Goal: Transaction & Acquisition: Purchase product/service

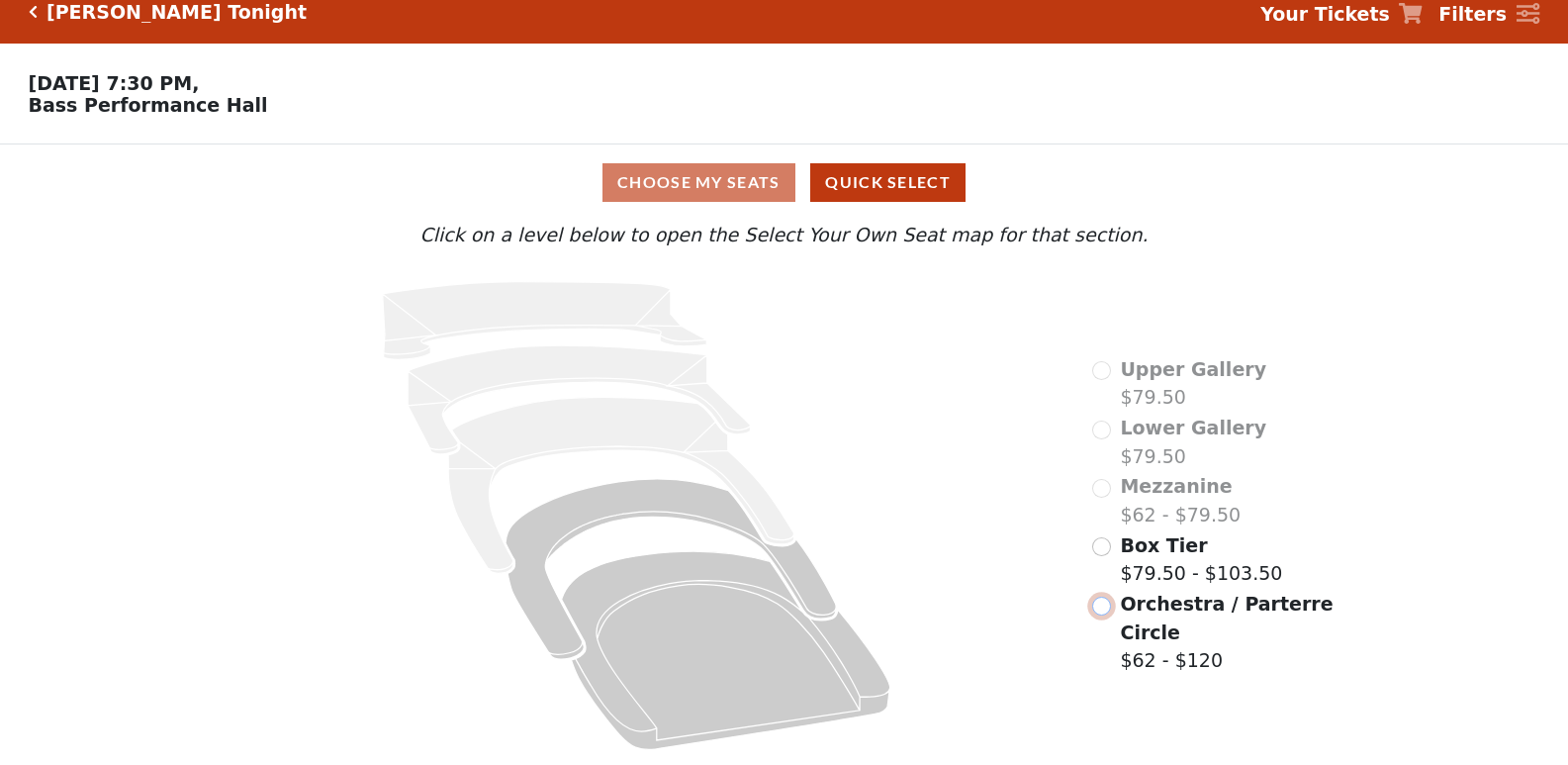
click at [1111, 610] on input "radio" at bounding box center [1102, 606] width 19 height 19
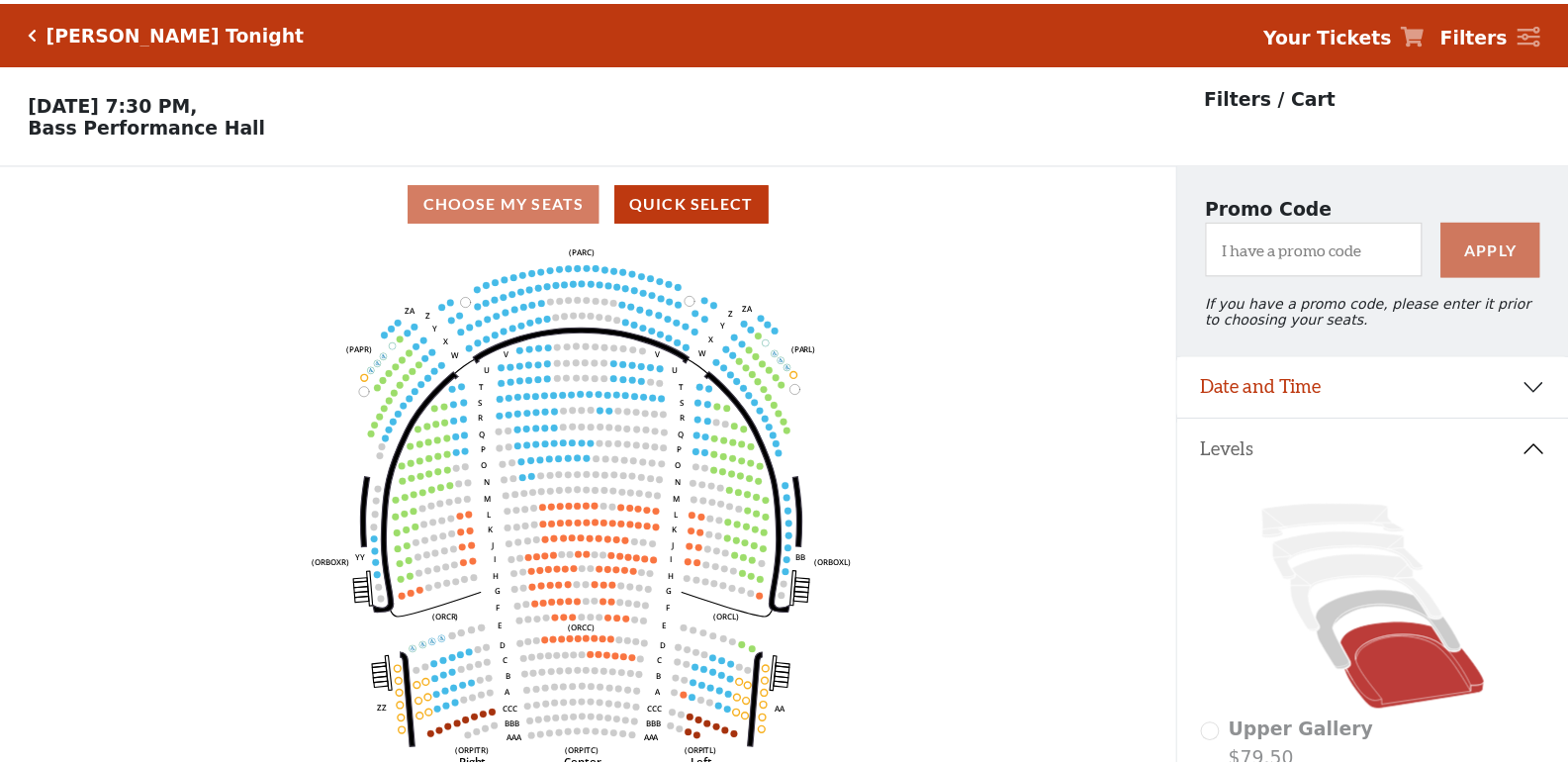
scroll to position [93, 0]
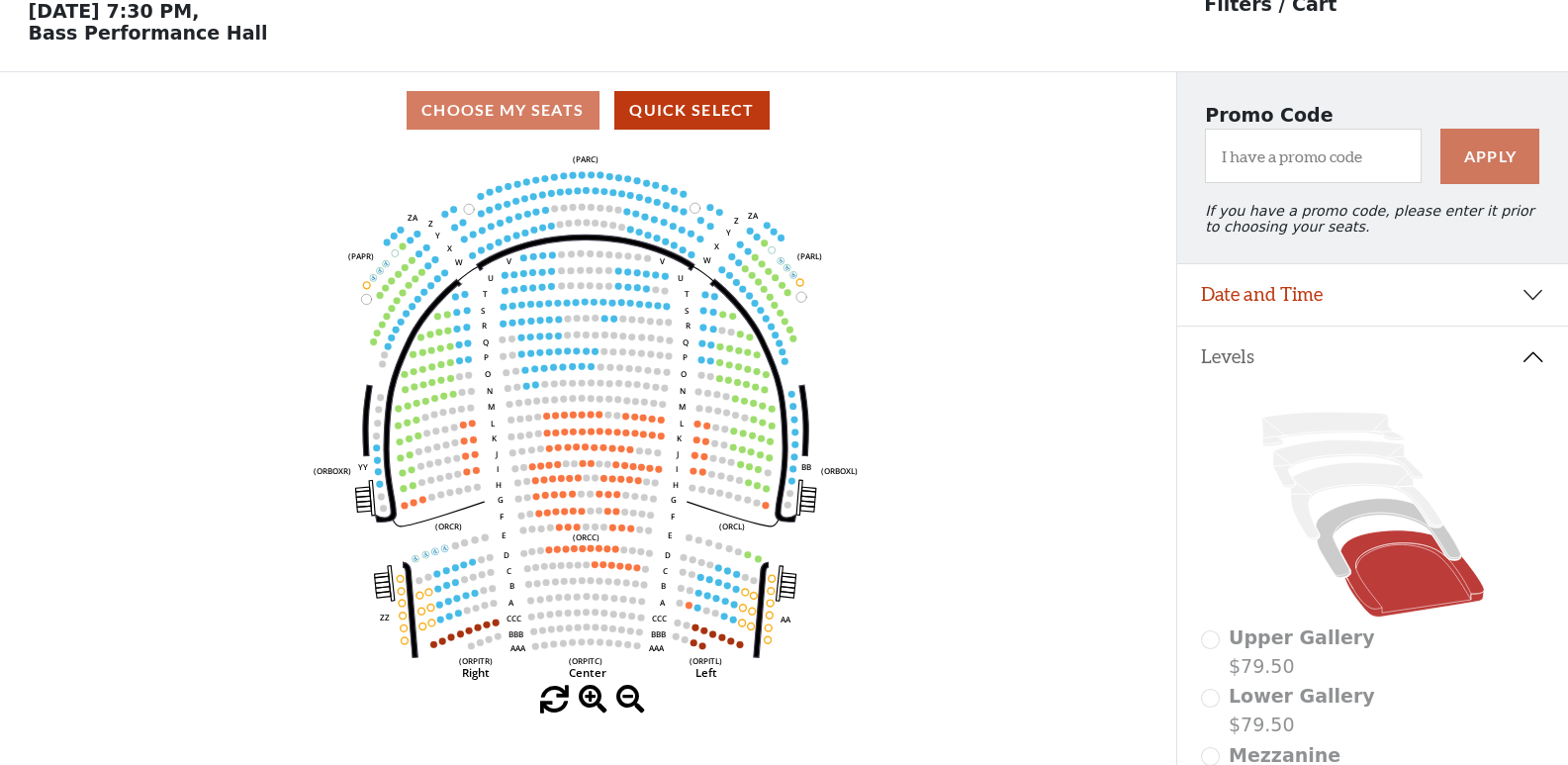
click at [501, 206] on icon "Left (ORPITL) Right (ORPITR) Center (ORPITC) ZZ AA YY BB ZA ZA (ORCL) (ORCR) (O…" at bounding box center [588, 417] width 1059 height 537
click at [502, 206] on icon "Left (ORPITL) Right (ORPITR) Center (ORPITC) ZZ AA YY BB ZA ZA (ORCL) (ORCR) (O…" at bounding box center [588, 417] width 1059 height 537
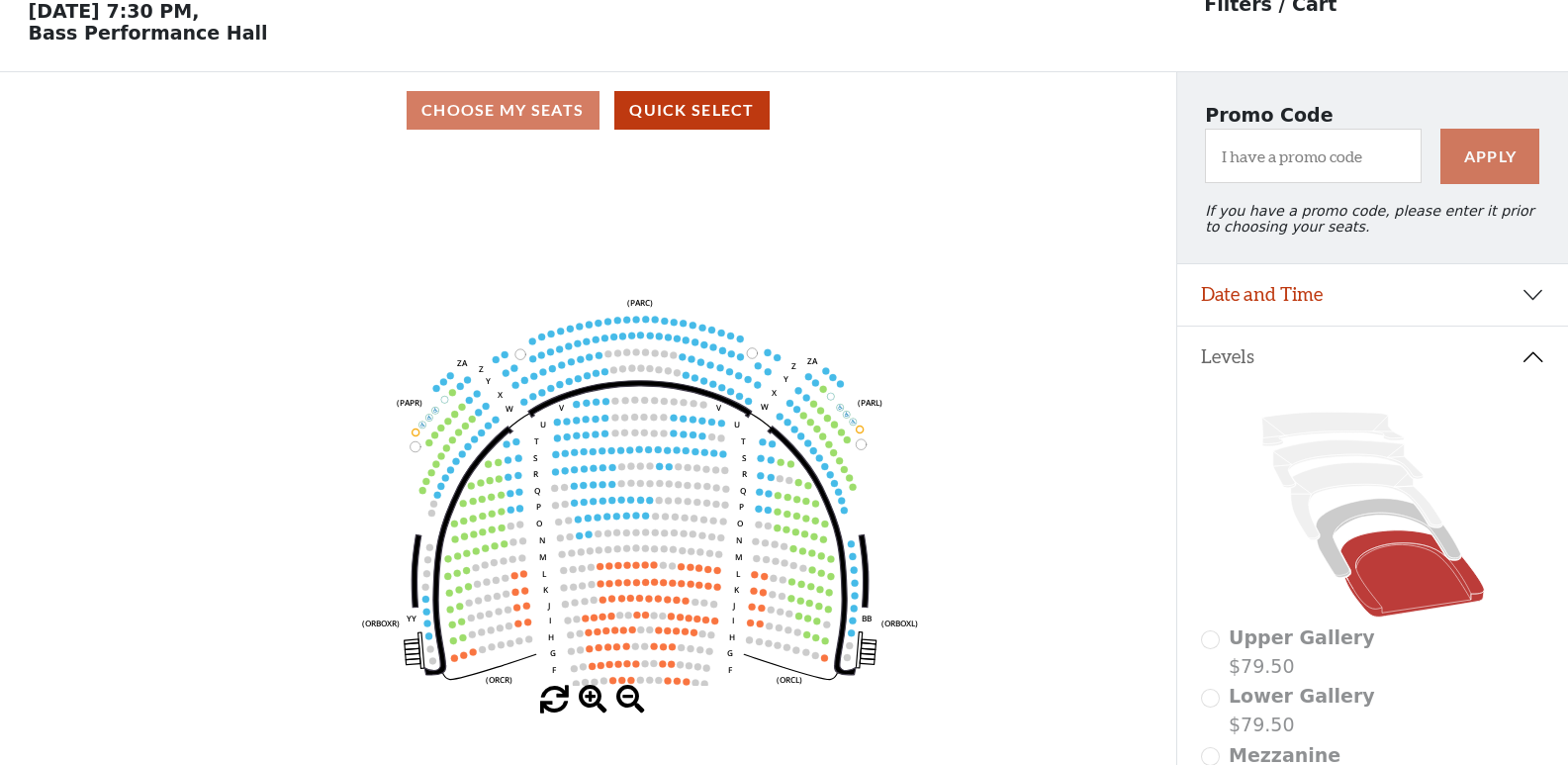
drag, startPoint x: 550, startPoint y: 221, endPoint x: 599, endPoint y: 359, distance: 146.4
click at [599, 359] on icon "Left (ORPITL) Right (ORPITR) Center (ORPITC) ZZ AA YY BB ZA ZA (ORCL) (ORCR) (O…" at bounding box center [588, 417] width 1059 height 537
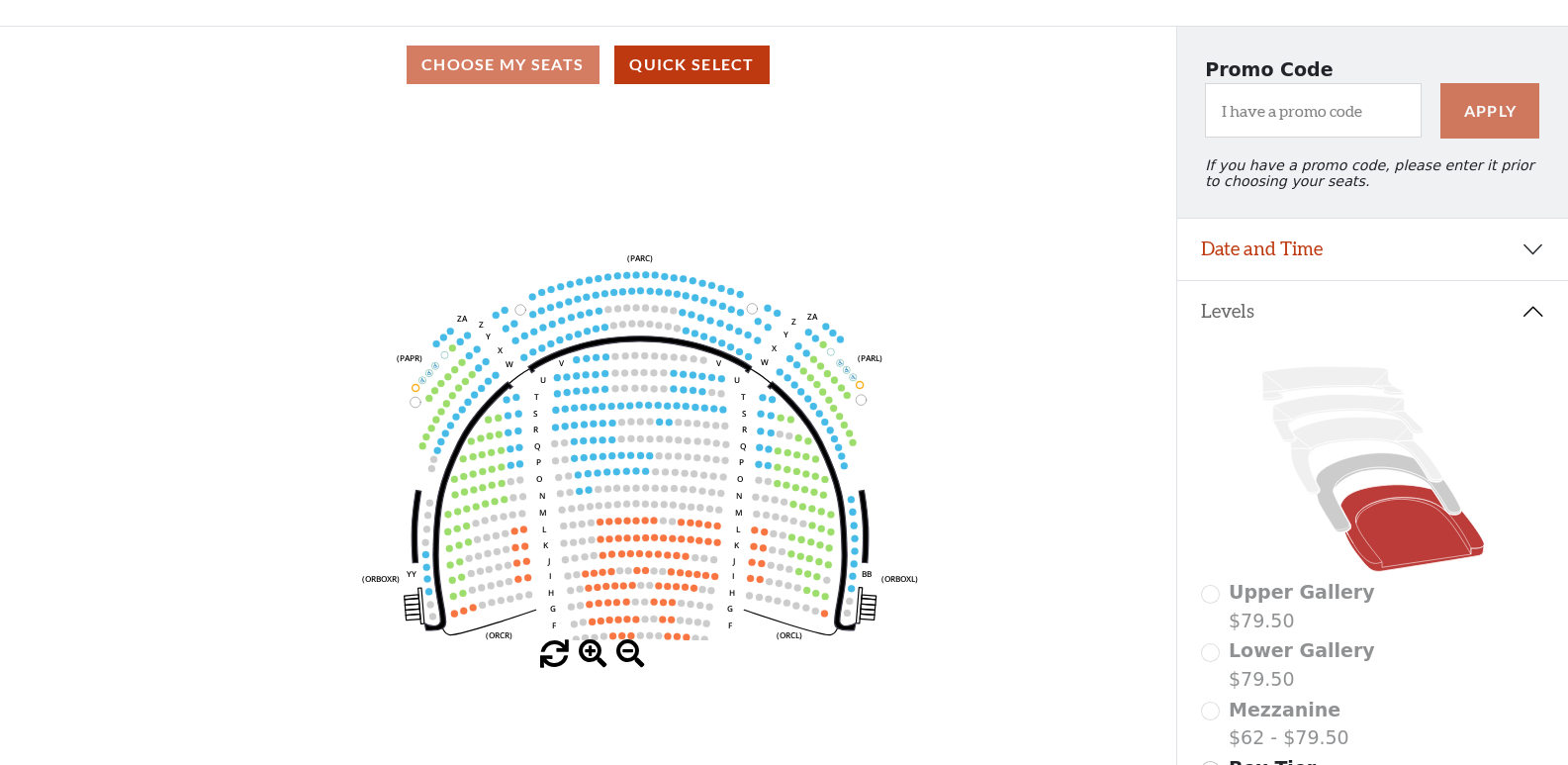
scroll to position [297, 0]
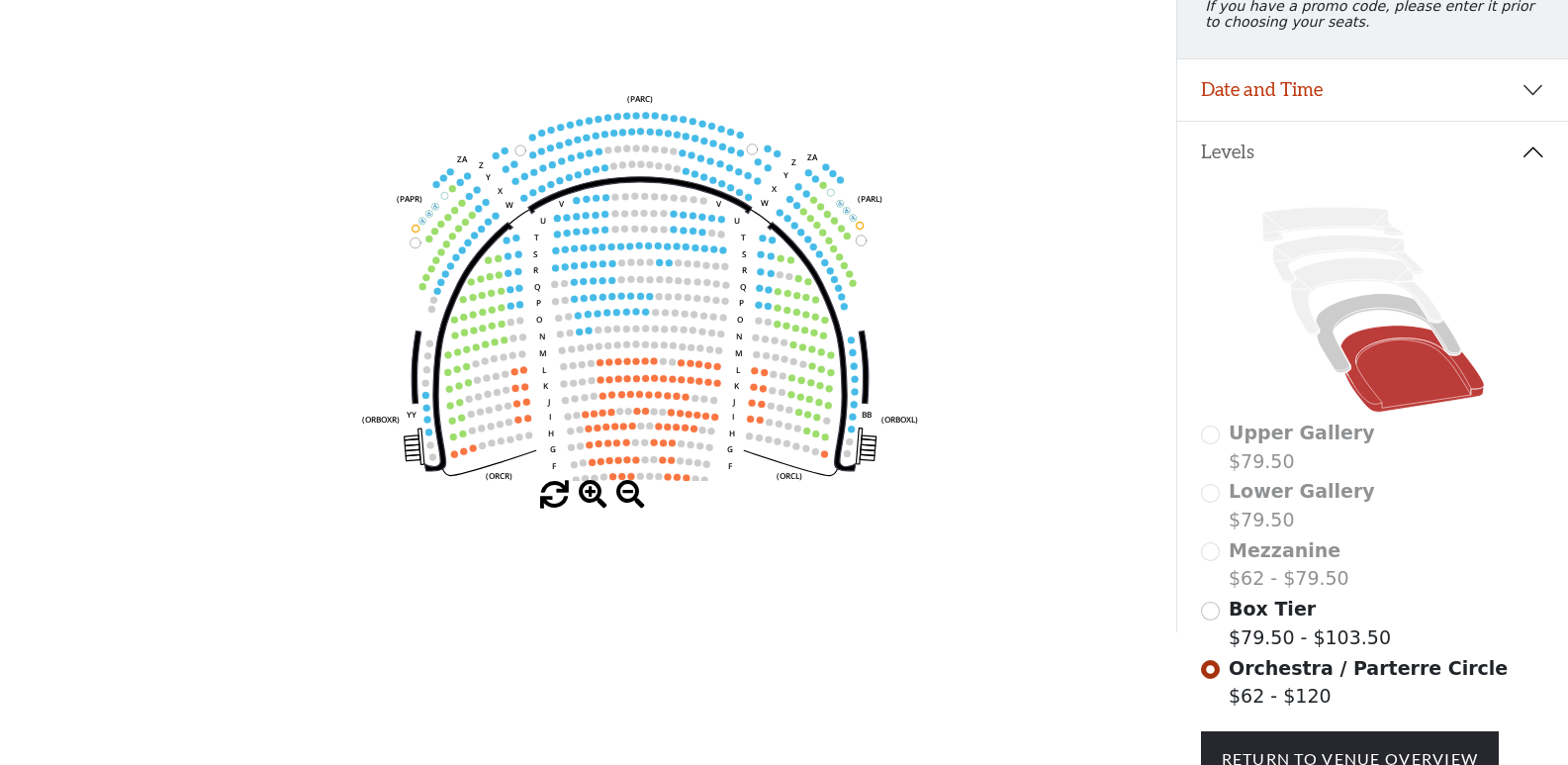
click at [594, 496] on span at bounding box center [593, 495] width 29 height 29
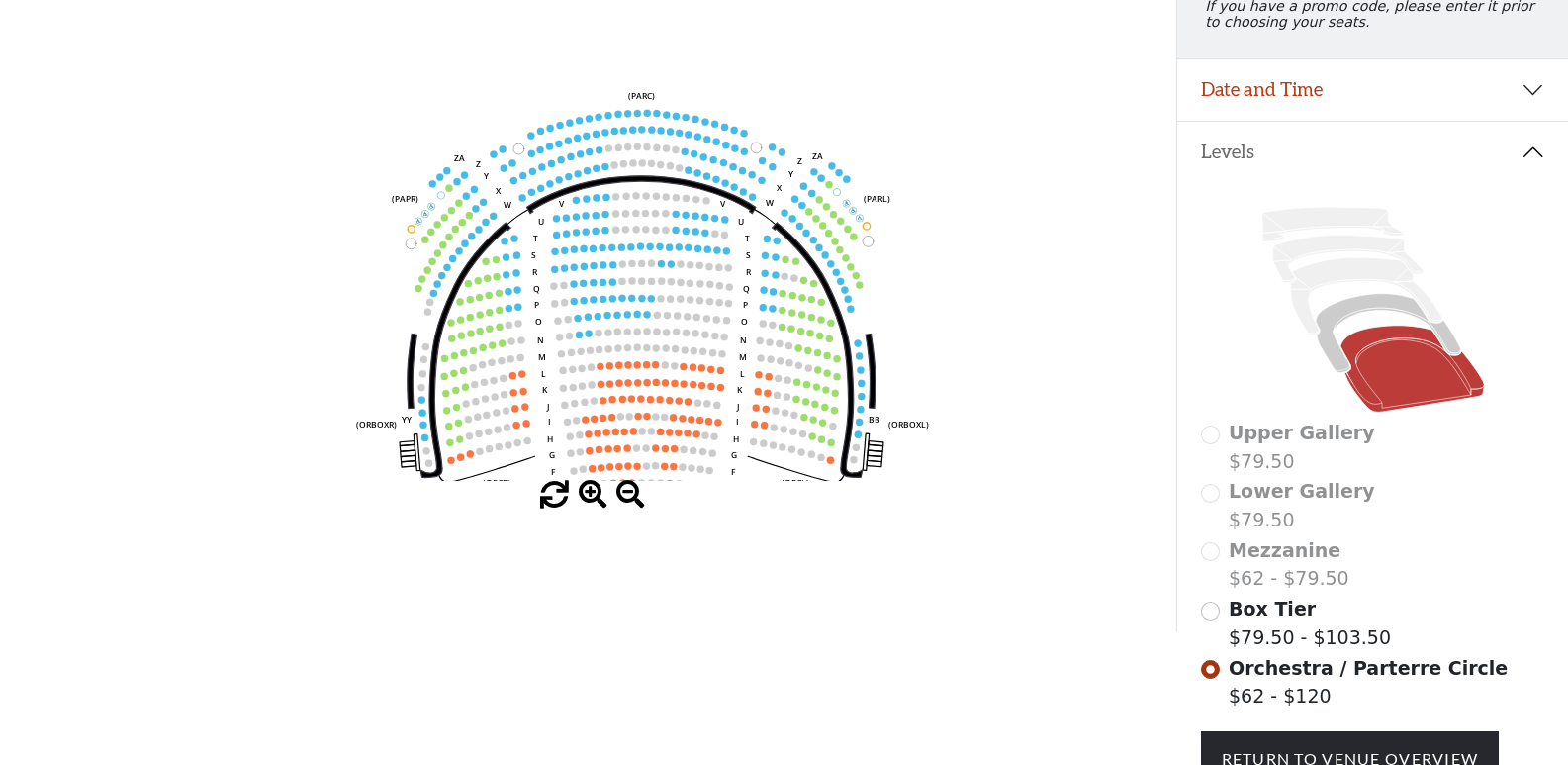
click at [592, 506] on span at bounding box center [593, 495] width 29 height 29
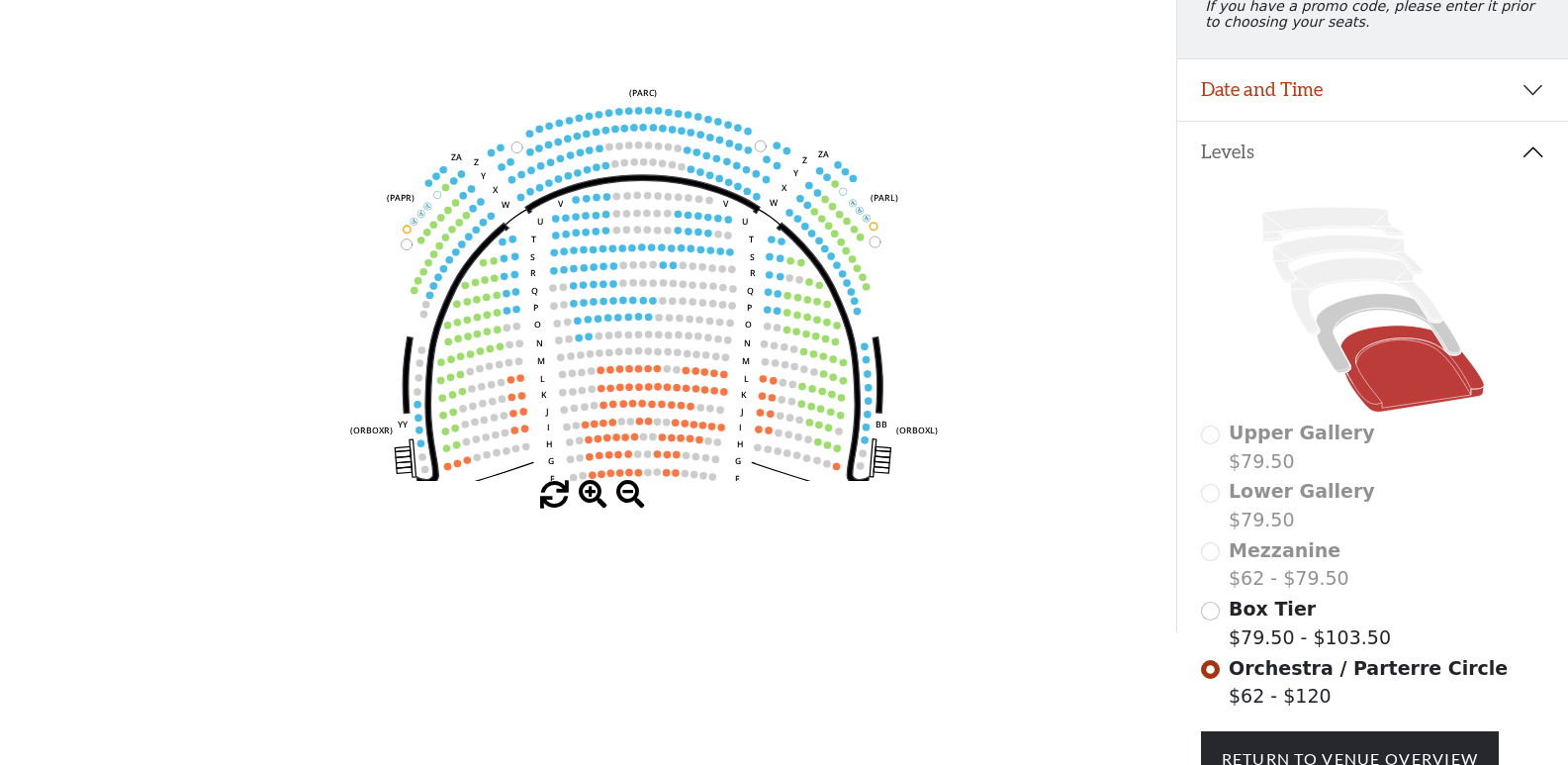
click at [592, 506] on span at bounding box center [593, 495] width 29 height 29
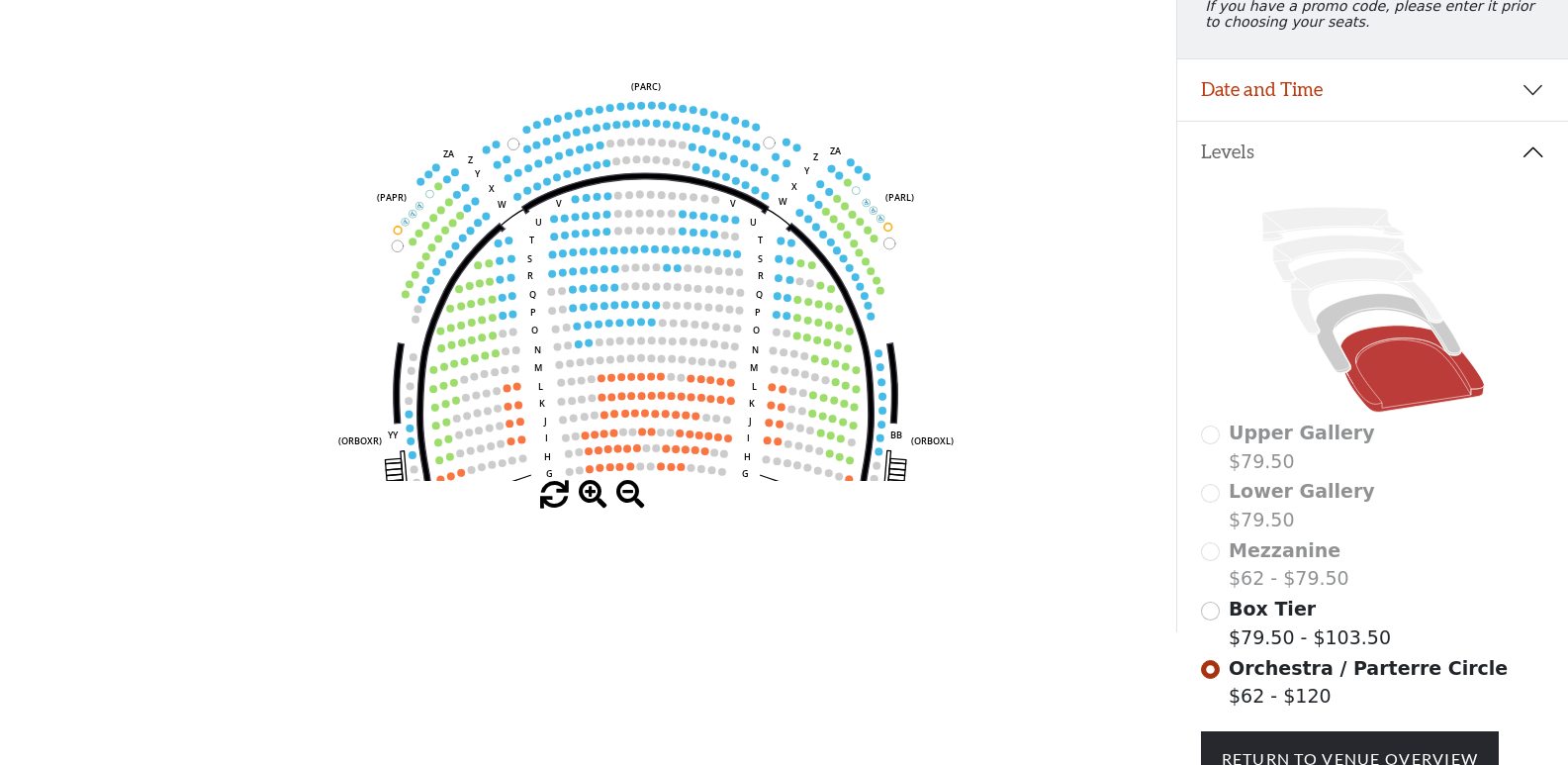
click at [592, 506] on span at bounding box center [593, 495] width 29 height 29
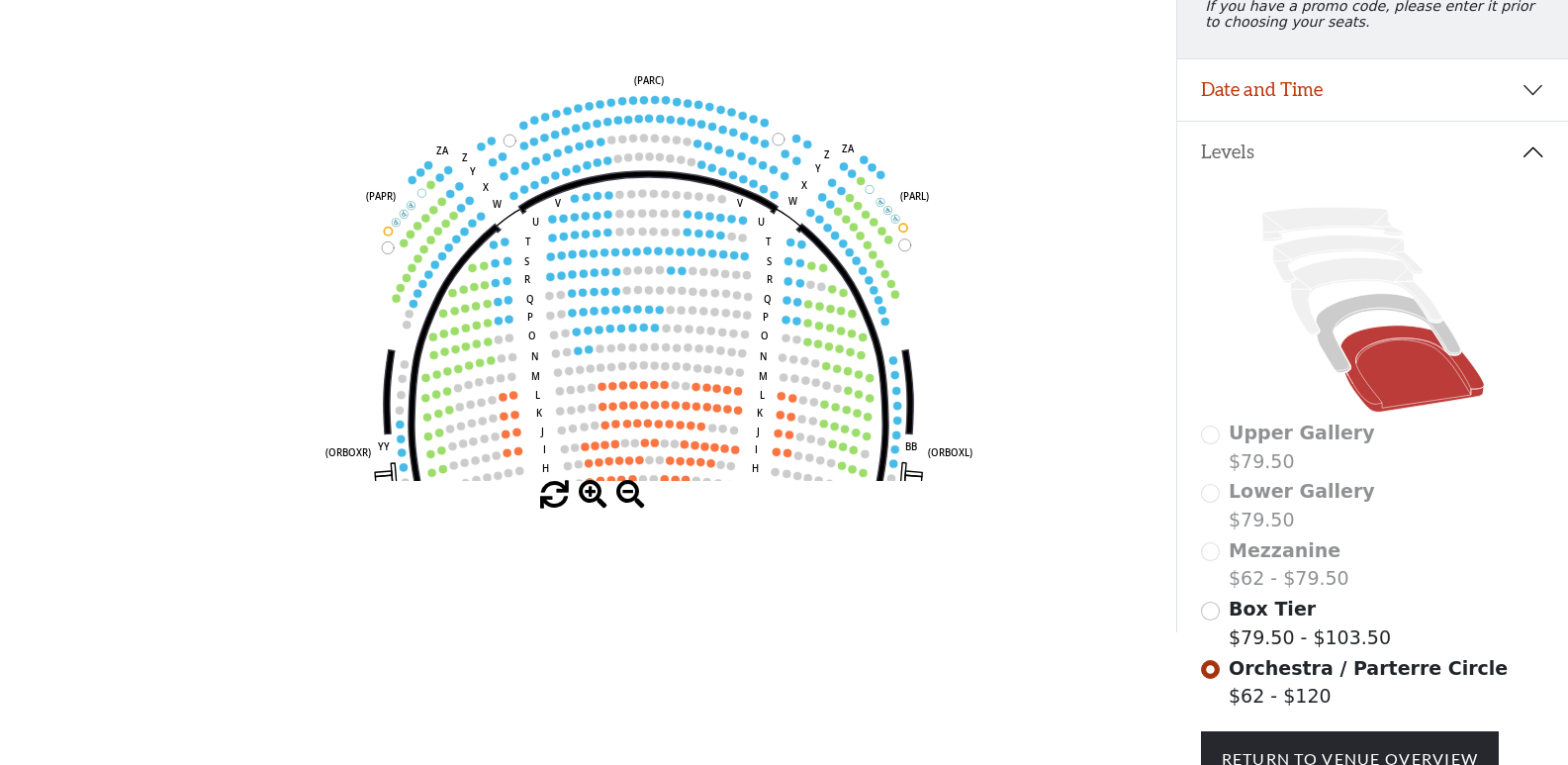
click at [592, 506] on span at bounding box center [593, 495] width 29 height 29
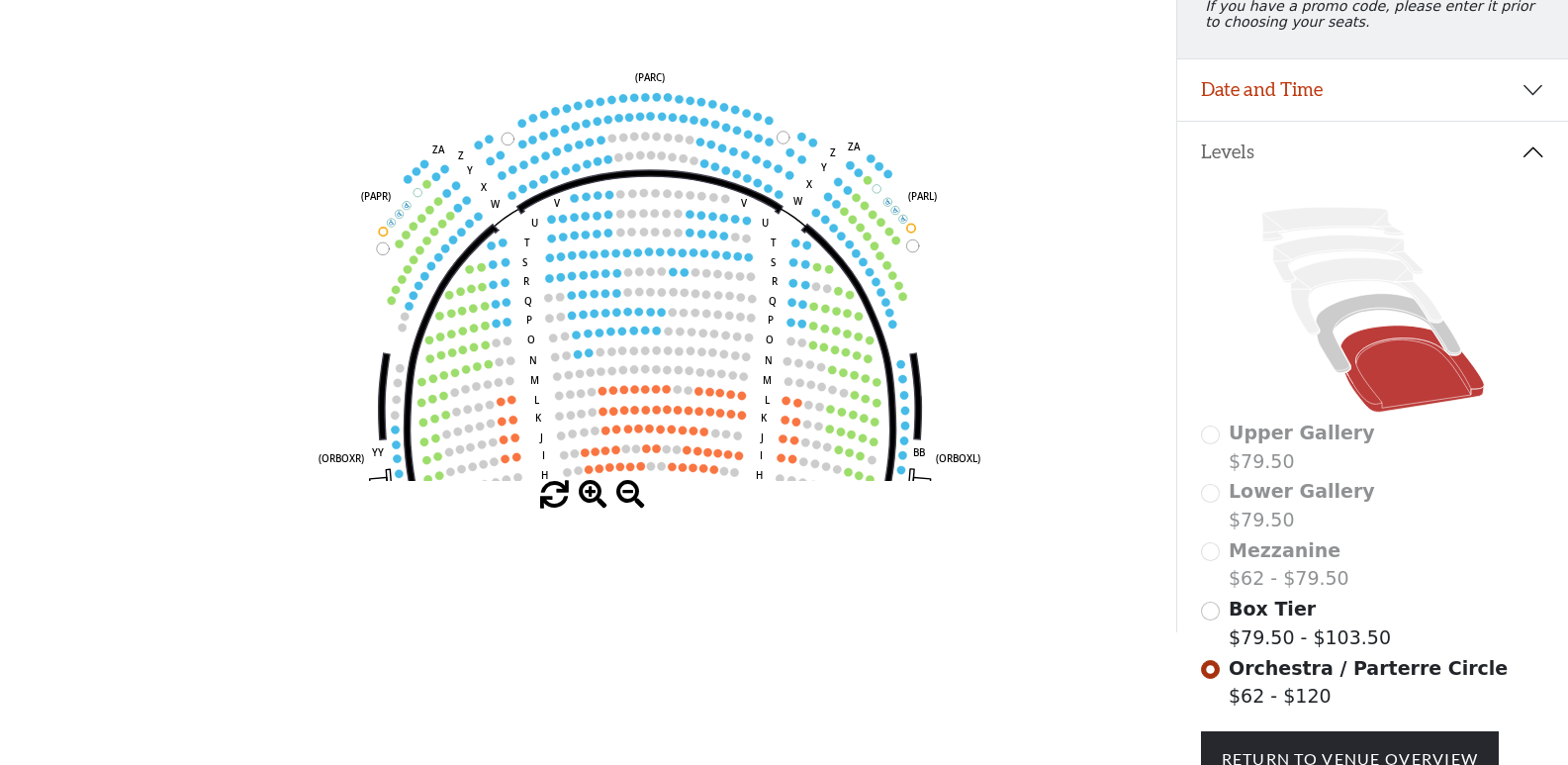
click at [592, 506] on span at bounding box center [593, 495] width 29 height 29
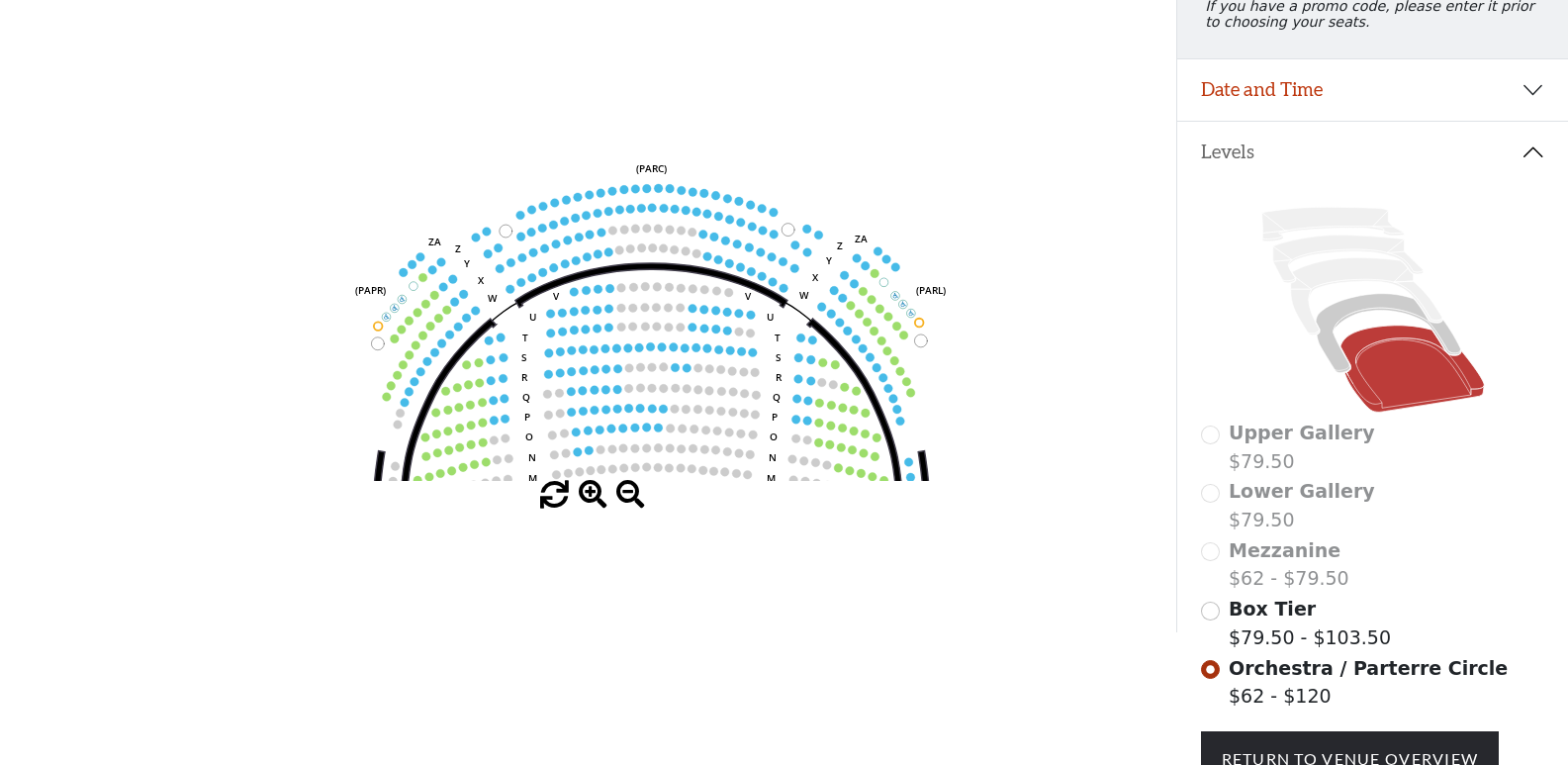
drag, startPoint x: 603, startPoint y: 215, endPoint x: 603, endPoint y: 310, distance: 95.0
click at [603, 310] on icon "Left (ORPITL) Right (ORPITR) Center (ORPITC) ZZ AA YY BB ZA ZA (ORCL) (ORCR) (O…" at bounding box center [588, 212] width 1059 height 537
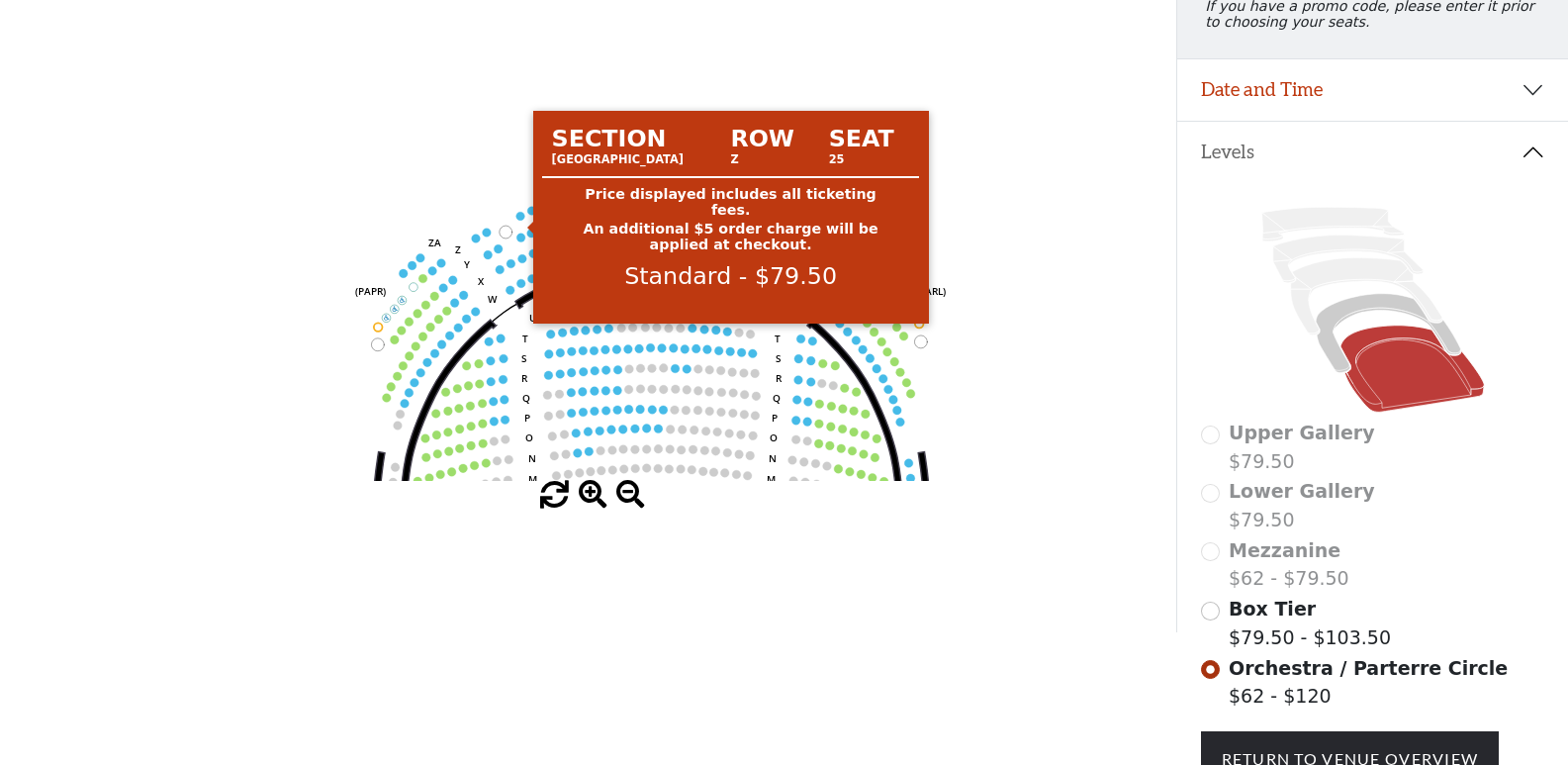
click at [520, 221] on circle at bounding box center [521, 216] width 9 height 9
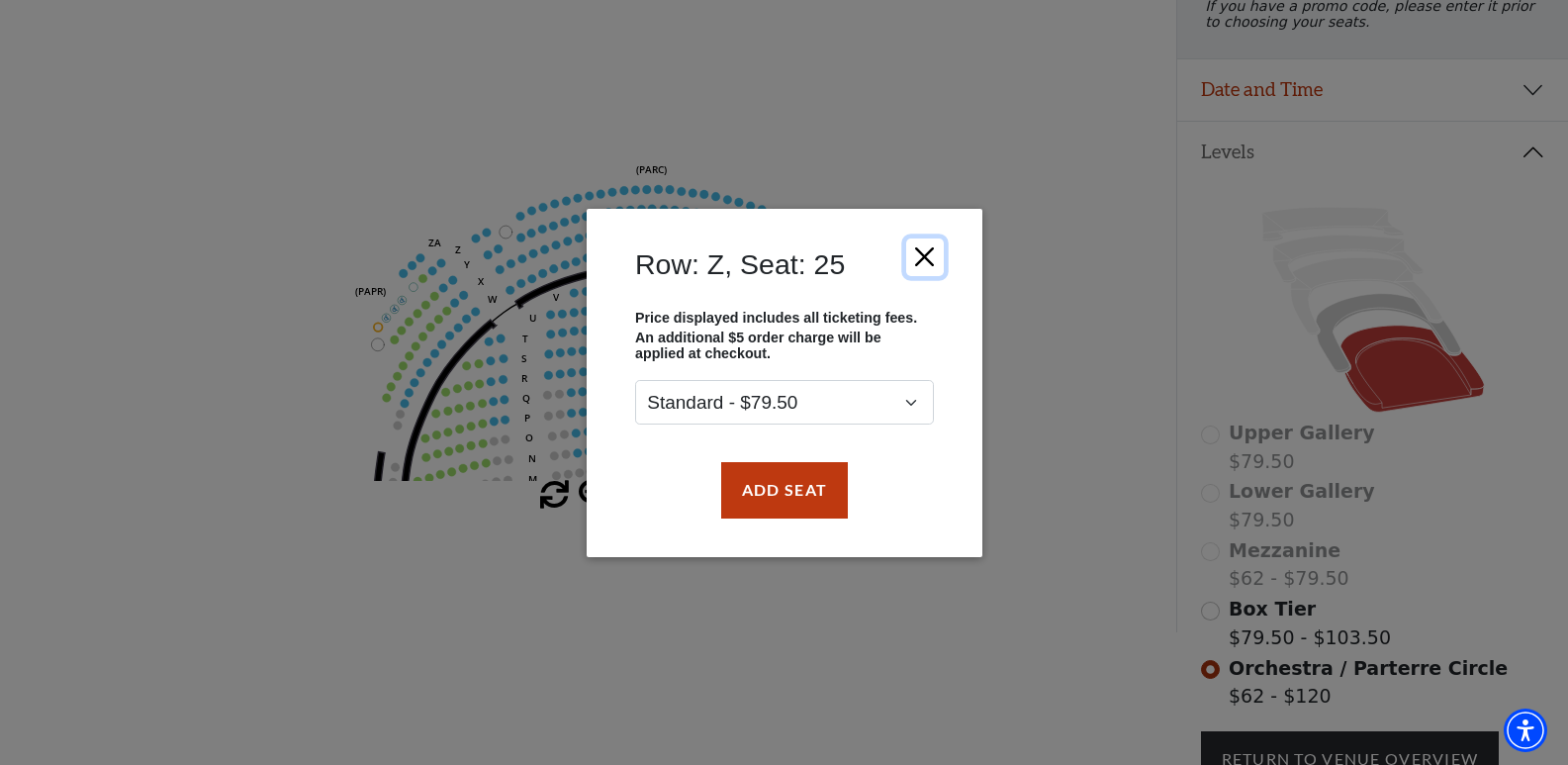
click at [924, 258] on button "Close" at bounding box center [925, 257] width 38 height 38
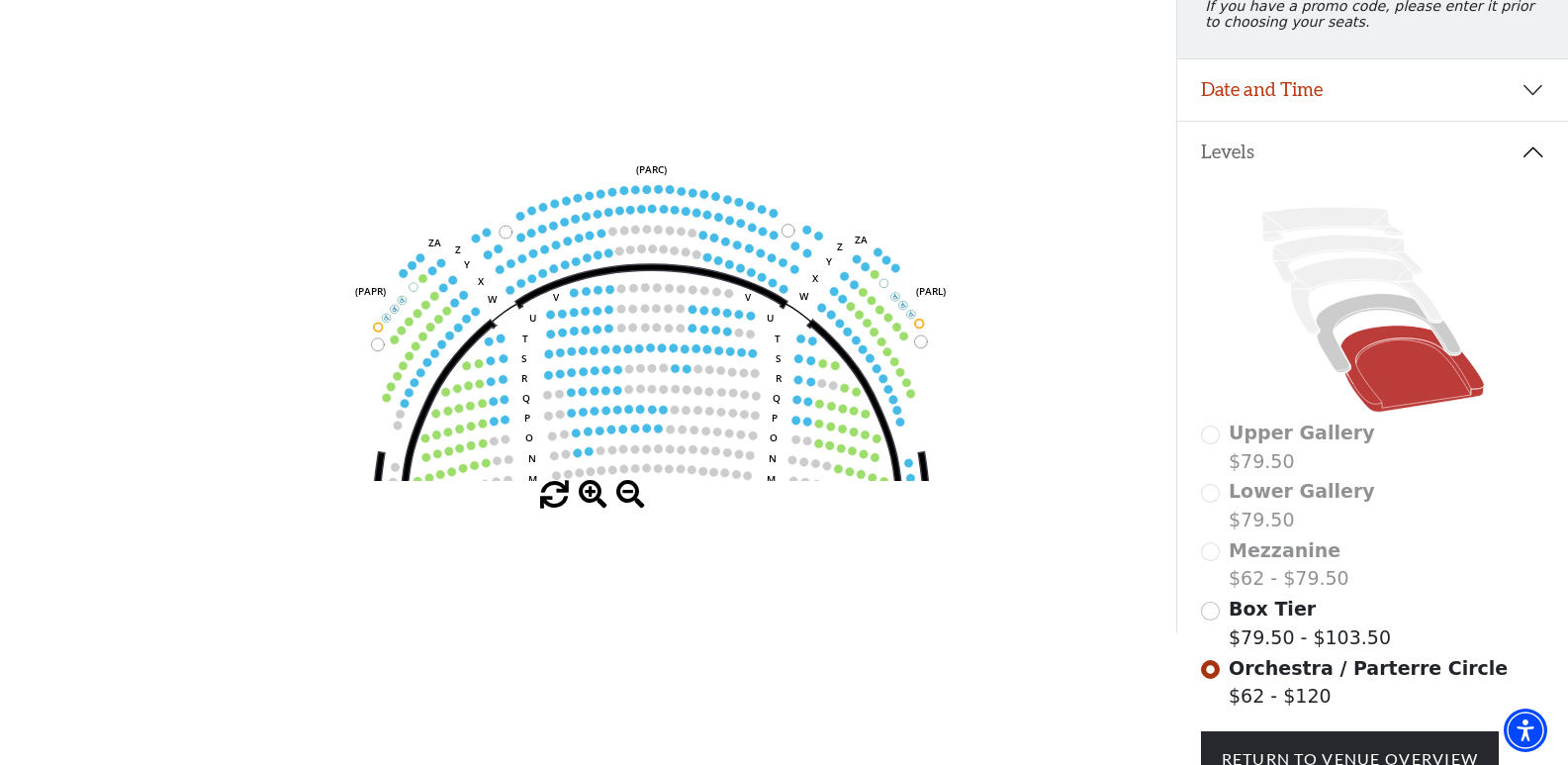
click at [600, 254] on body "Skip to main content Enable accessibility for low vision Open the accessibility…" at bounding box center [784, 85] width 1568 height 765
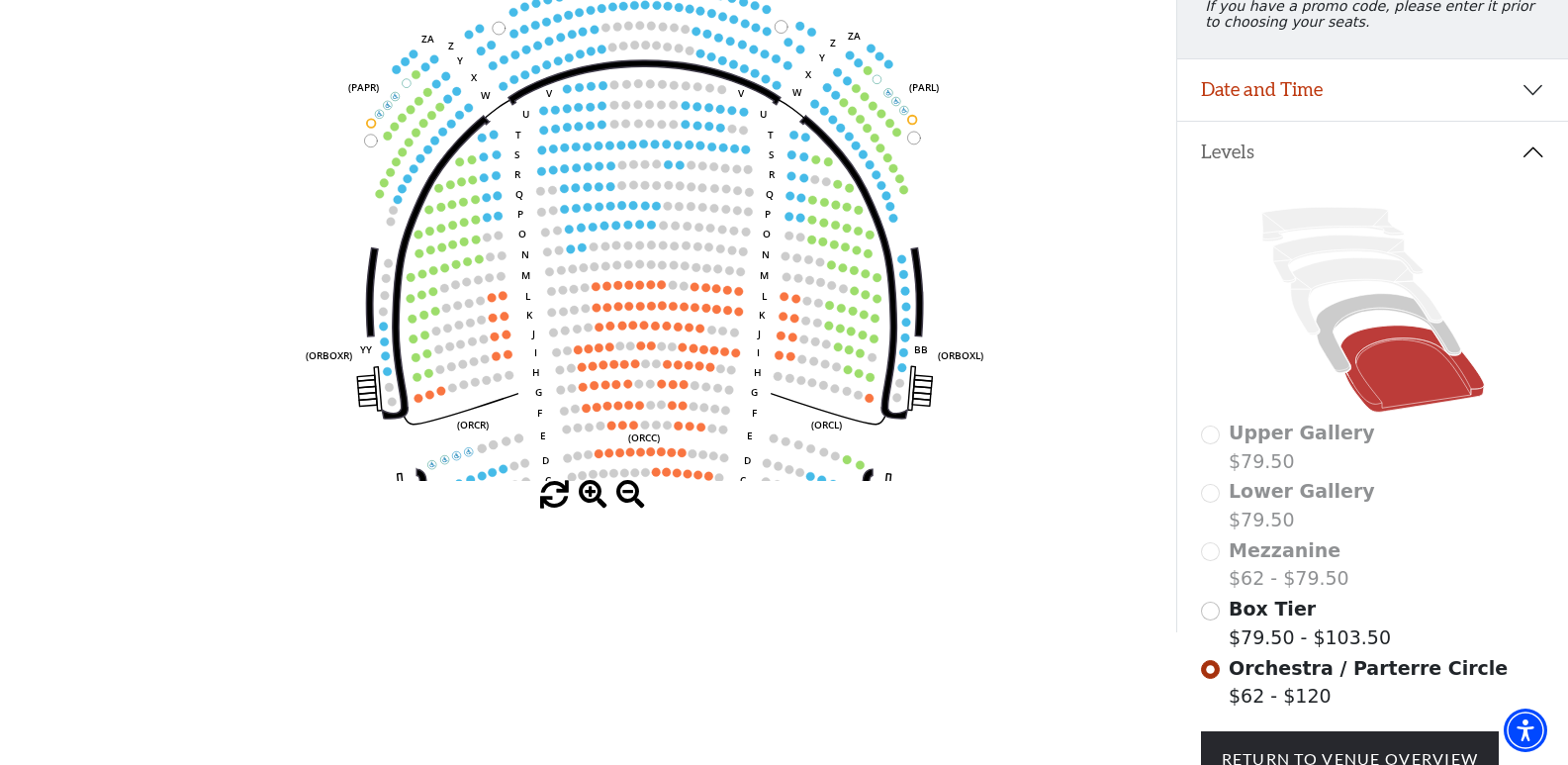
drag, startPoint x: 706, startPoint y: 311, endPoint x: 628, endPoint y: 187, distance: 146.5
click at [658, 220] on icon "Left (ORPITL) Right (ORPITR) Center (ORPITC) ZZ AA YY BB ZA ZA (ORCL) (ORCR) (O…" at bounding box center [588, 212] width 1059 height 537
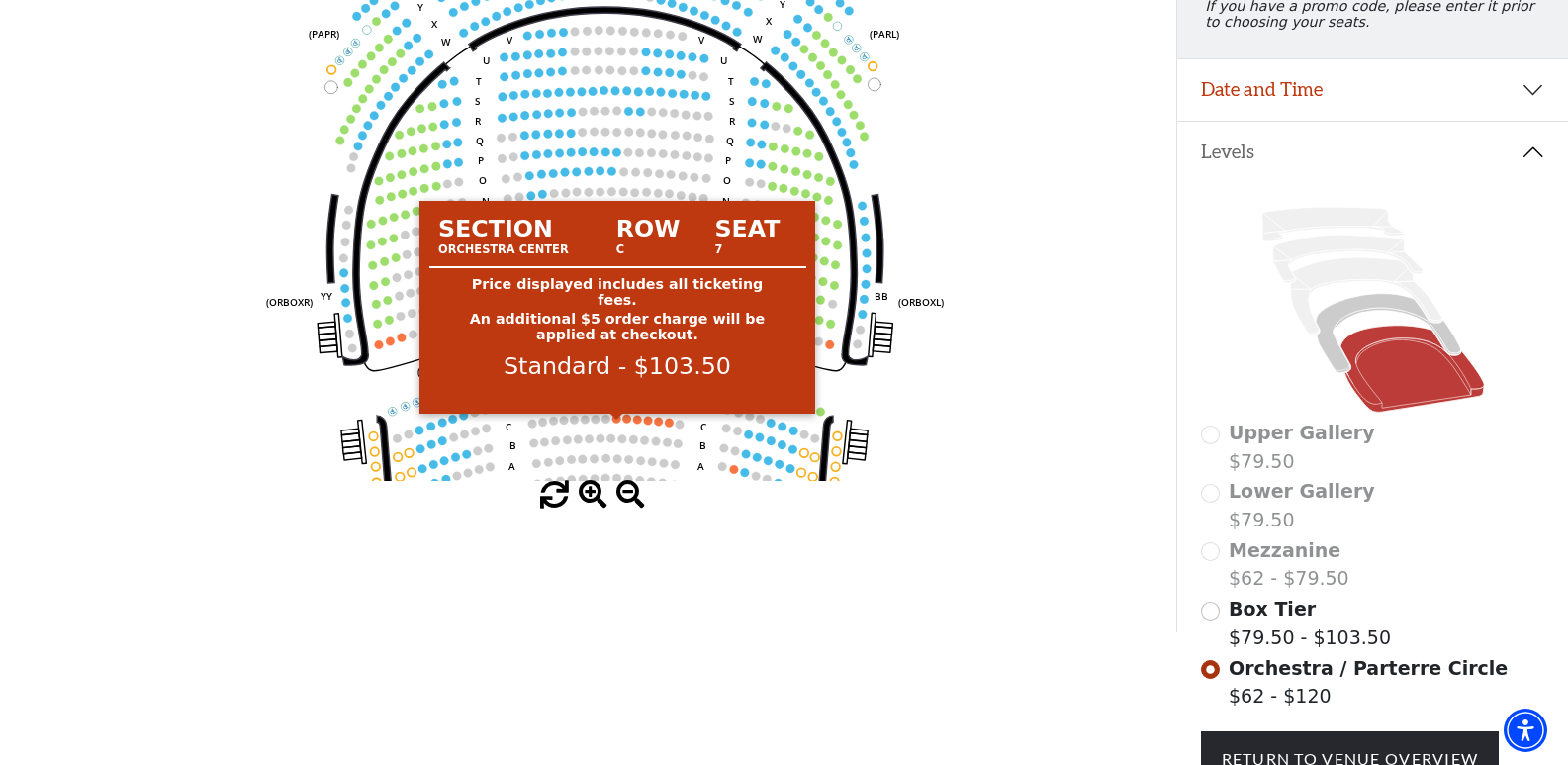
click at [613, 423] on circle at bounding box center [616, 418] width 9 height 9
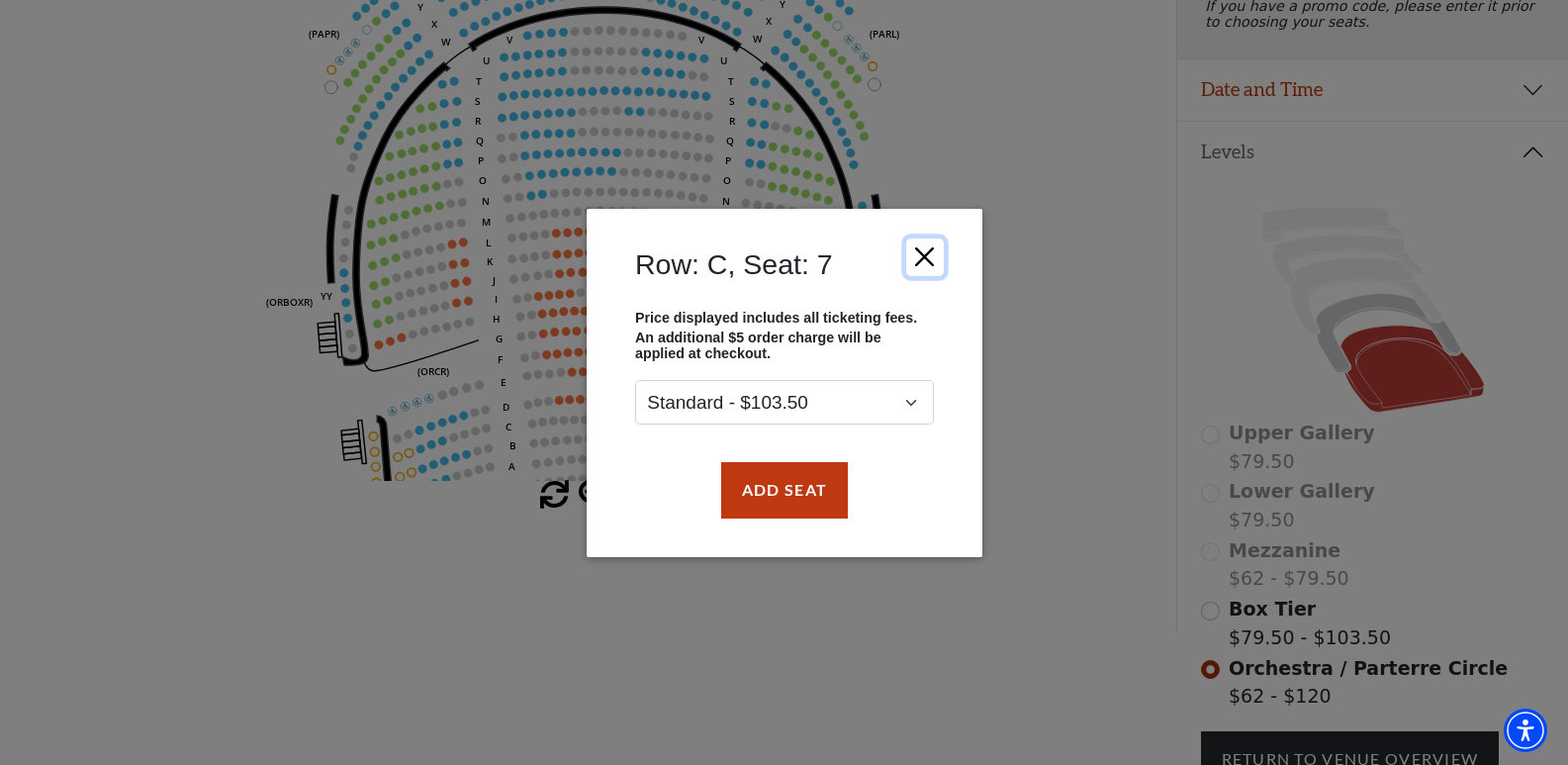
click at [929, 253] on button "Close" at bounding box center [925, 257] width 38 height 38
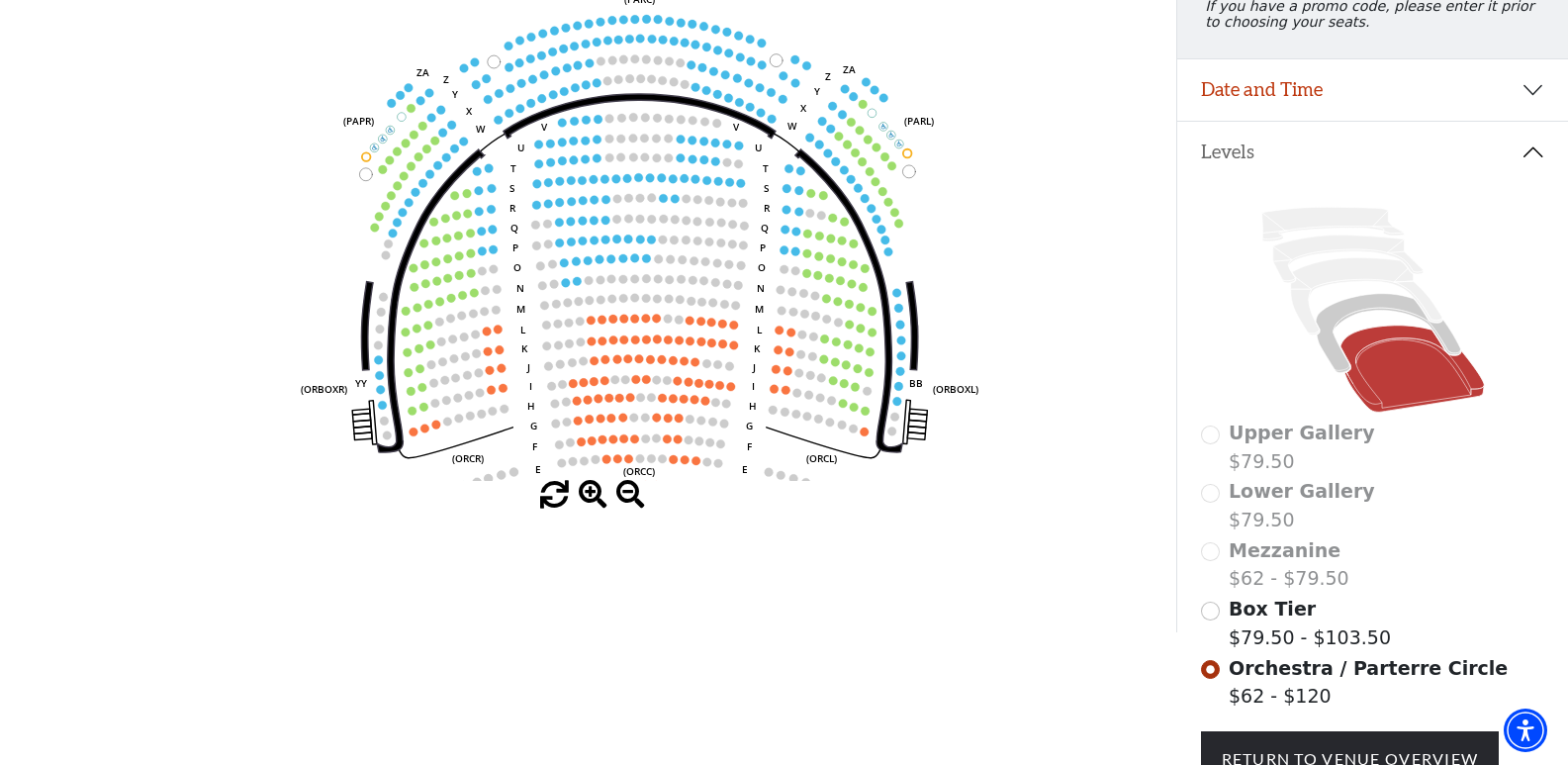
drag, startPoint x: 963, startPoint y: 340, endPoint x: 980, endPoint y: 401, distance: 63.3
click at [980, 401] on icon "Left (ORPITL) Right (ORPITR) Center (ORPITC) ZZ AA YY BB ZA ZA (ORCL) (ORCR) (O…" at bounding box center [588, 212] width 1059 height 537
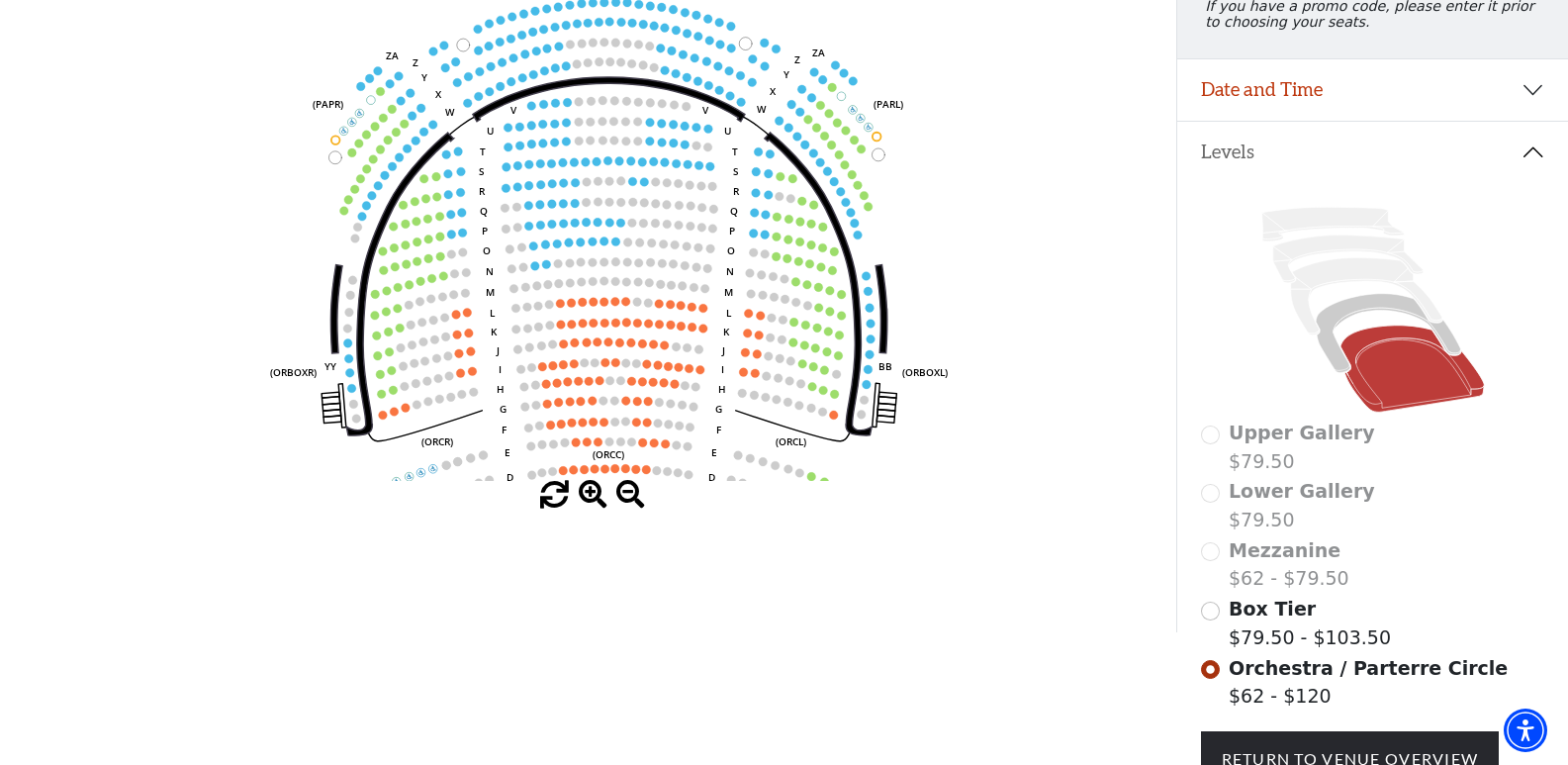
drag, startPoint x: 937, startPoint y: 231, endPoint x: 916, endPoint y: 200, distance: 37.4
click at [924, 211] on icon "Left (ORPITL) Right (ORPITR) Center (ORPITC) ZZ AA YY BB ZA ZA (ORCL) (ORCR) (O…" at bounding box center [588, 212] width 1059 height 537
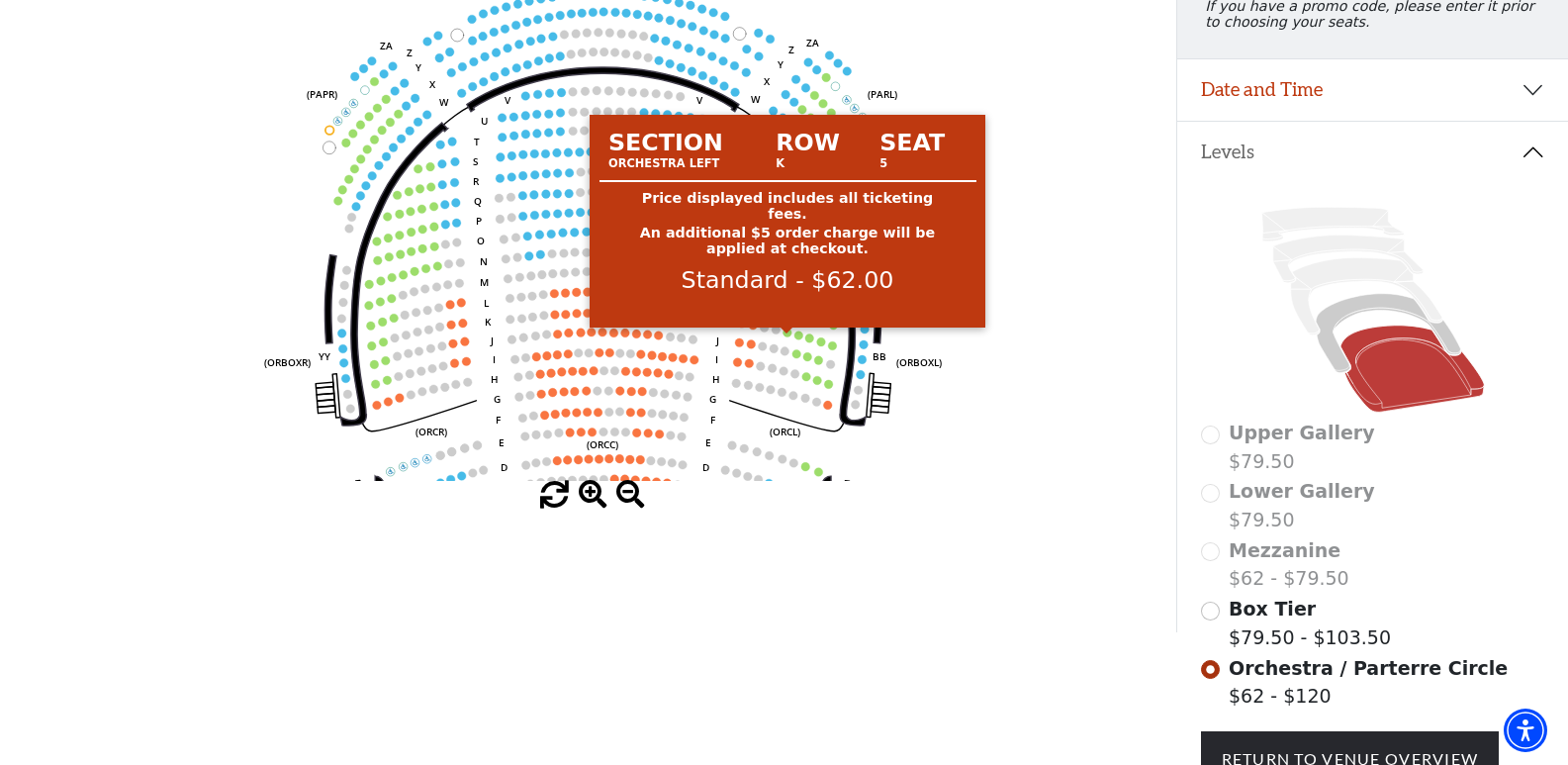
click at [789, 336] on circle at bounding box center [787, 331] width 9 height 9
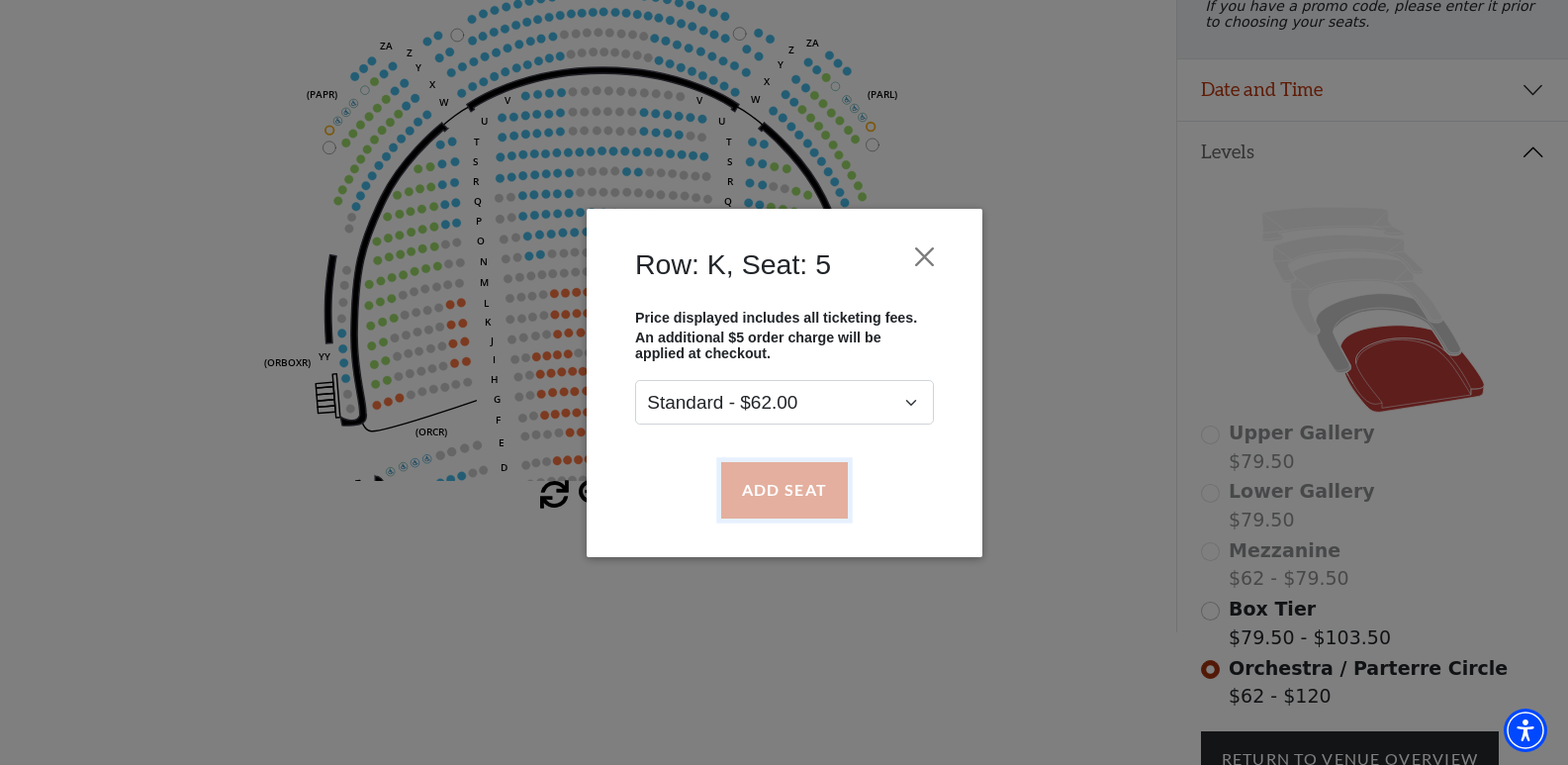
click at [780, 505] on button "Add Seat" at bounding box center [784, 490] width 126 height 56
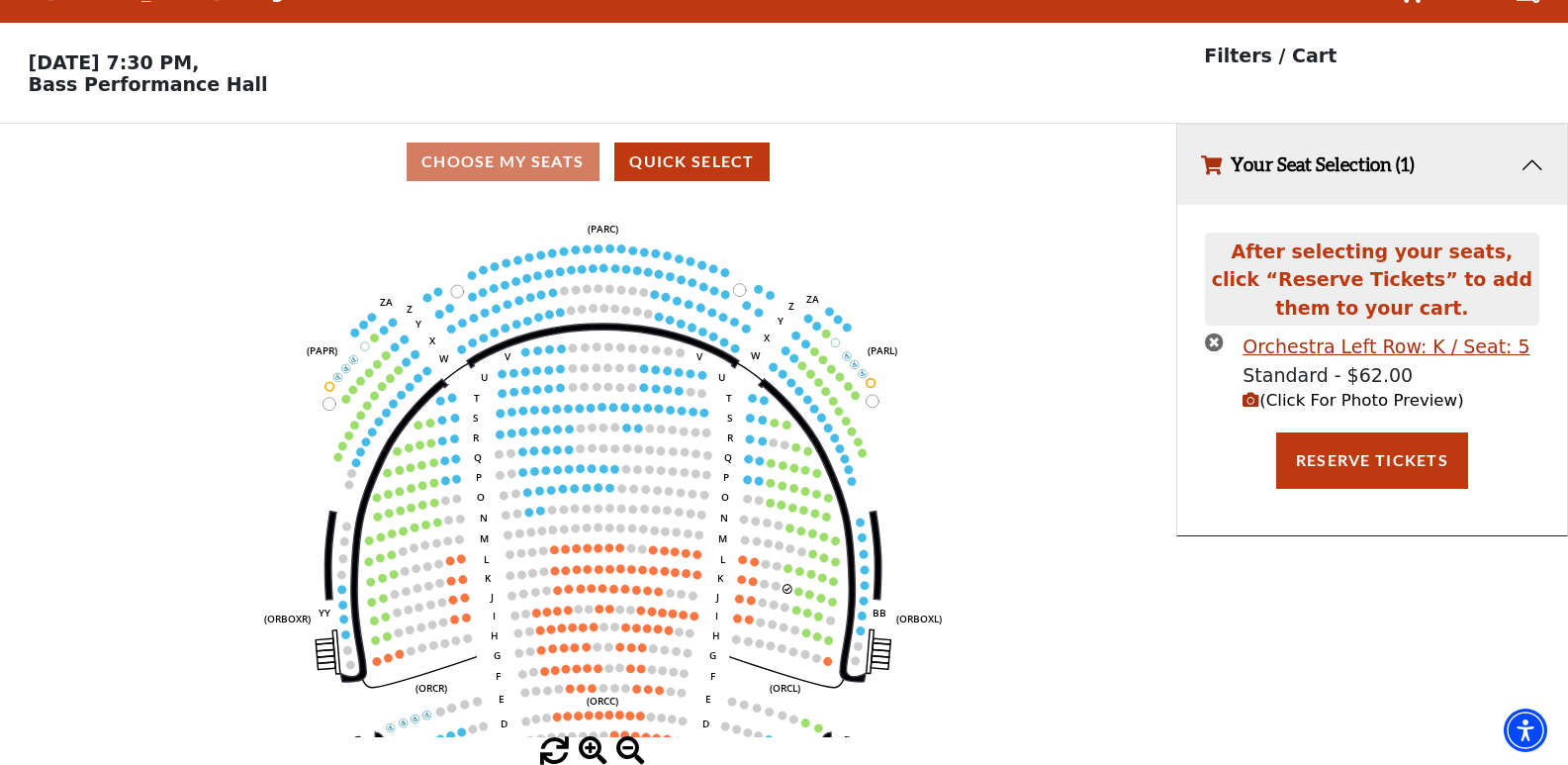
scroll to position [49, 0]
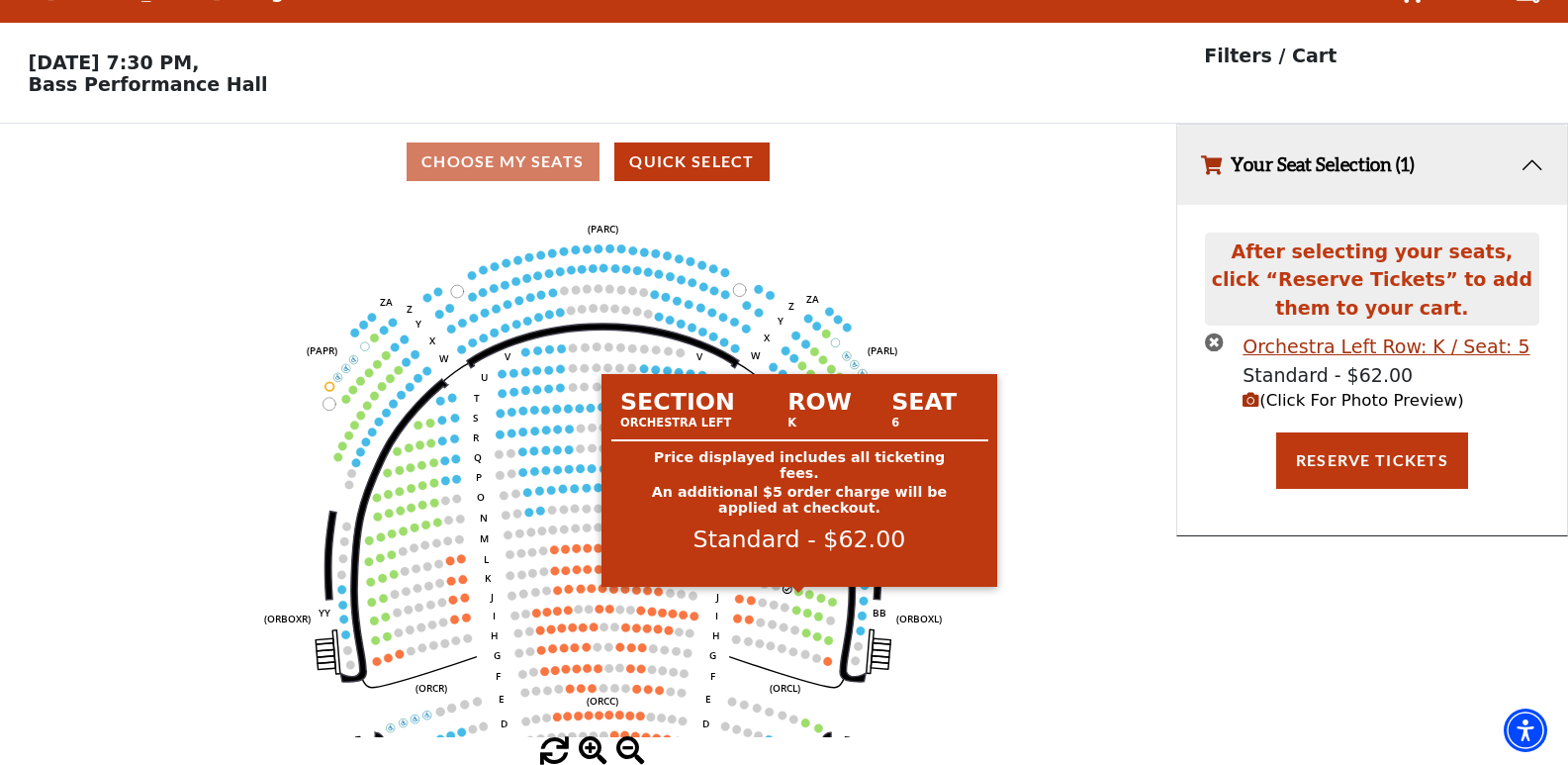
click at [799, 589] on circle at bounding box center [798, 591] width 9 height 9
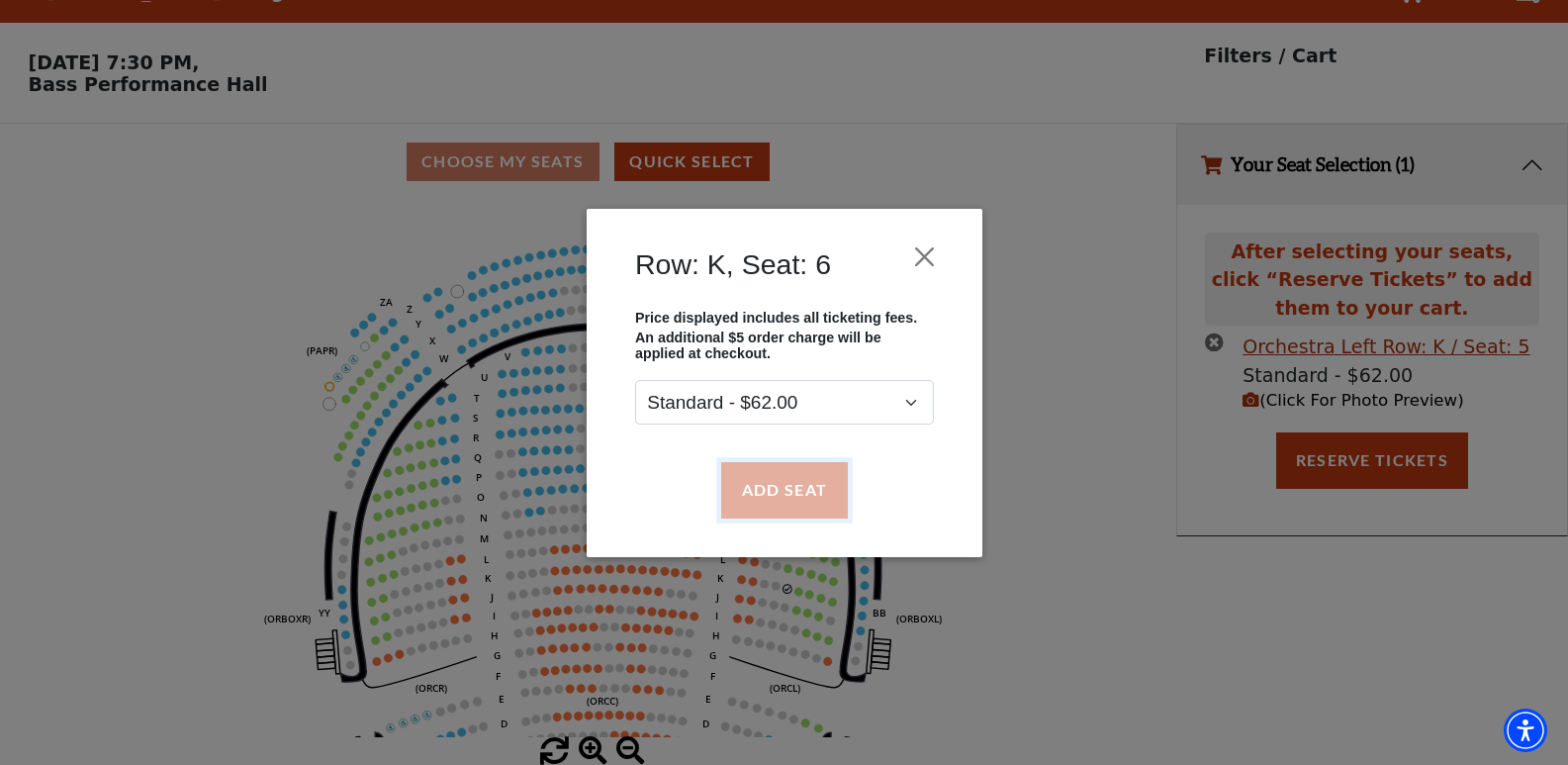
click at [790, 499] on button "Add Seat" at bounding box center [784, 490] width 126 height 56
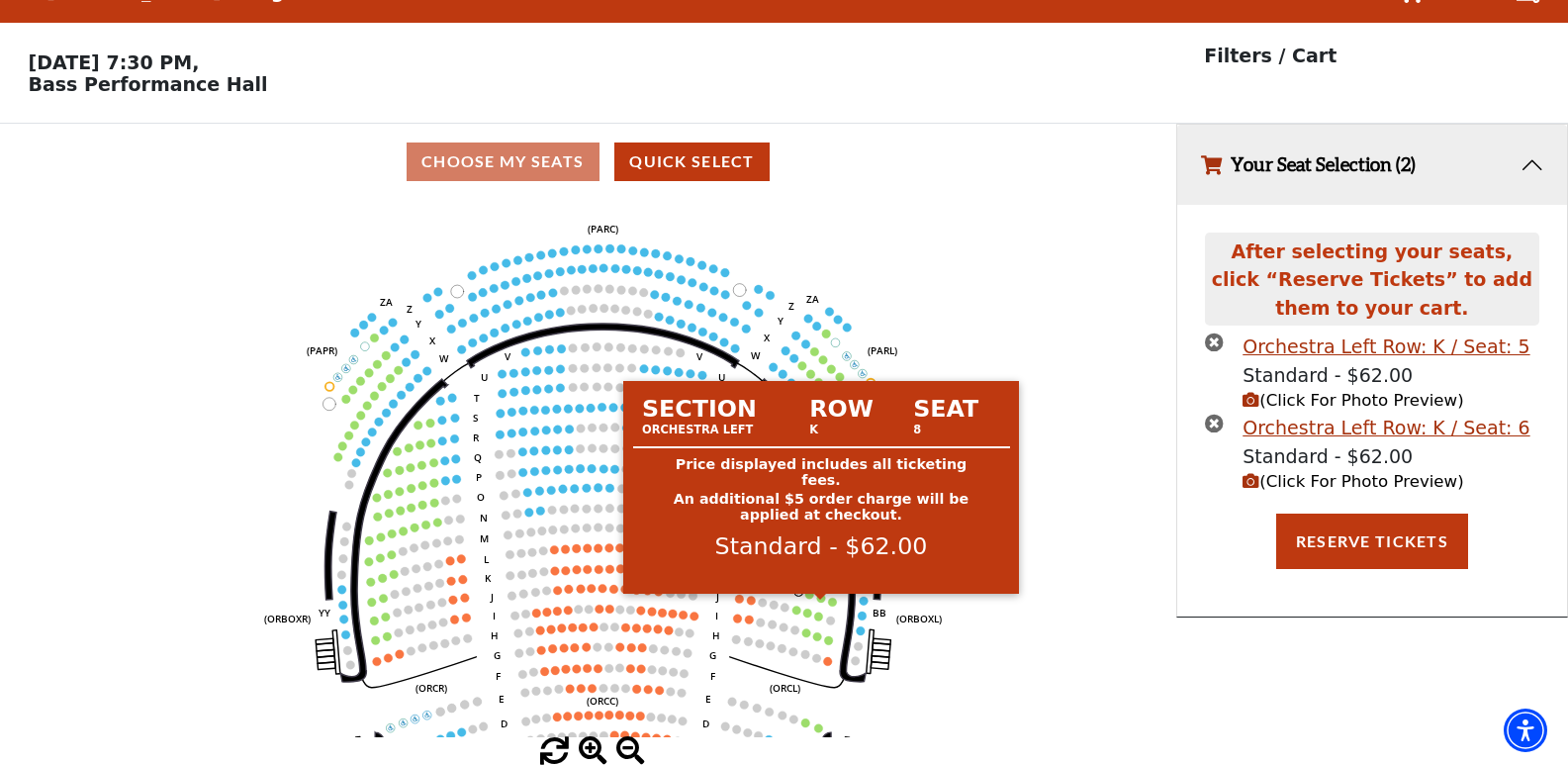
click at [810, 595] on circle at bounding box center [809, 594] width 9 height 9
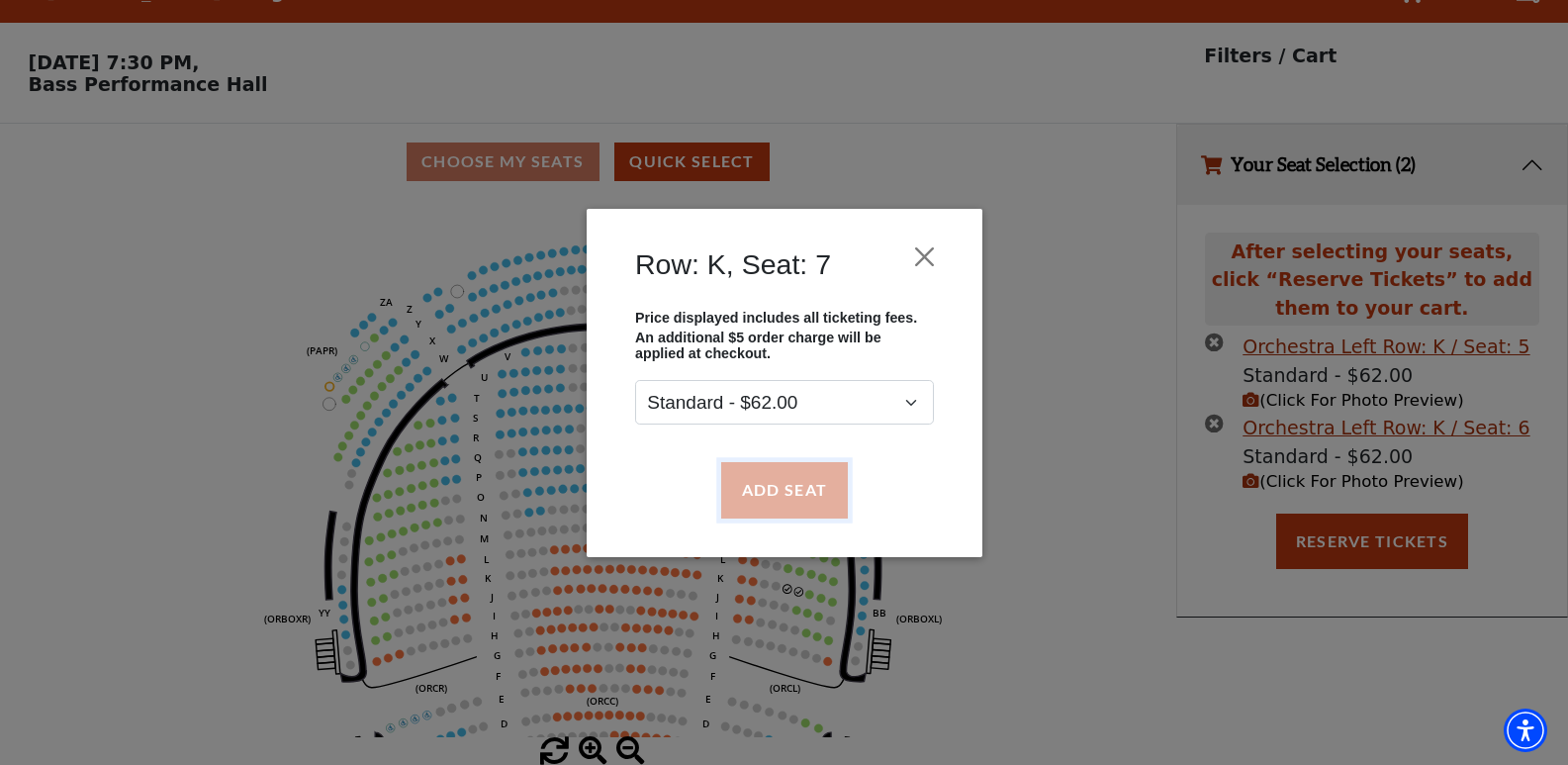
click at [772, 478] on button "Add Seat" at bounding box center [784, 490] width 126 height 56
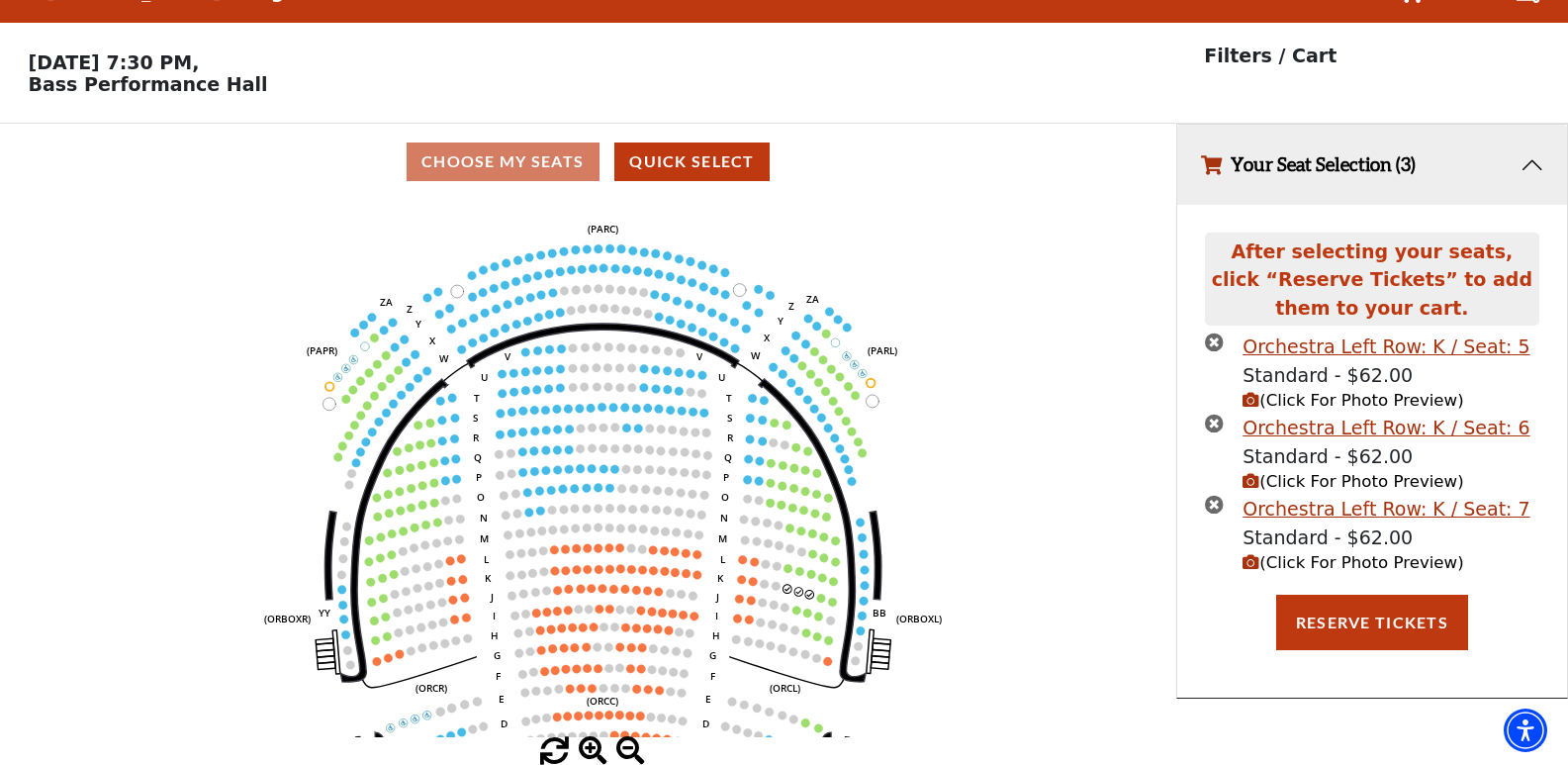
scroll to position [0, 0]
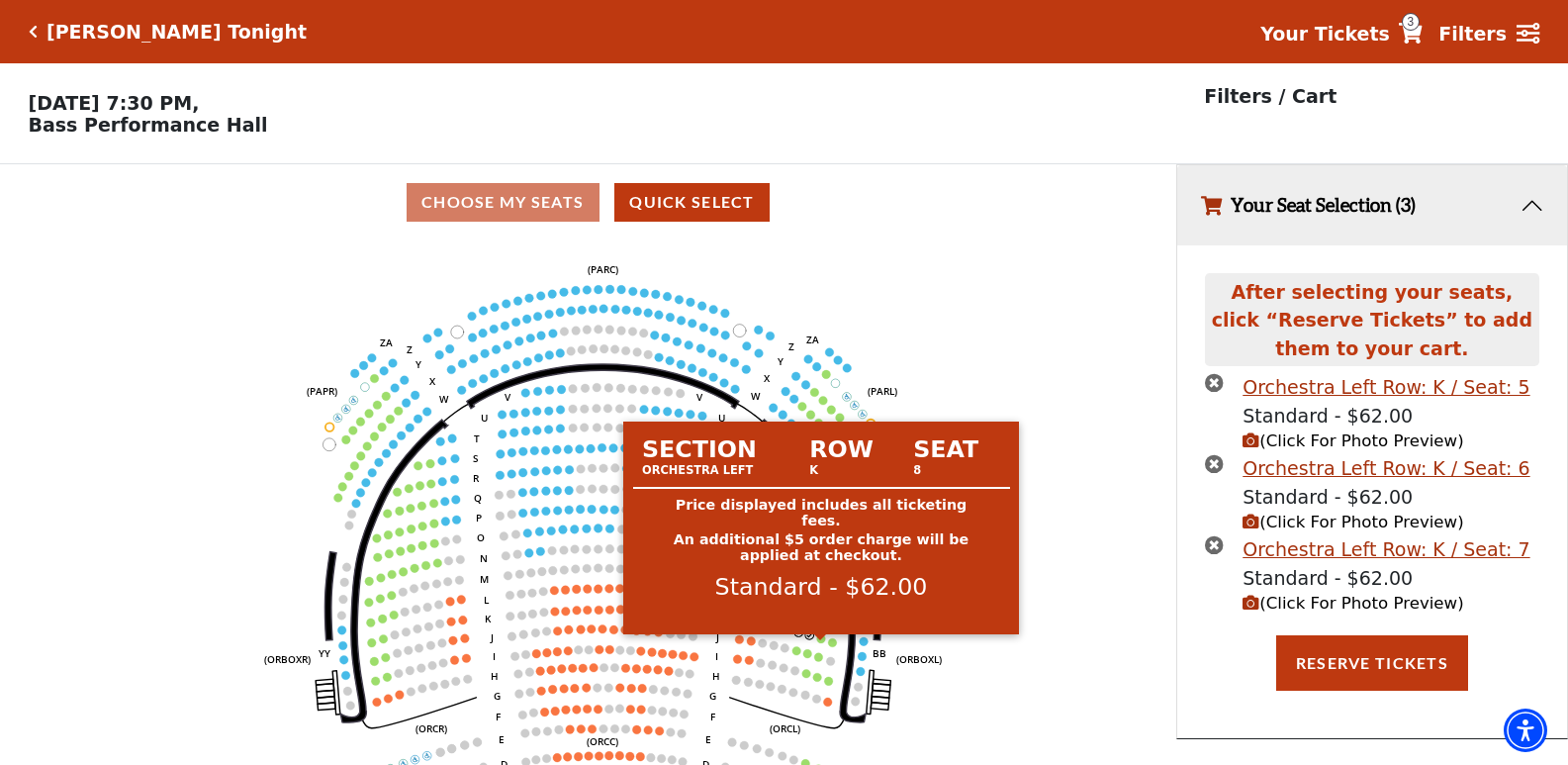
click at [818, 644] on circle at bounding box center [821, 639] width 9 height 9
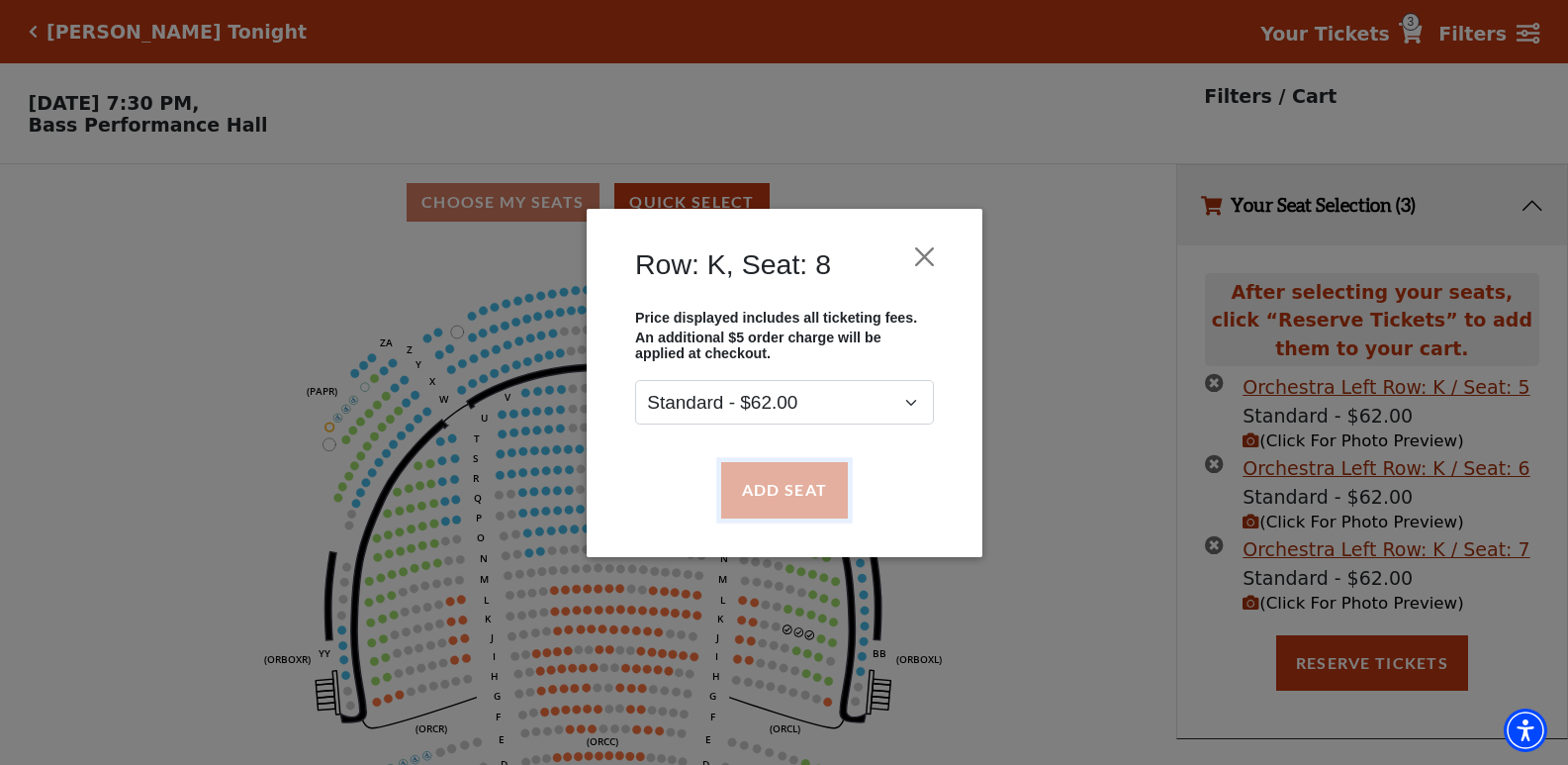
click at [767, 494] on button "Add Seat" at bounding box center [784, 490] width 126 height 56
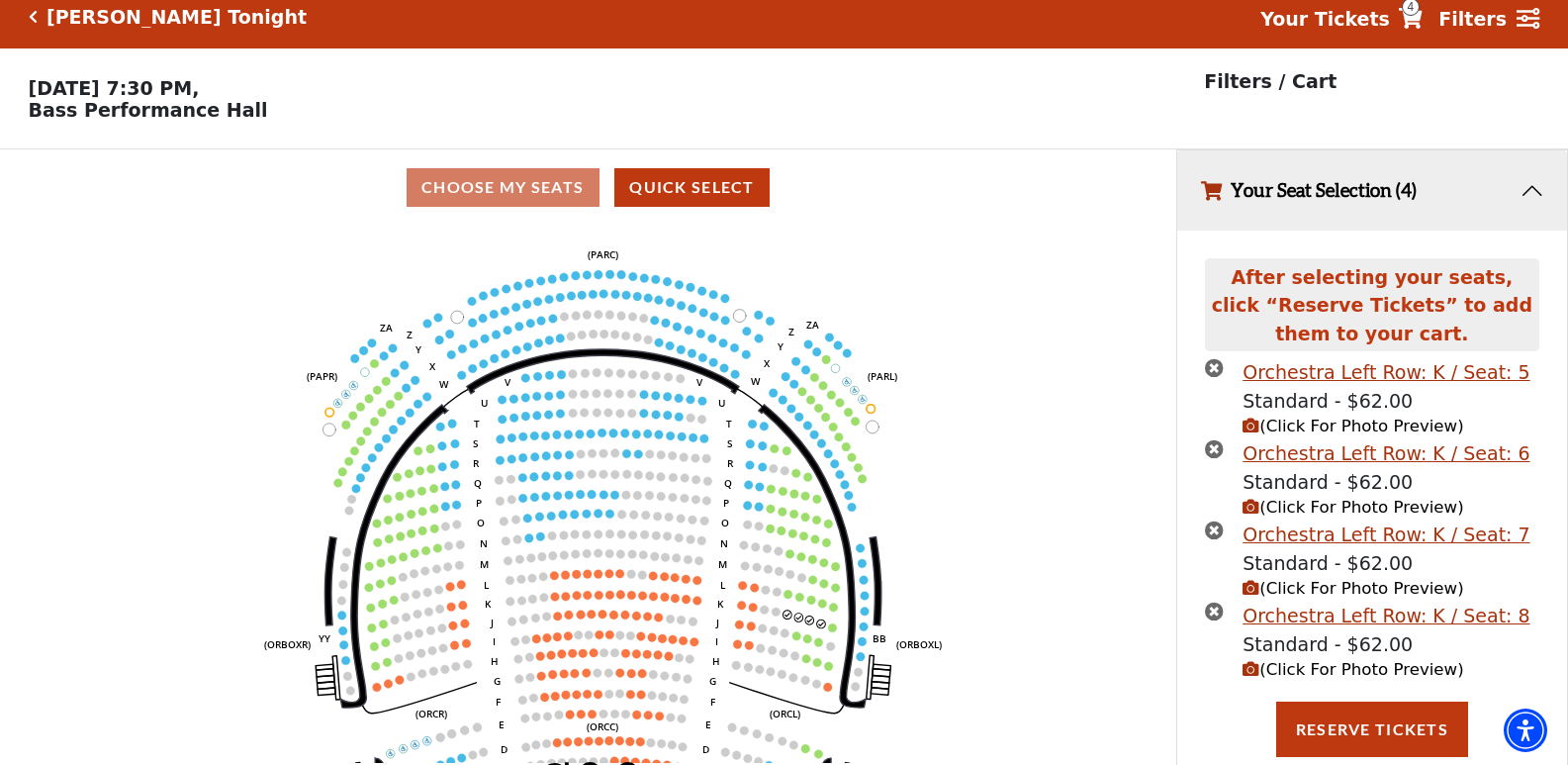
scroll to position [64, 0]
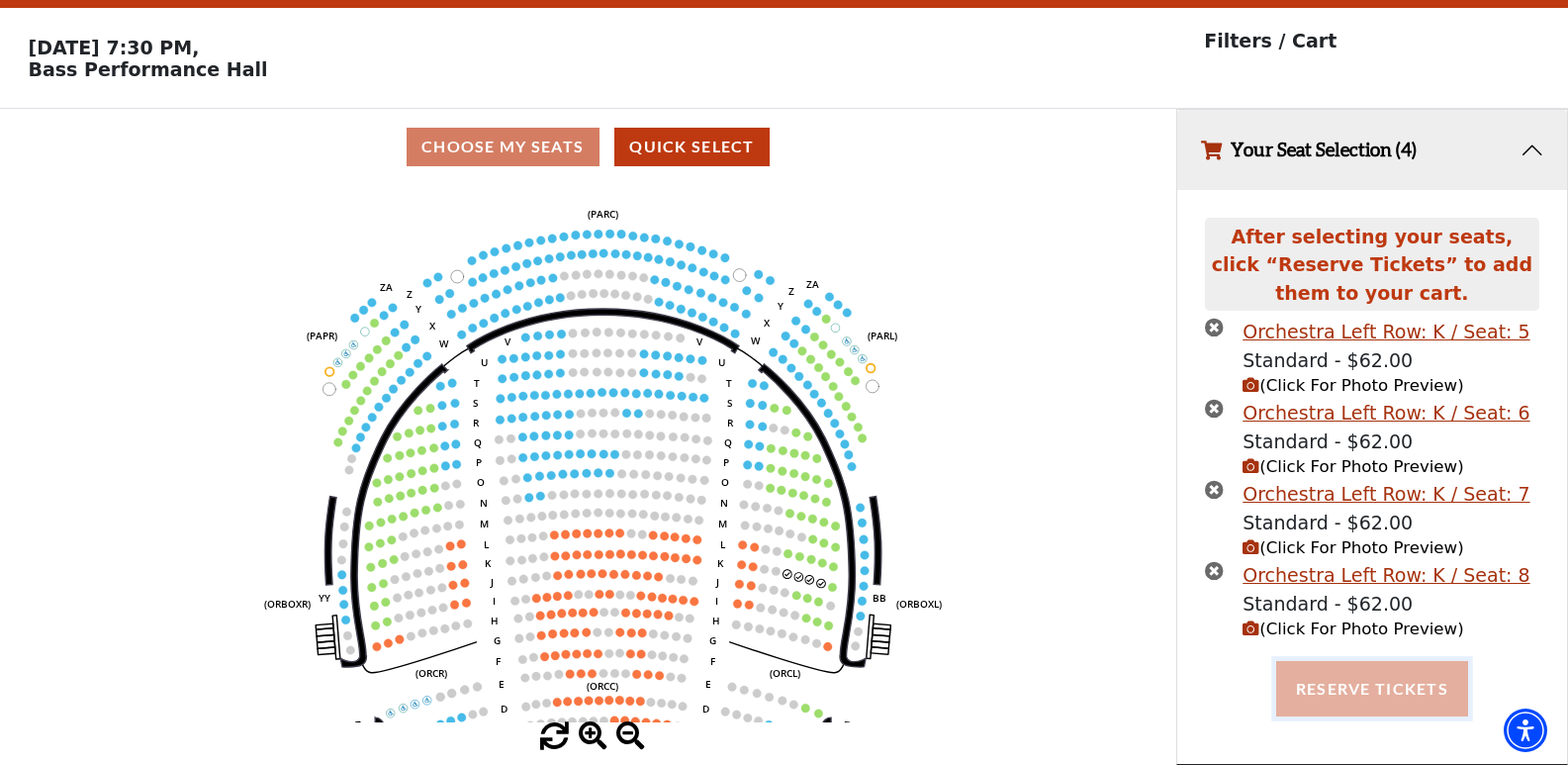
click at [1380, 689] on button "Reserve Tickets" at bounding box center [1372, 689] width 192 height 56
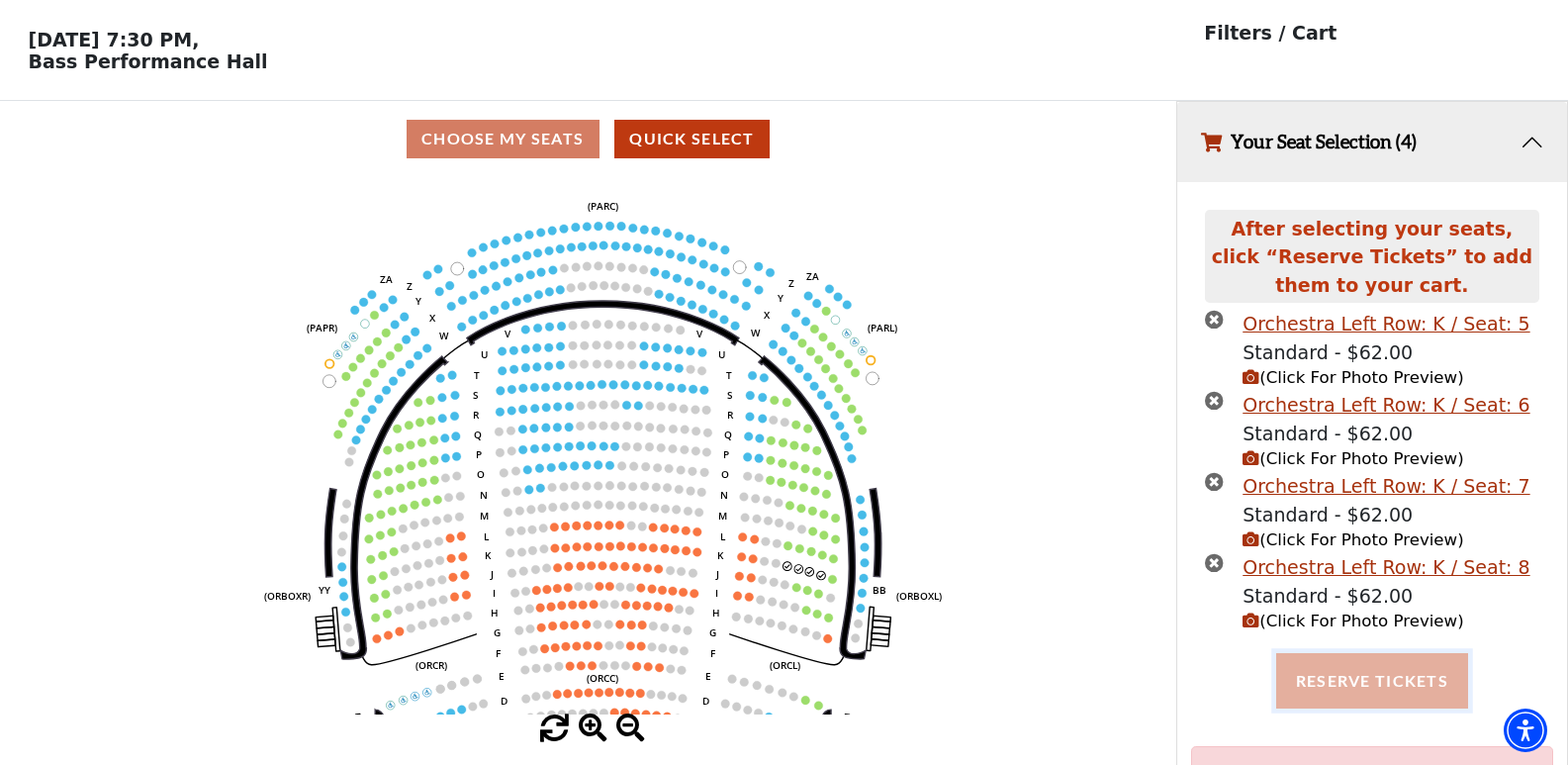
click at [1343, 692] on button "Reserve Tickets" at bounding box center [1372, 681] width 192 height 56
click at [1352, 671] on button "Reserve Tickets" at bounding box center [1372, 681] width 192 height 56
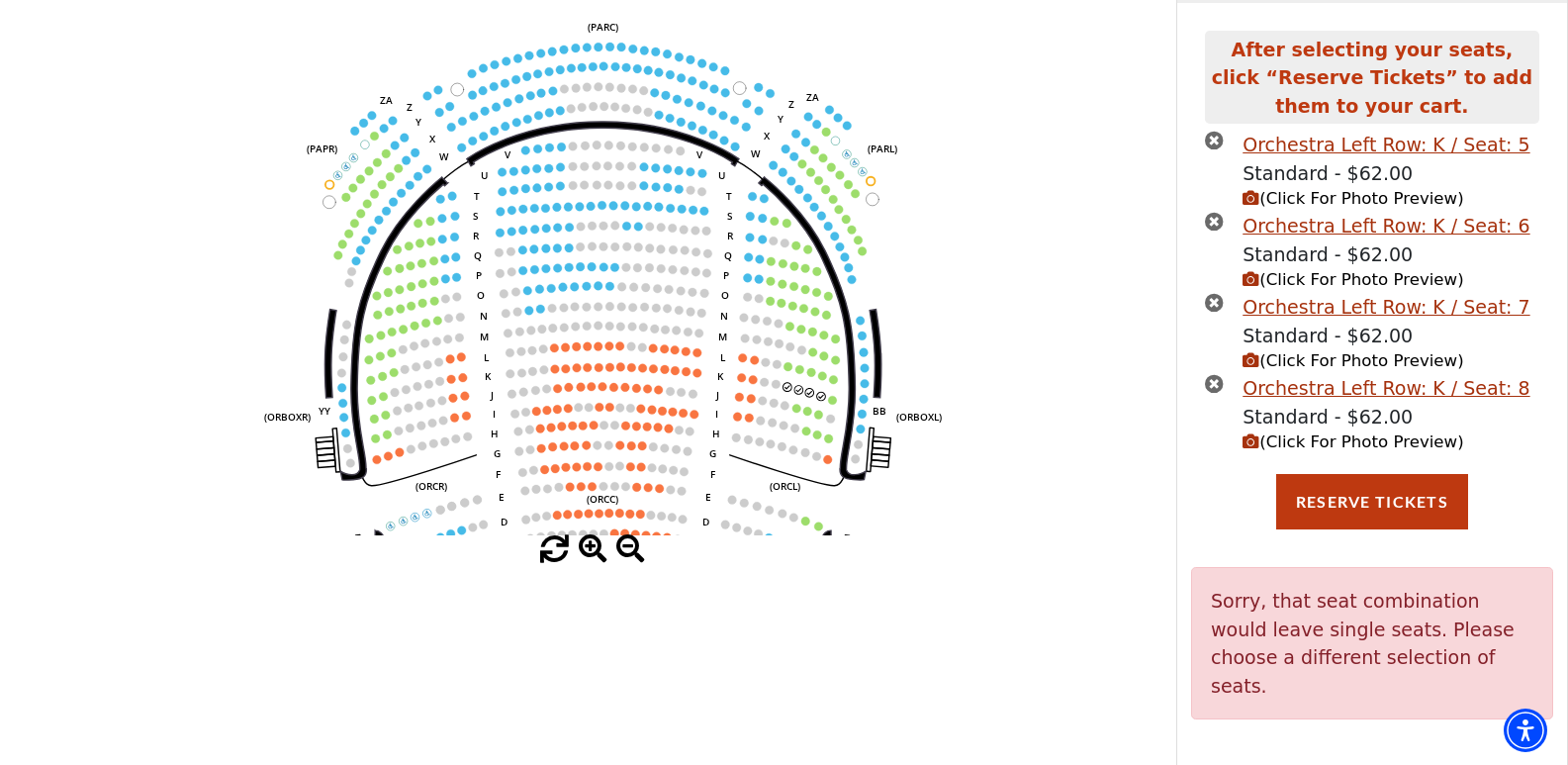
scroll to position [244, 0]
click at [1392, 510] on button "Reserve Tickets" at bounding box center [1372, 501] width 192 height 56
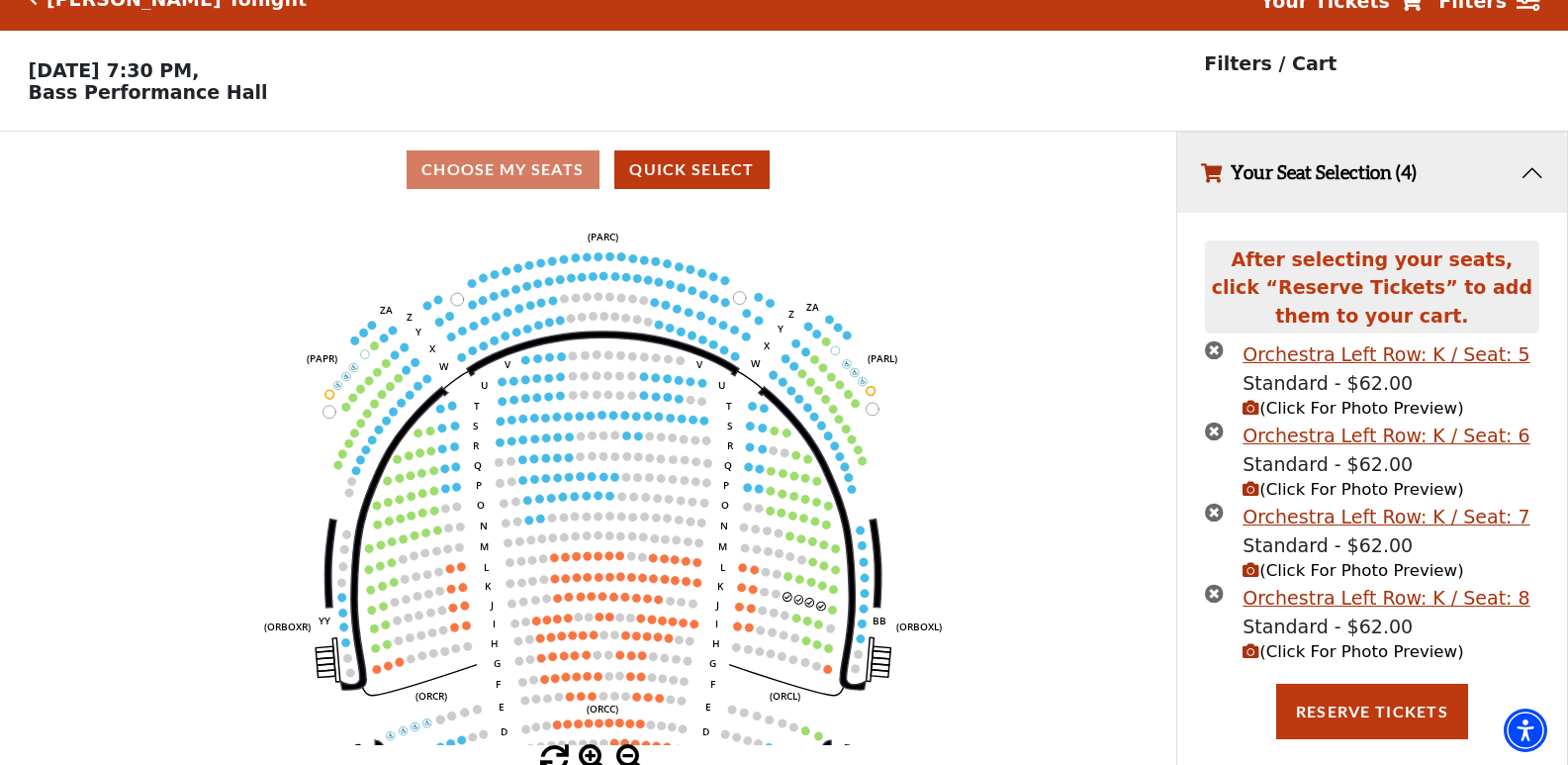
scroll to position [64, 0]
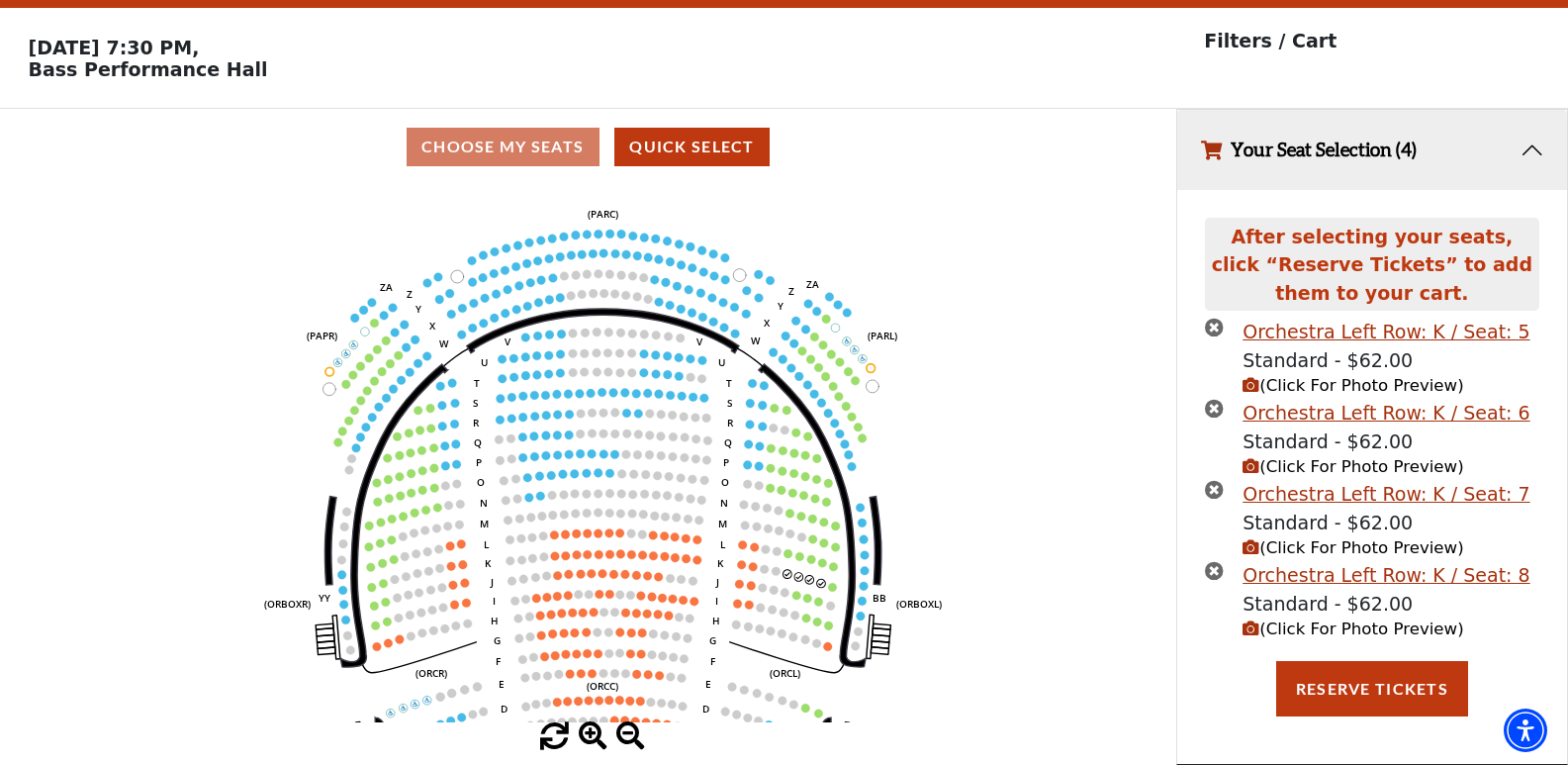
click at [598, 733] on span at bounding box center [593, 737] width 29 height 29
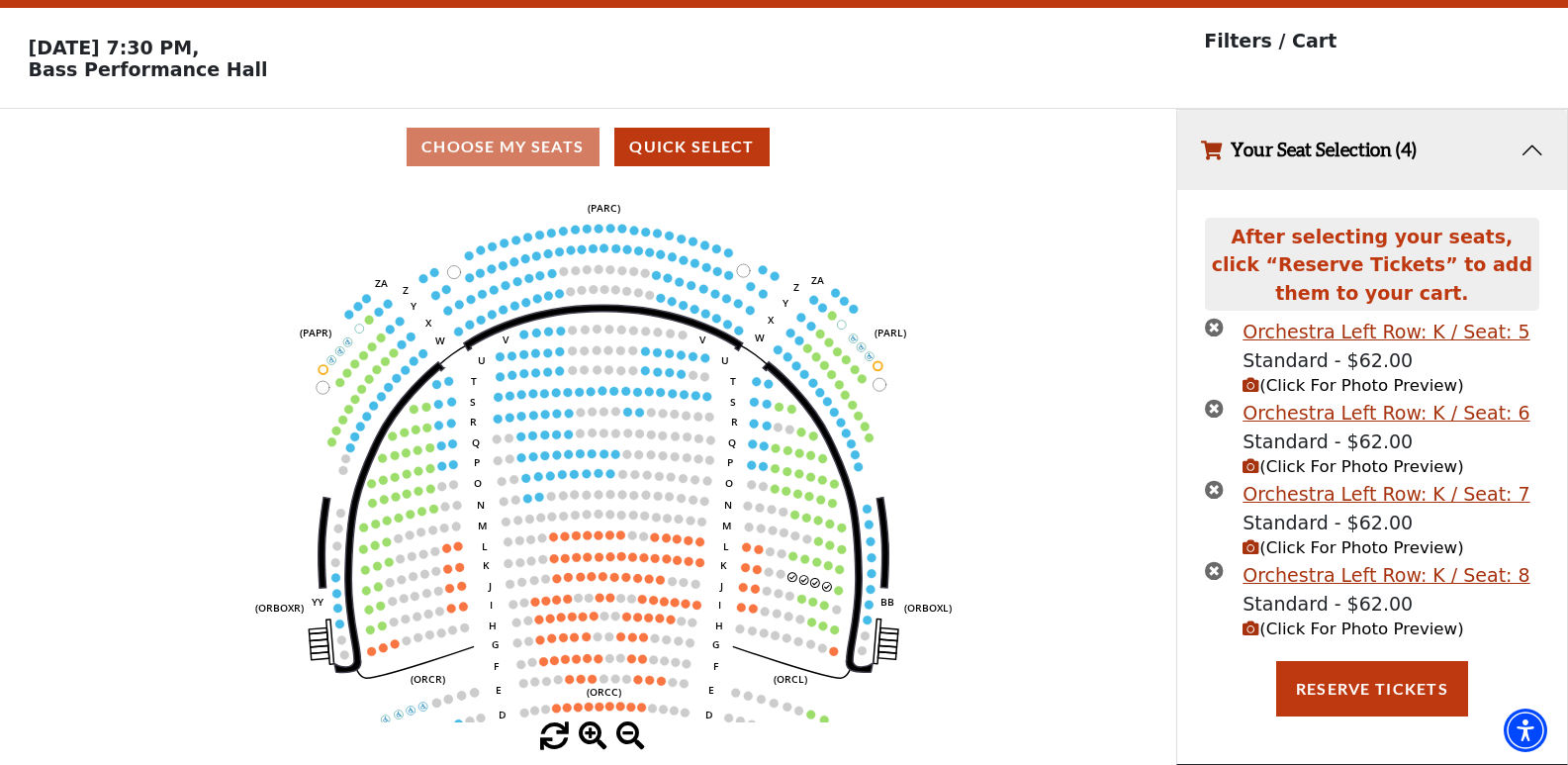
click at [598, 733] on span at bounding box center [593, 737] width 29 height 29
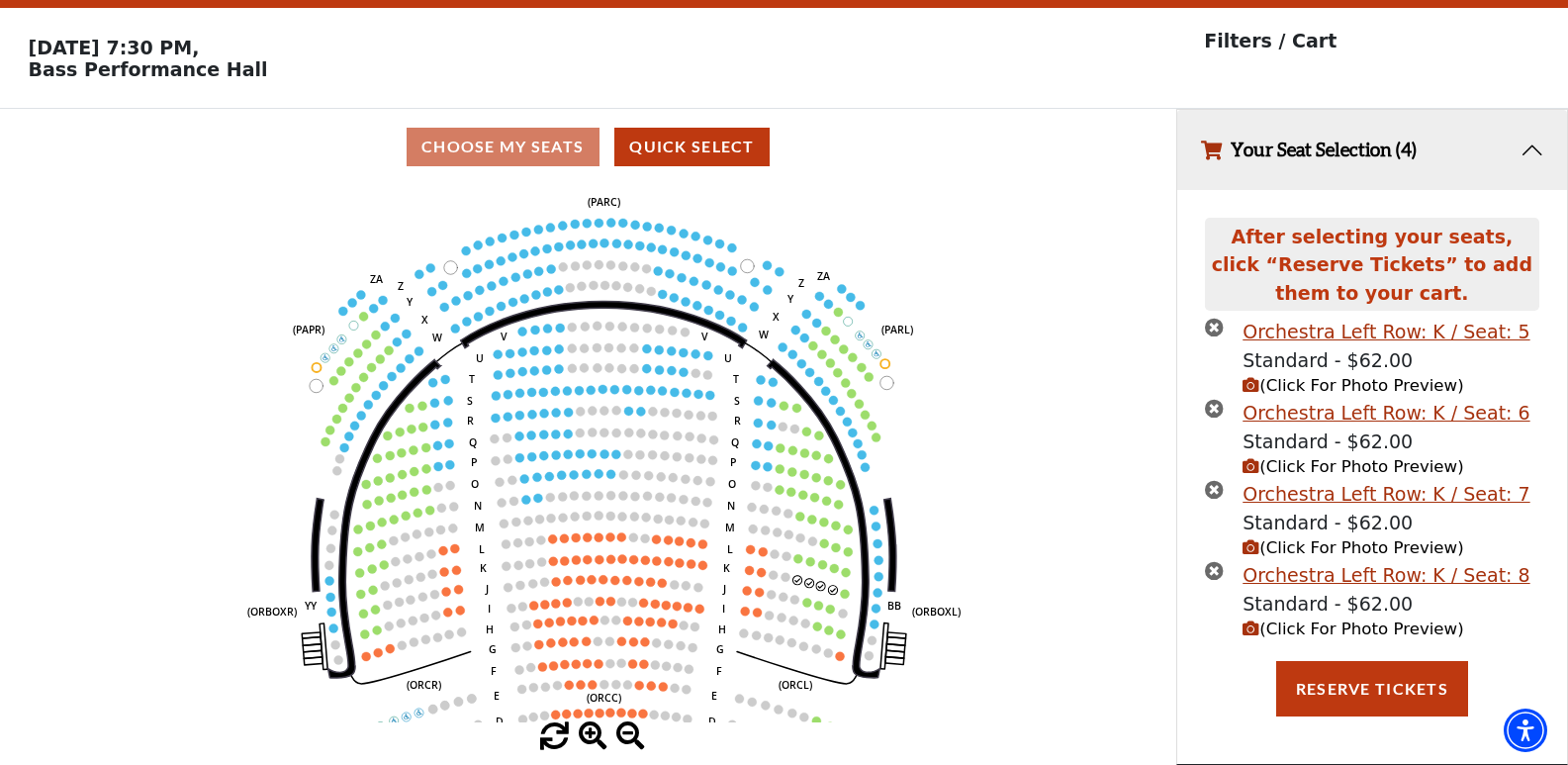
click at [598, 733] on span at bounding box center [593, 737] width 29 height 29
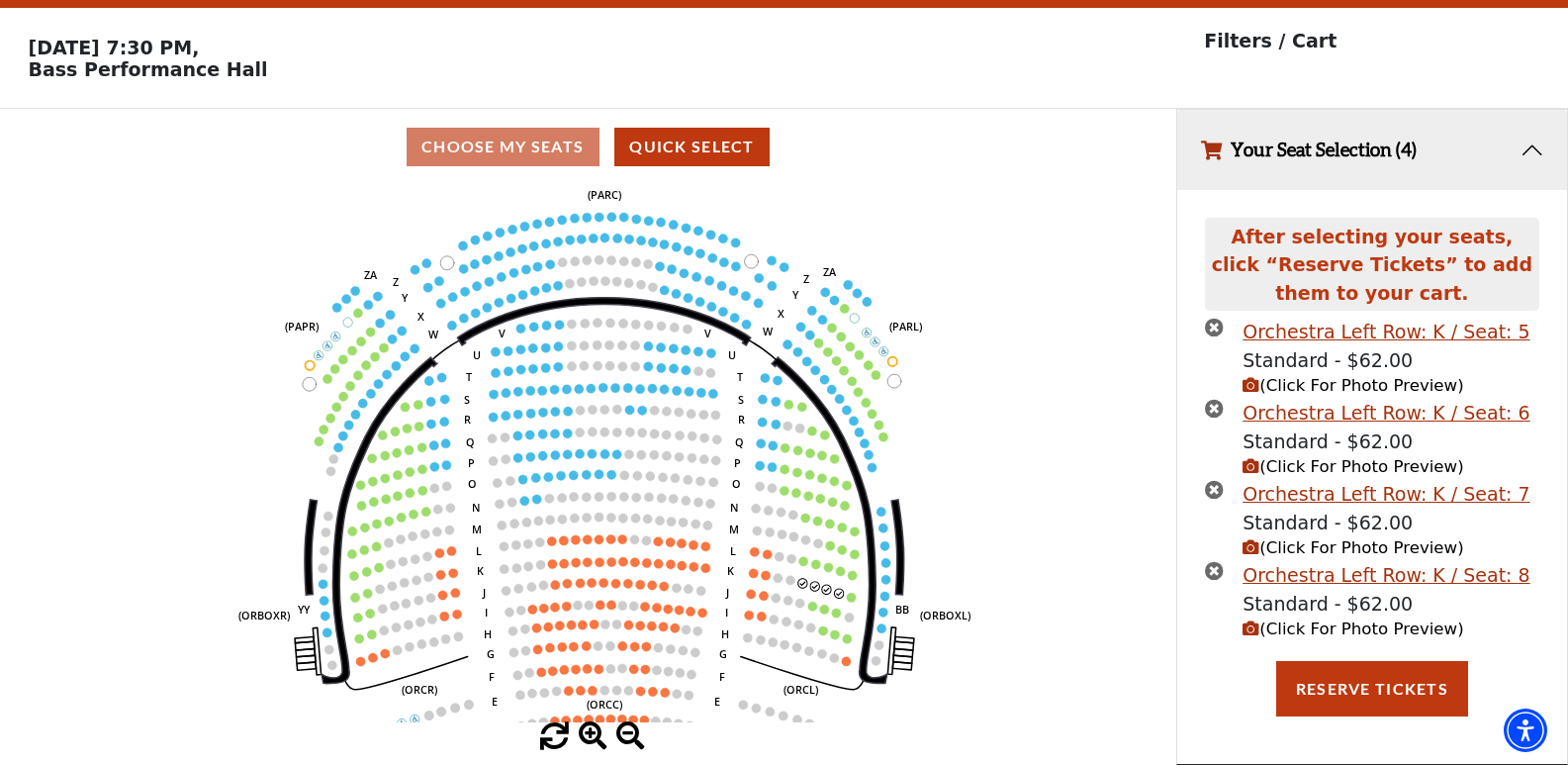
click at [598, 733] on span at bounding box center [593, 737] width 29 height 29
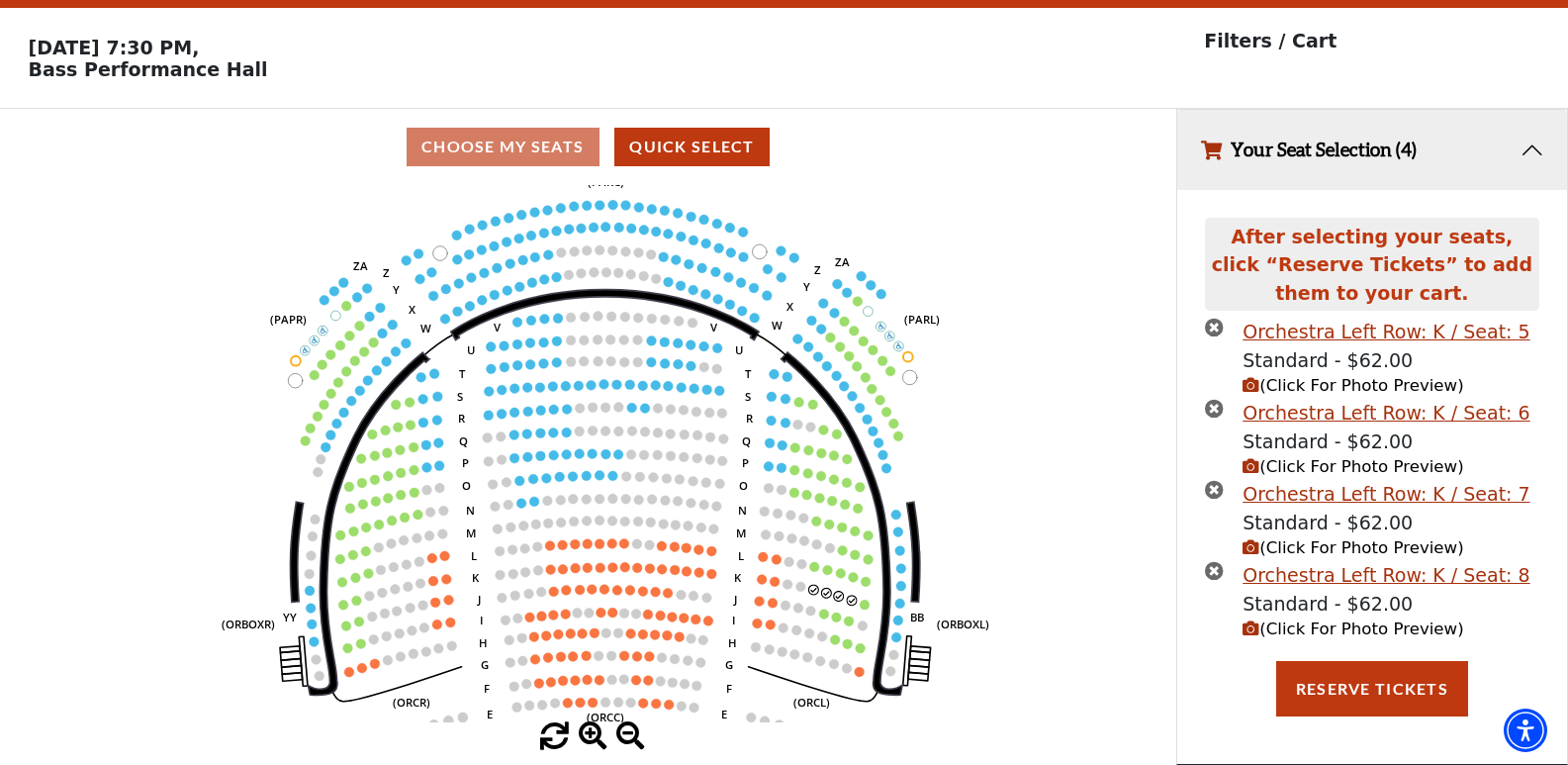
click at [598, 733] on span at bounding box center [593, 737] width 29 height 29
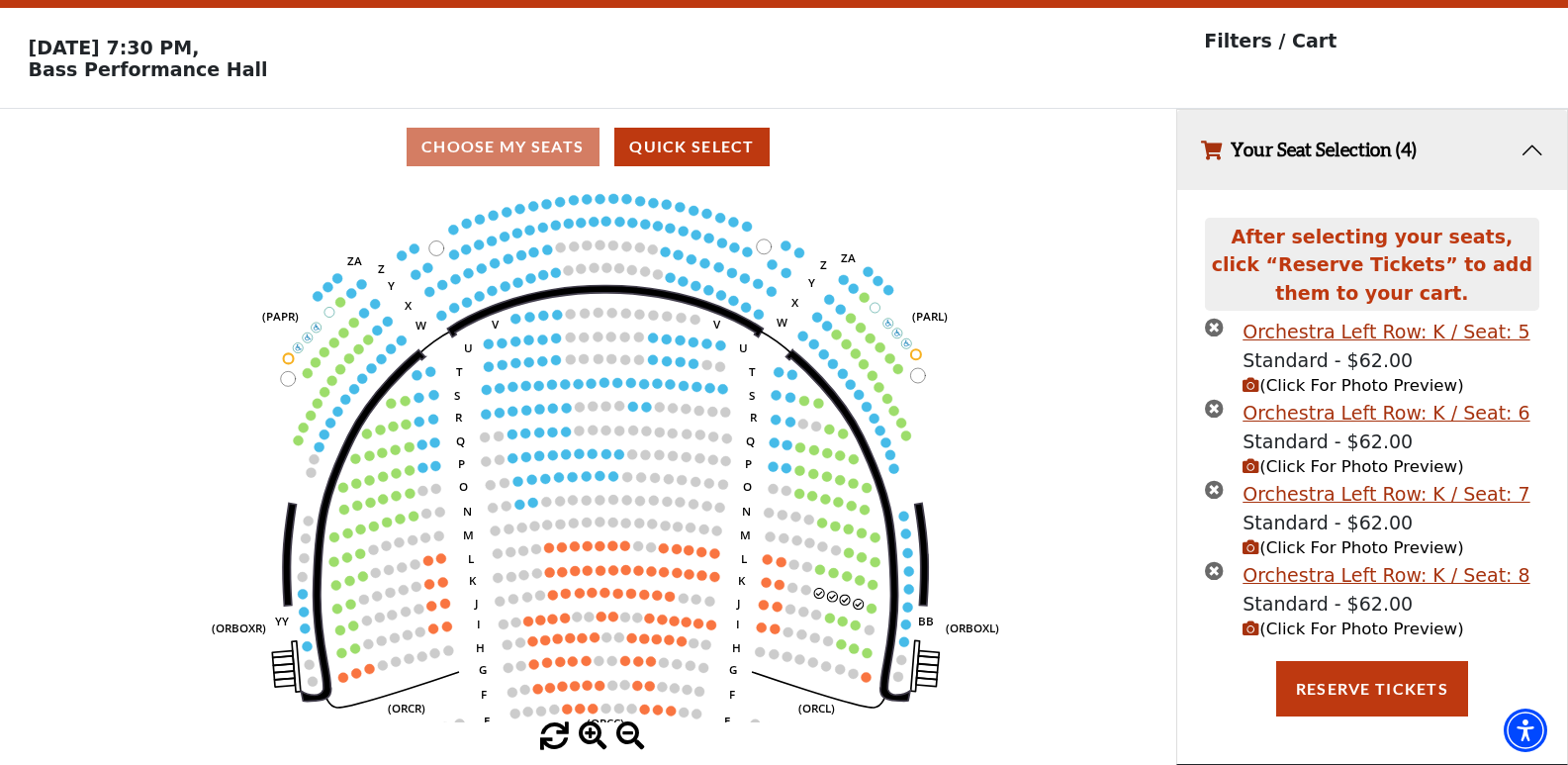
click at [598, 733] on span at bounding box center [593, 737] width 29 height 29
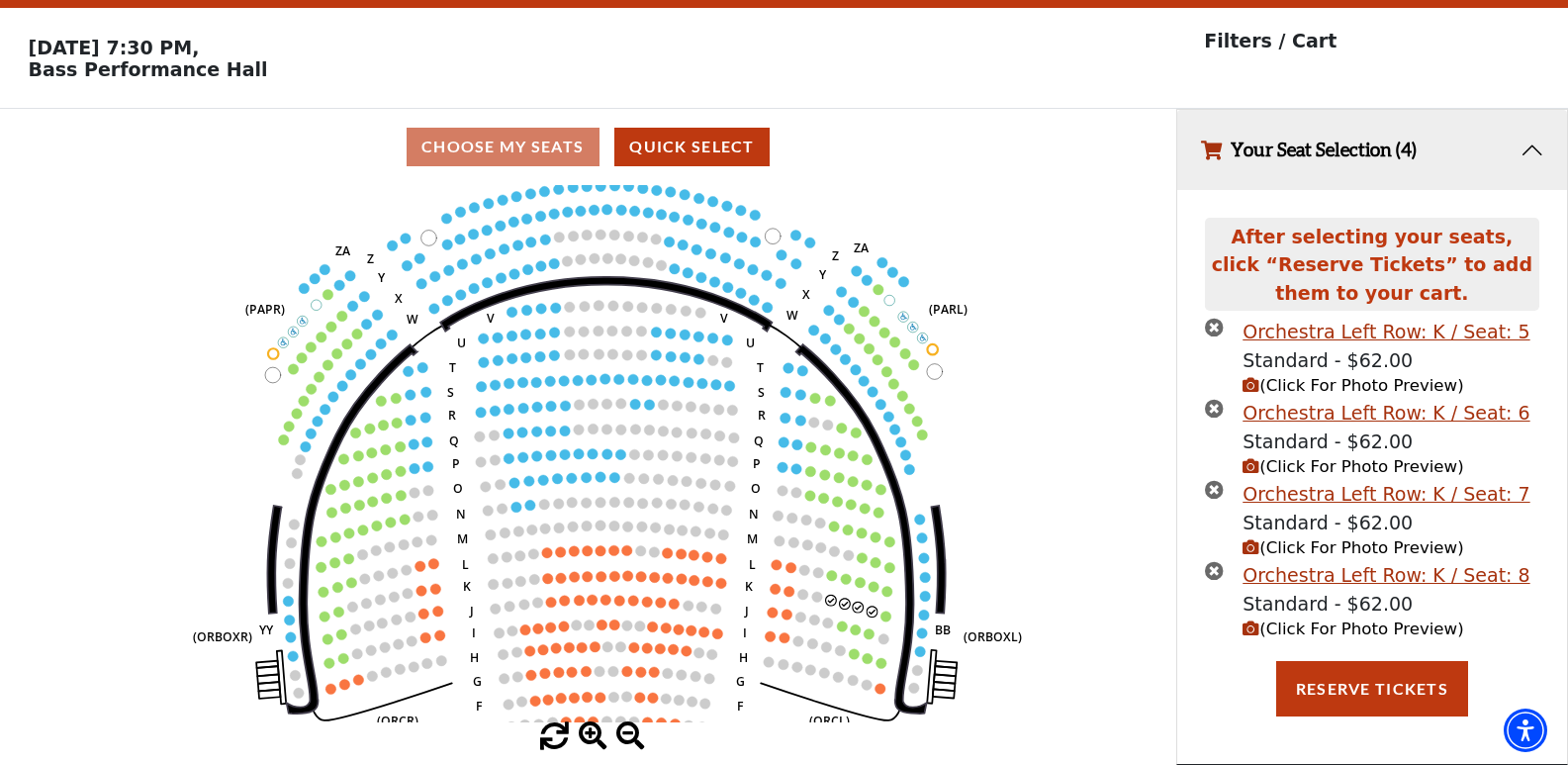
click at [598, 733] on span at bounding box center [593, 737] width 29 height 29
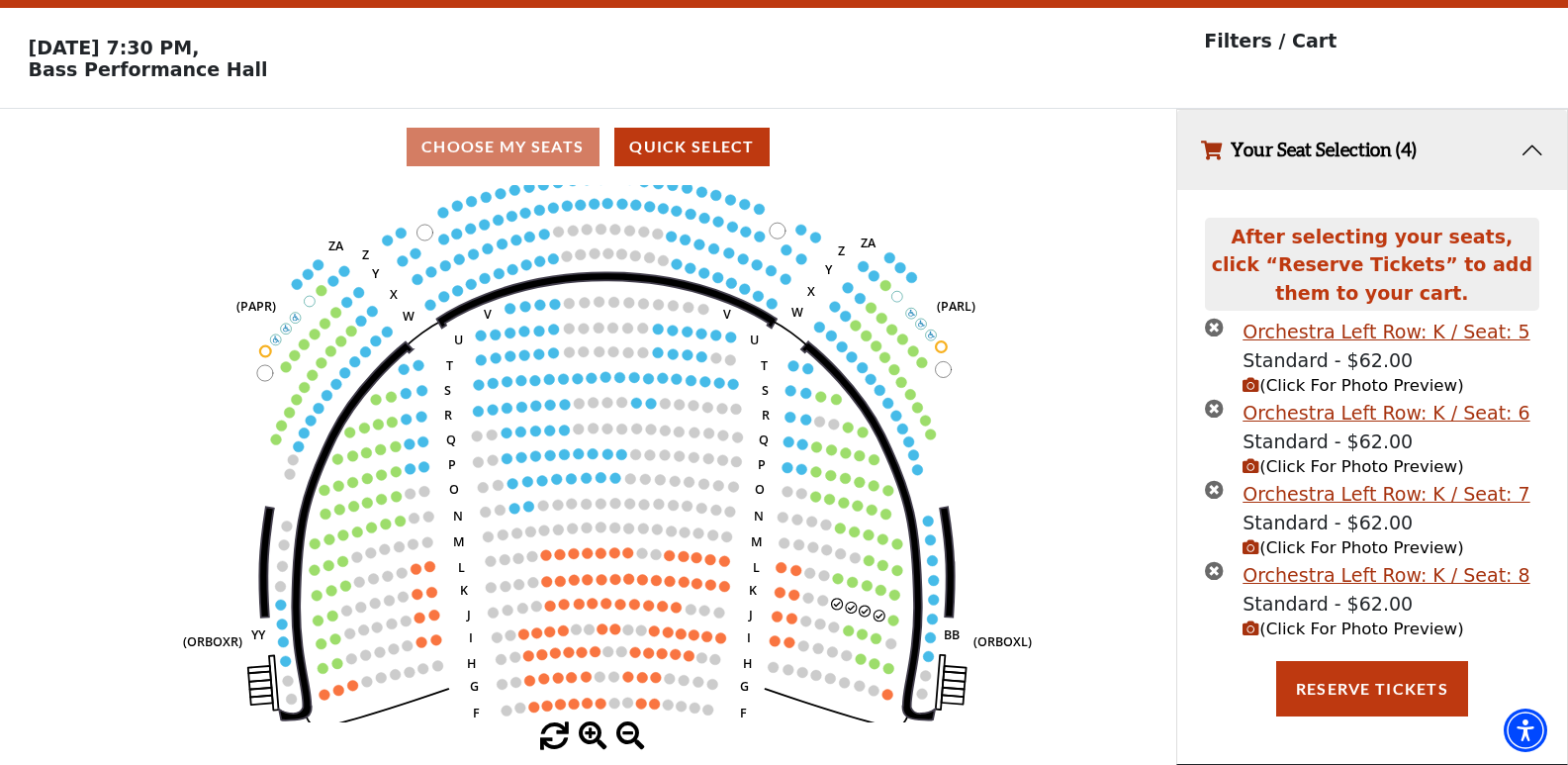
click at [598, 733] on span at bounding box center [593, 737] width 29 height 29
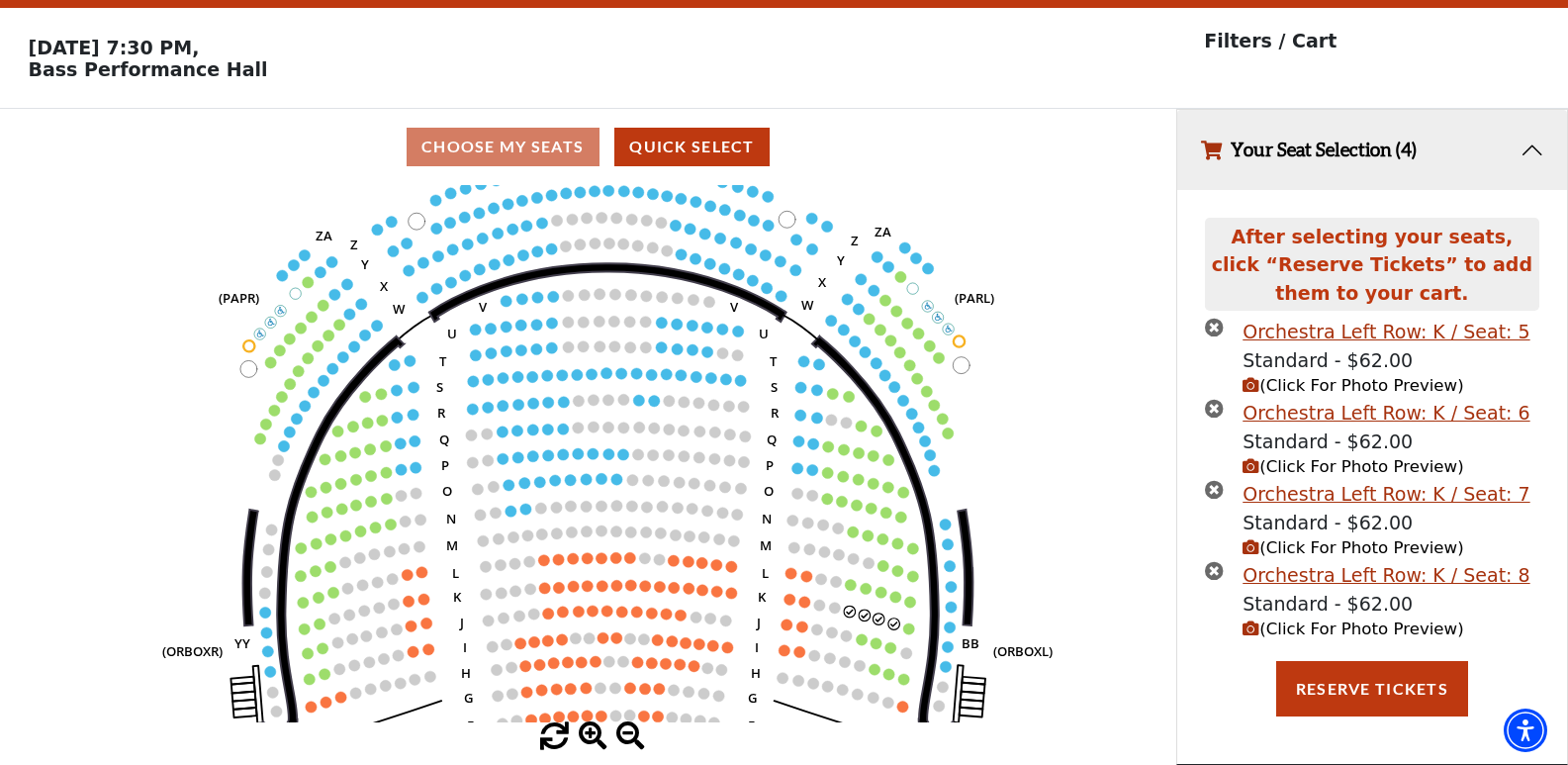
click at [598, 733] on span at bounding box center [593, 737] width 29 height 29
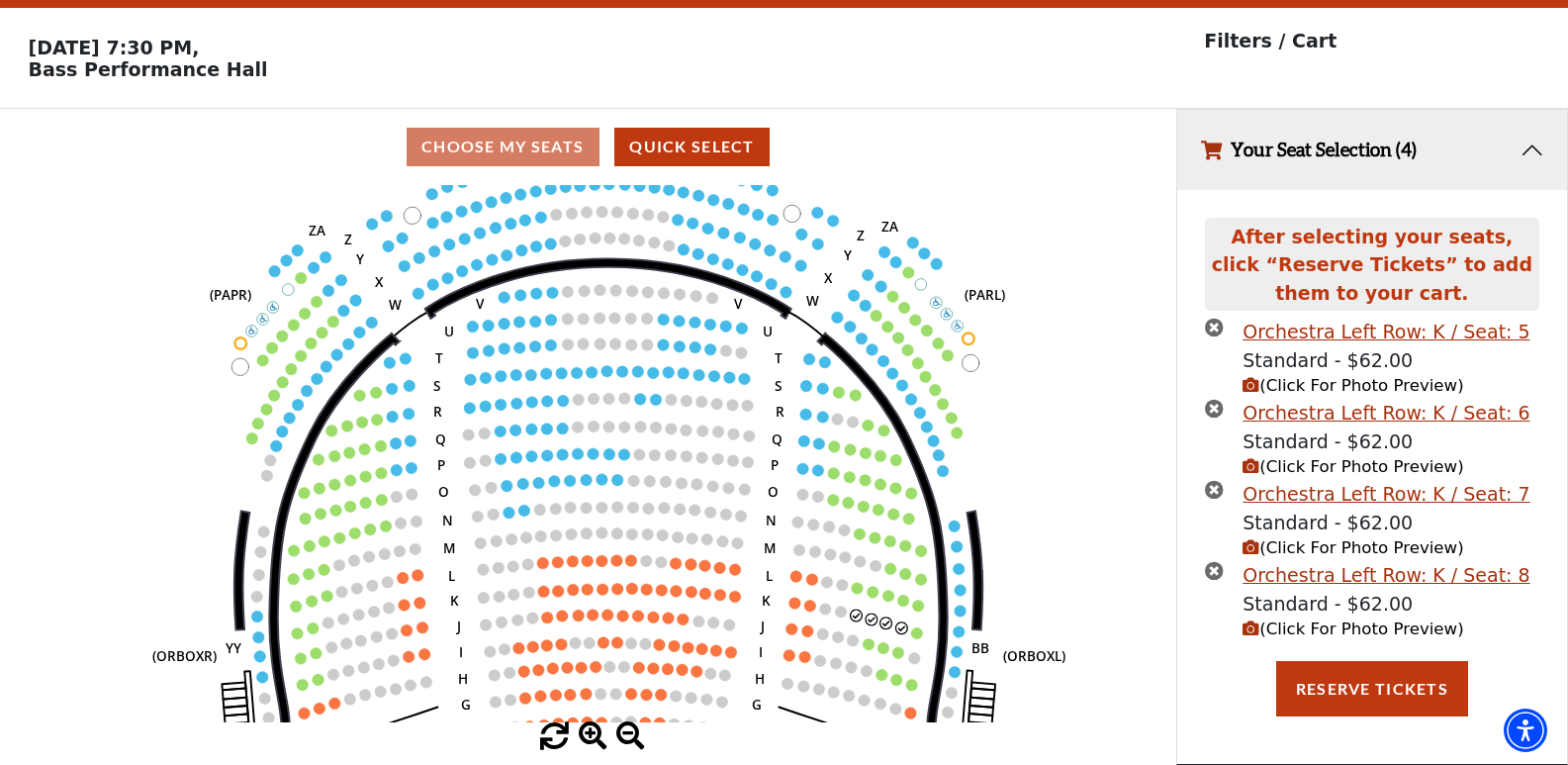
click at [598, 733] on span at bounding box center [593, 737] width 29 height 29
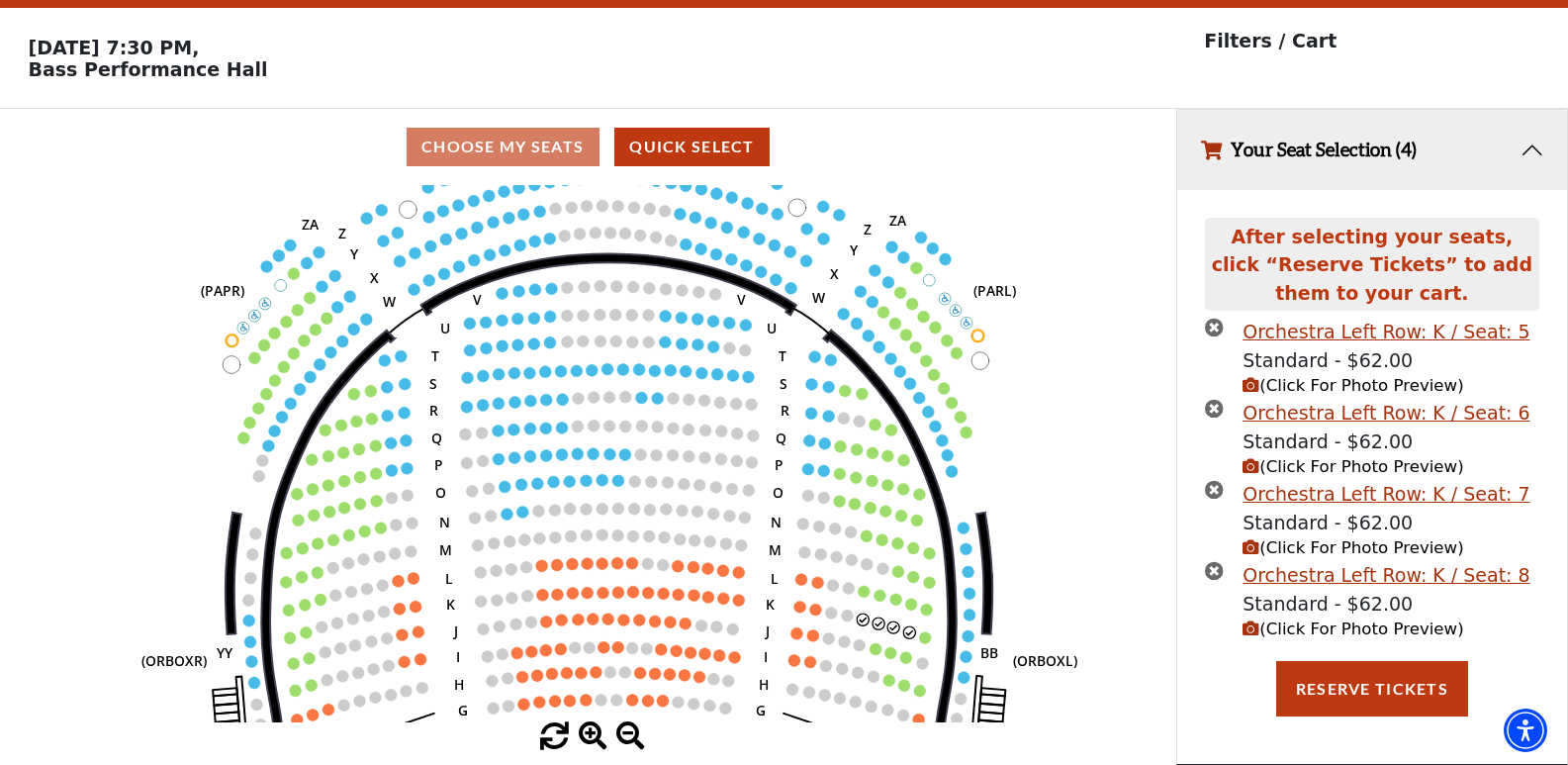
click at [598, 733] on span at bounding box center [593, 737] width 29 height 29
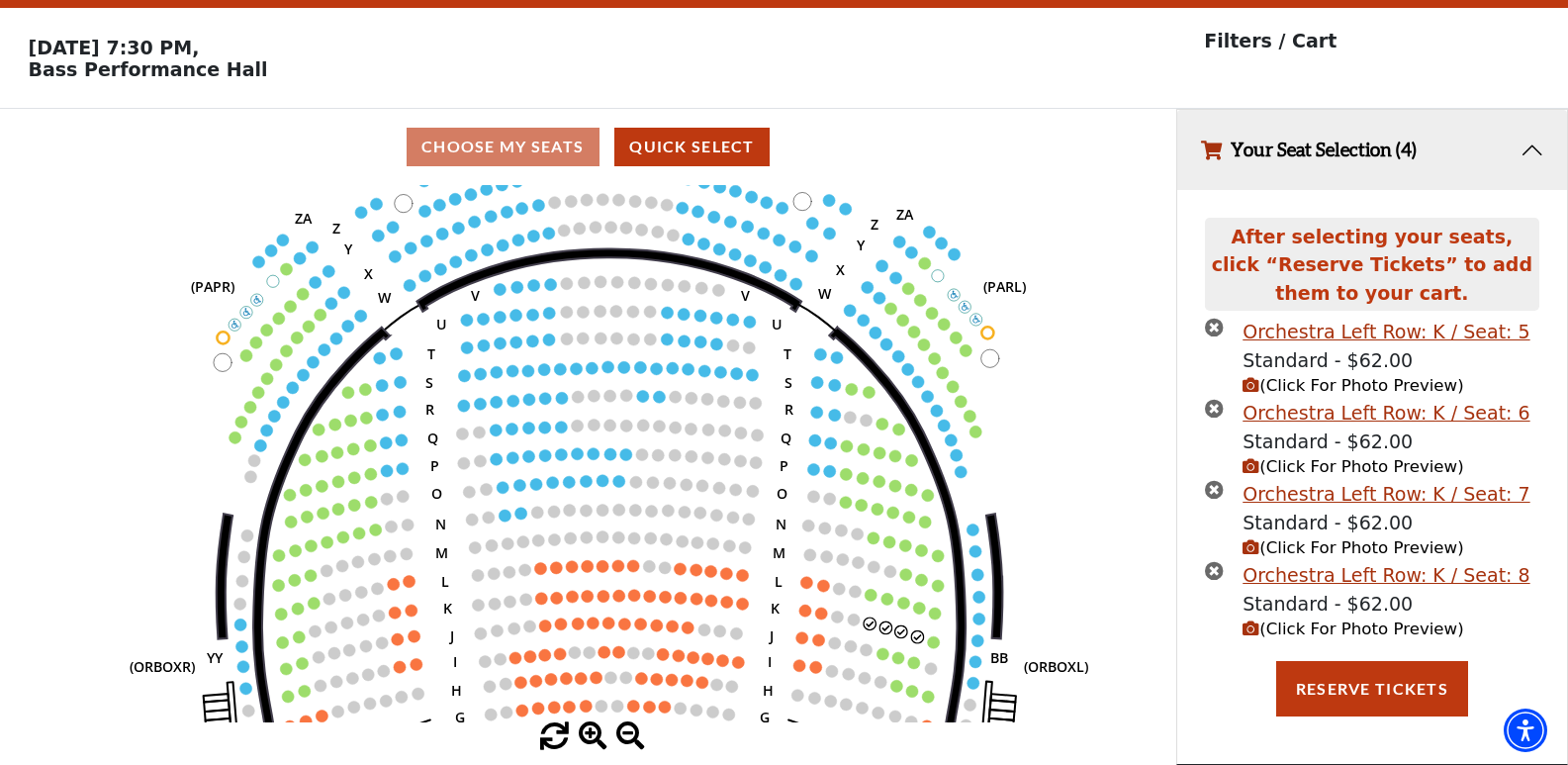
click at [598, 733] on span at bounding box center [593, 737] width 29 height 29
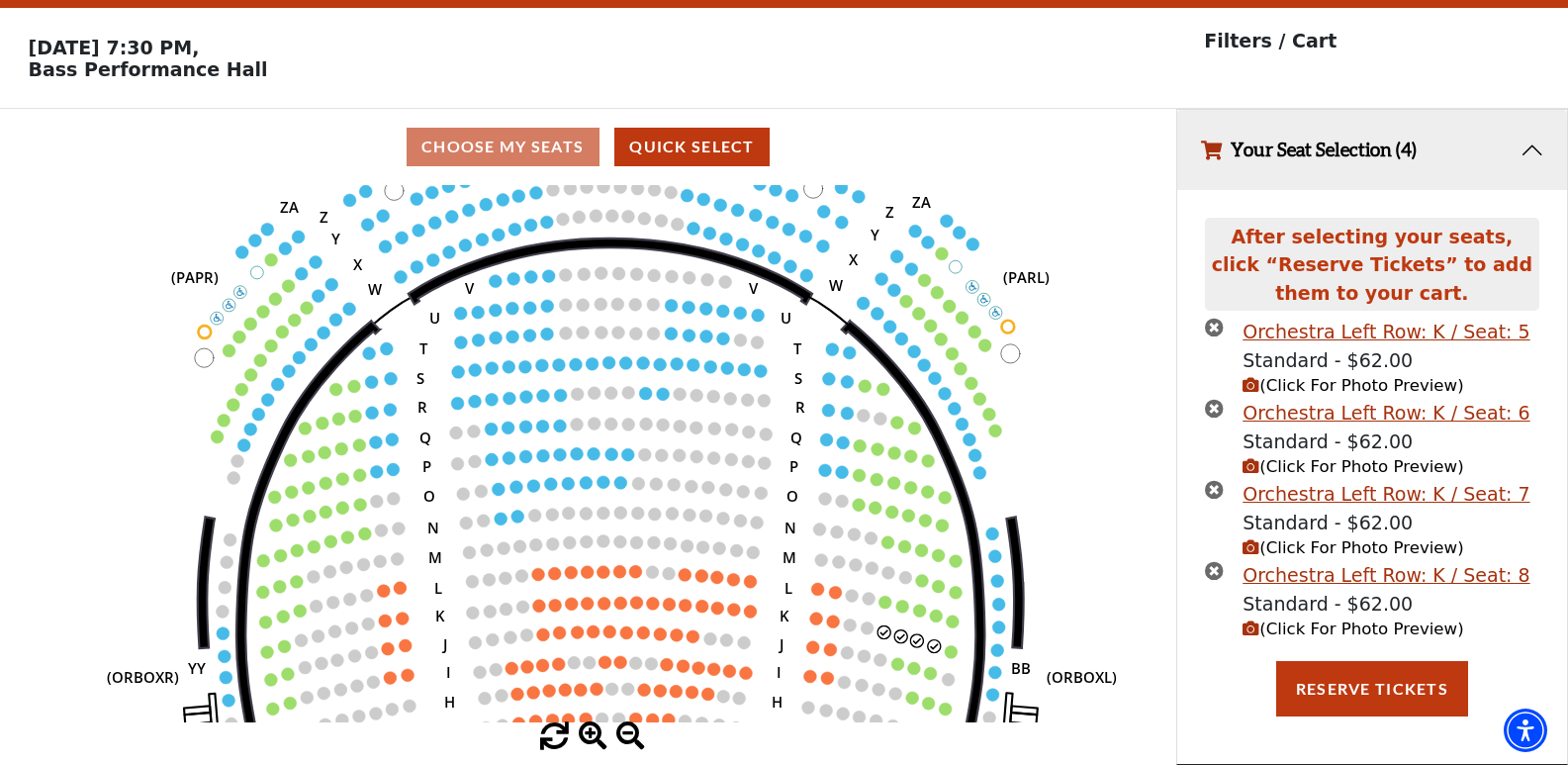
click at [598, 733] on span at bounding box center [593, 737] width 29 height 29
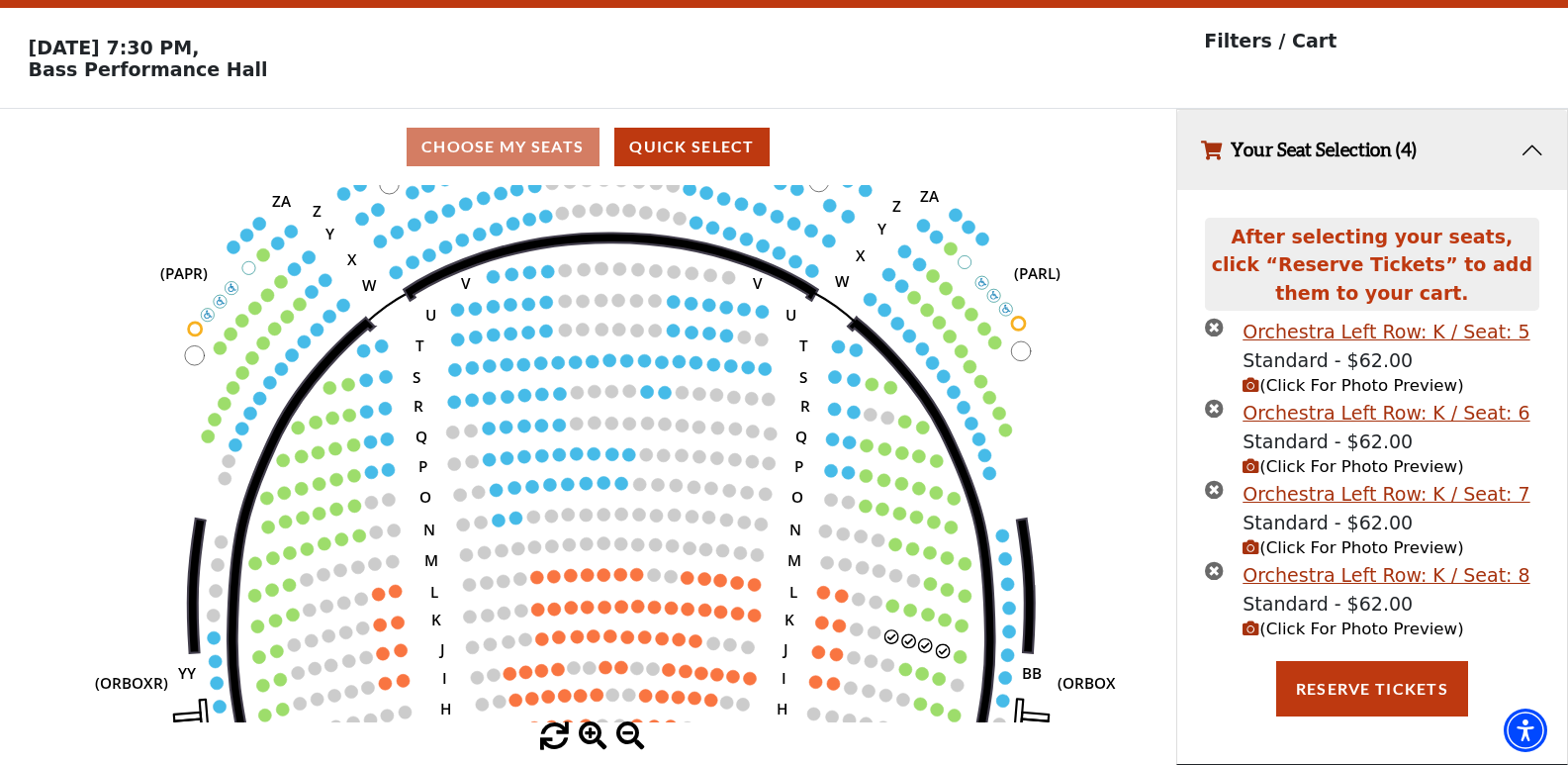
click at [598, 733] on span at bounding box center [593, 737] width 29 height 29
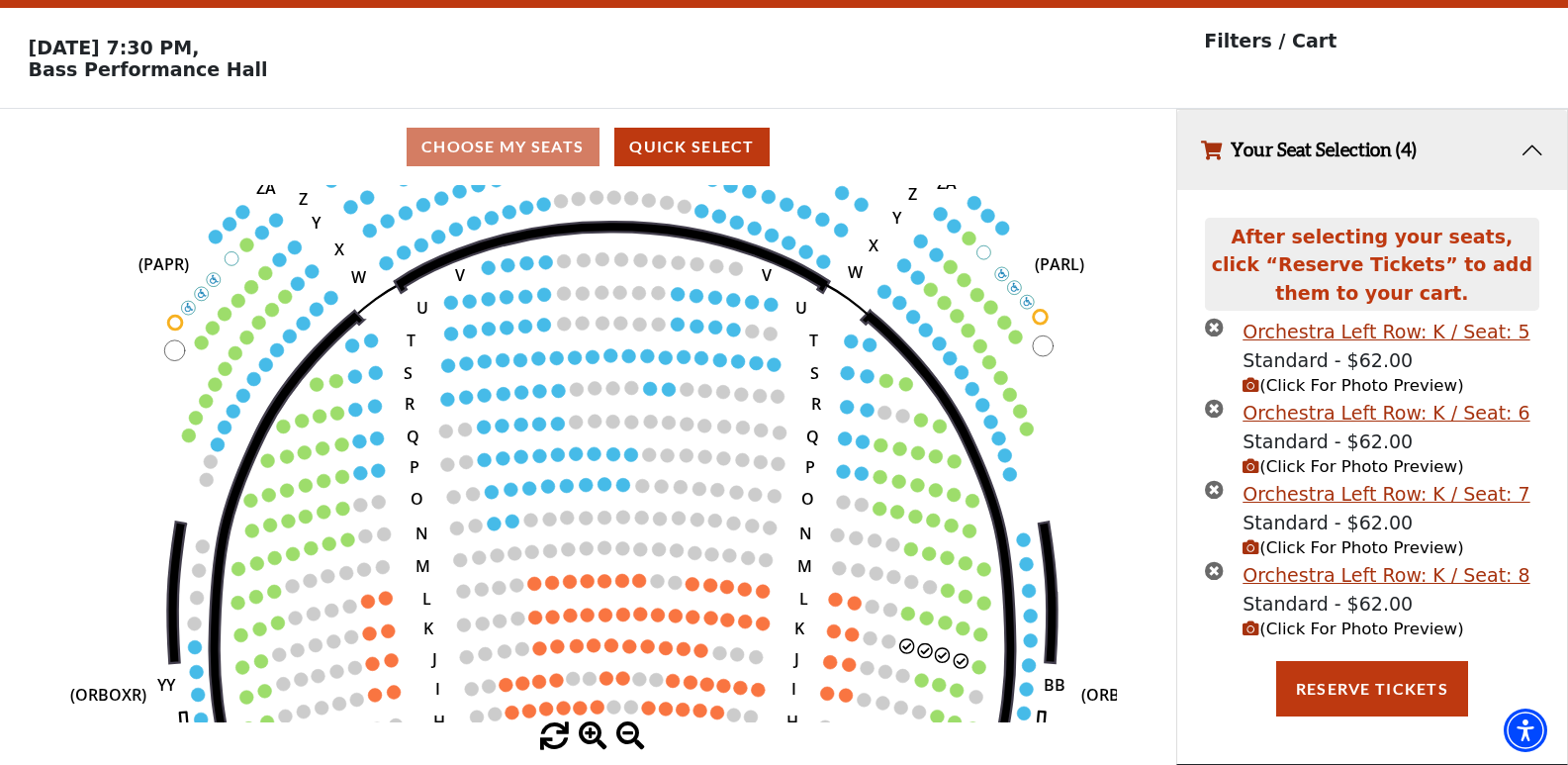
click at [596, 733] on span at bounding box center [593, 737] width 29 height 29
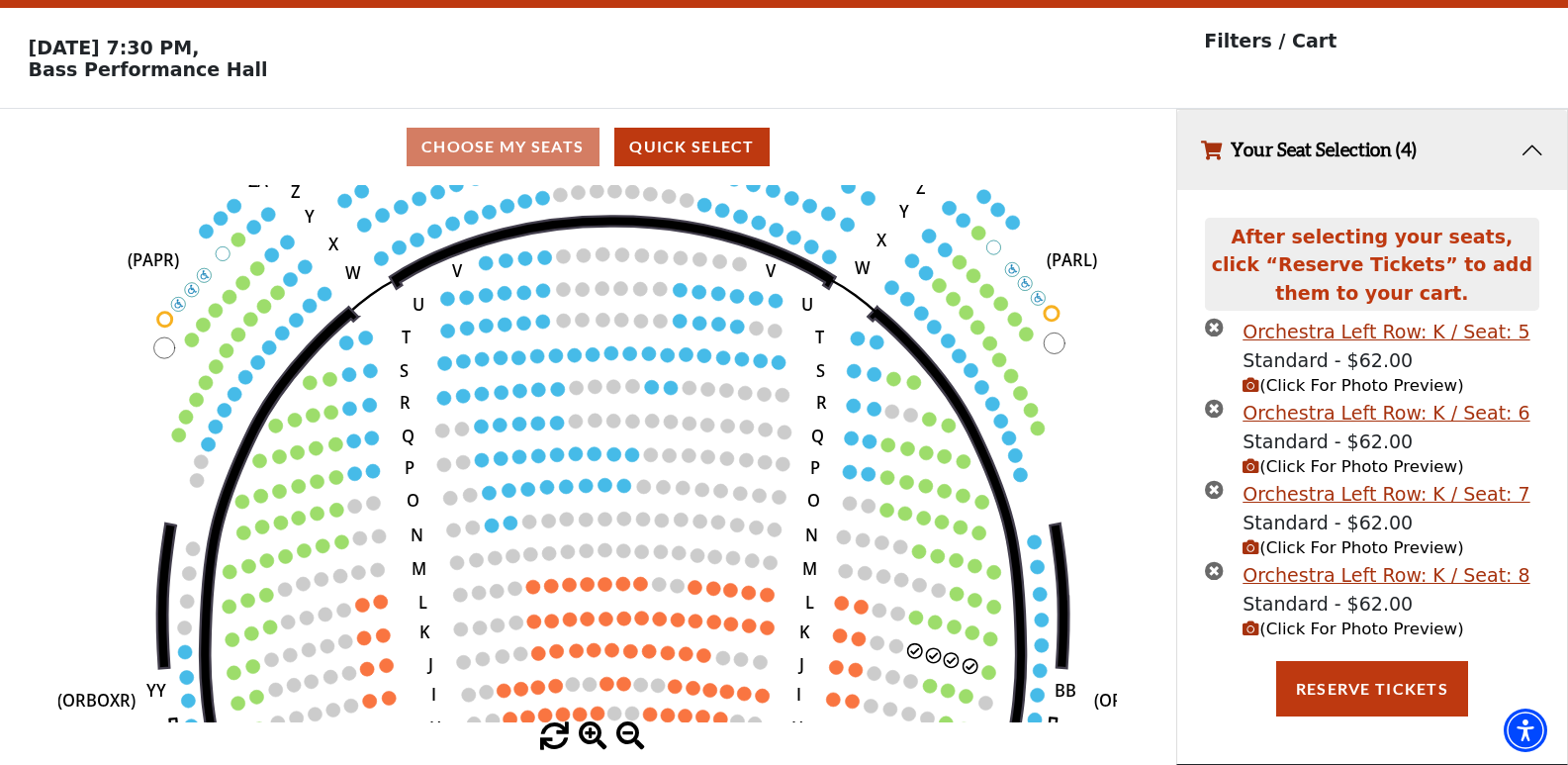
click at [596, 733] on span at bounding box center [593, 737] width 29 height 29
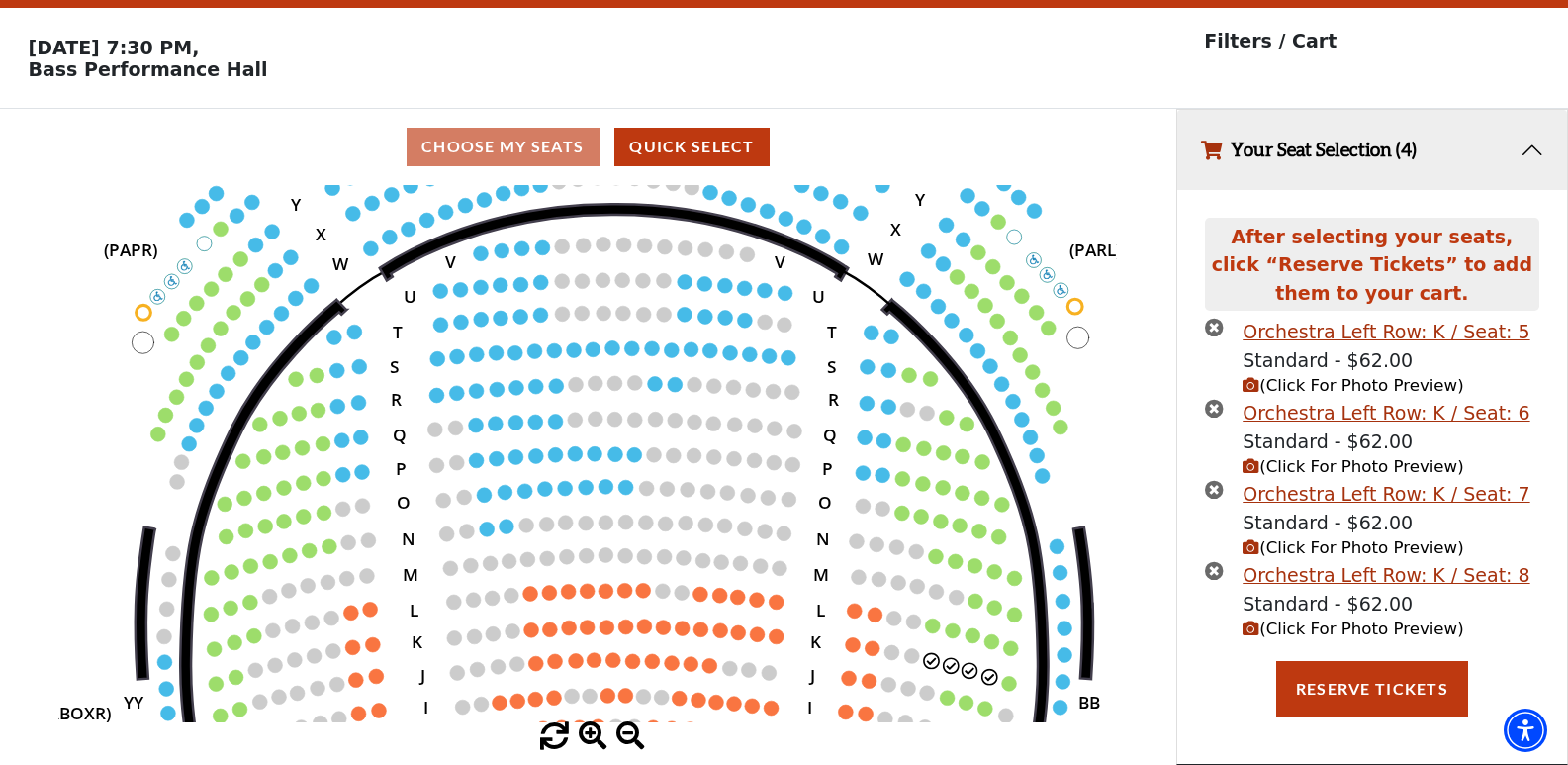
click at [596, 733] on span at bounding box center [593, 737] width 29 height 29
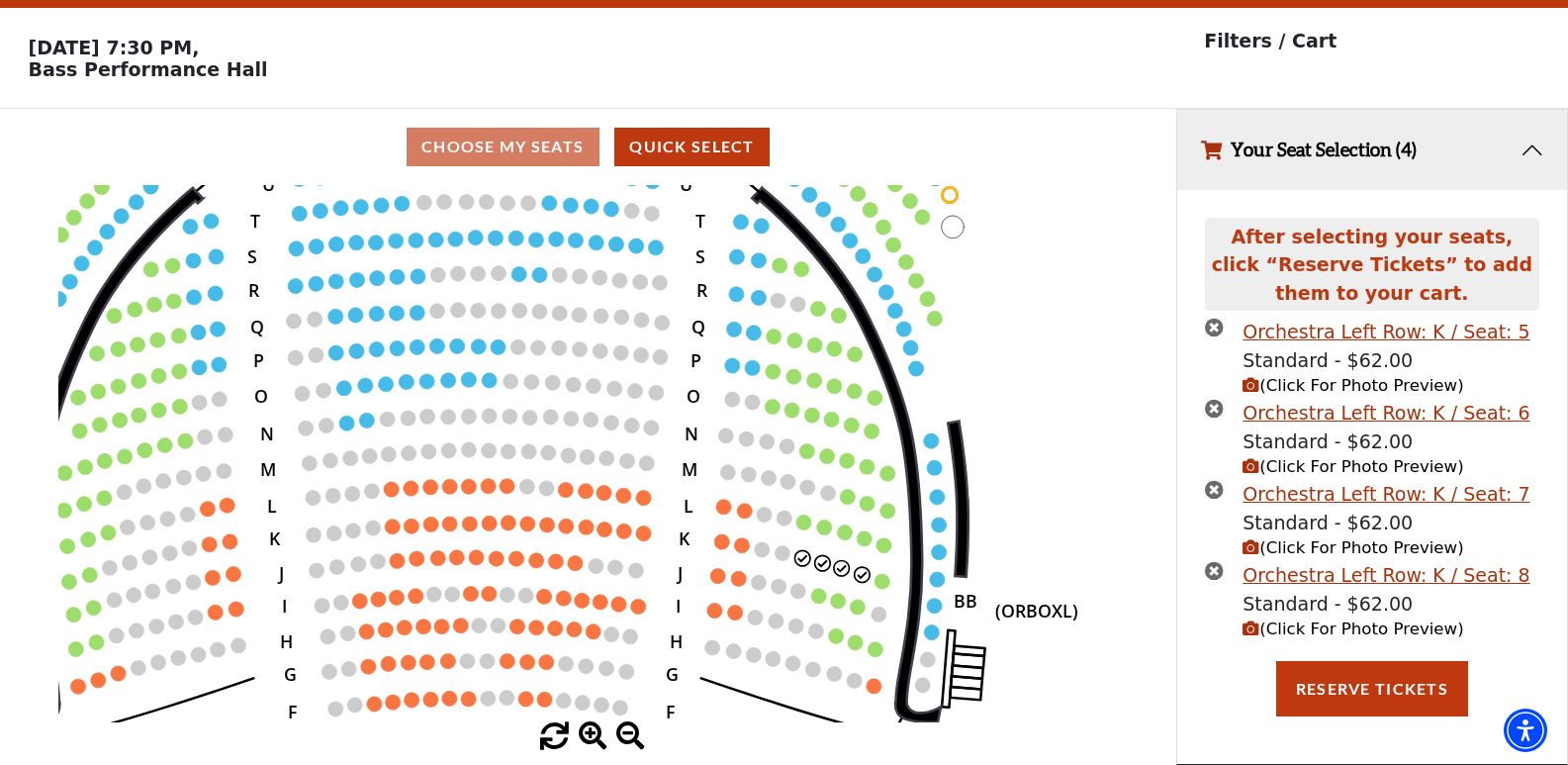
drag, startPoint x: 777, startPoint y: 560, endPoint x: 474, endPoint y: 382, distance: 351.4
click at [488, 386] on icon "Left (ORPITL) Right (ORPITR) Center (ORPITC) ZZ AA YY BB ZA ZA (ORCL) (ORCR) (O…" at bounding box center [588, 454] width 1059 height 537
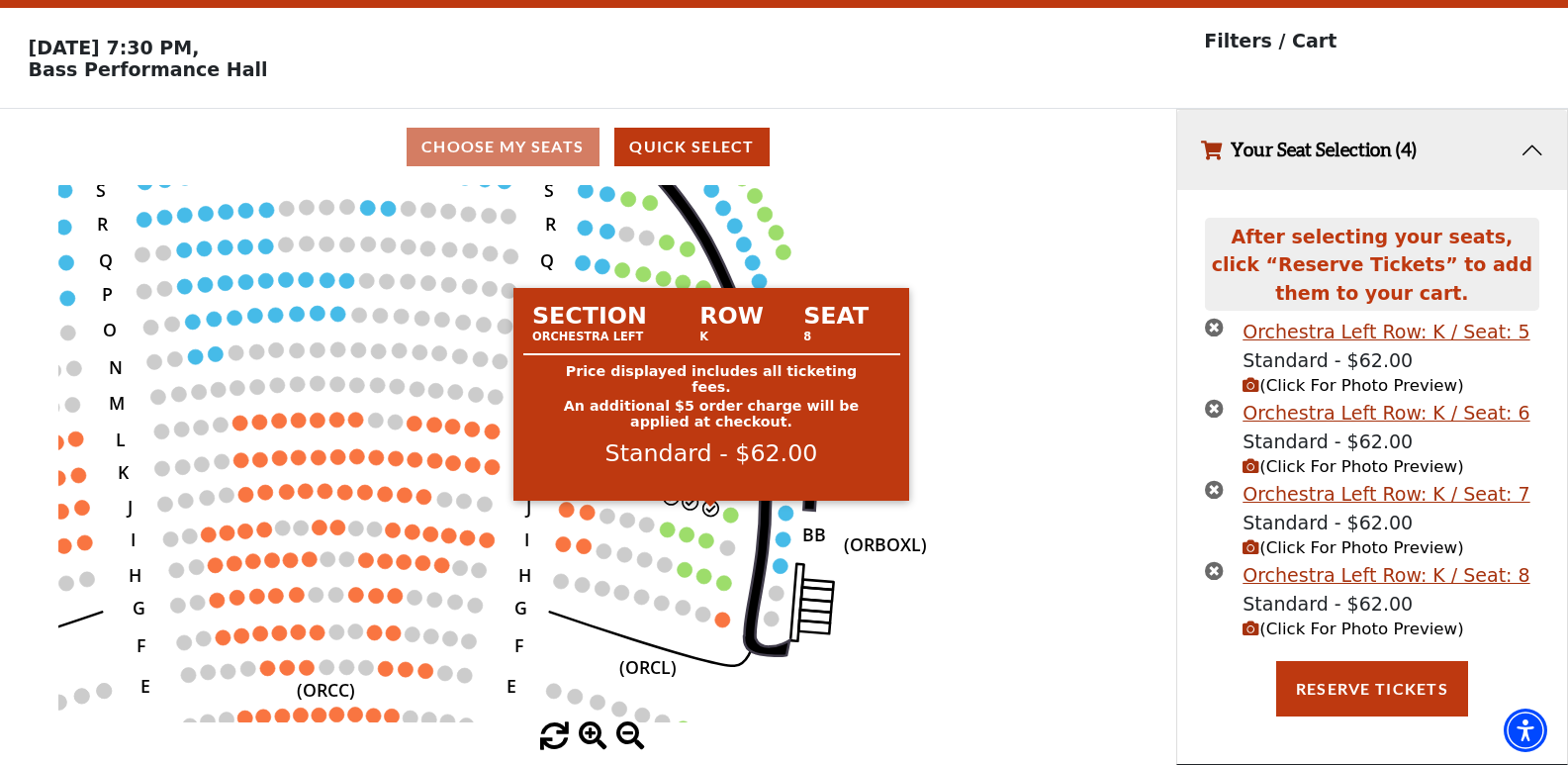
click at [709, 503] on circle at bounding box center [711, 508] width 15 height 15
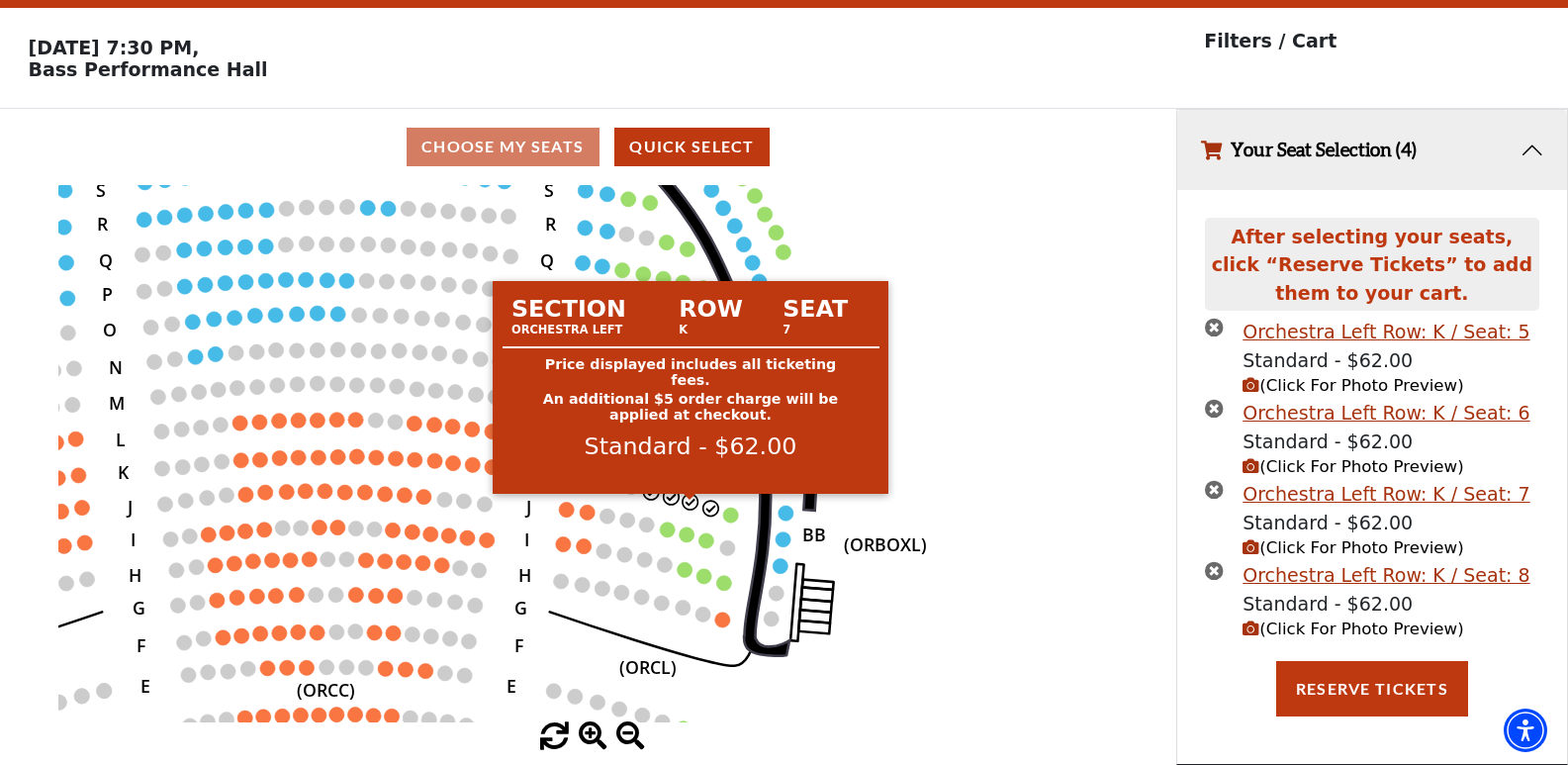
click at [685, 499] on circle at bounding box center [691, 501] width 15 height 15
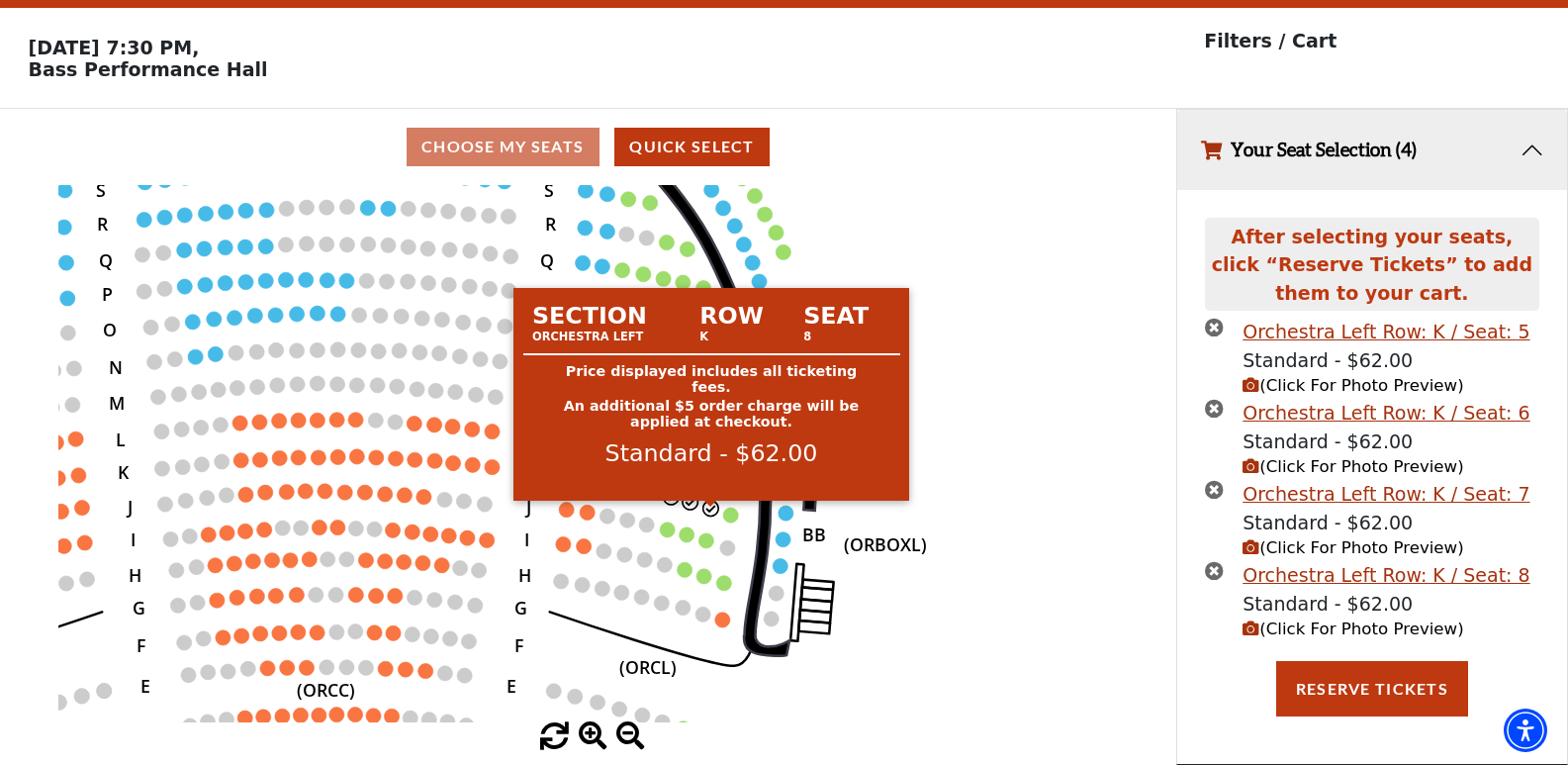
click at [712, 507] on circle at bounding box center [711, 508] width 15 height 15
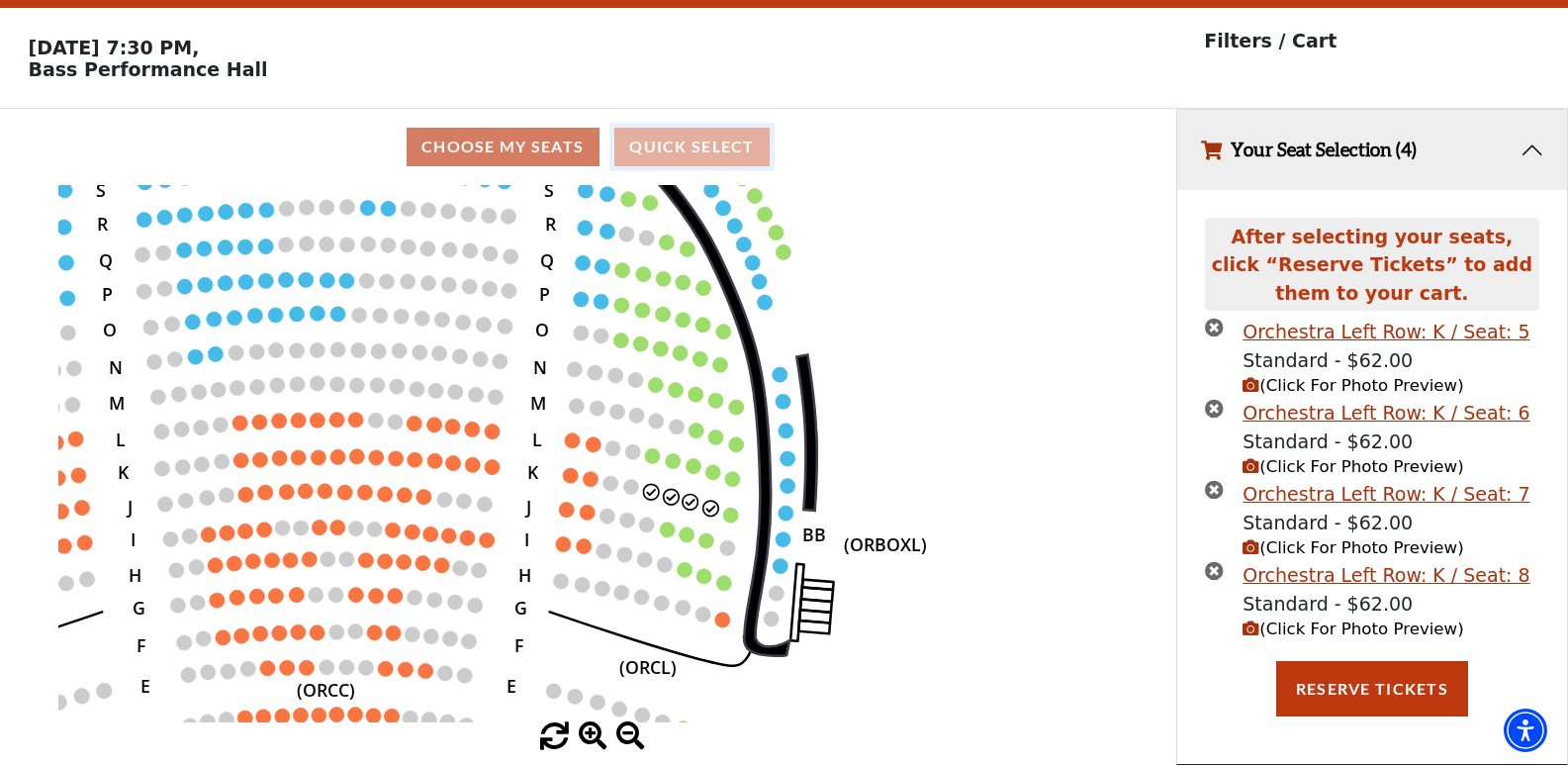
click at [708, 128] on button "Quick Select" at bounding box center [692, 146] width 155 height 39
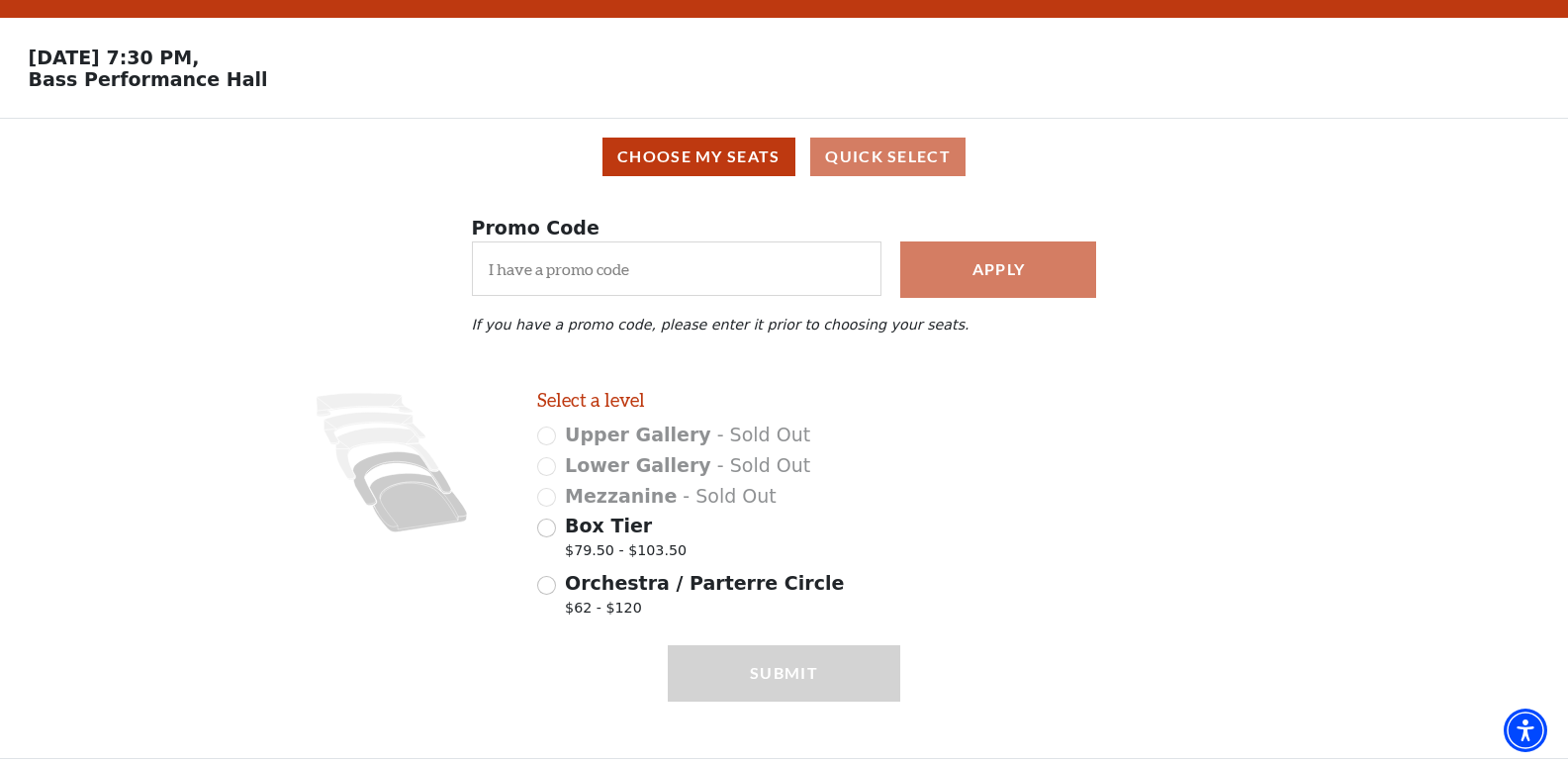
scroll to position [70, 0]
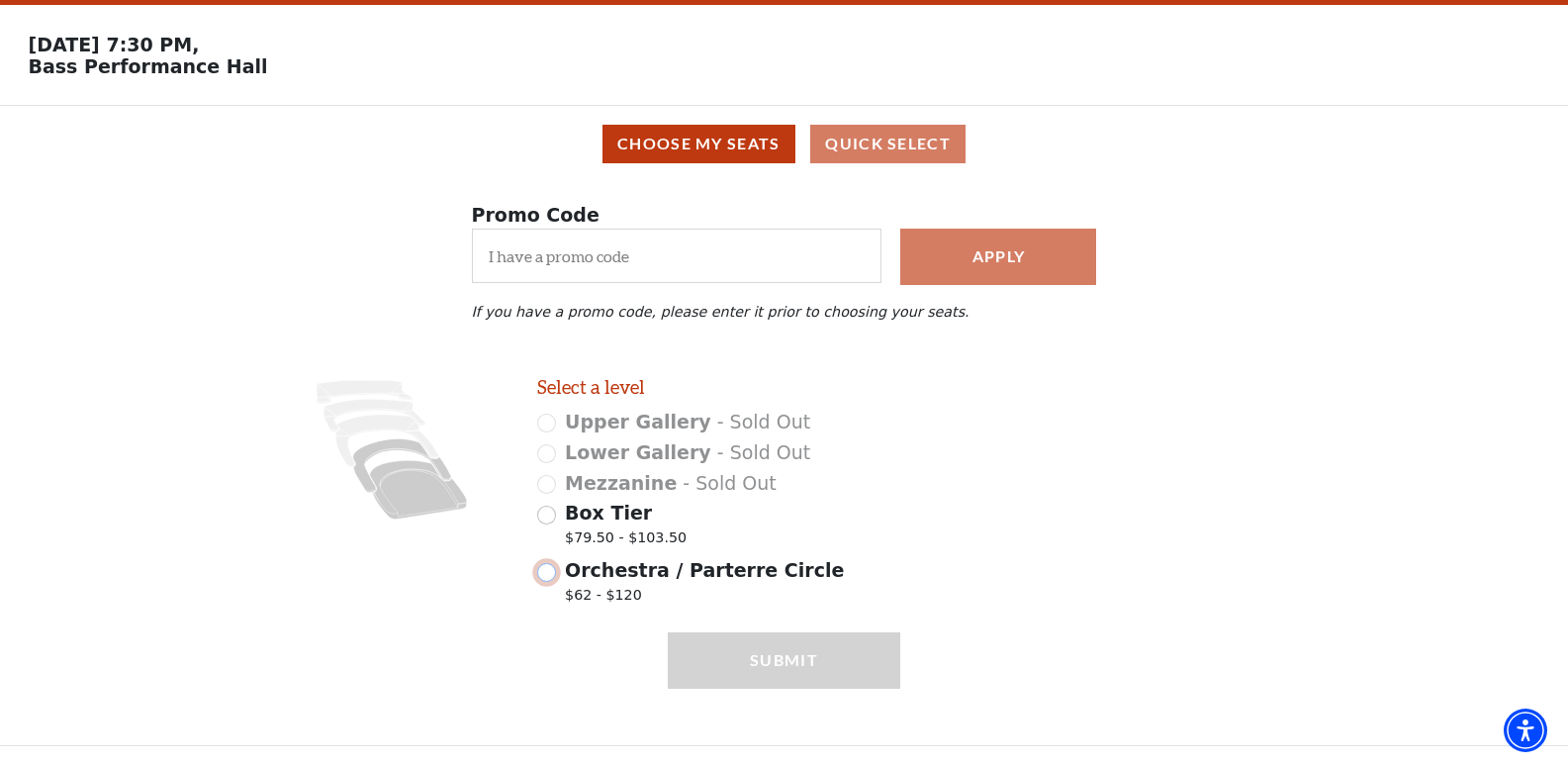
click at [551, 568] on input "Orchestra / Parterre Circle $62 - $120" at bounding box center [546, 572] width 19 height 19
radio input "true"
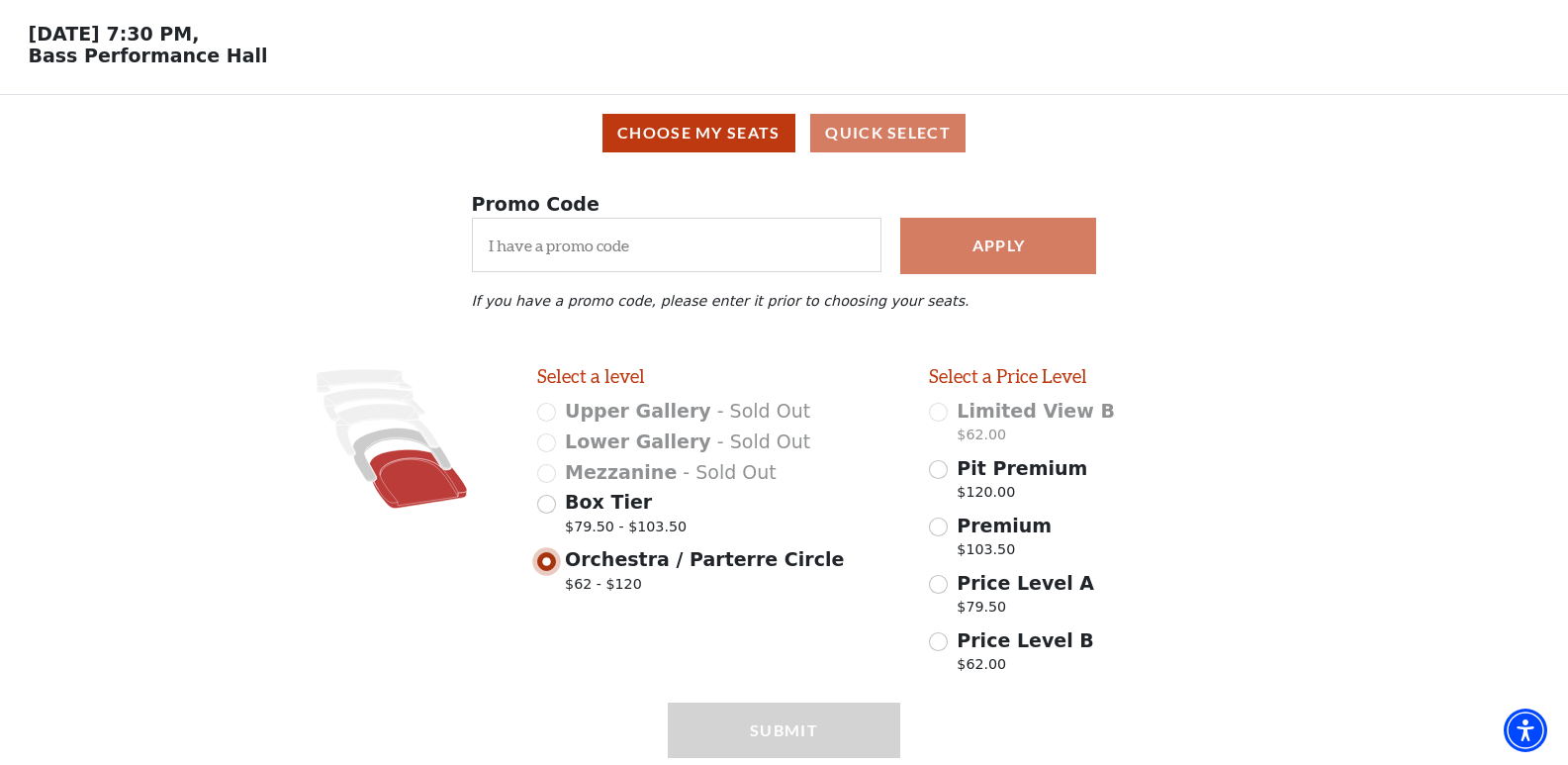
scroll to position [149, 0]
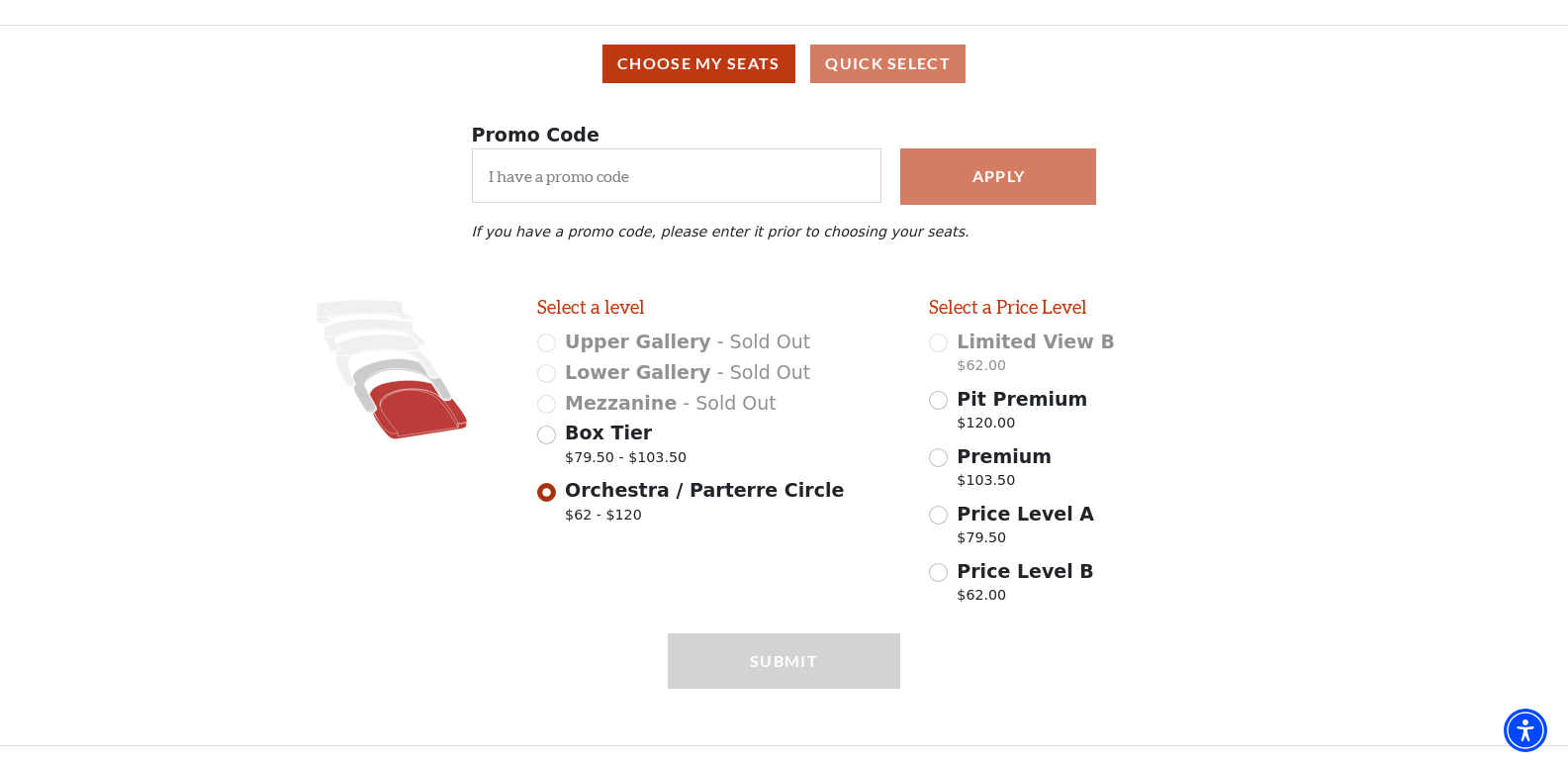
click at [781, 663] on div "Submit" at bounding box center [784, 689] width 234 height 111
click at [415, 417] on icon at bounding box center [419, 409] width 97 height 59
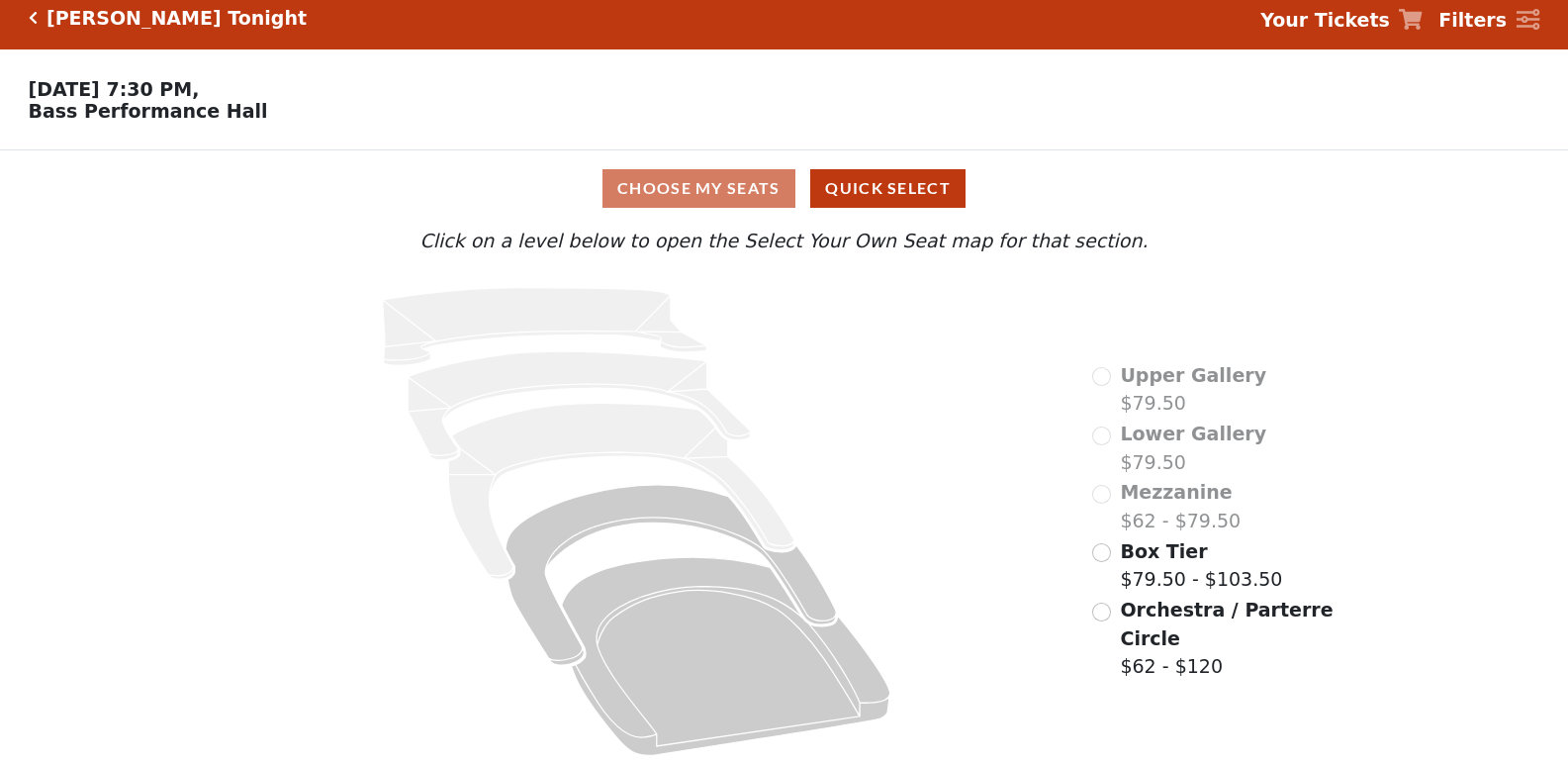
scroll to position [28, 0]
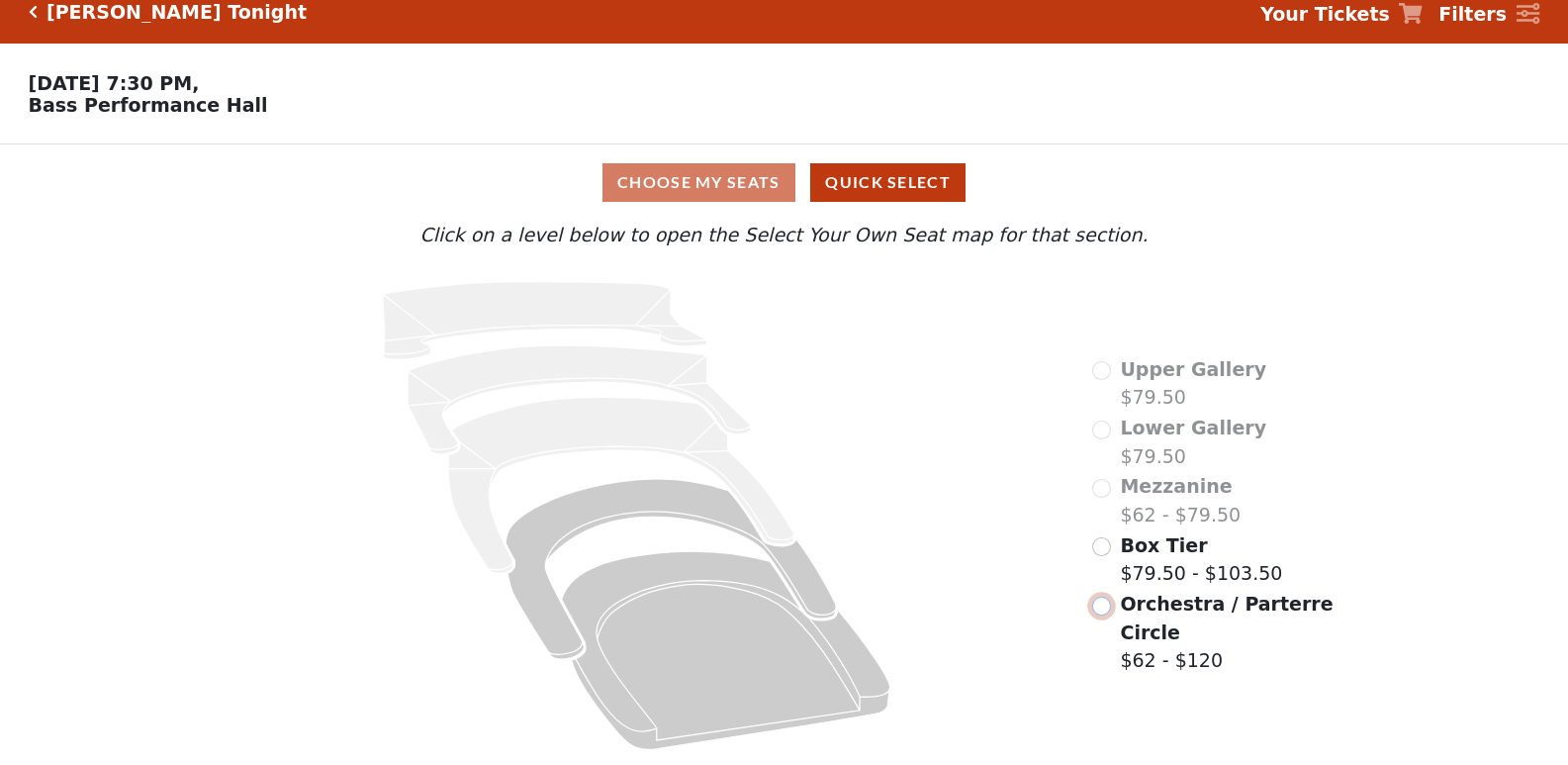
click at [1106, 608] on input "radio" at bounding box center [1102, 606] width 19 height 19
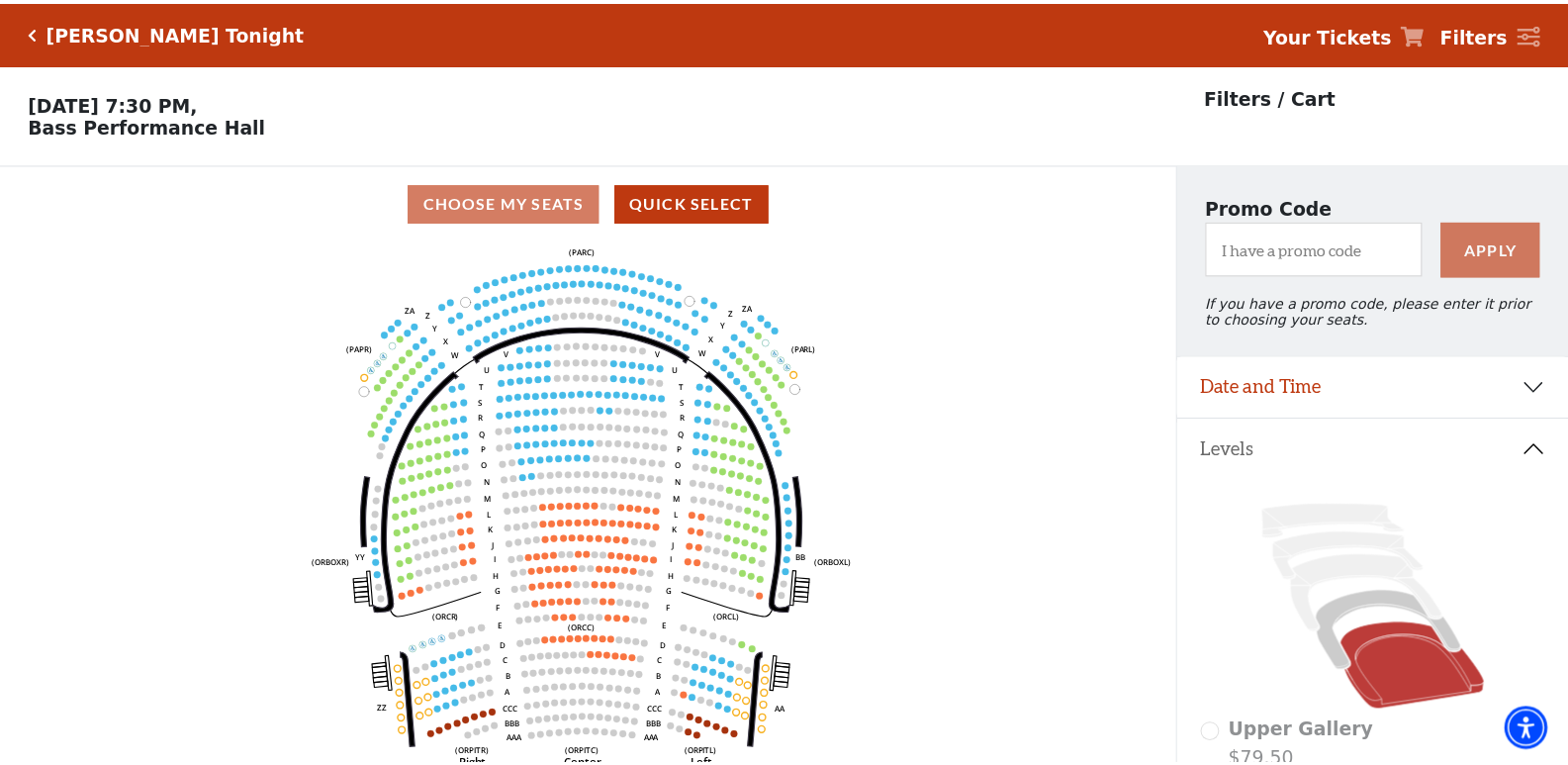
scroll to position [93, 0]
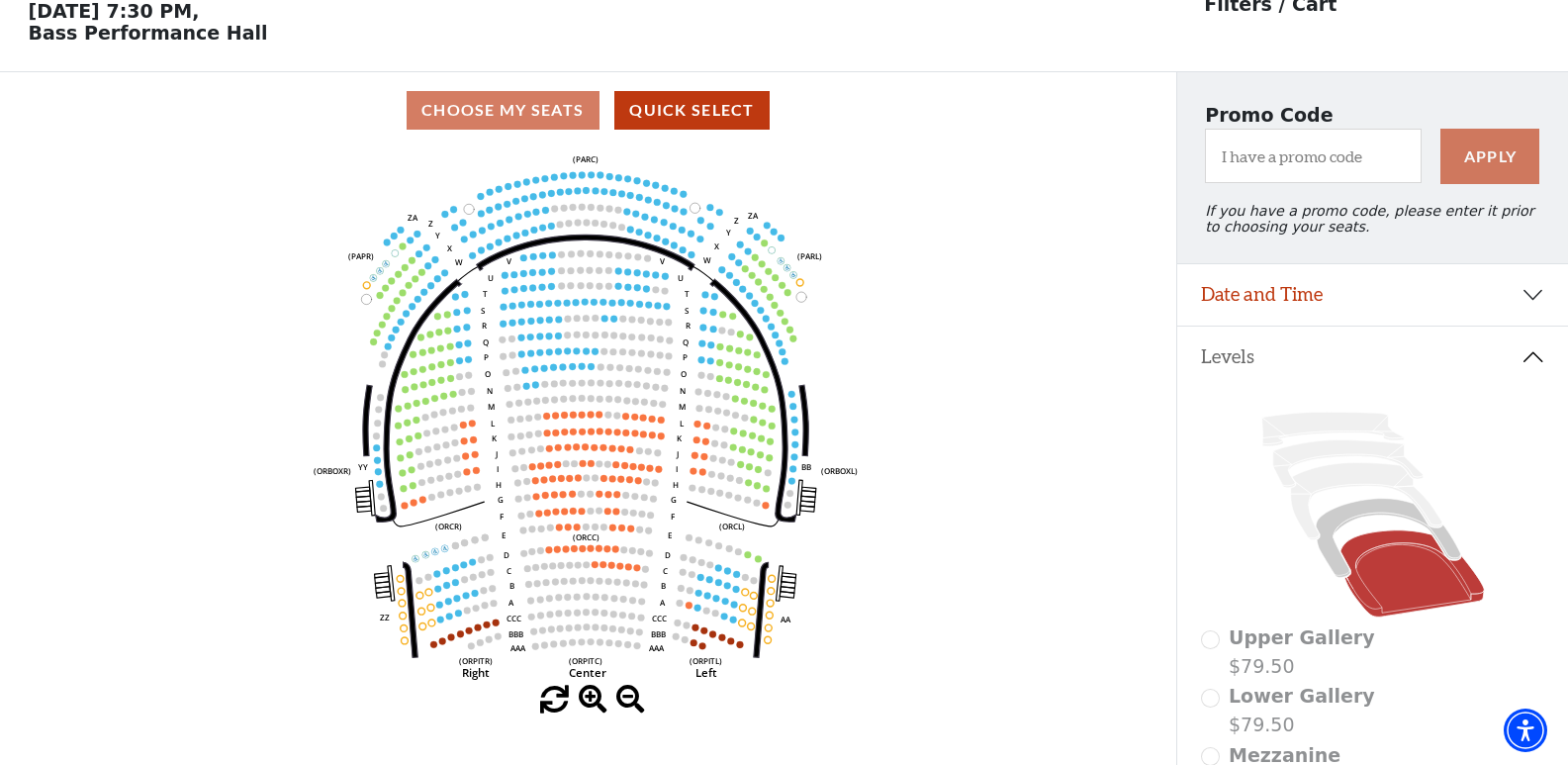
click at [588, 702] on span at bounding box center [593, 700] width 29 height 29
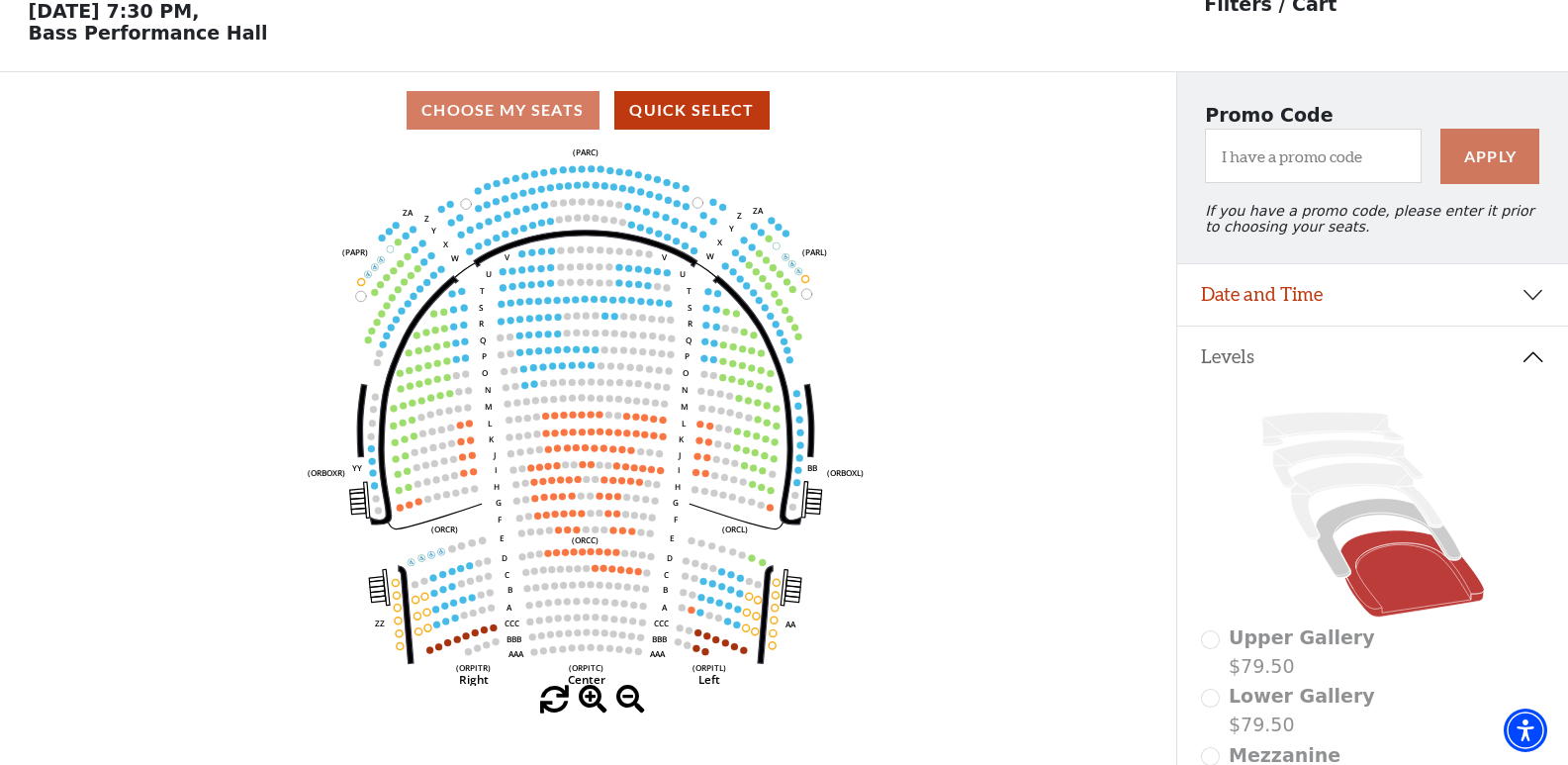
click at [588, 702] on span at bounding box center [593, 700] width 29 height 29
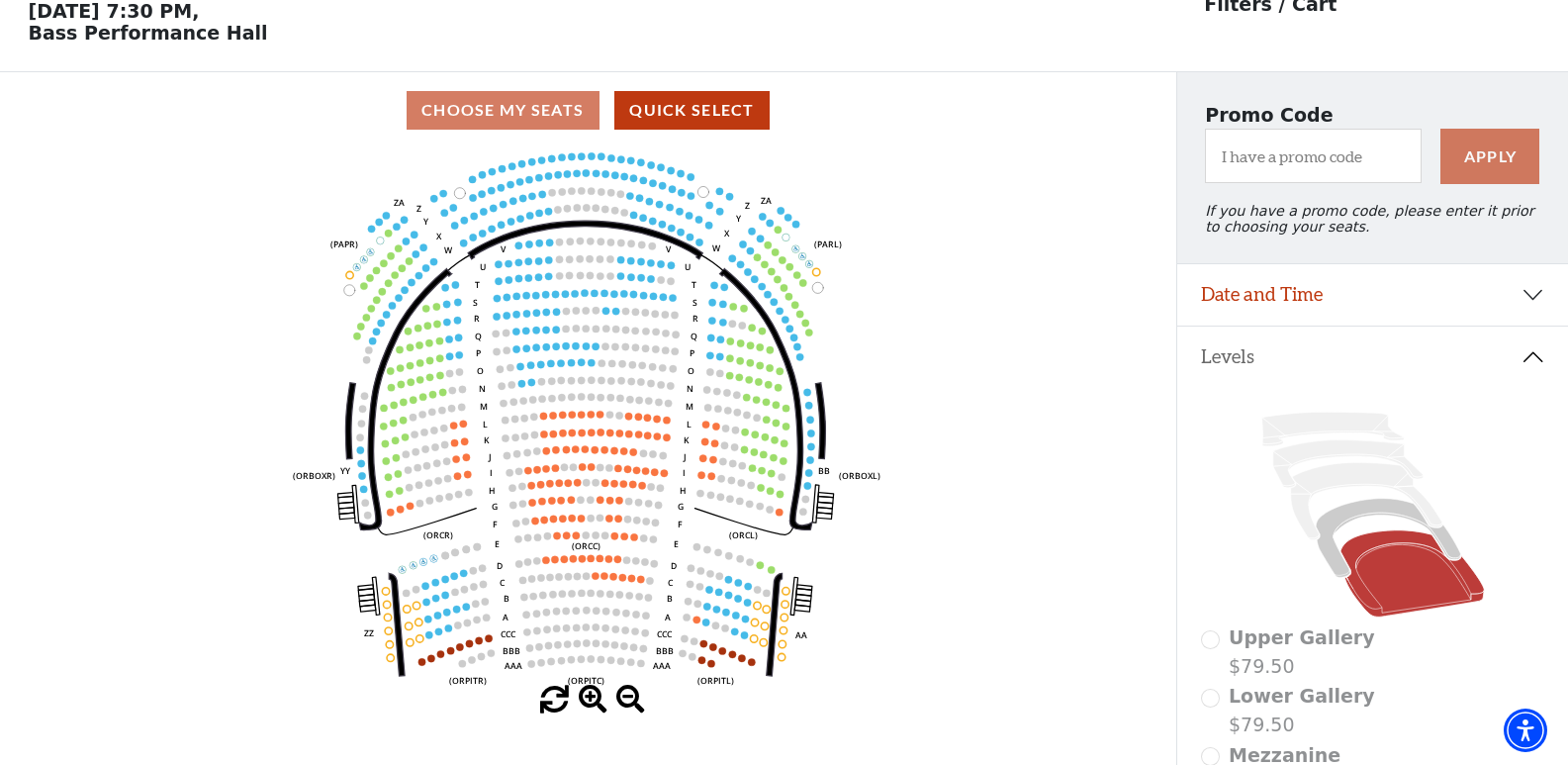
click at [590, 703] on span at bounding box center [593, 700] width 29 height 29
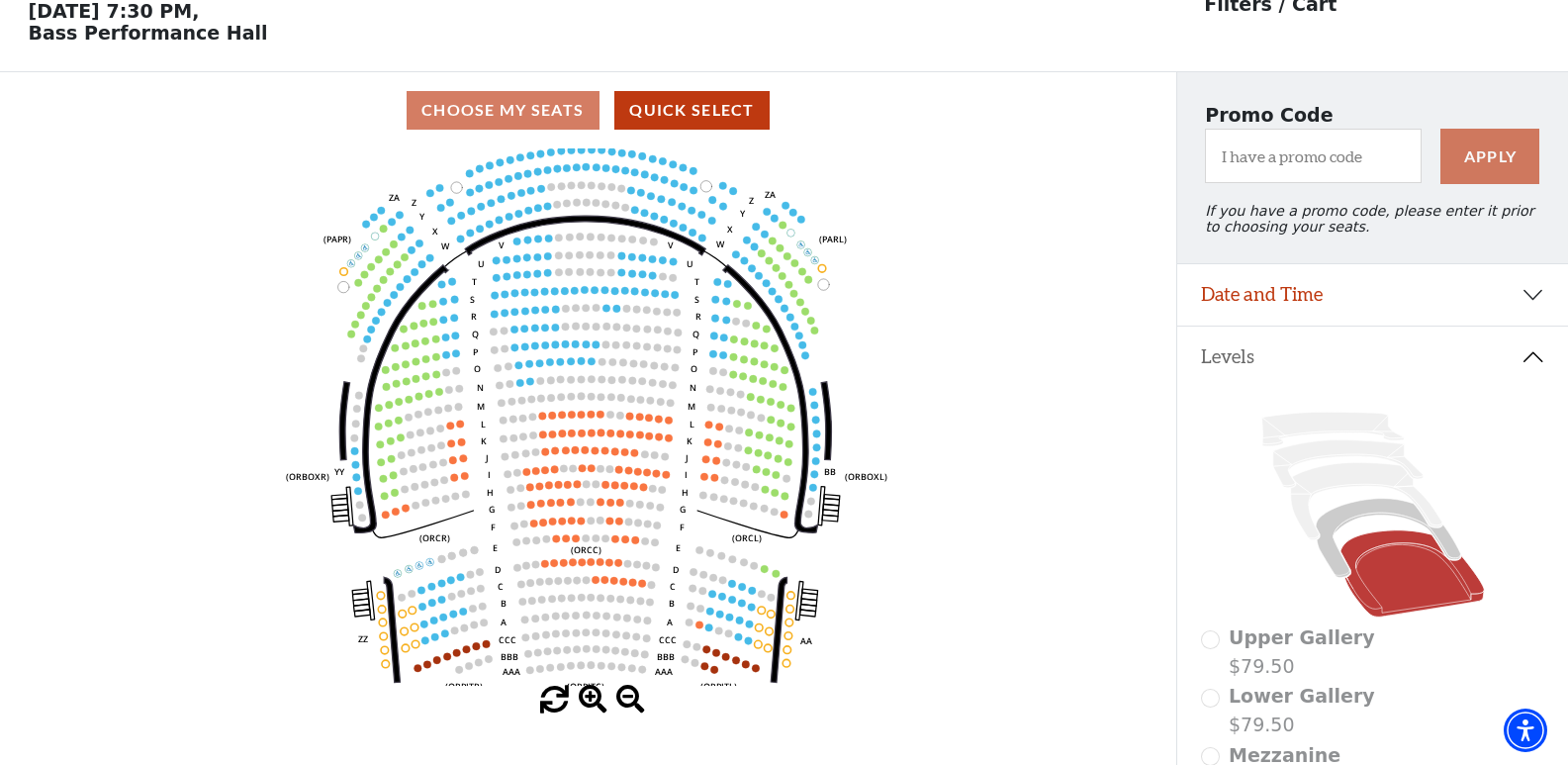
click at [590, 703] on span at bounding box center [593, 700] width 29 height 29
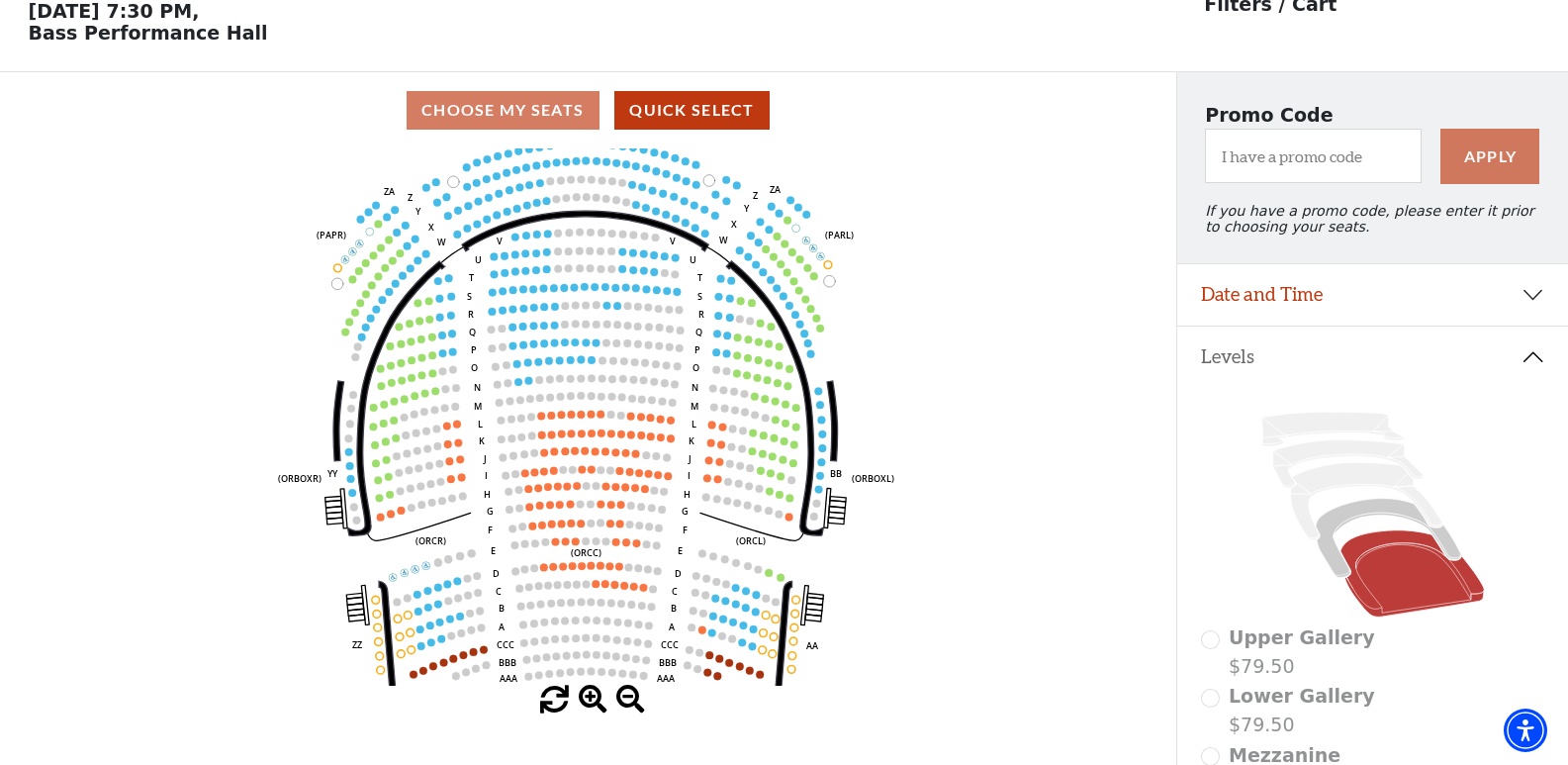
click at [591, 703] on span at bounding box center [593, 700] width 29 height 29
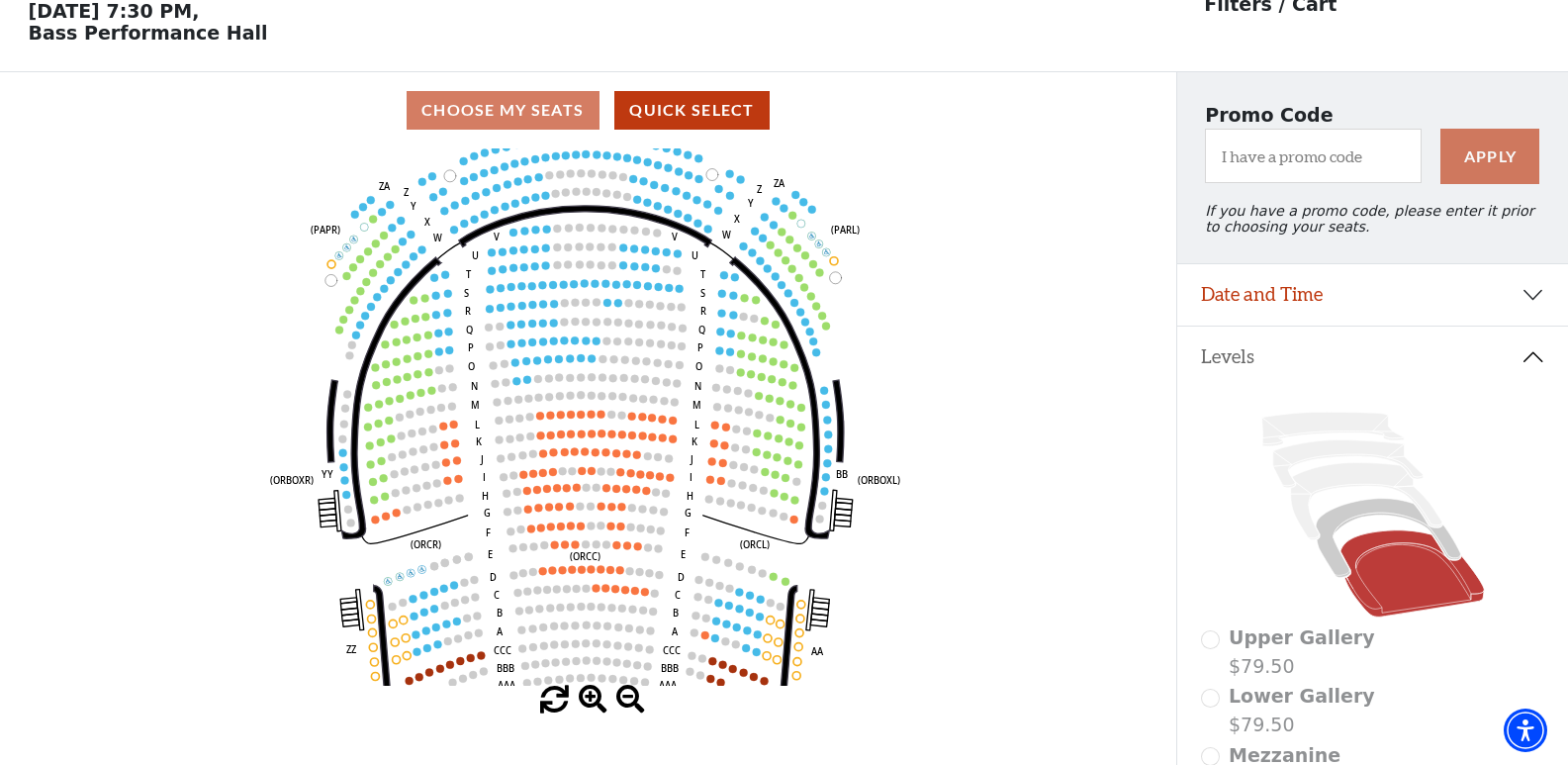
click at [591, 703] on span at bounding box center [593, 700] width 29 height 29
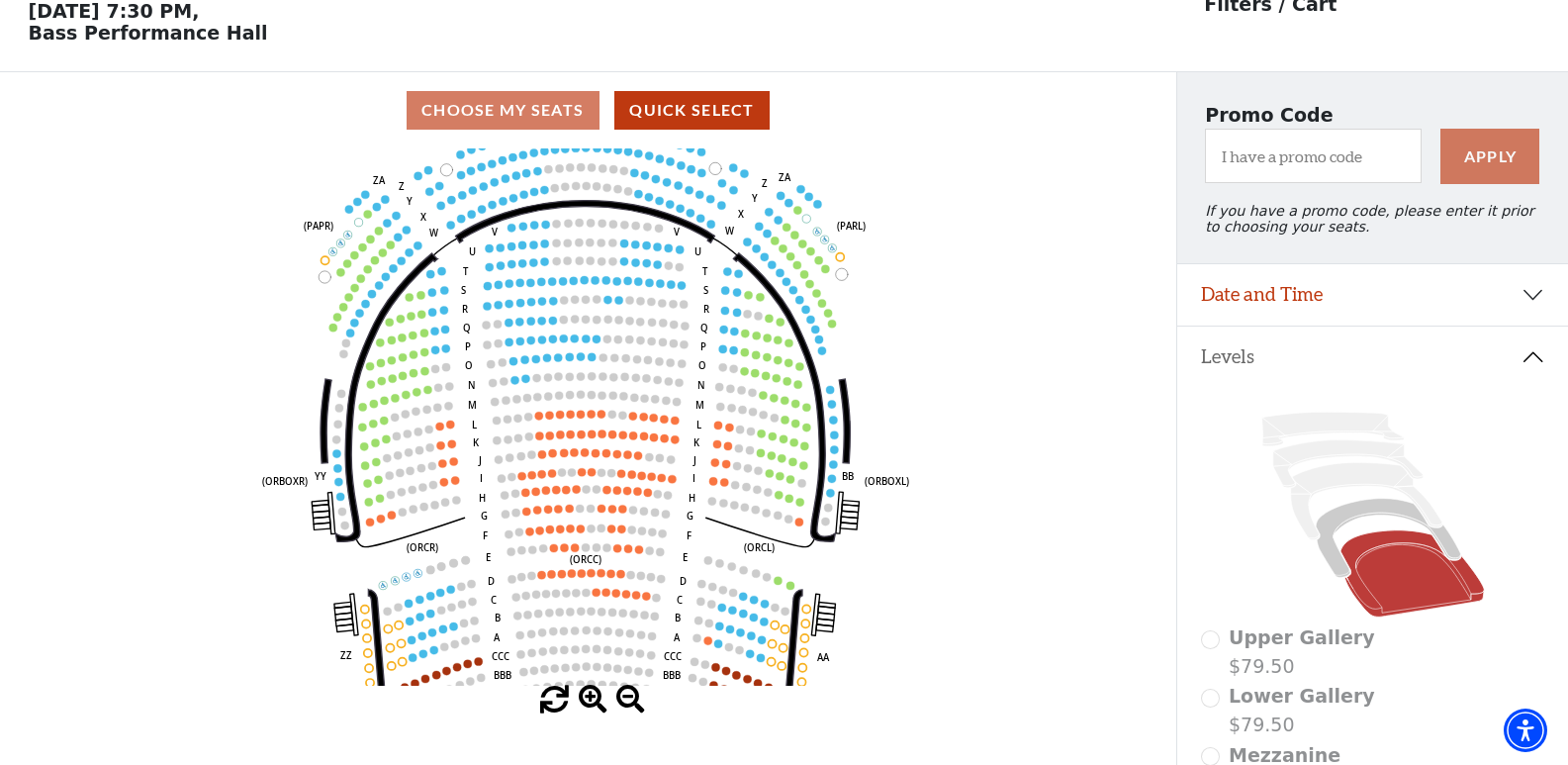
click at [591, 703] on span at bounding box center [593, 700] width 29 height 29
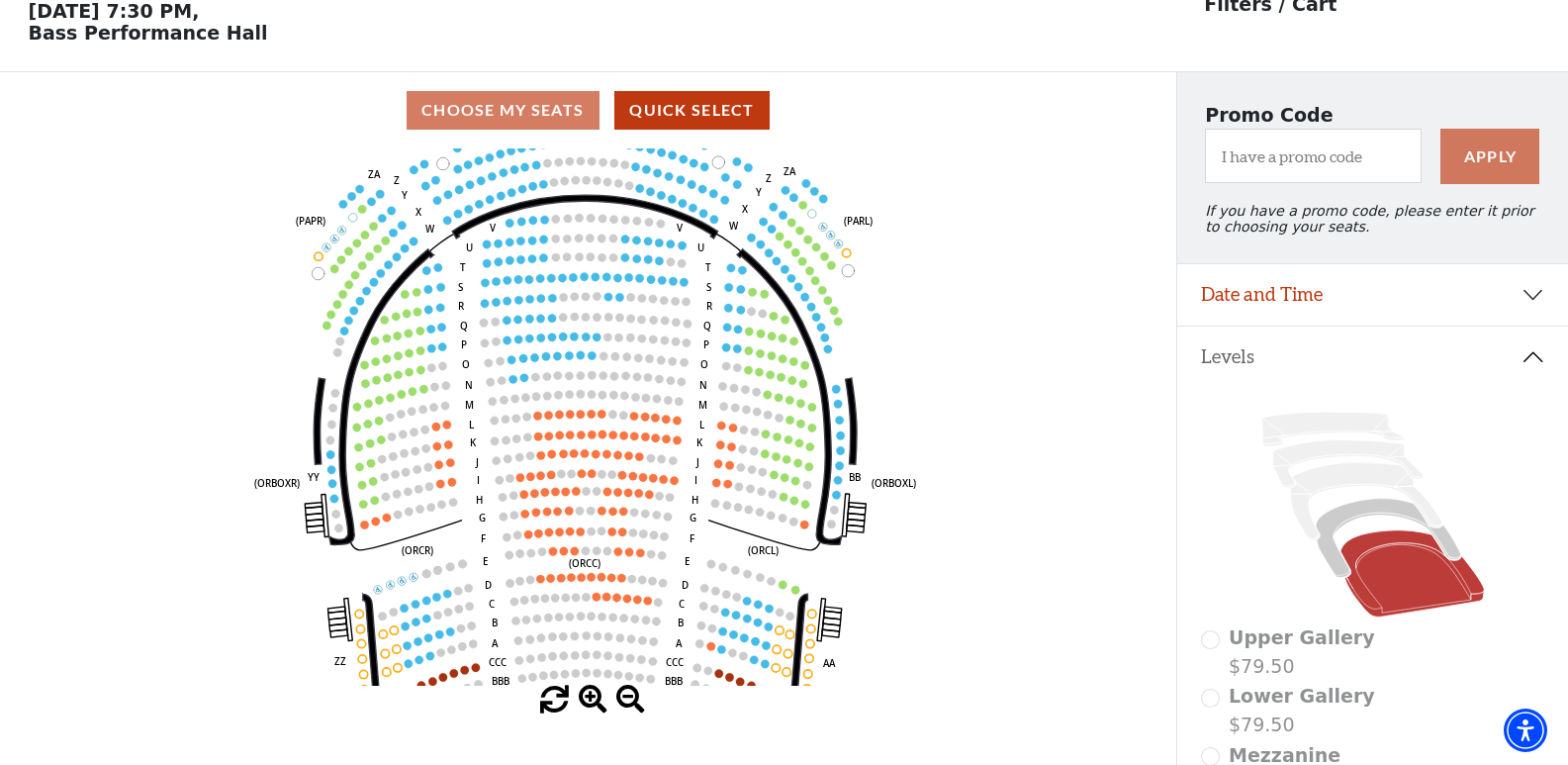
click at [591, 703] on span at bounding box center [593, 700] width 29 height 29
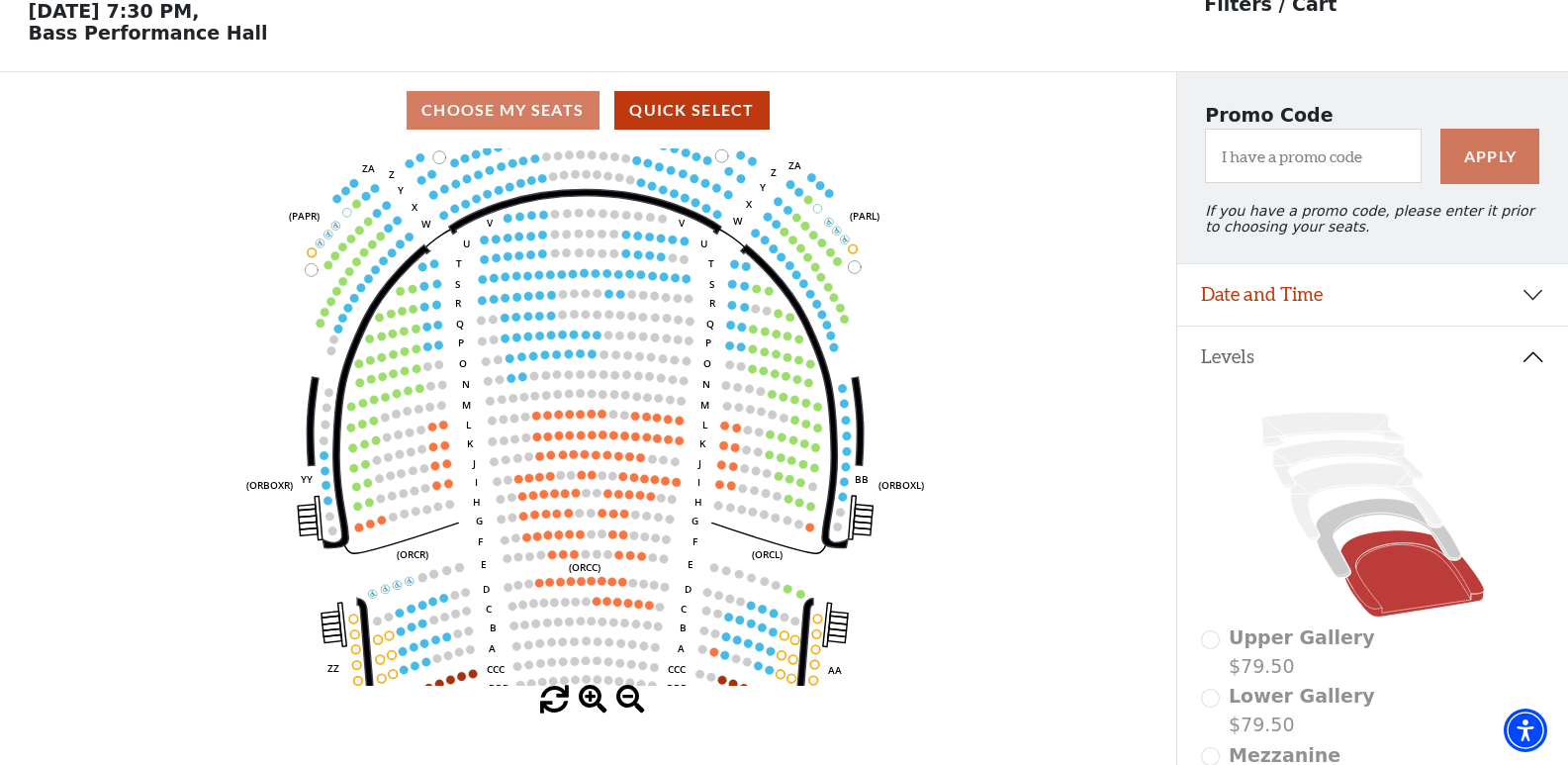
click at [594, 703] on span at bounding box center [593, 700] width 29 height 29
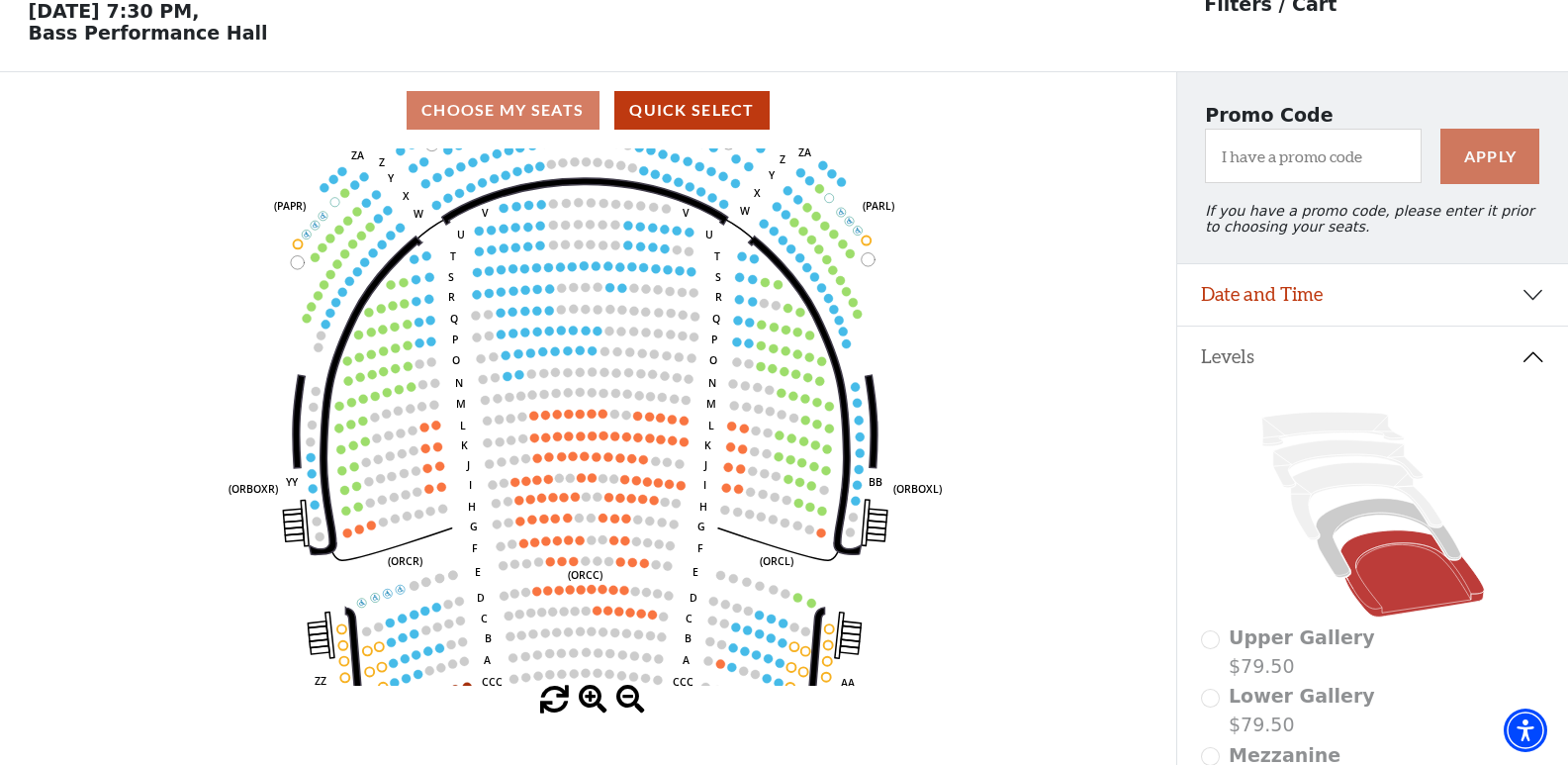
click at [594, 703] on span at bounding box center [593, 700] width 29 height 29
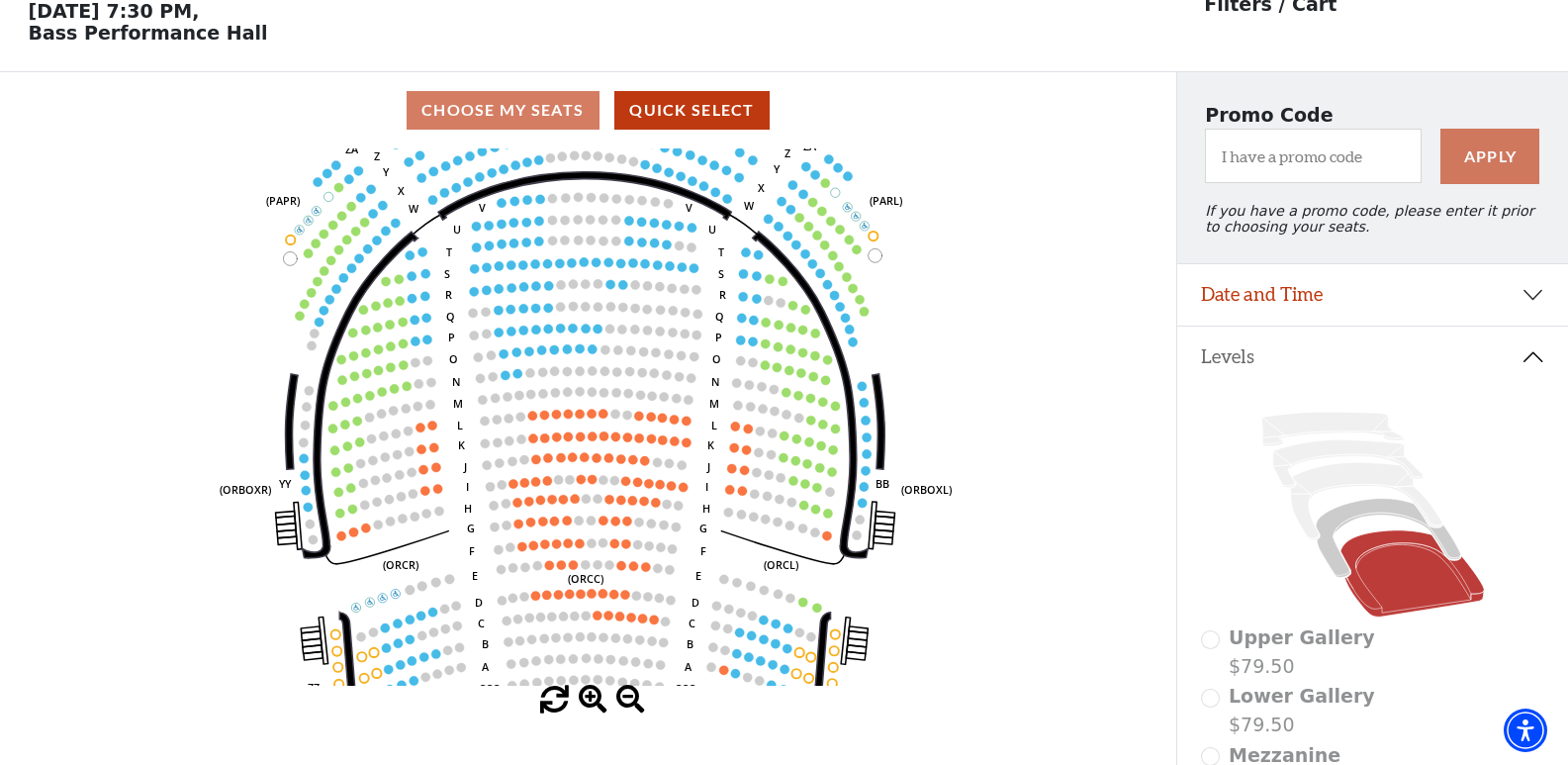
click at [595, 703] on span at bounding box center [593, 700] width 29 height 29
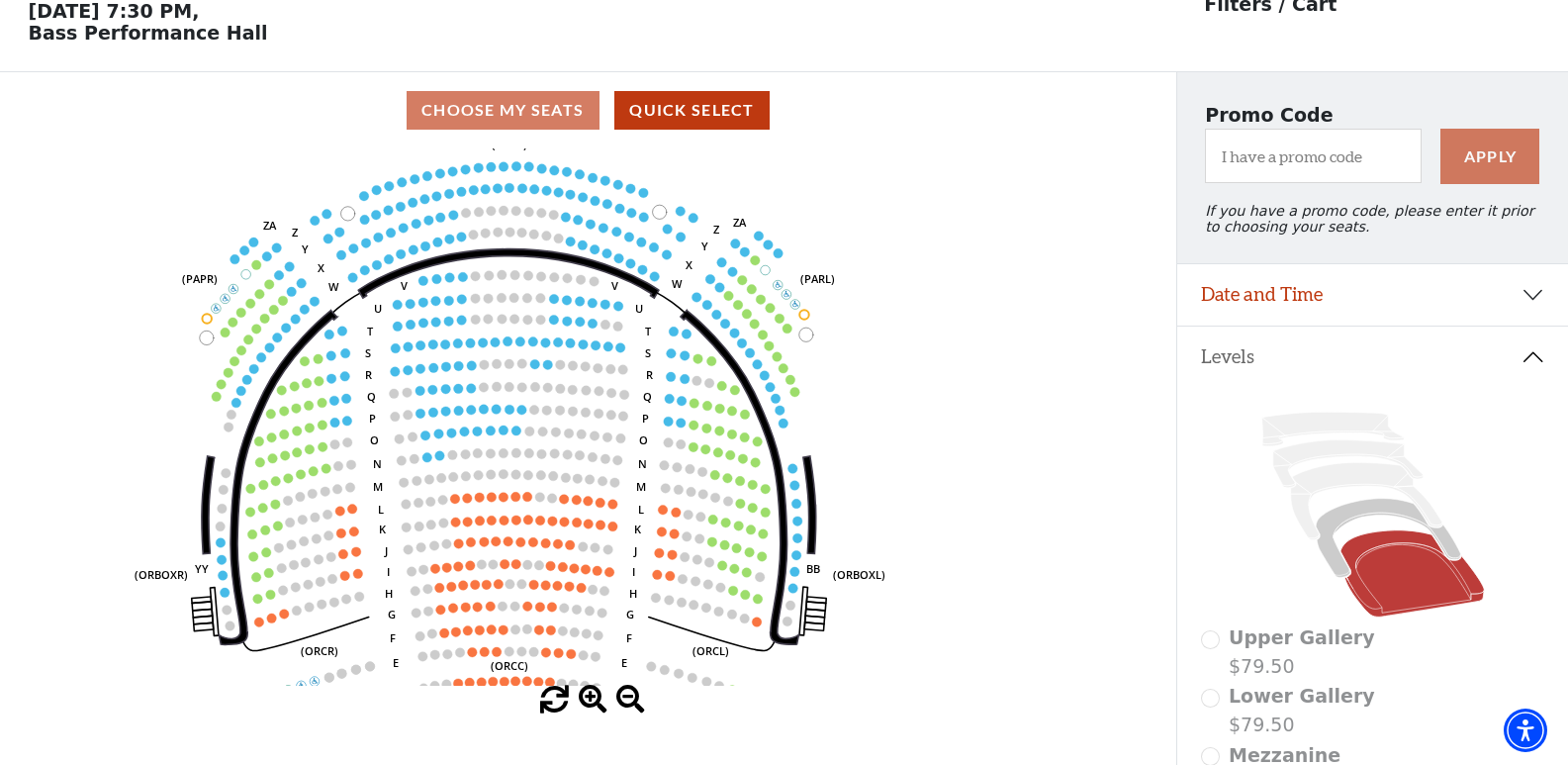
drag, startPoint x: 722, startPoint y: 382, endPoint x: 645, endPoint y: 466, distance: 114.0
click at [645, 466] on text "N" at bounding box center [643, 464] width 9 height 15
click at [590, 708] on span at bounding box center [593, 700] width 29 height 29
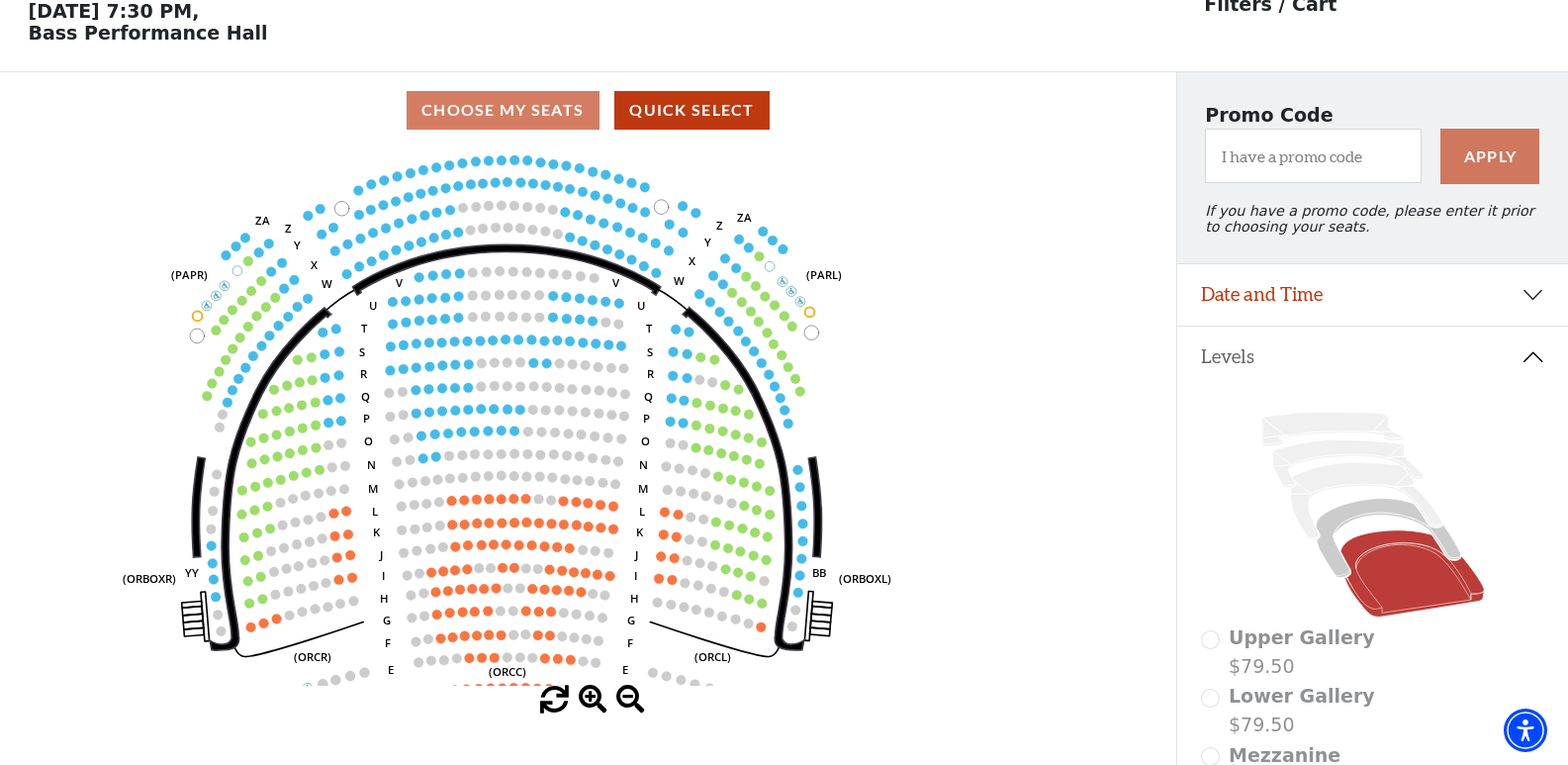
click at [590, 708] on span at bounding box center [593, 700] width 29 height 29
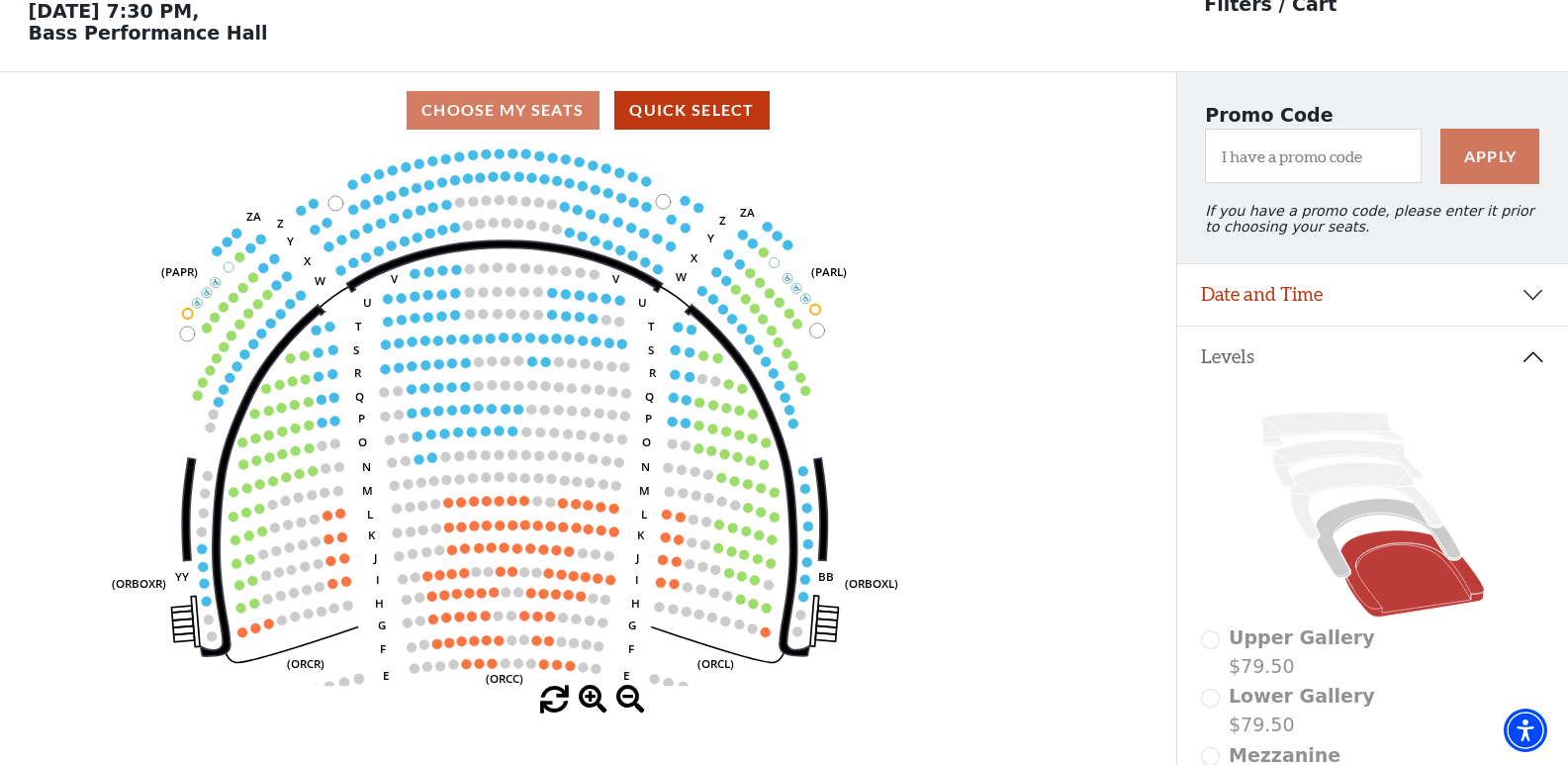
click at [590, 708] on span at bounding box center [593, 700] width 29 height 29
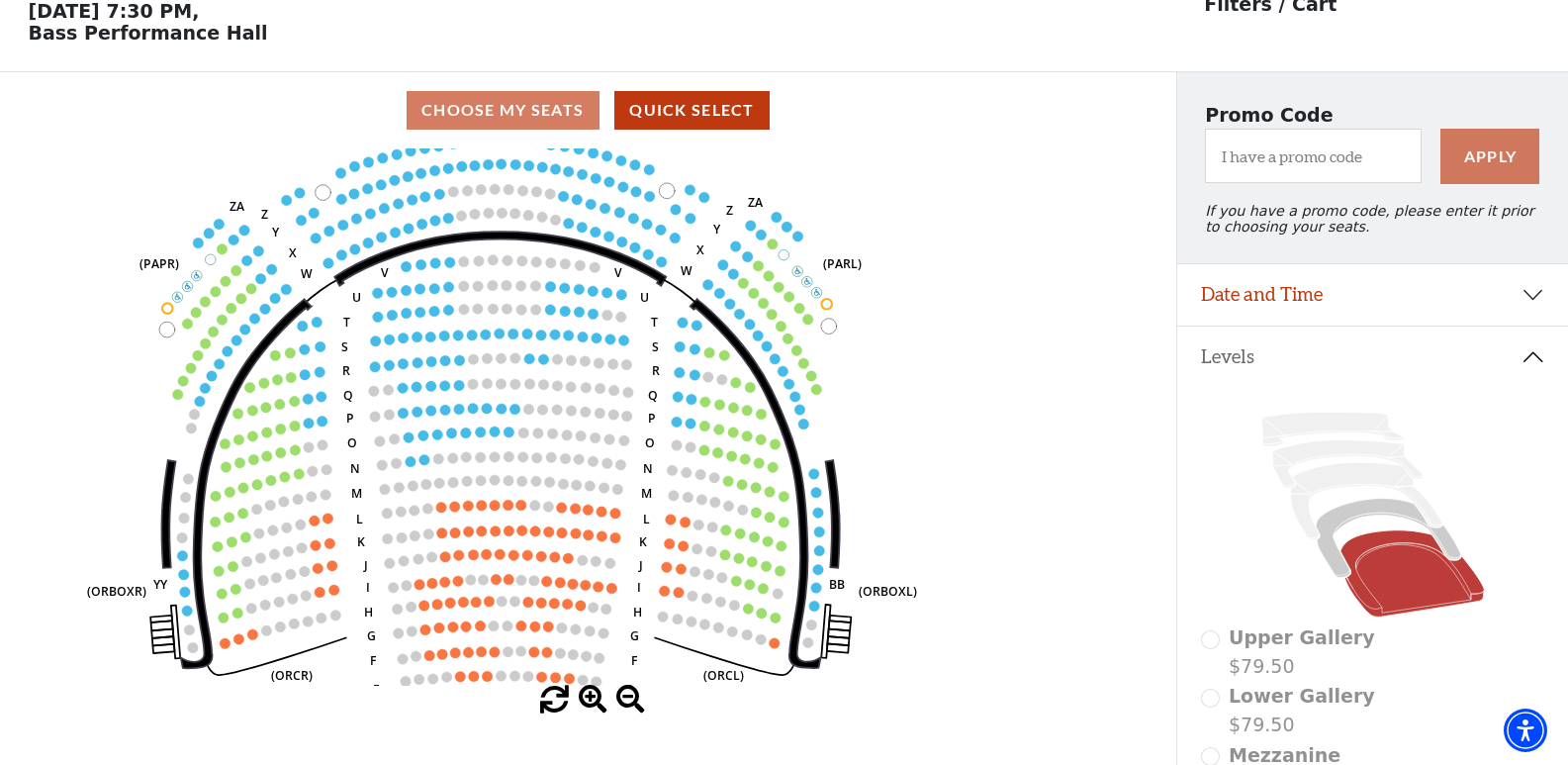
click at [590, 708] on span at bounding box center [593, 700] width 29 height 29
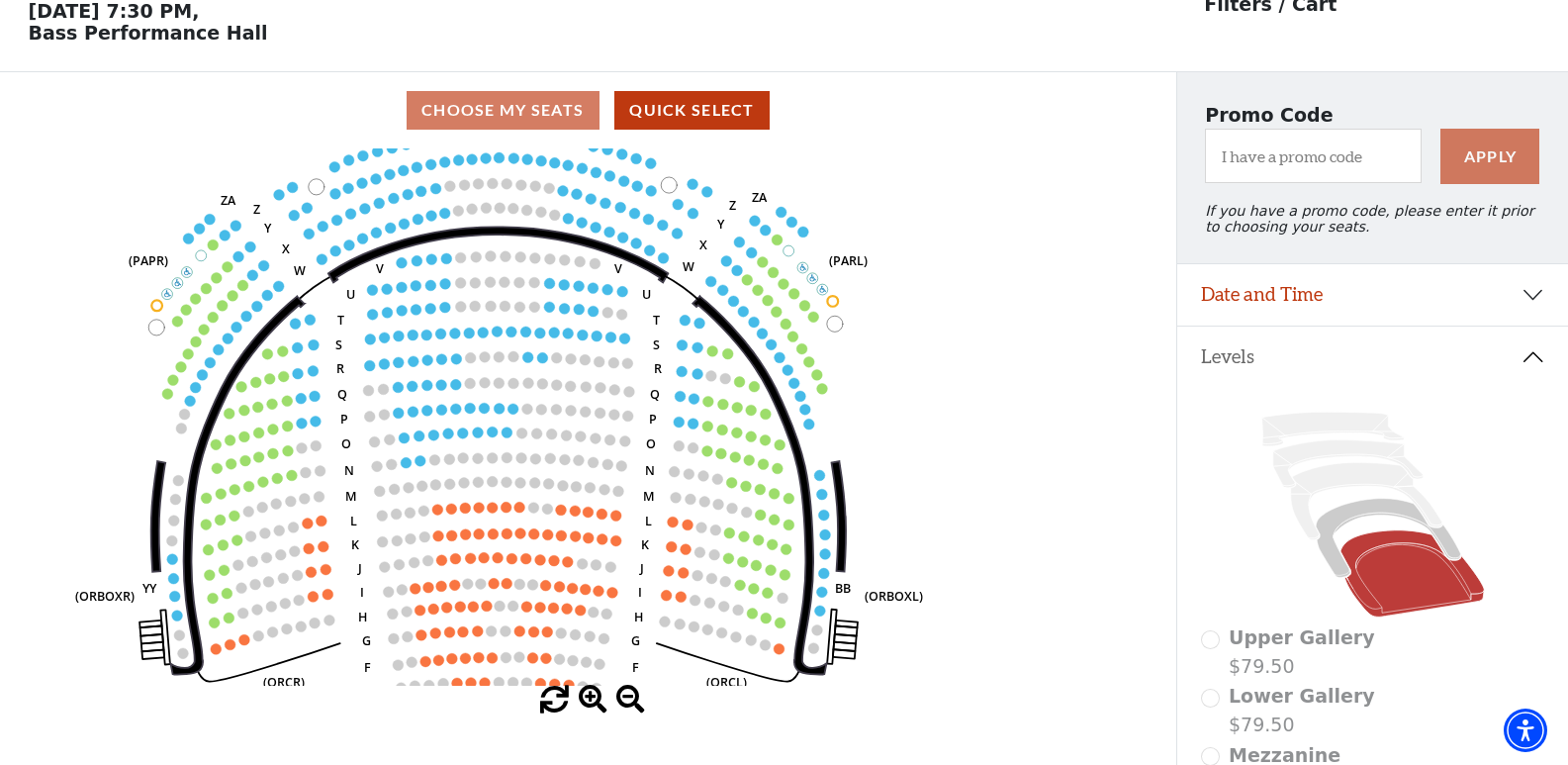
click at [590, 708] on span at bounding box center [593, 700] width 29 height 29
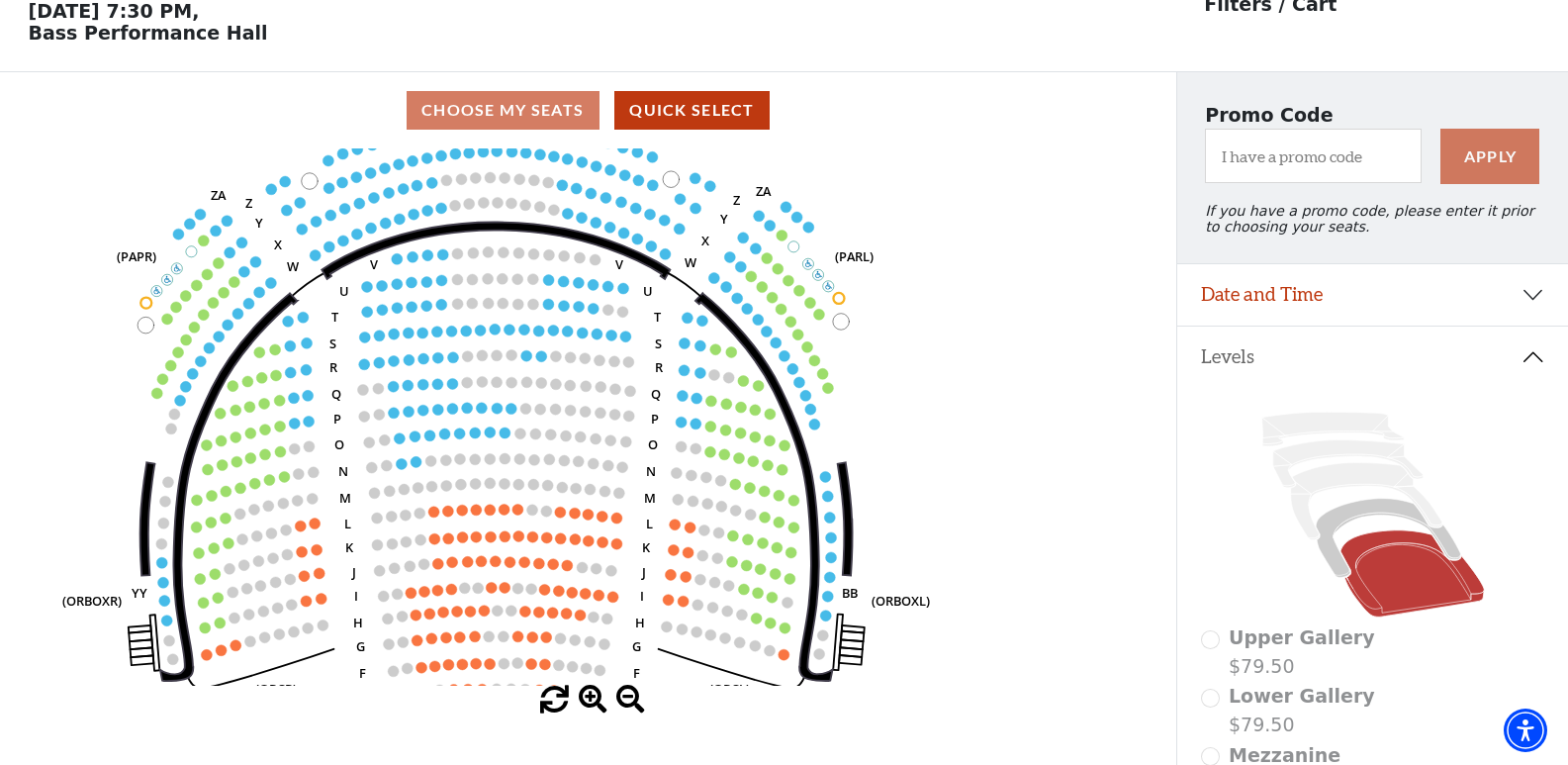
click at [590, 708] on span at bounding box center [593, 700] width 29 height 29
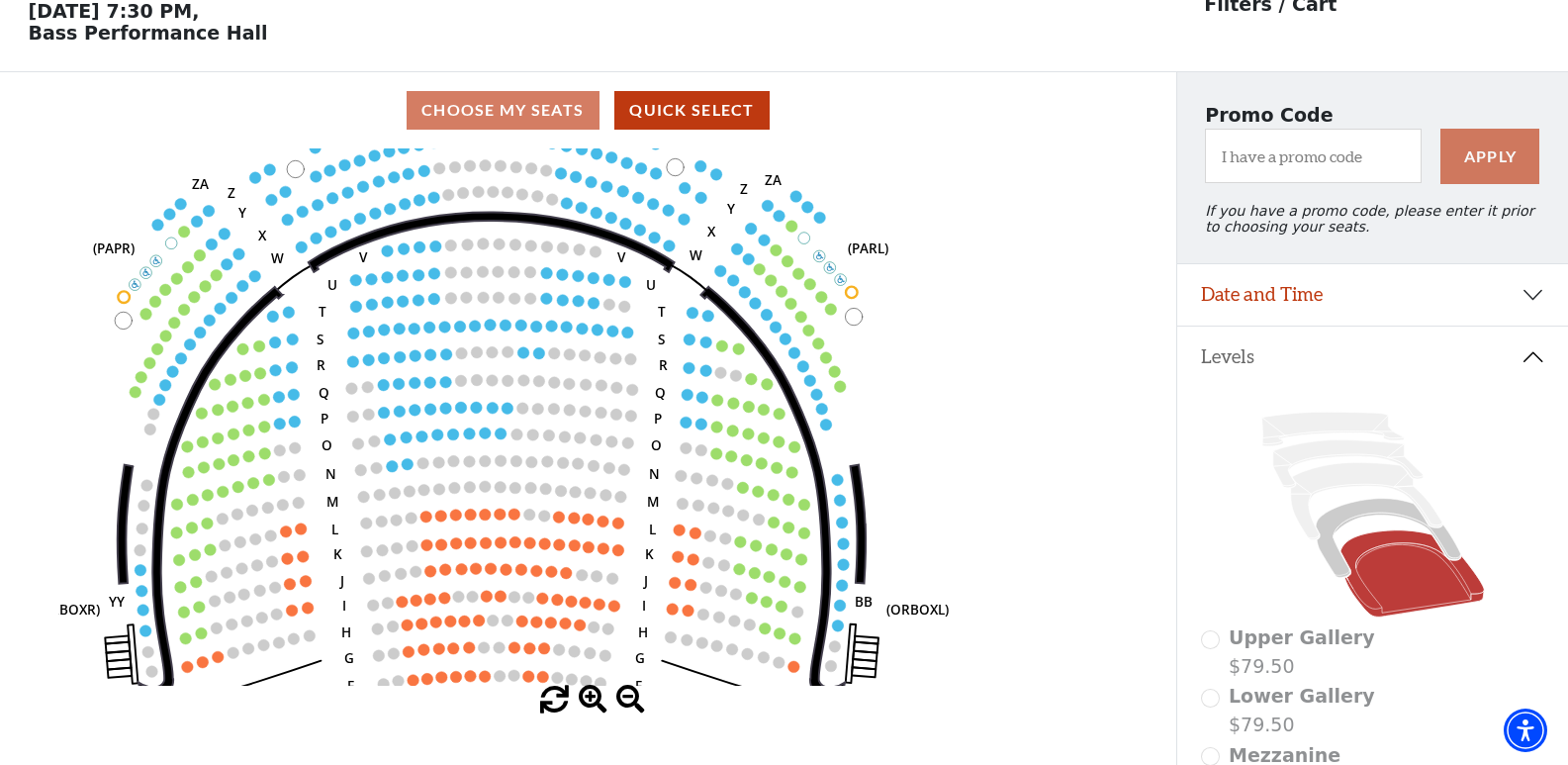
click at [590, 708] on span at bounding box center [593, 700] width 29 height 29
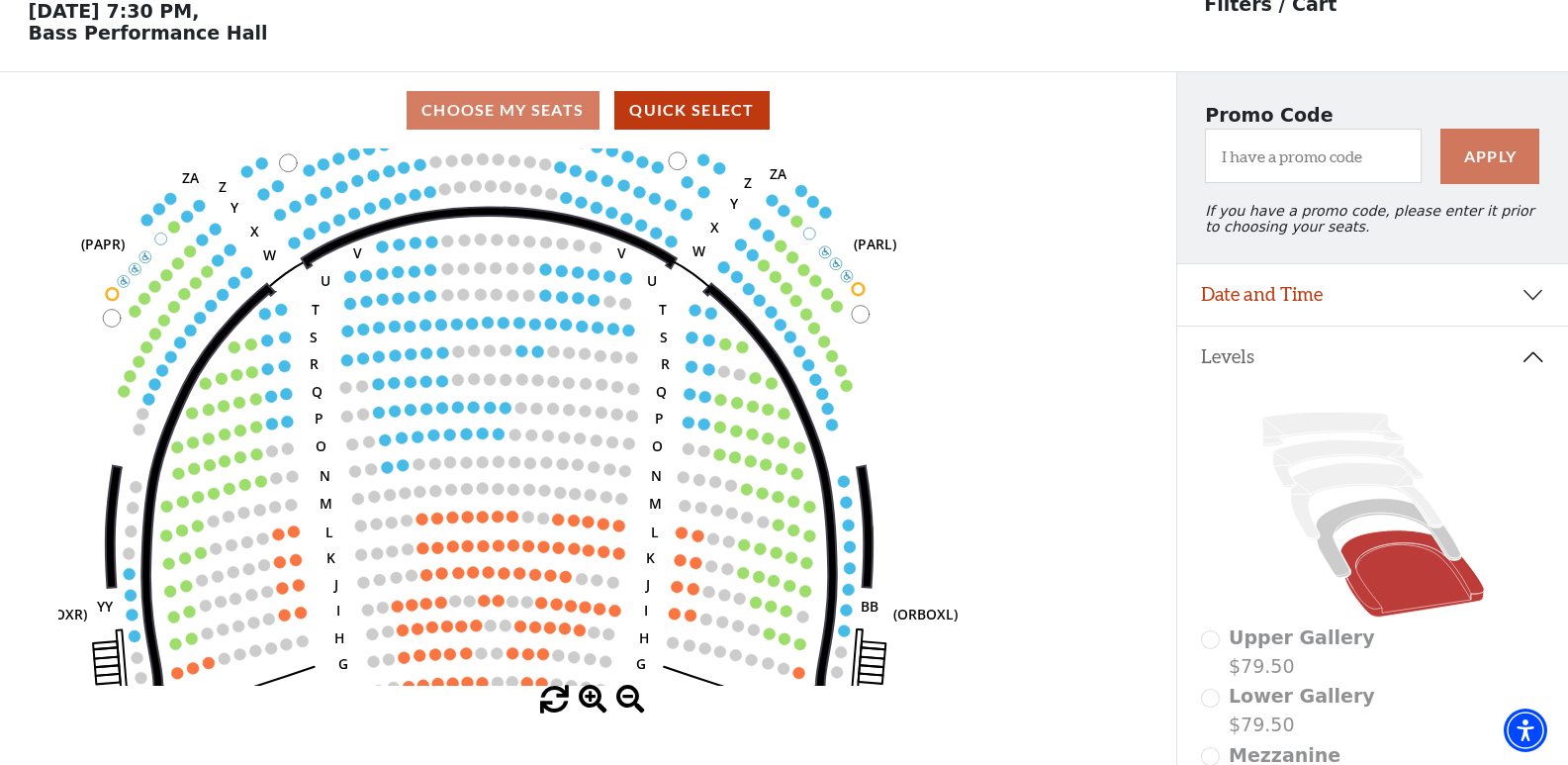
click at [590, 708] on span at bounding box center [593, 700] width 29 height 29
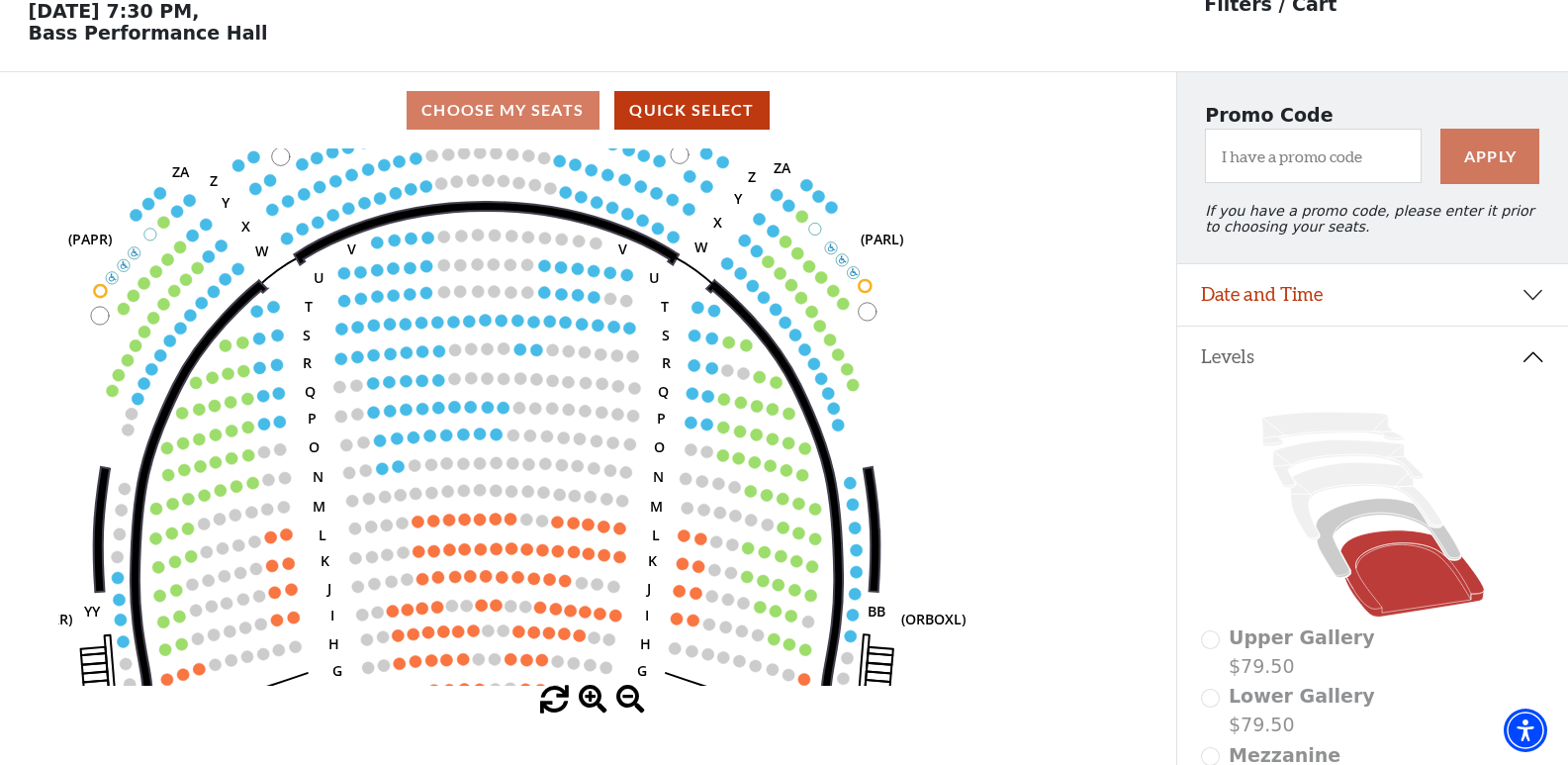
click at [590, 708] on span at bounding box center [593, 700] width 29 height 29
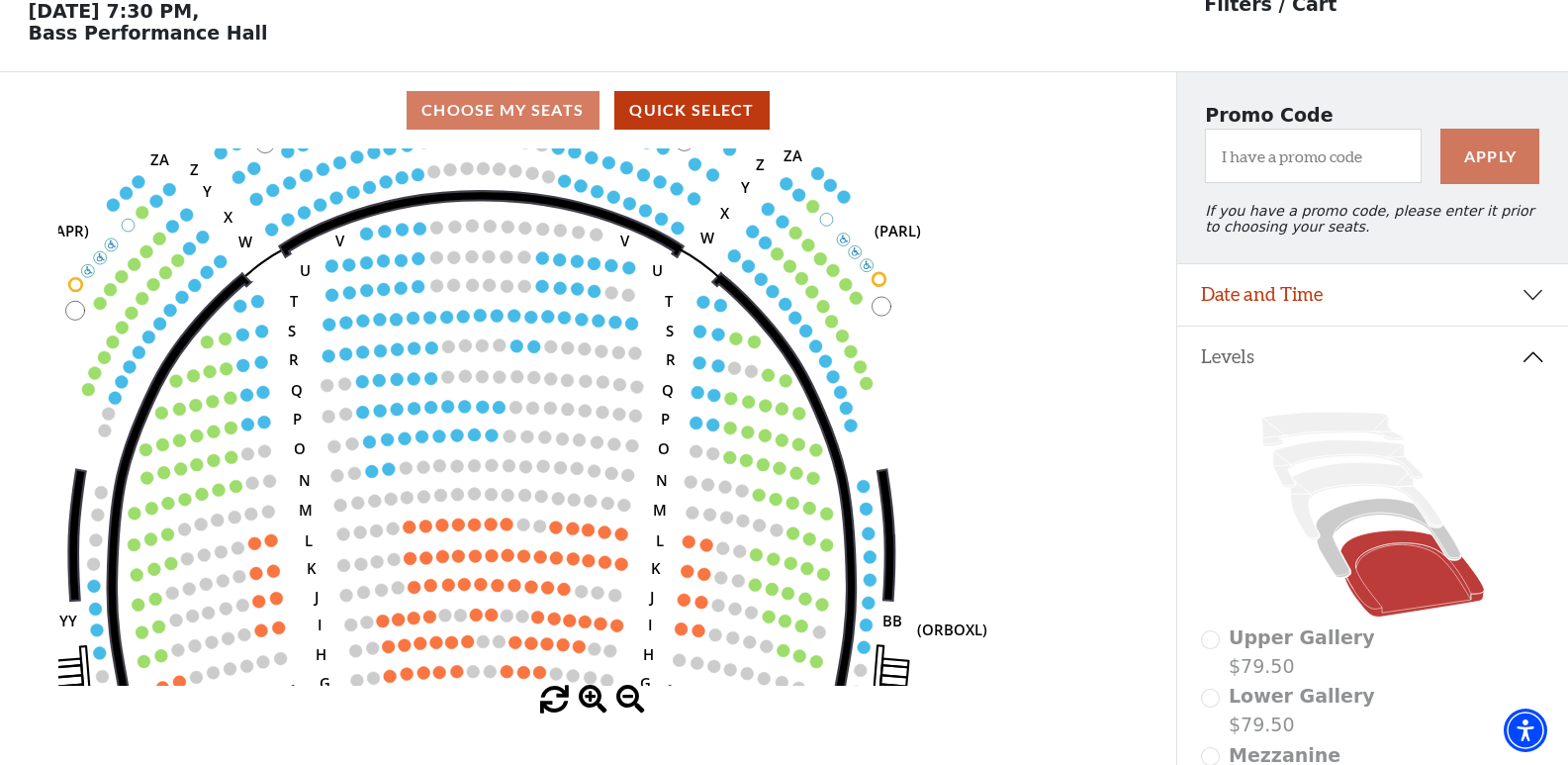
click at [590, 708] on span at bounding box center [593, 700] width 29 height 29
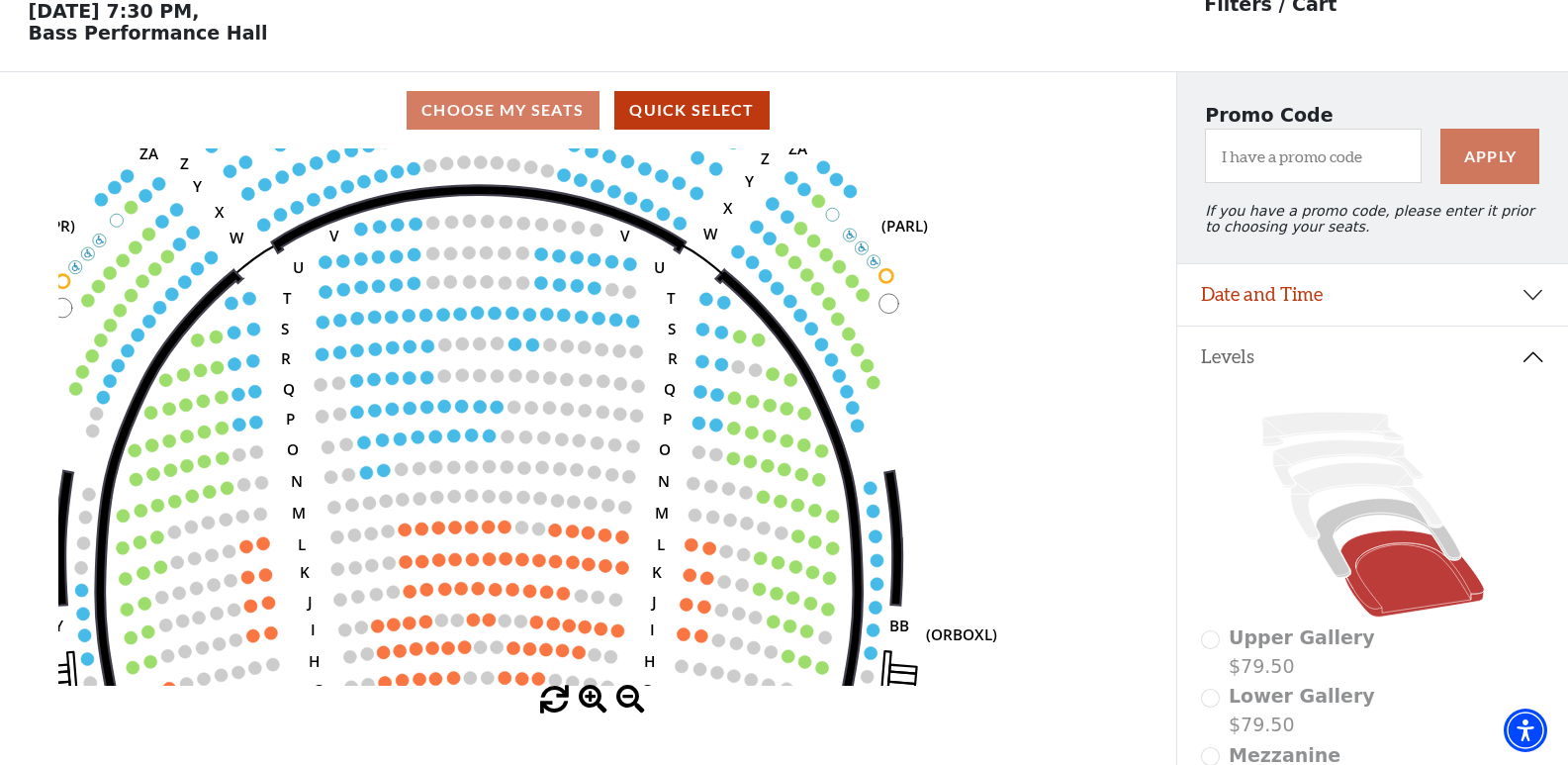
click at [590, 708] on span at bounding box center [593, 700] width 29 height 29
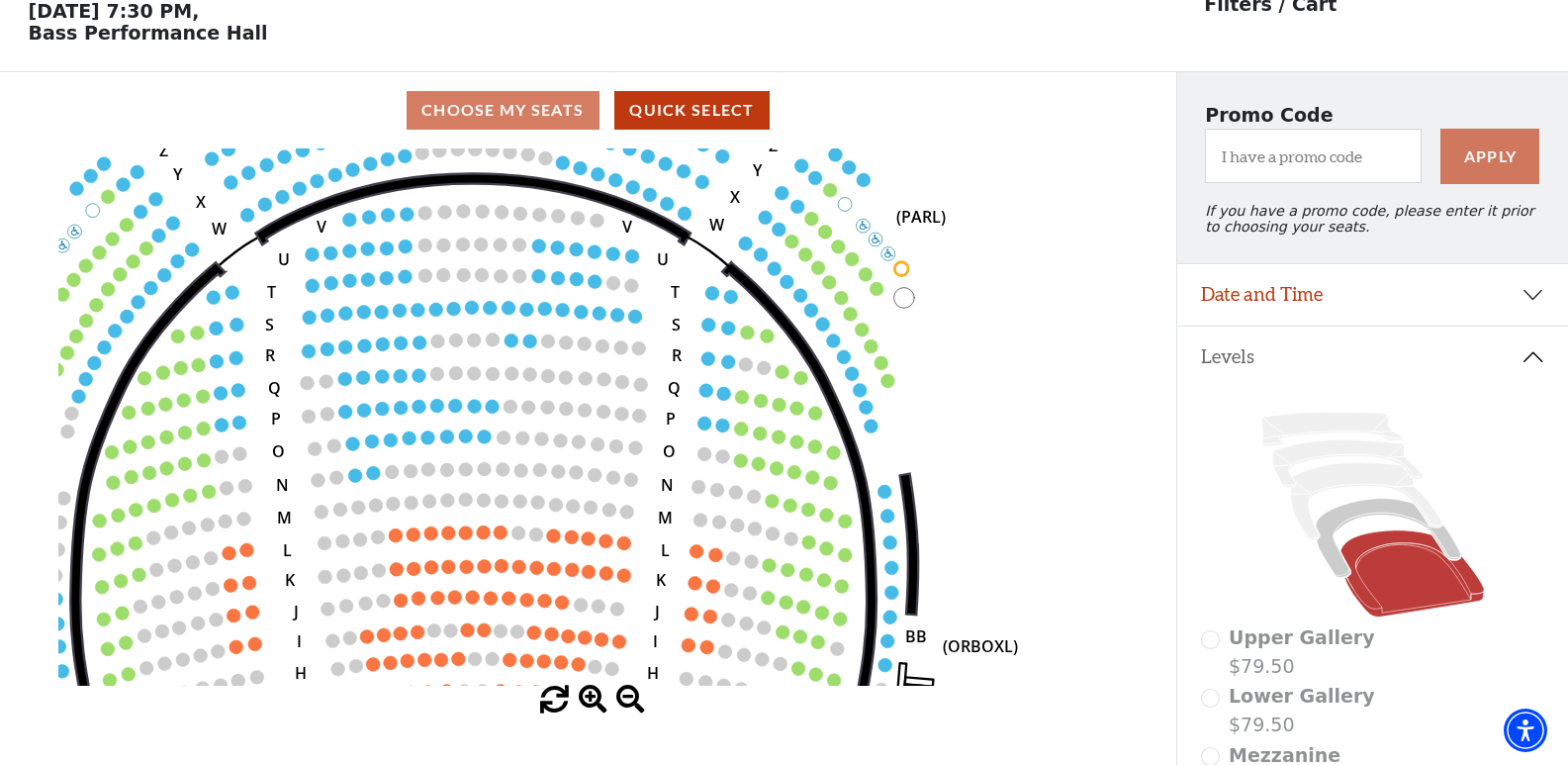
click at [590, 708] on span at bounding box center [593, 700] width 29 height 29
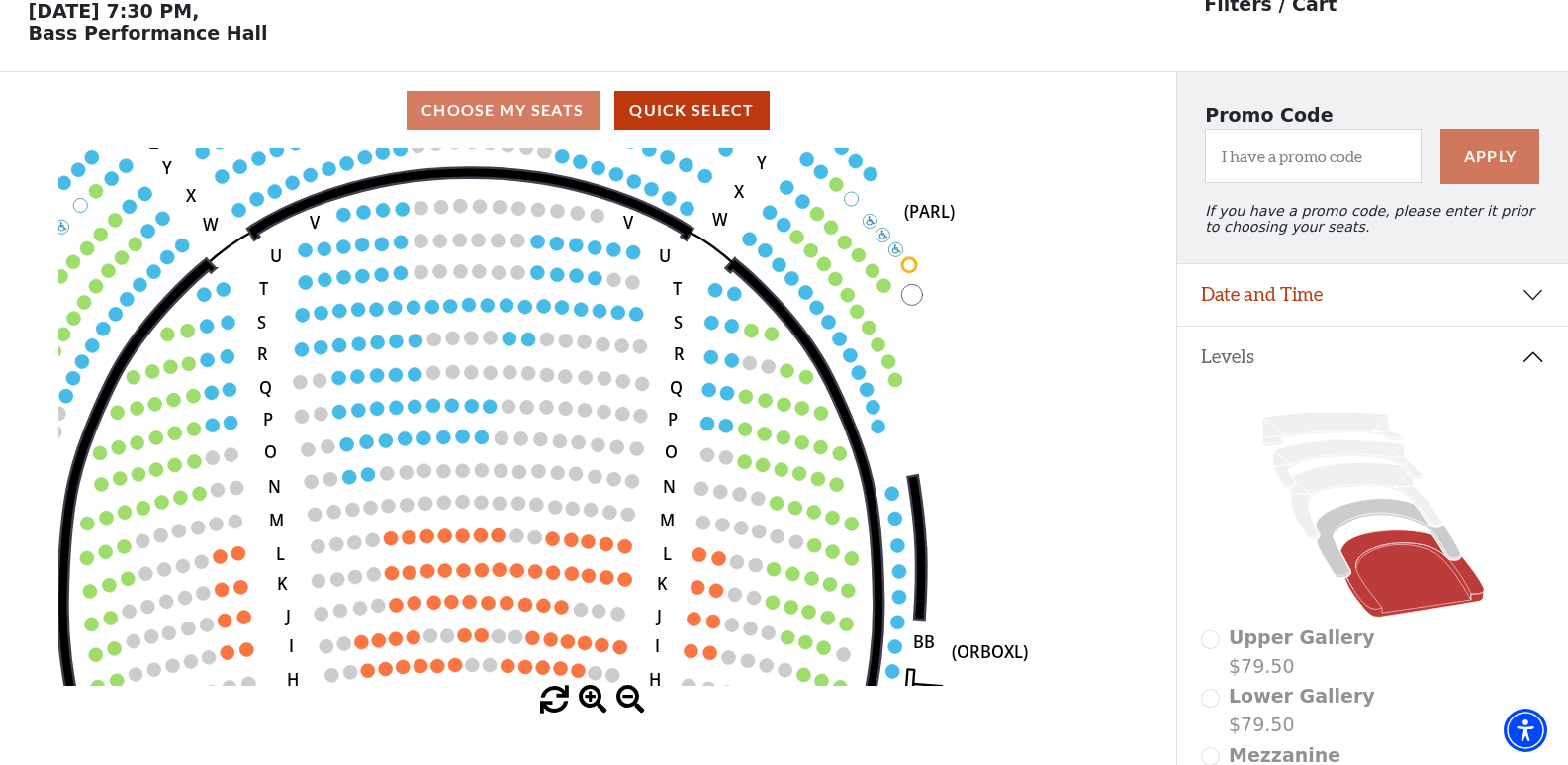
click at [590, 708] on span at bounding box center [593, 700] width 29 height 29
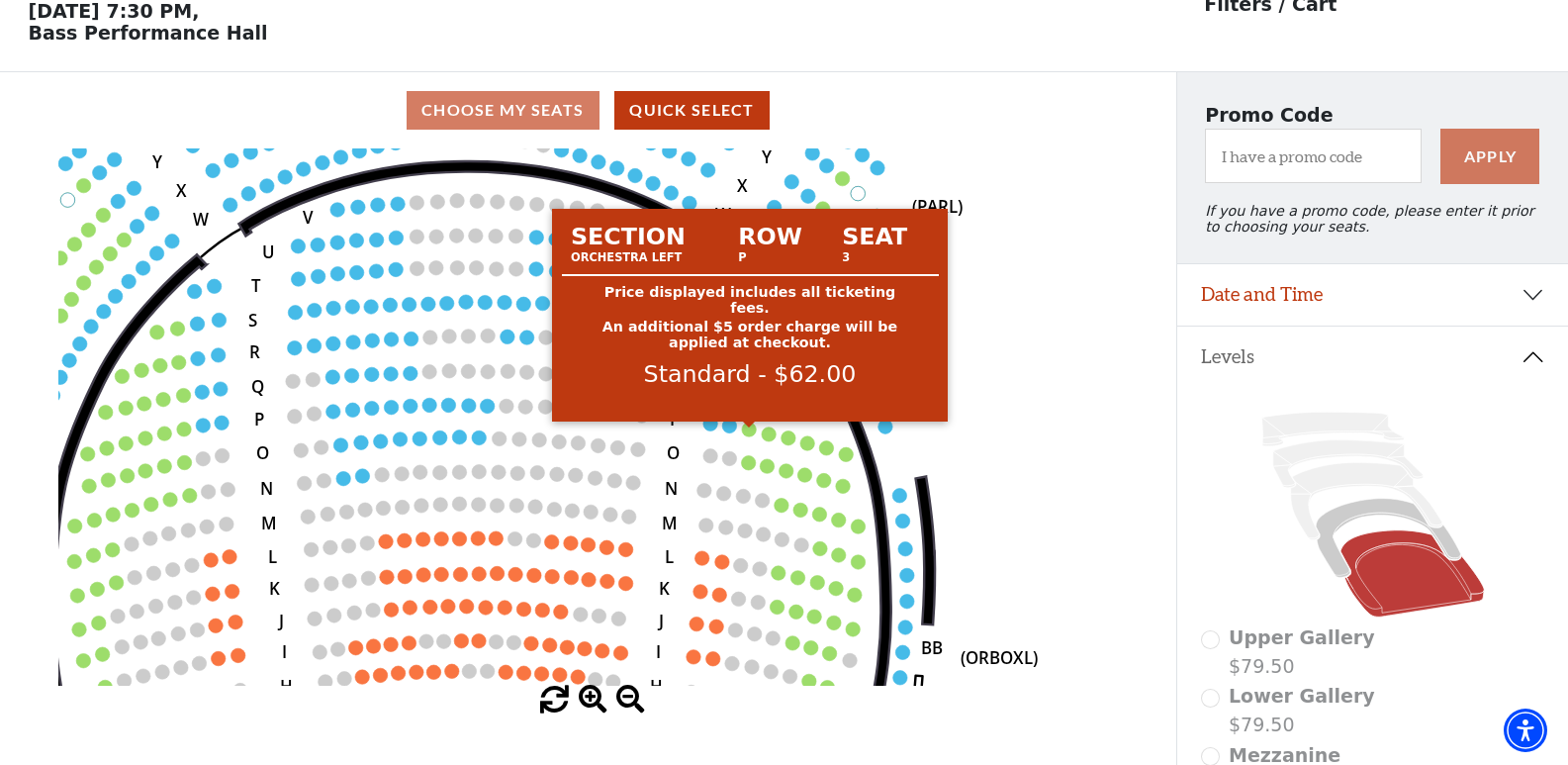
click at [747, 436] on circle at bounding box center [749, 429] width 14 height 14
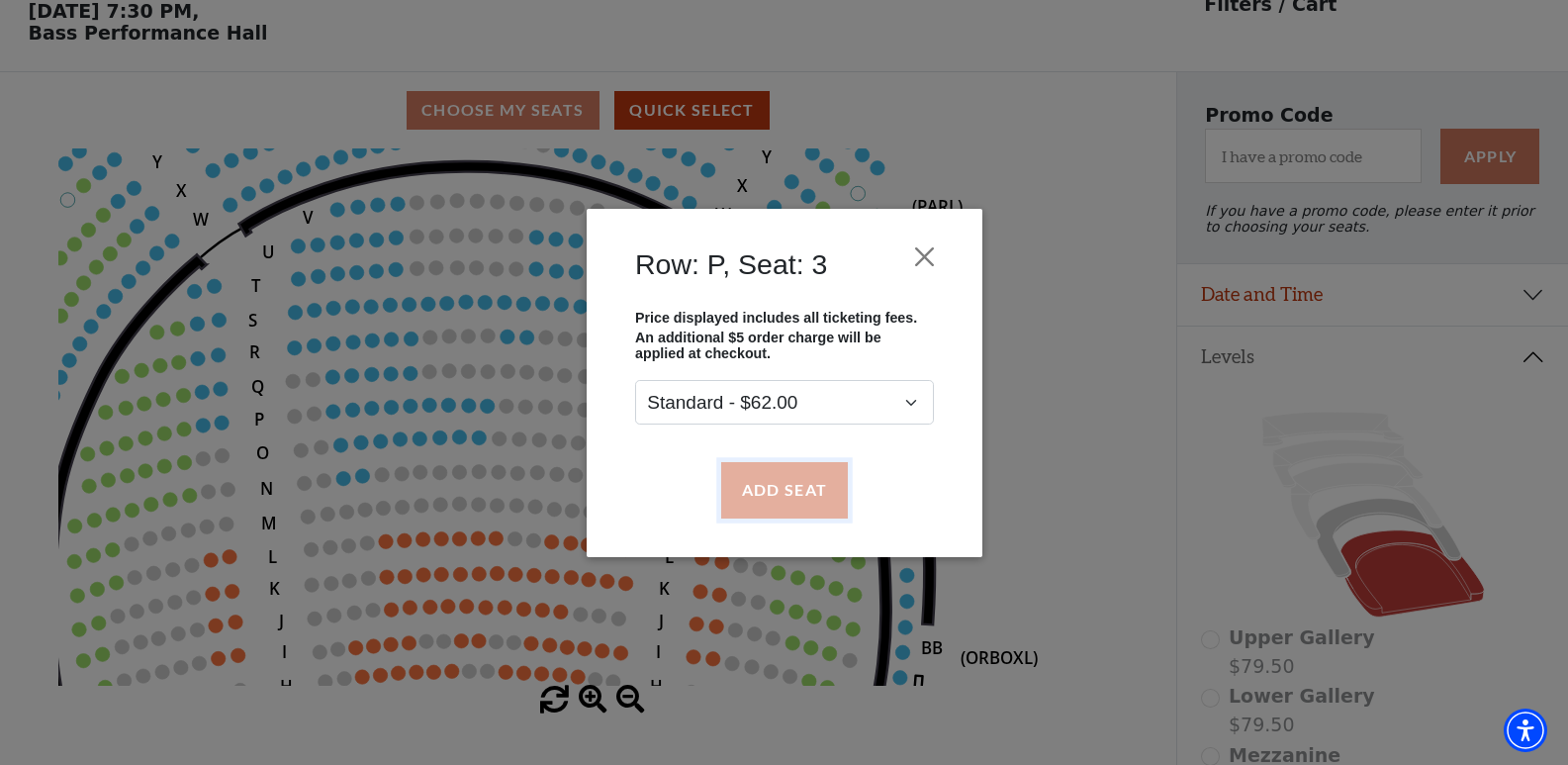
click at [782, 490] on button "Add Seat" at bounding box center [784, 490] width 126 height 56
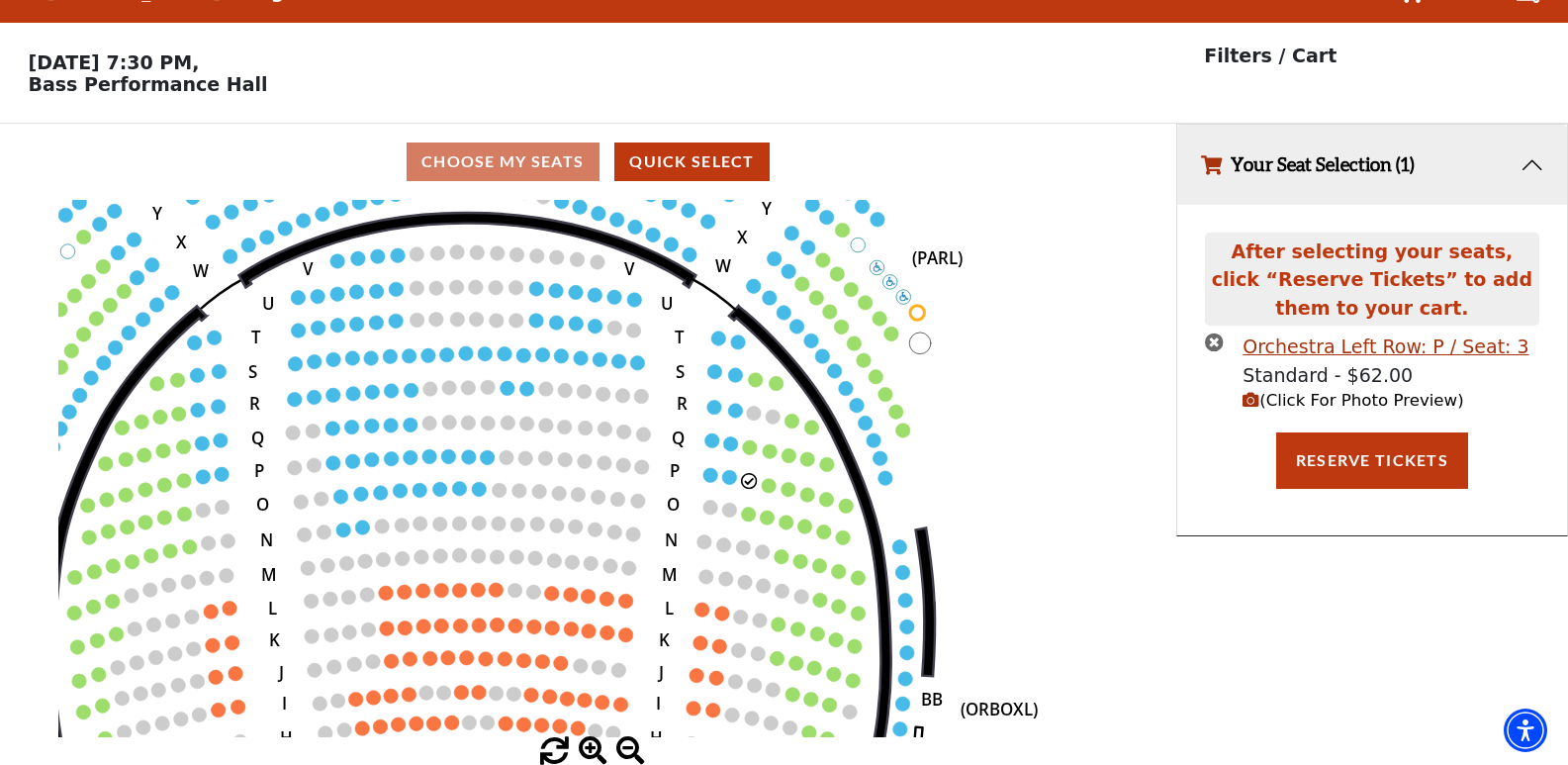
scroll to position [0, 0]
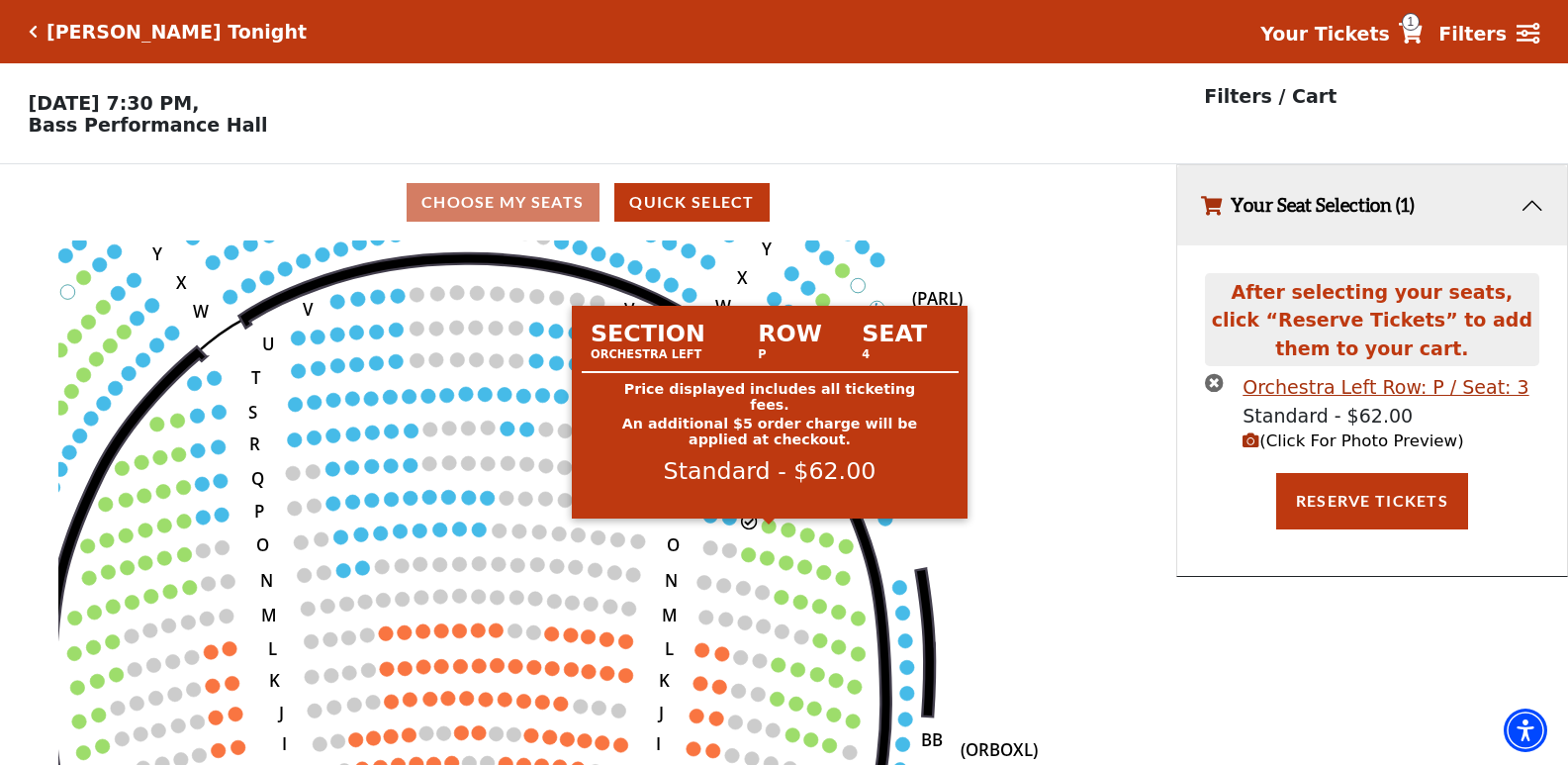
click at [769, 530] on circle at bounding box center [769, 525] width 14 height 14
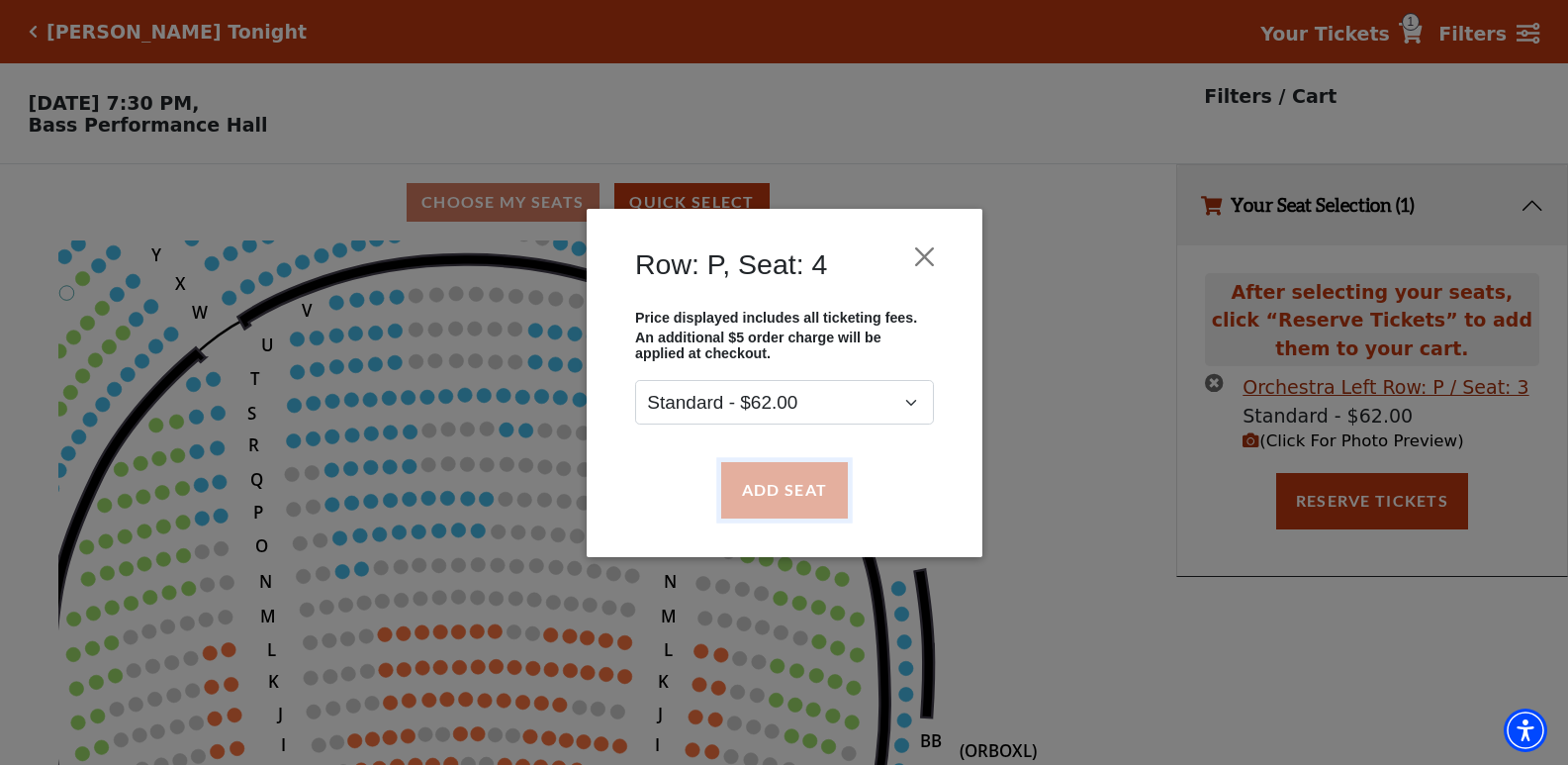
click at [784, 505] on button "Add Seat" at bounding box center [784, 490] width 126 height 56
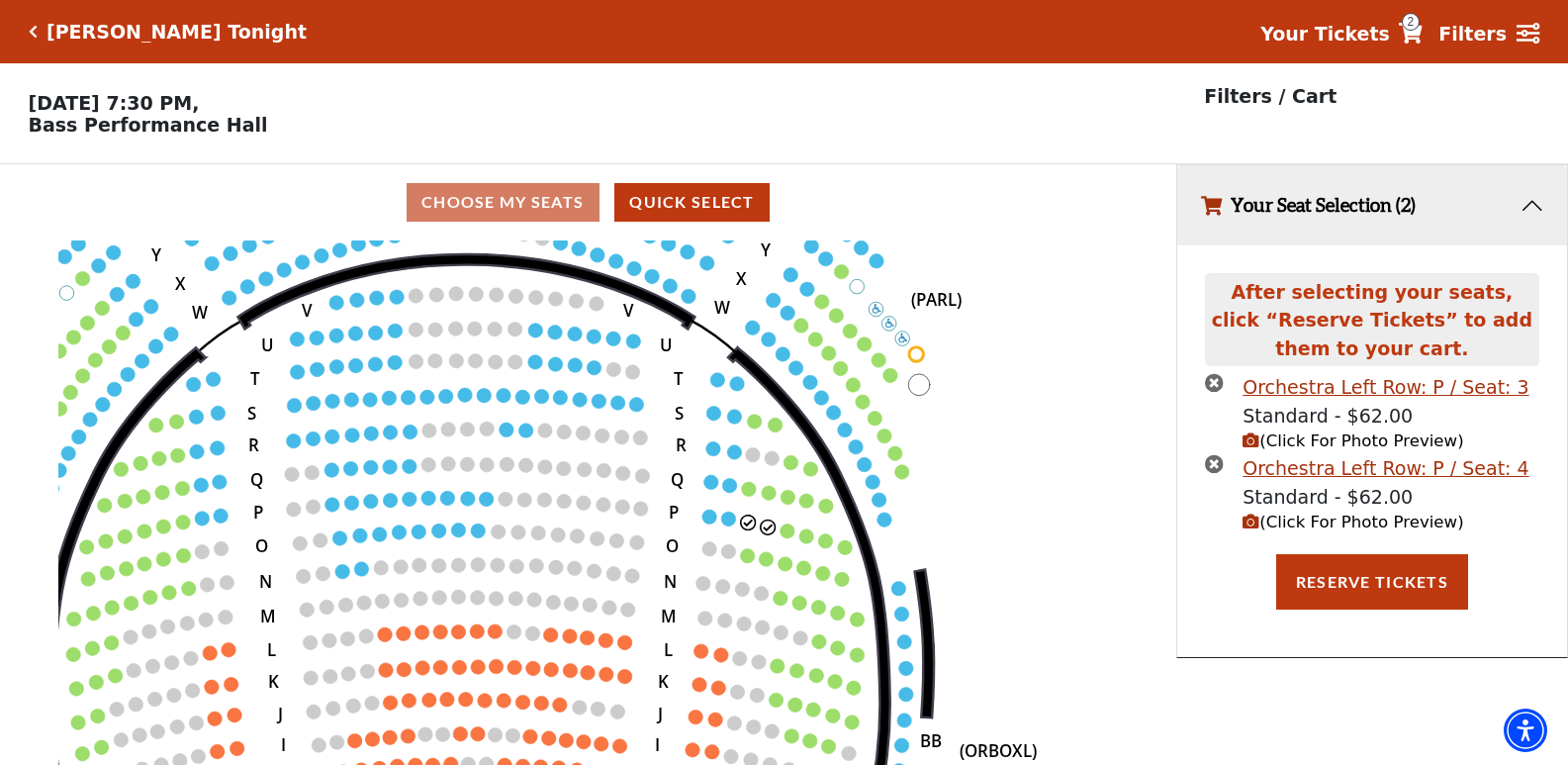
click at [786, 537] on circle at bounding box center [787, 530] width 14 height 14
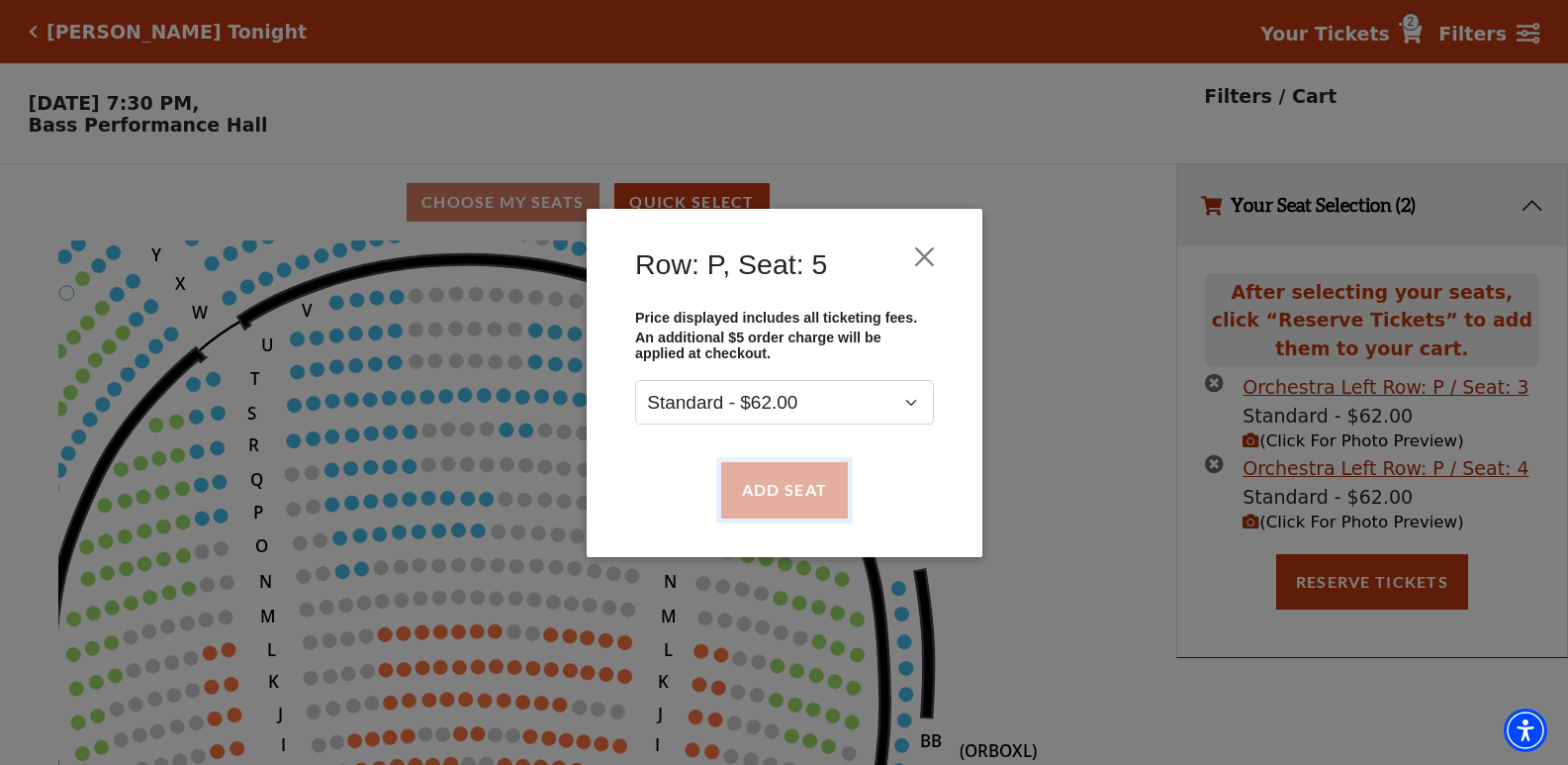
click at [782, 490] on button "Add Seat" at bounding box center [784, 490] width 126 height 56
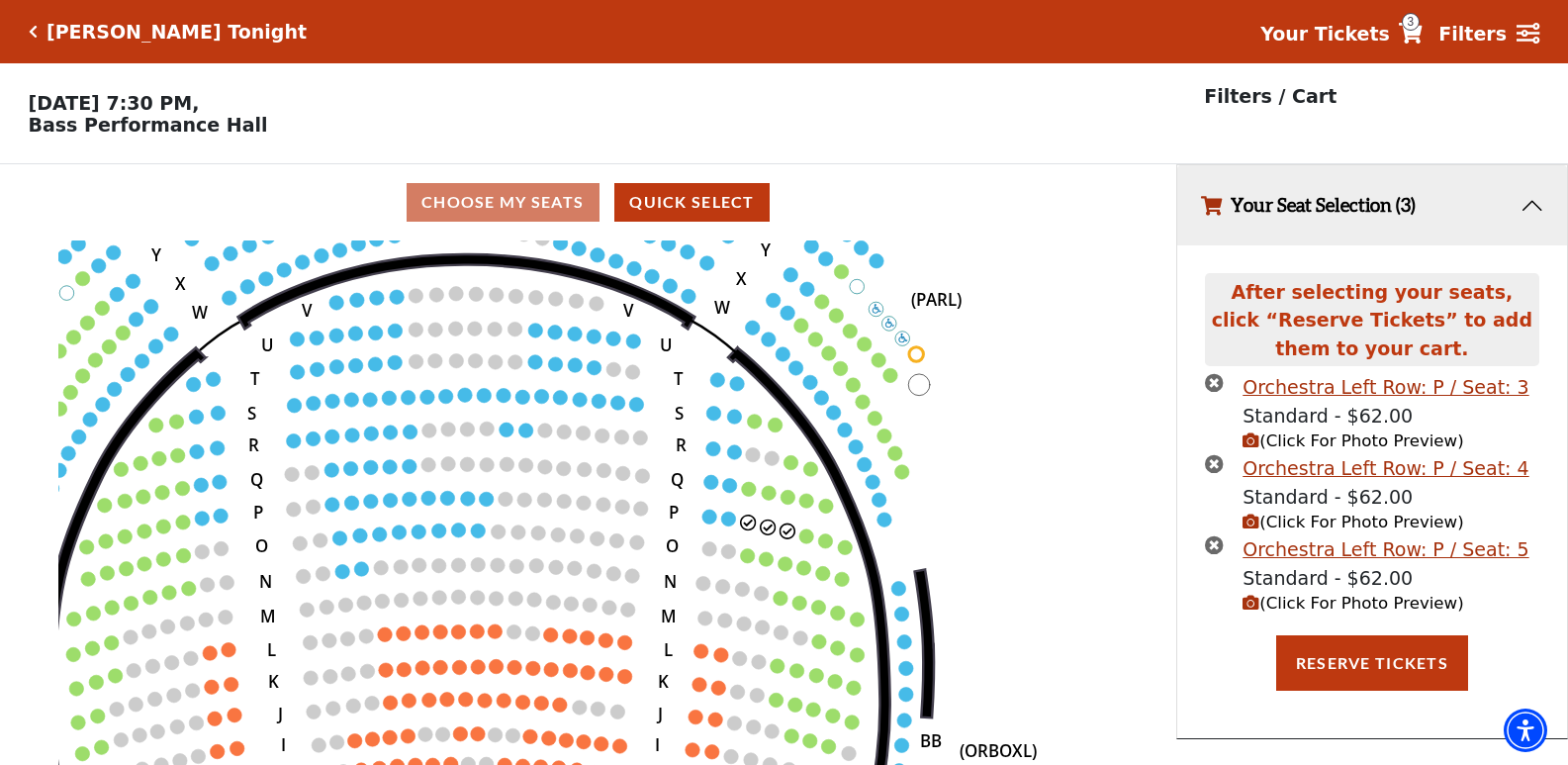
click at [806, 542] on circle at bounding box center [806, 535] width 14 height 14
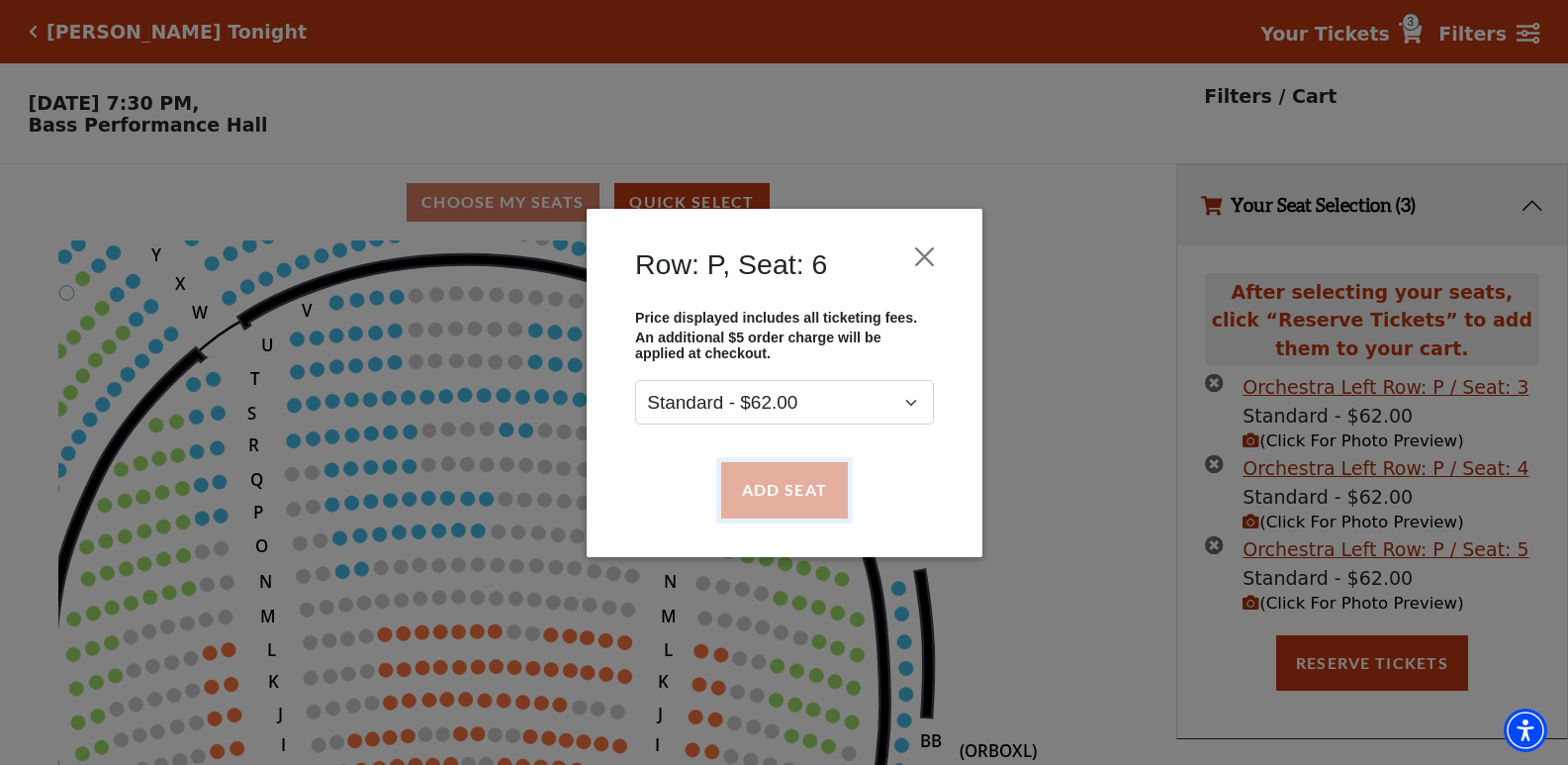
click at [784, 485] on button "Add Seat" at bounding box center [784, 490] width 126 height 56
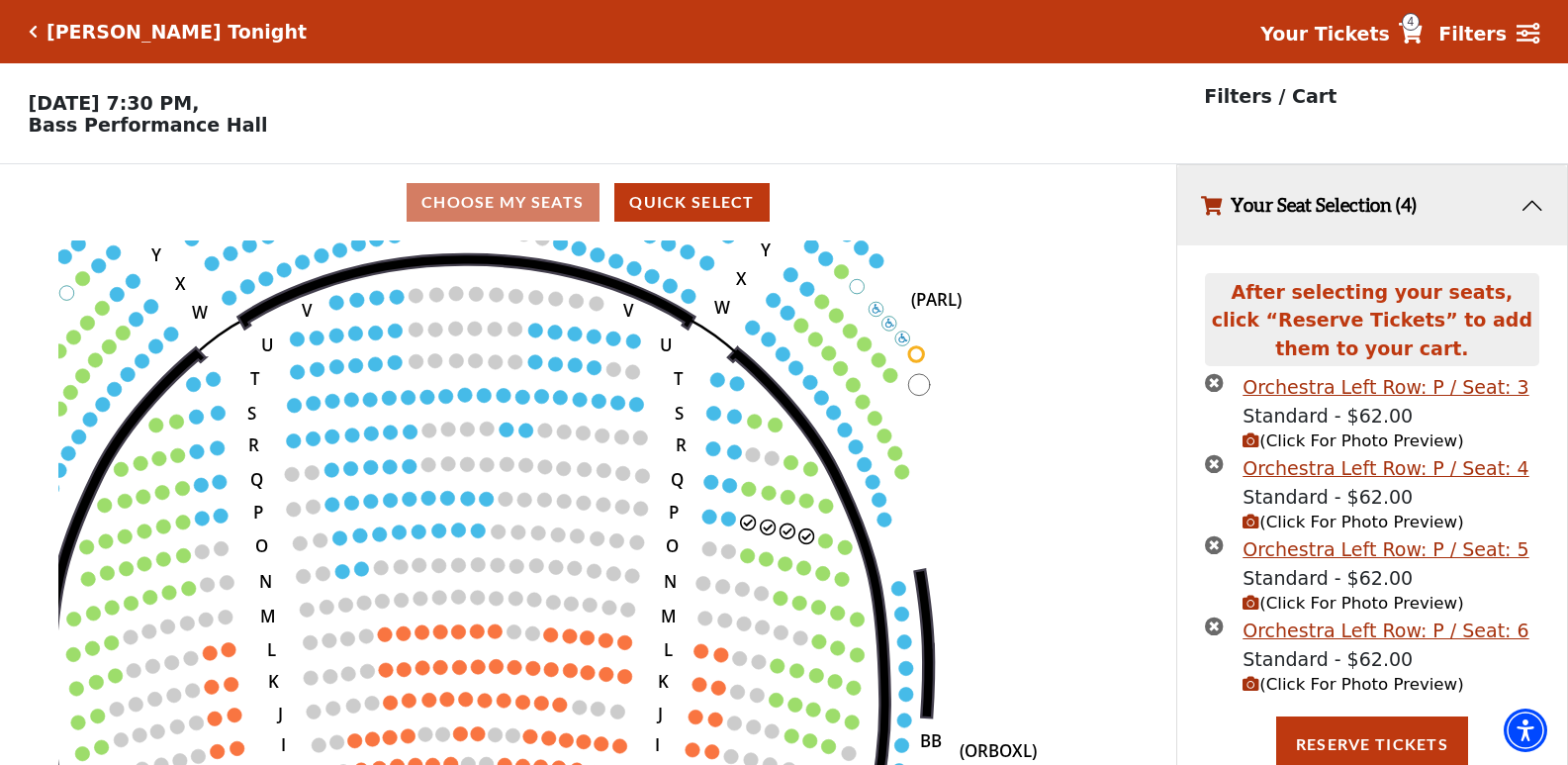
scroll to position [15, 0]
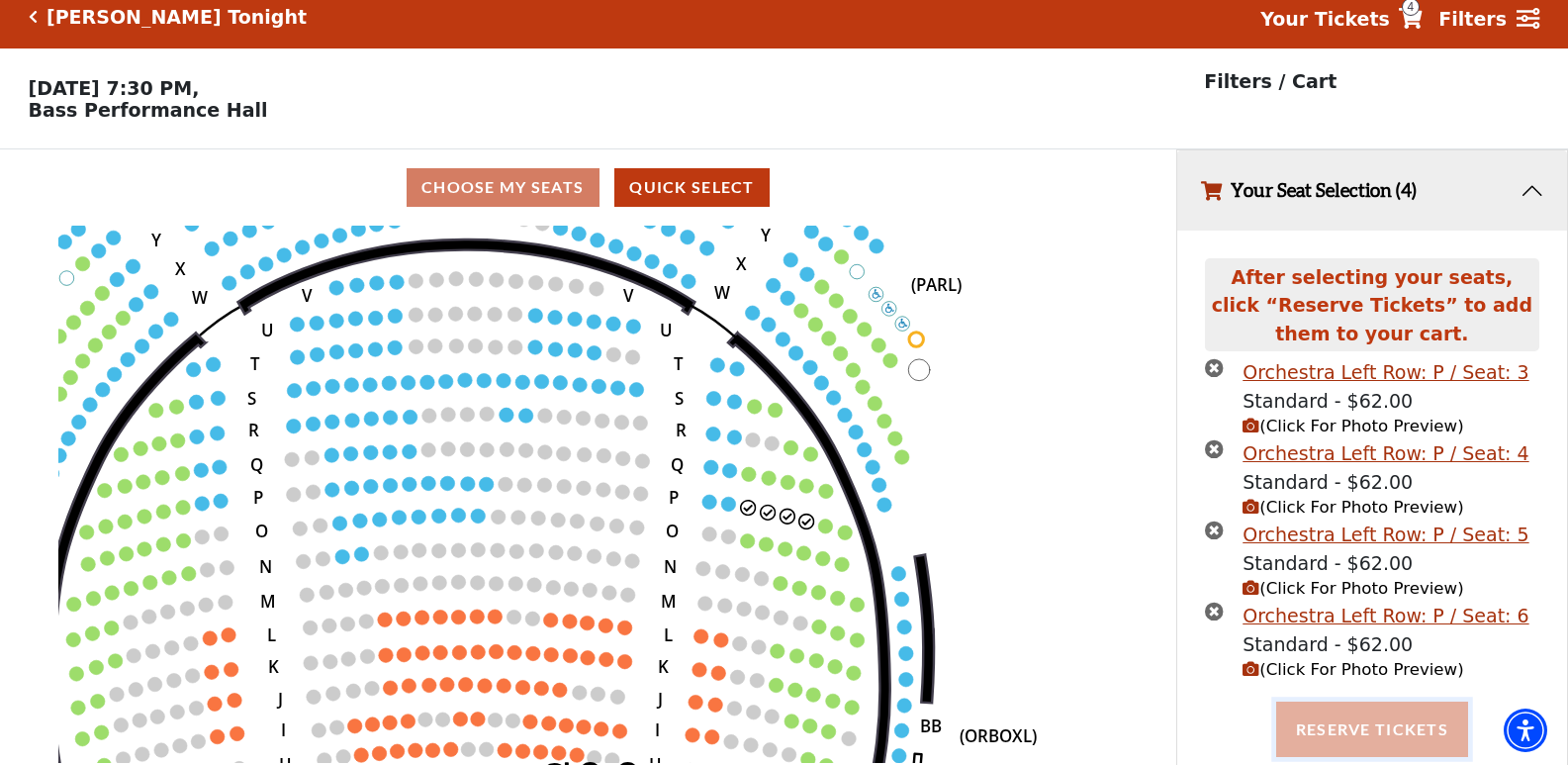
click at [1401, 722] on button "Reserve Tickets" at bounding box center [1372, 730] width 192 height 56
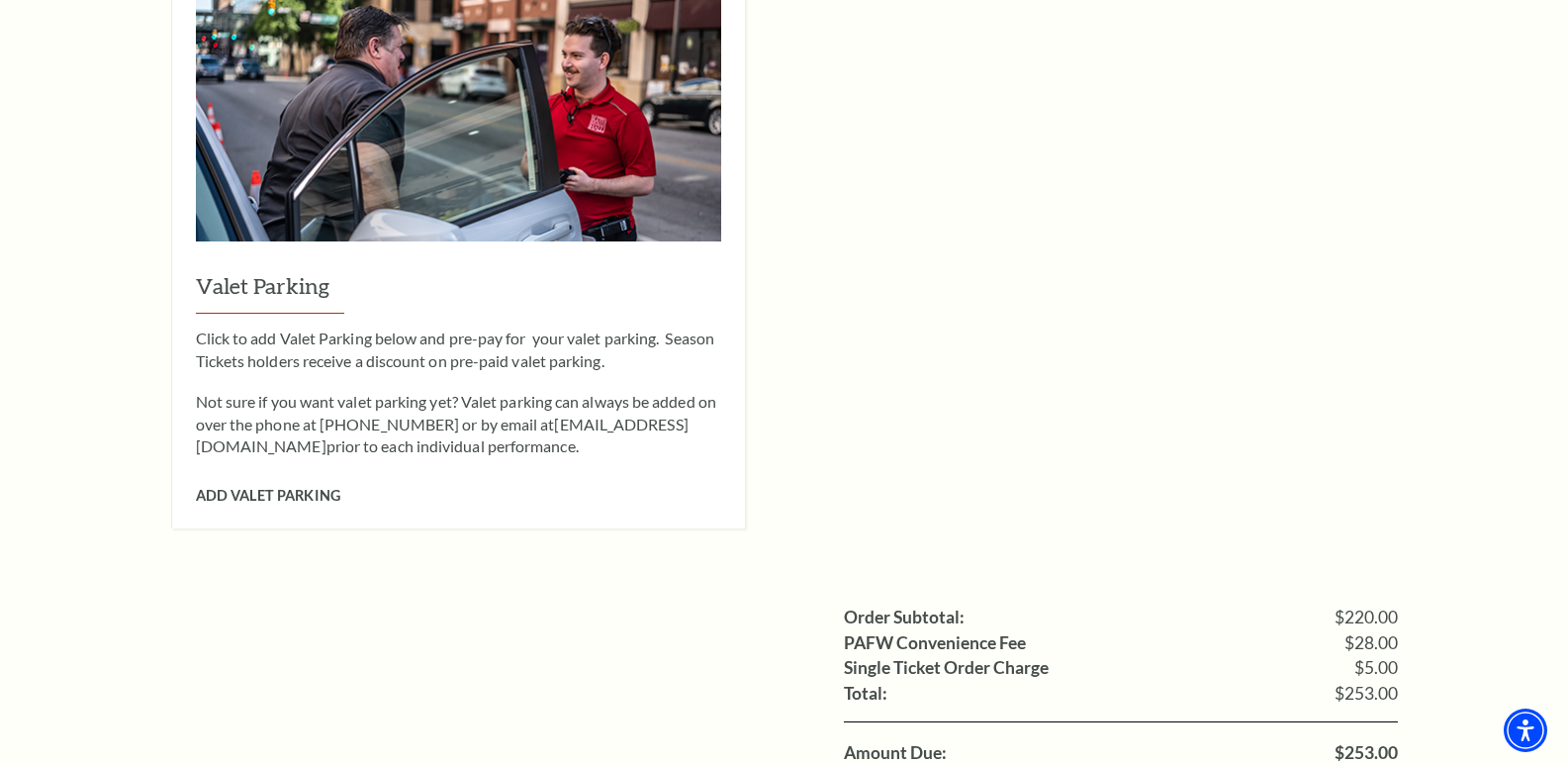
scroll to position [1881, 0]
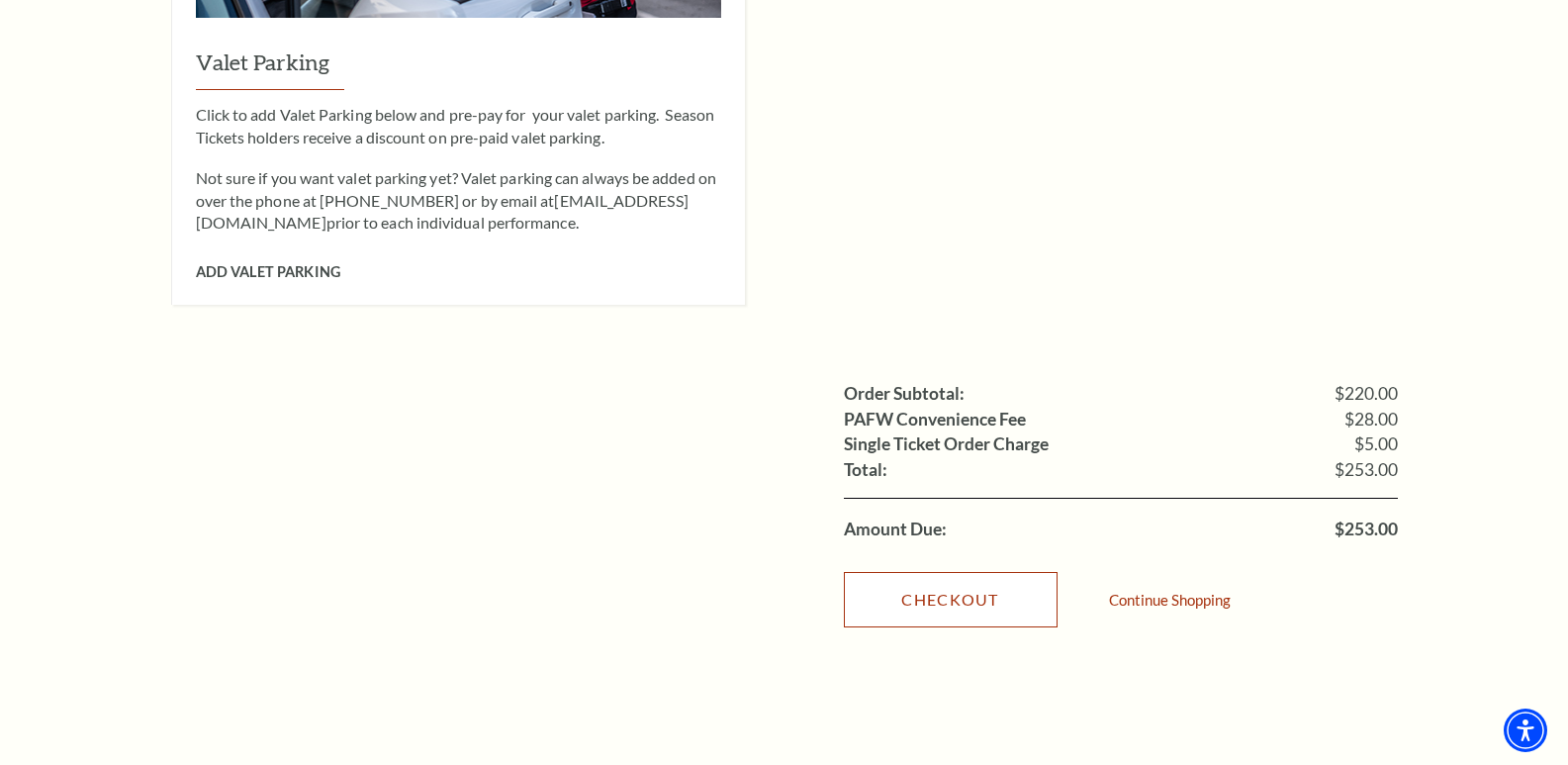
click at [964, 573] on link "Checkout" at bounding box center [951, 600] width 214 height 56
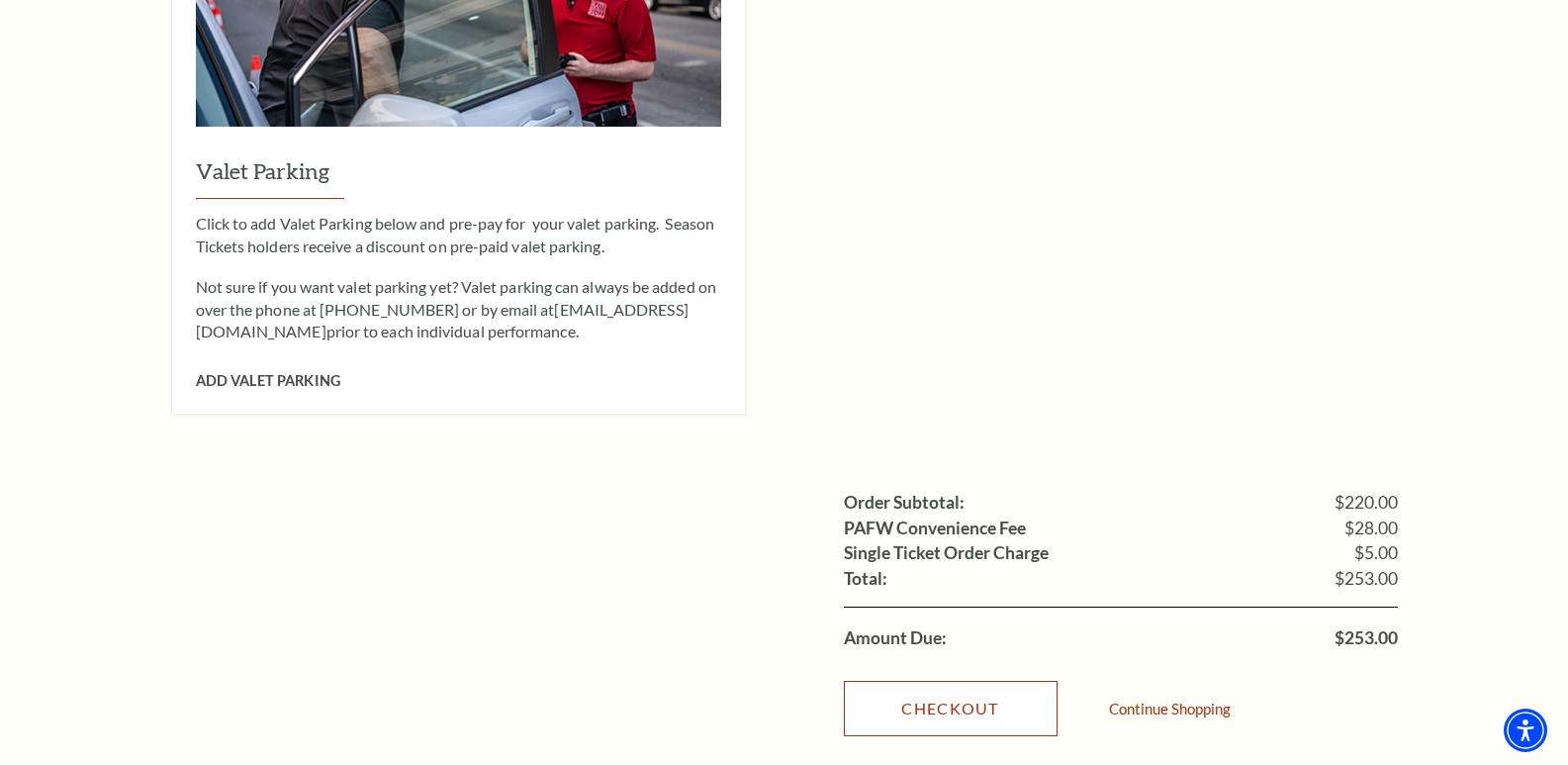
scroll to position [1584, 0]
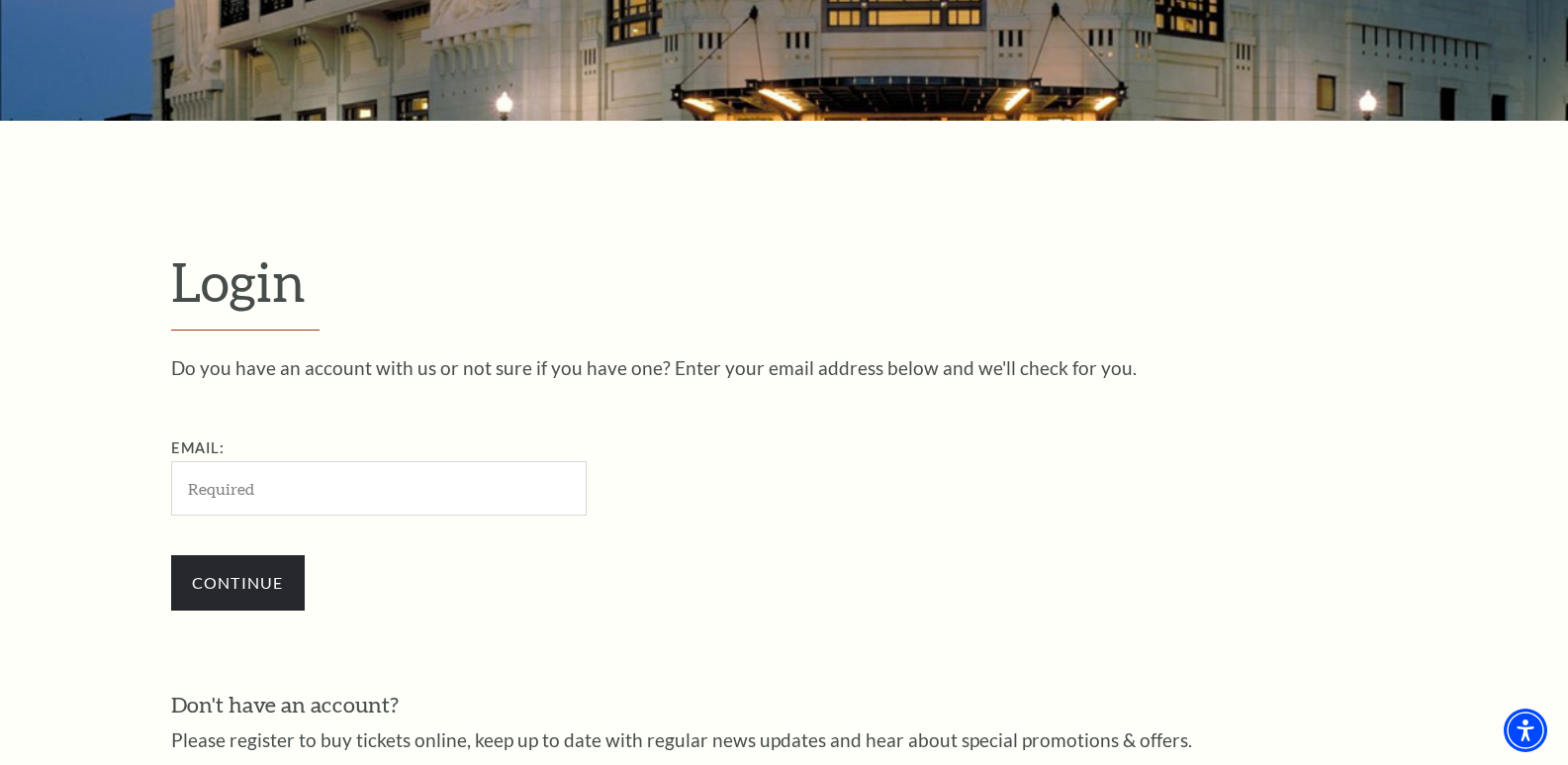
scroll to position [547, 0]
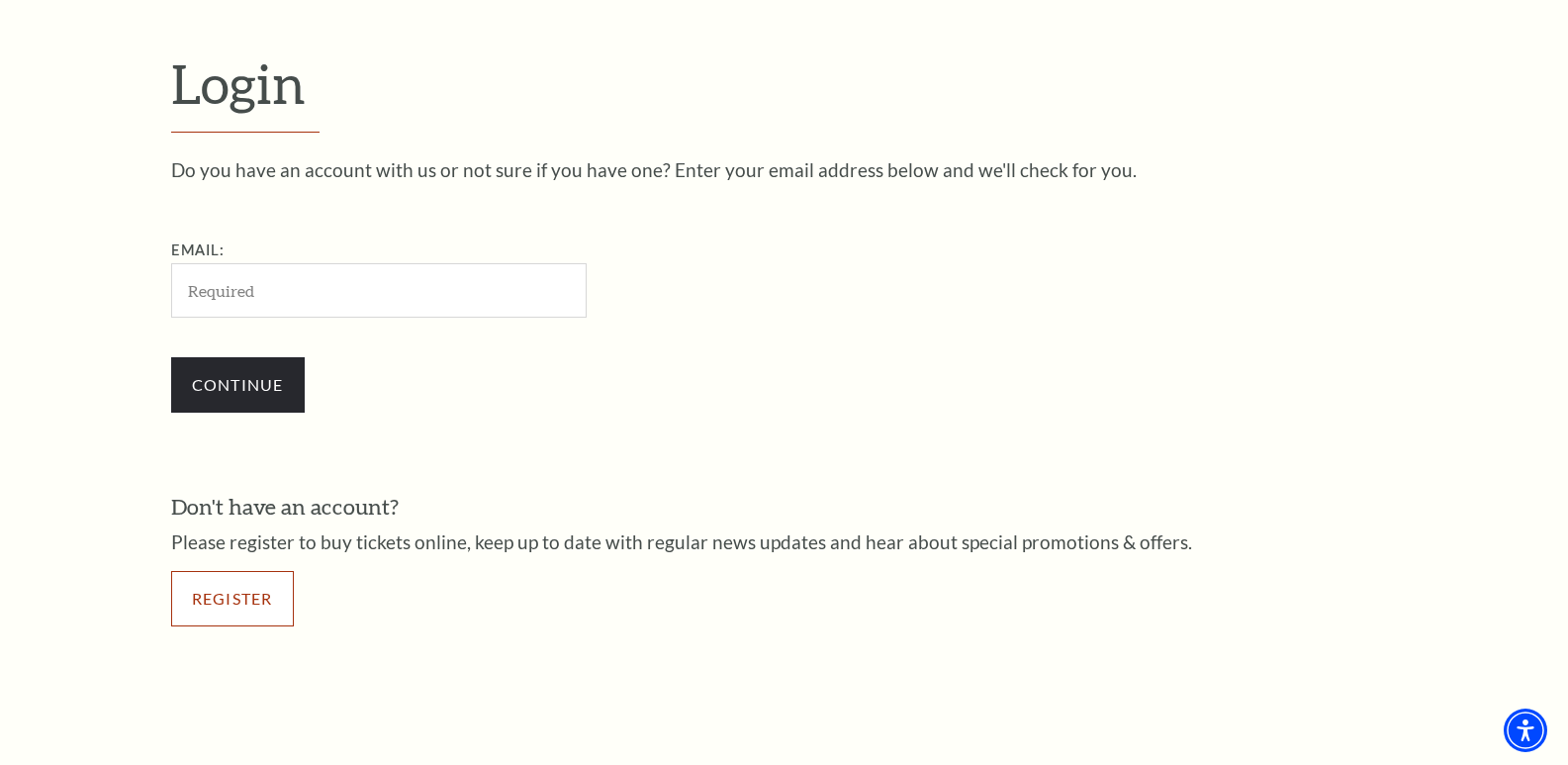
click at [217, 594] on link "Register" at bounding box center [232, 599] width 122 height 56
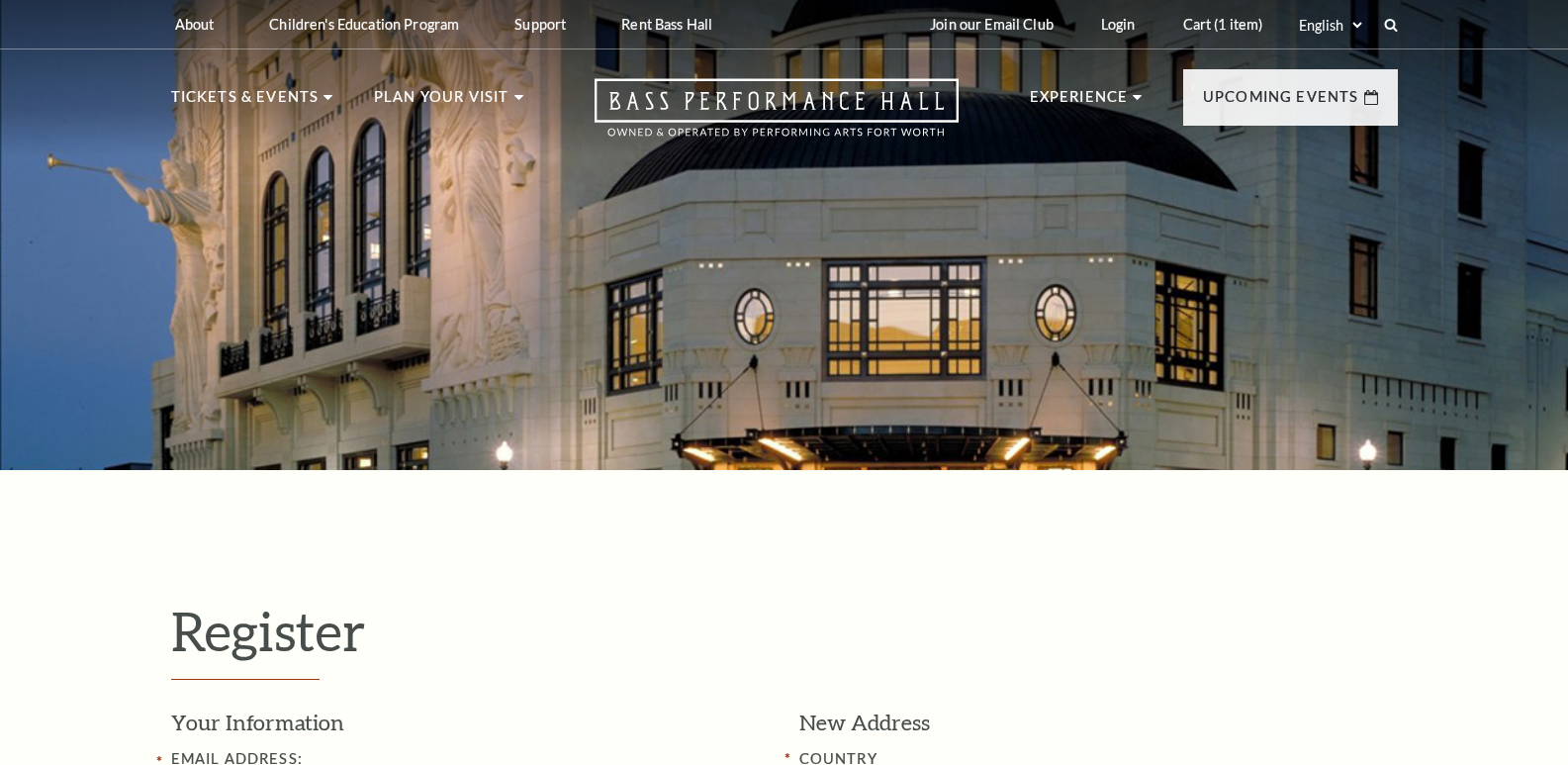
select select "1"
select select "[GEOGRAPHIC_DATA]"
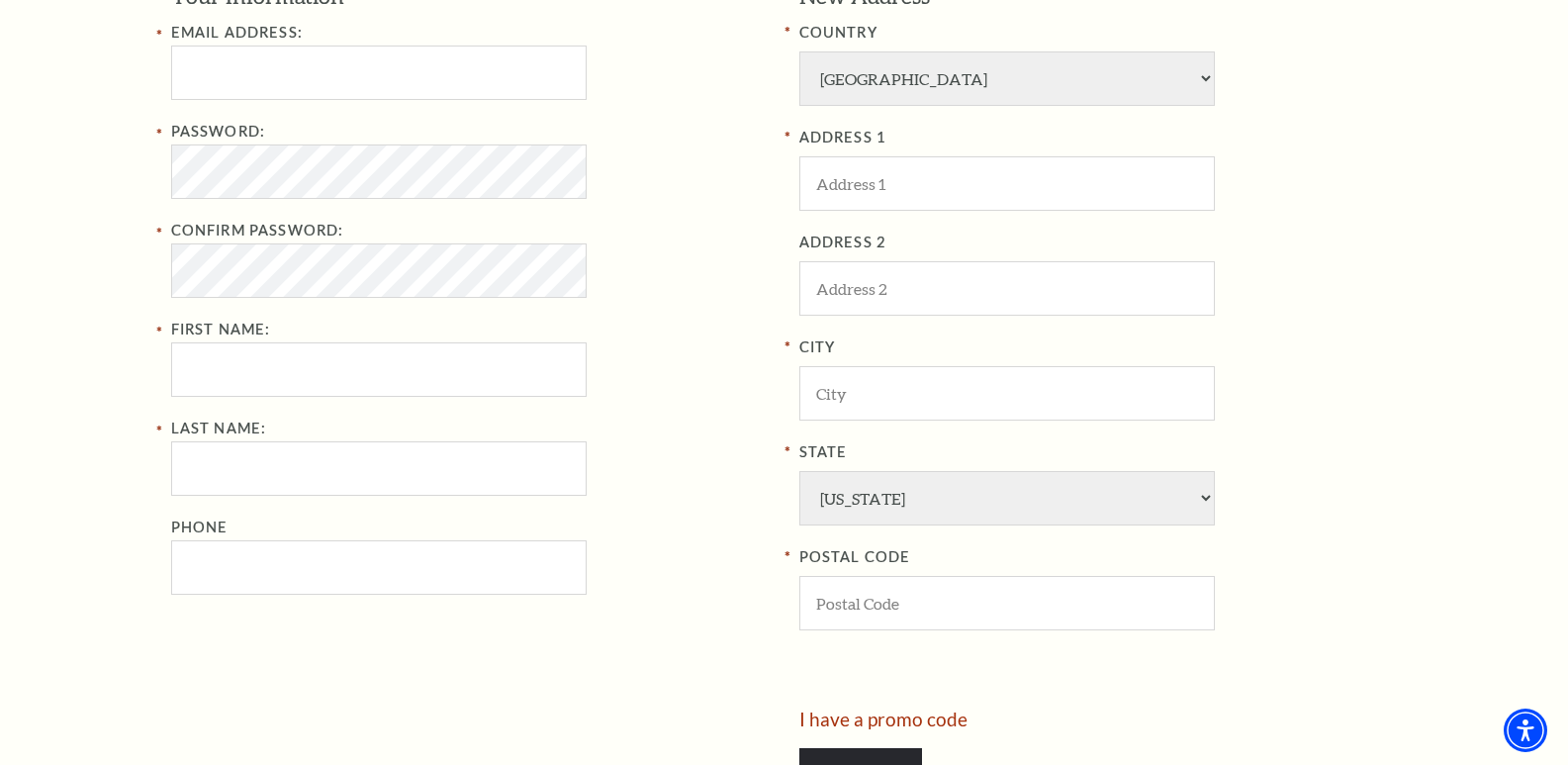
scroll to position [594, 0]
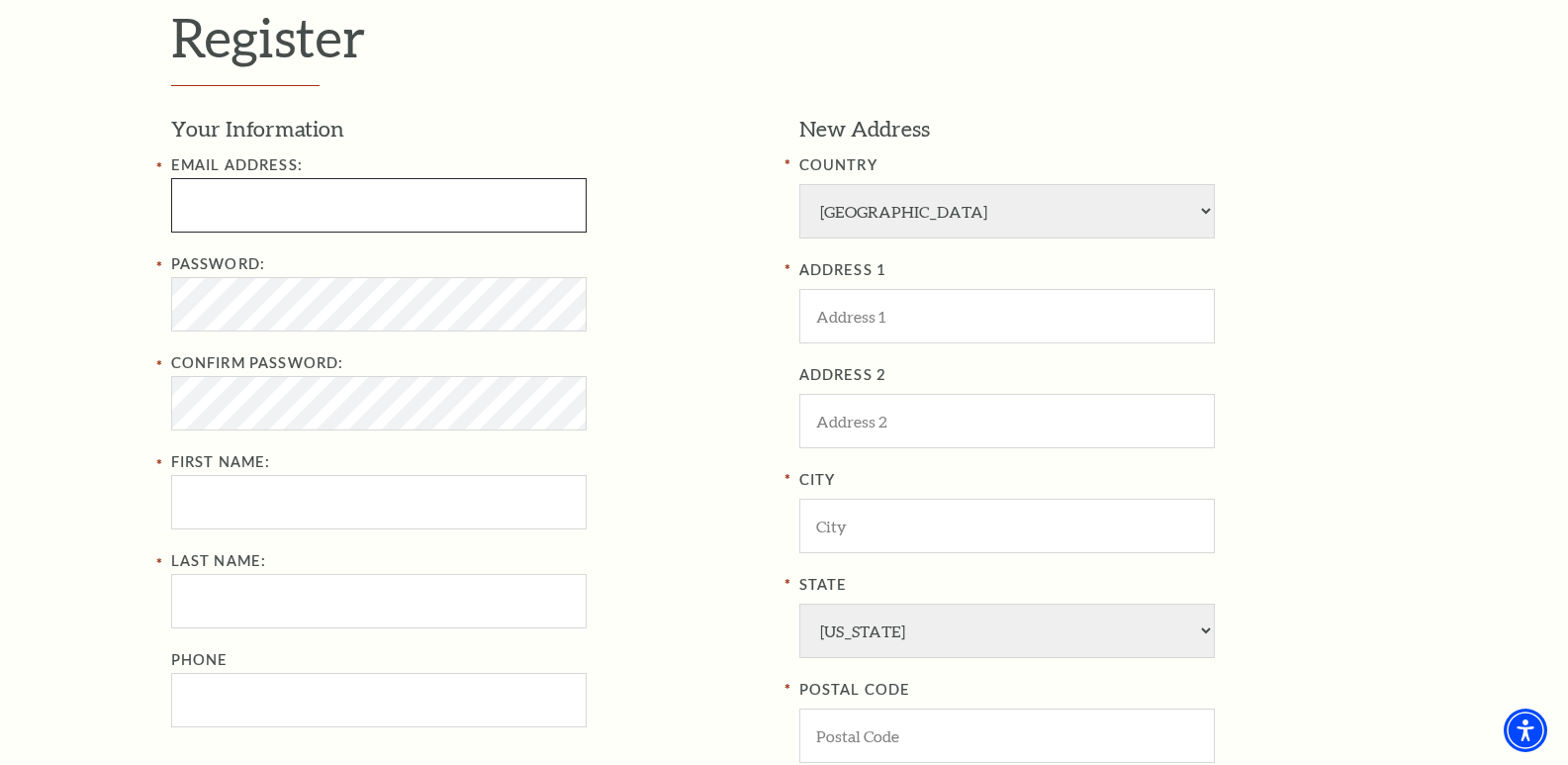
click at [214, 202] on input "Email Address:" at bounding box center [379, 205] width 416 height 55
type input "[EMAIL_ADDRESS][DOMAIN_NAME]"
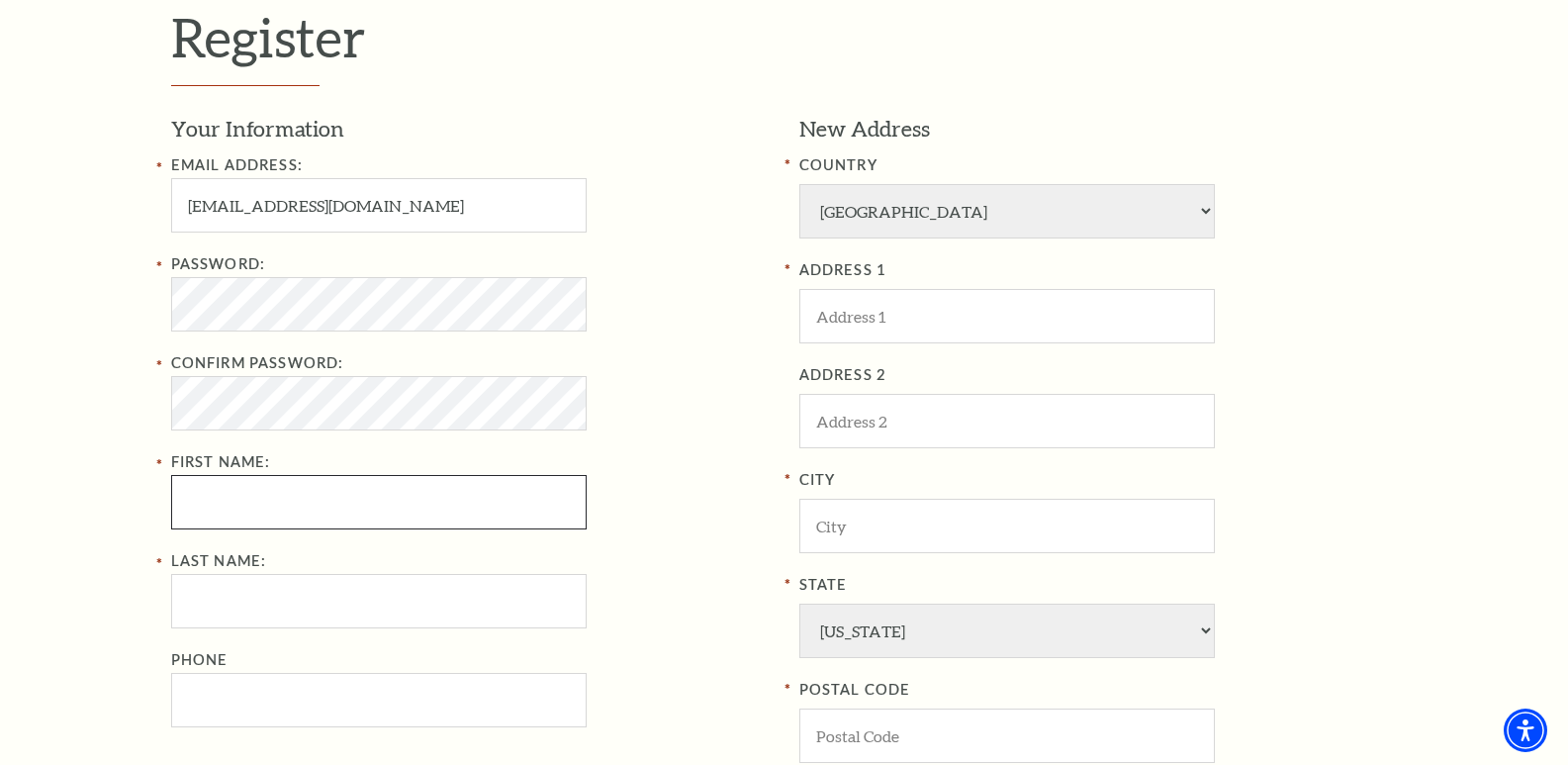
type input "[PERSON_NAME]"
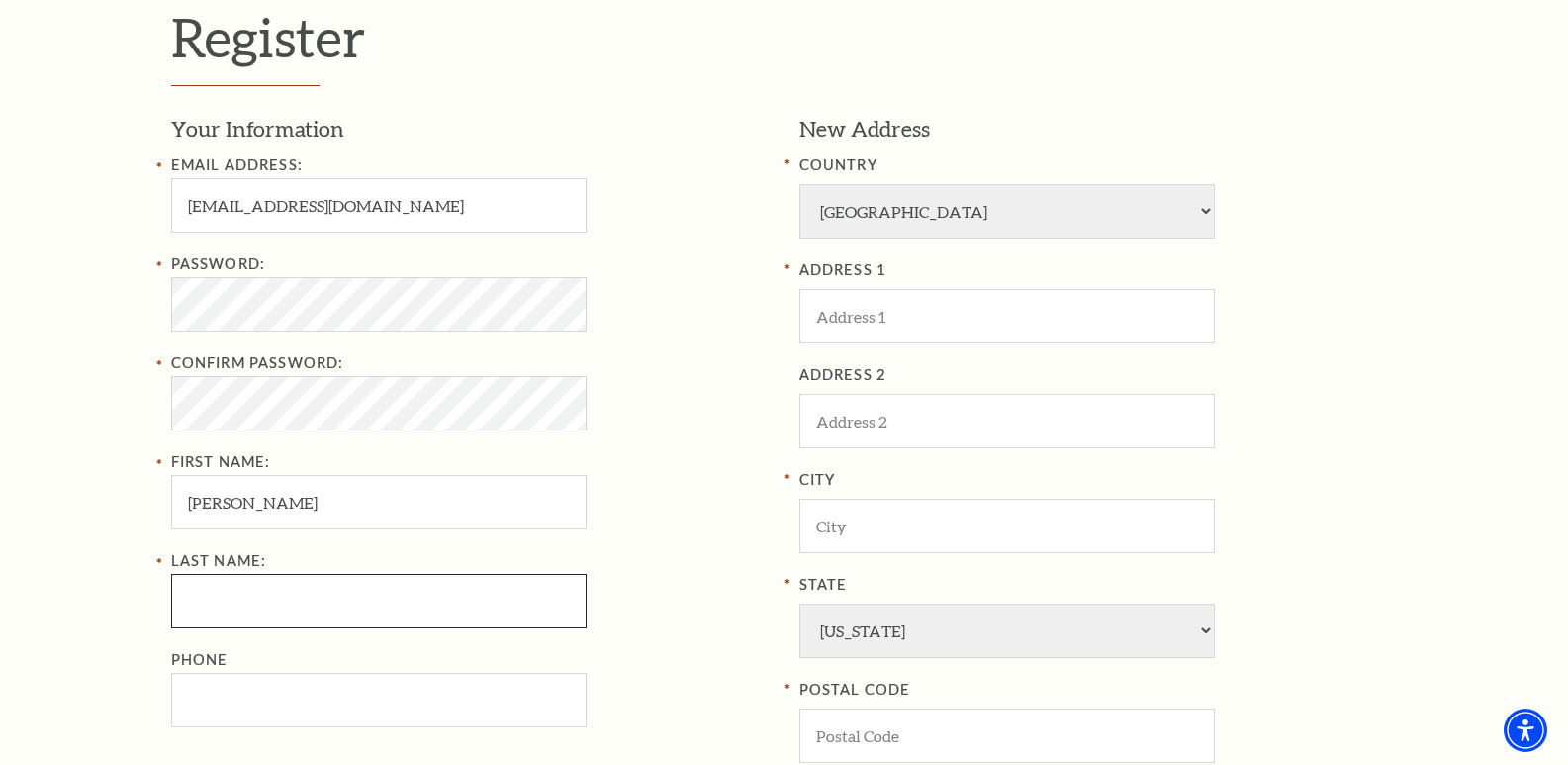
type input "nayak"
type input "6371785558"
type input "[GEOGRAPHIC_DATA]"
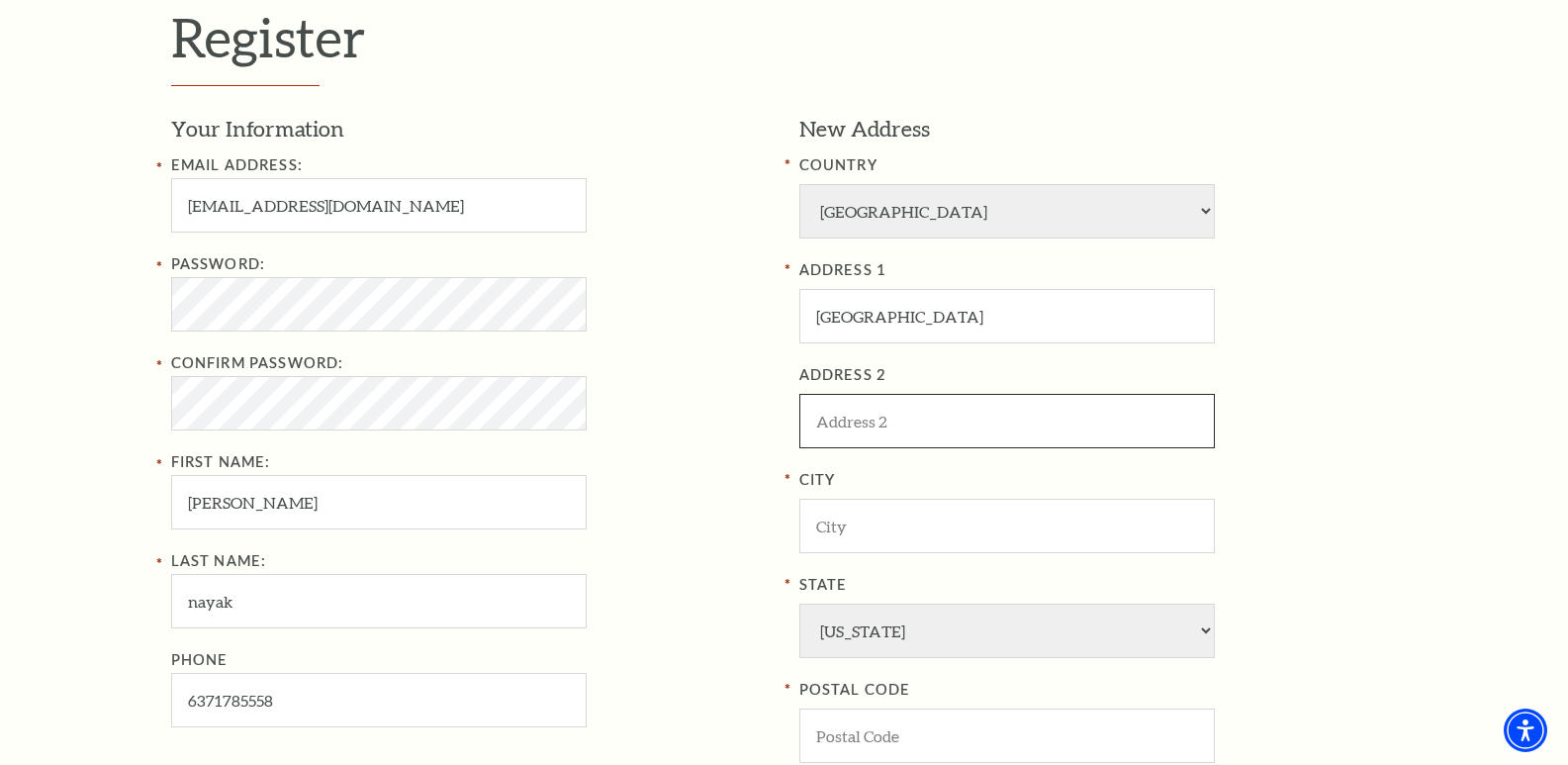
type input "[GEOGRAPHIC_DATA]"
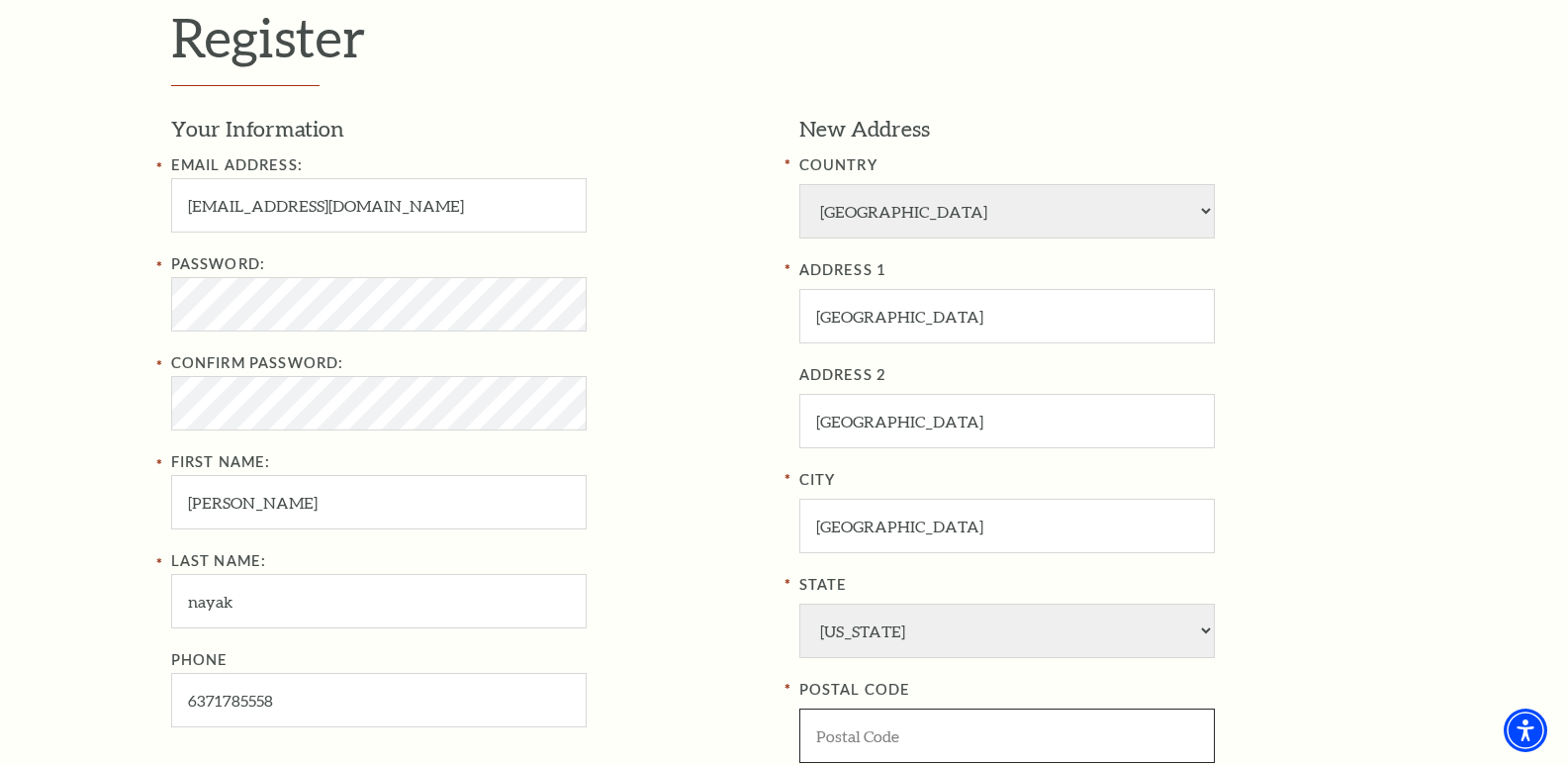
type input "10005"
type input "637-178-5558"
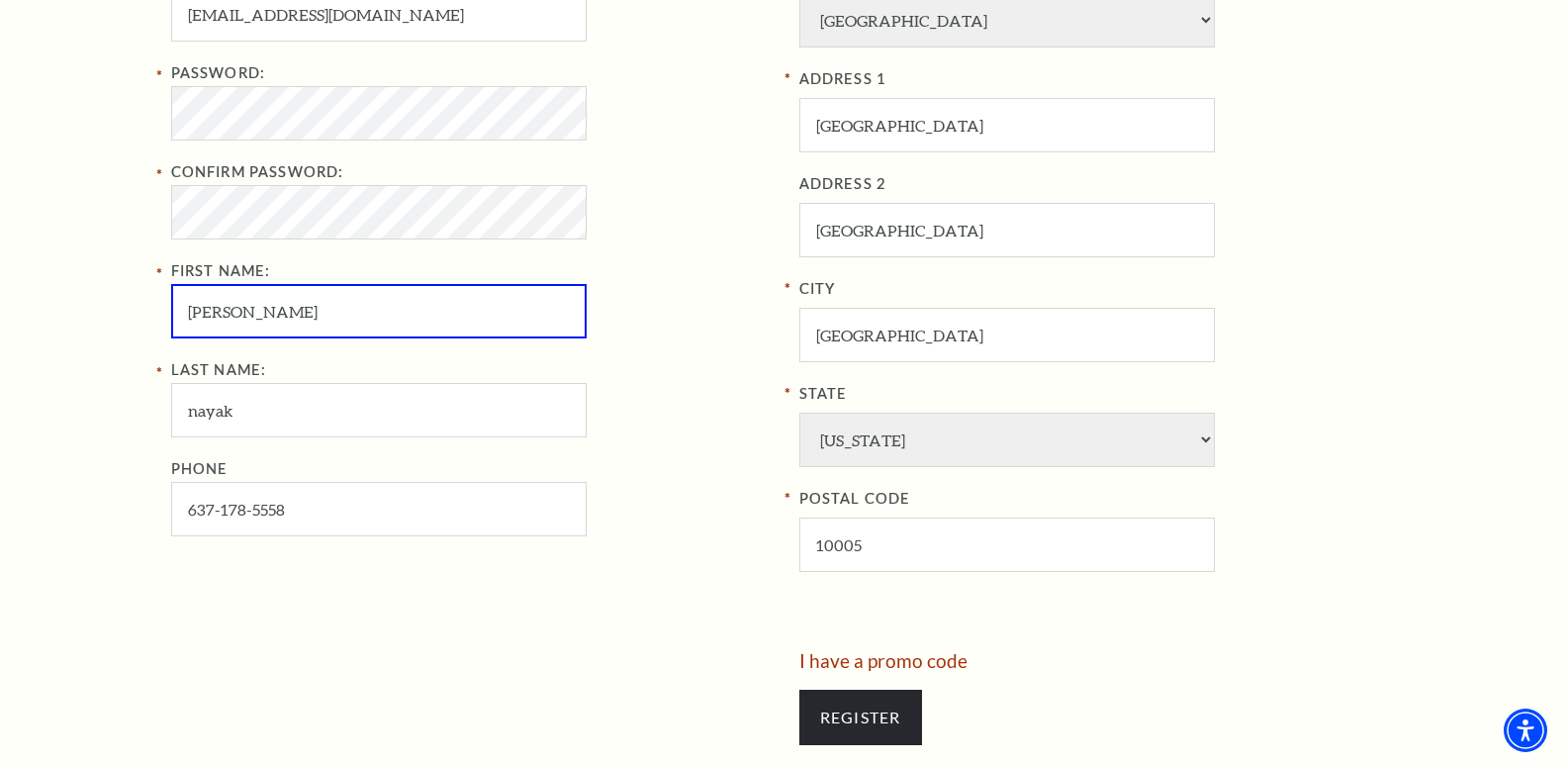
scroll to position [990, 0]
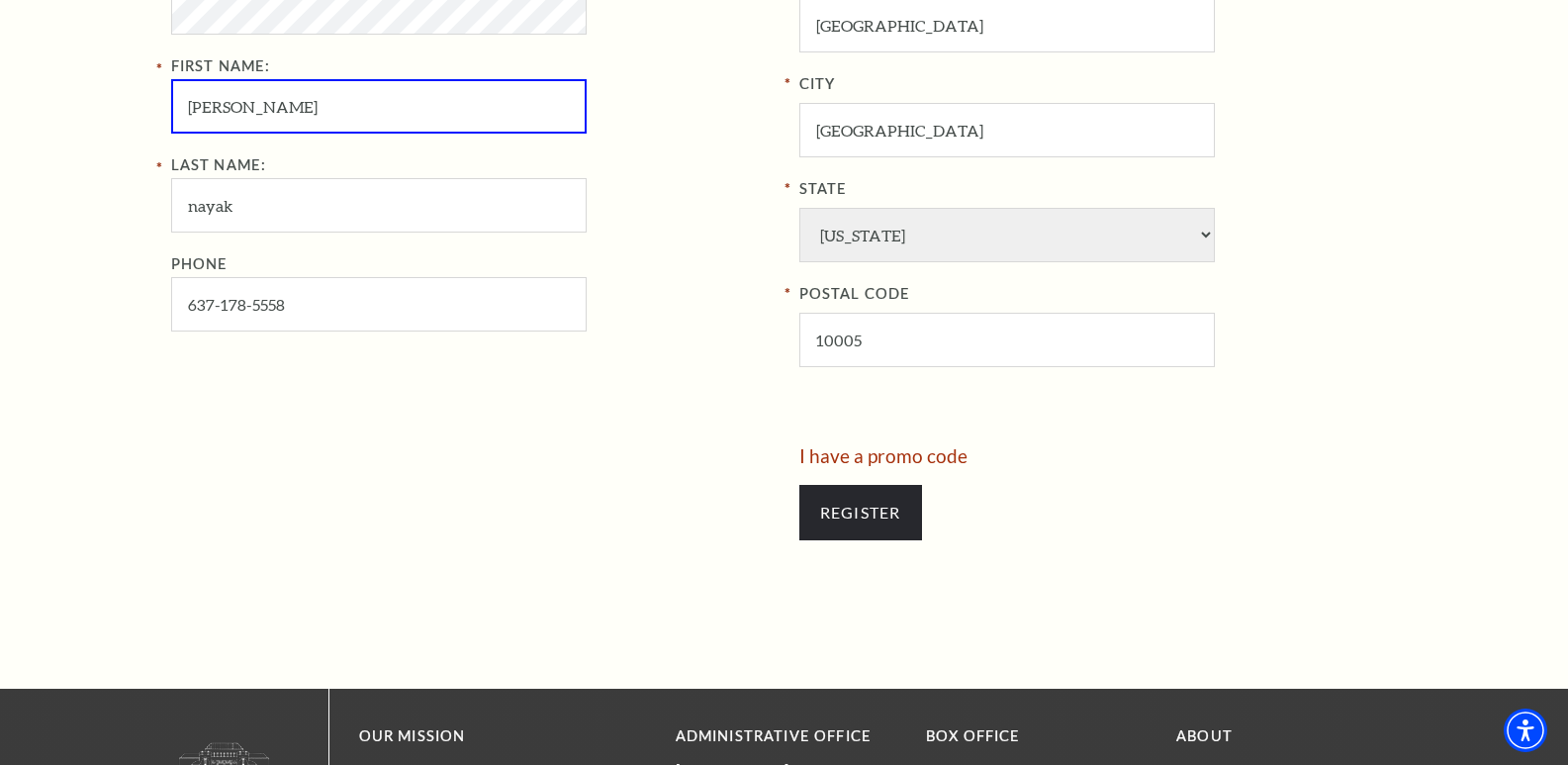
click at [344, 387] on div "Your Information Email Address: [EMAIL_ADDRESS][DOMAIN_NAME] Password: Confirm …" at bounding box center [477, 82] width 613 height 728
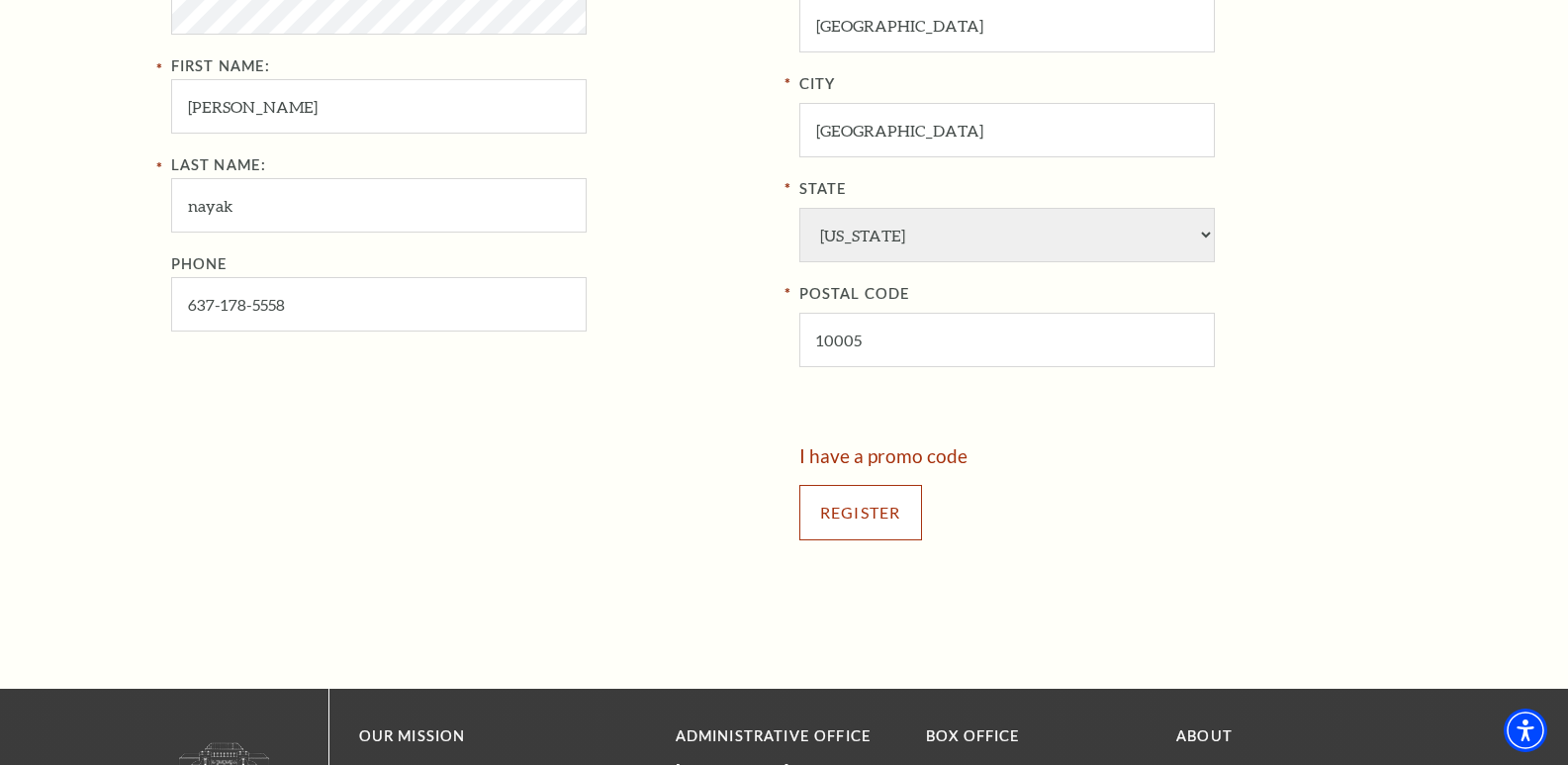
click at [876, 518] on input "Register" at bounding box center [860, 513] width 122 height 56
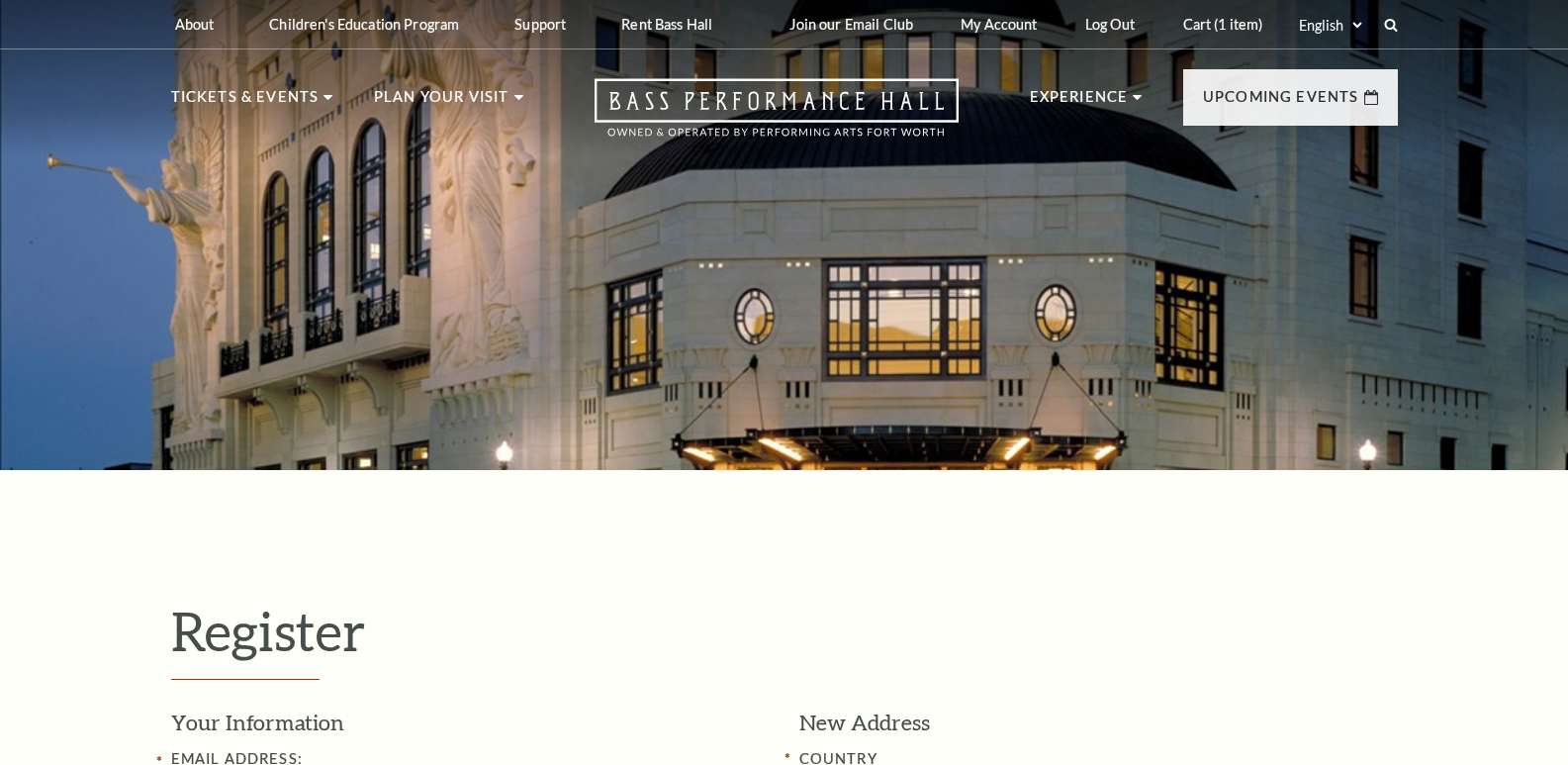
select select "1"
select select "[GEOGRAPHIC_DATA]"
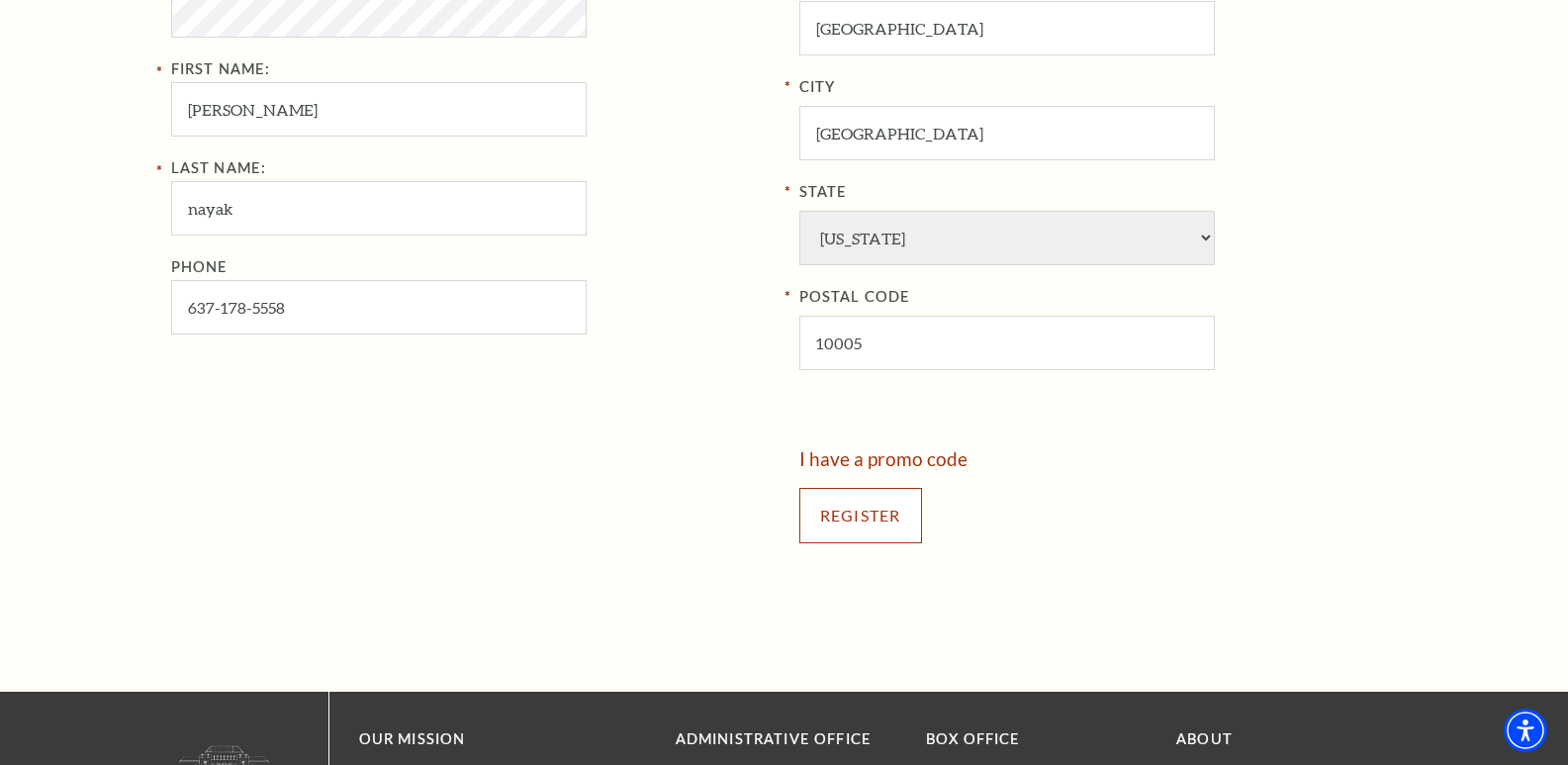
click at [860, 522] on input "Register" at bounding box center [860, 516] width 122 height 56
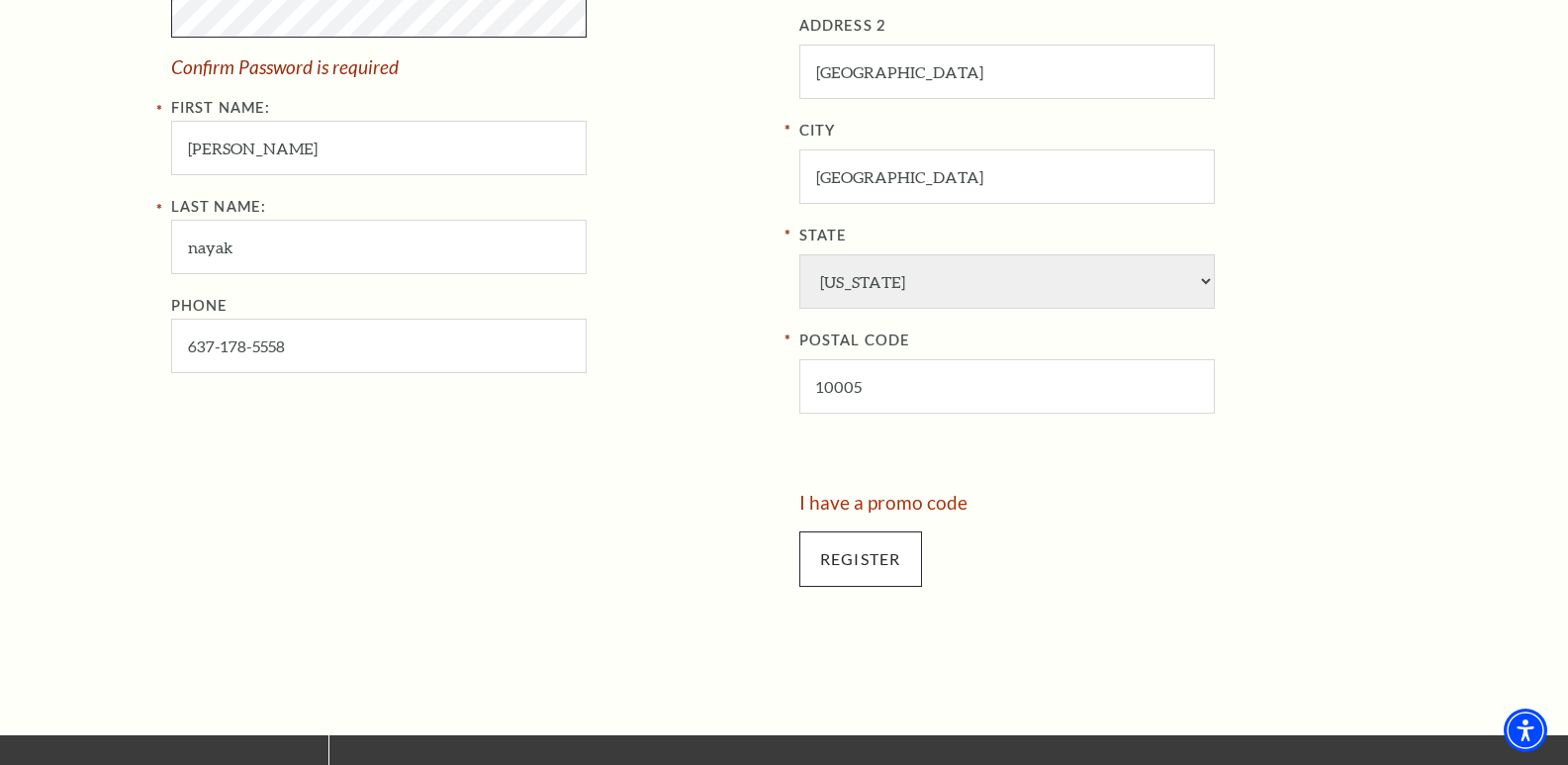
scroll to position [970, 0]
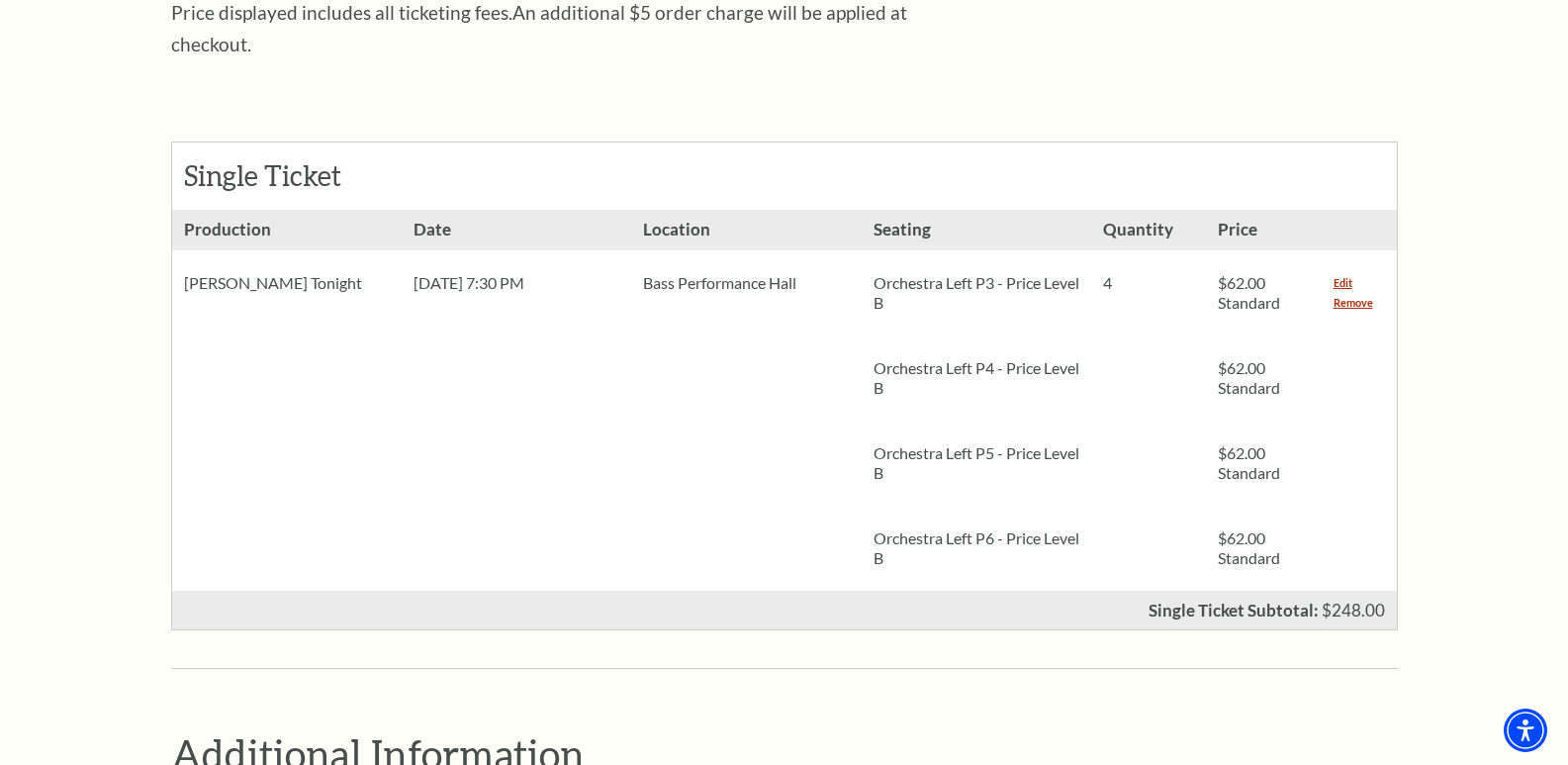
scroll to position [891, 0]
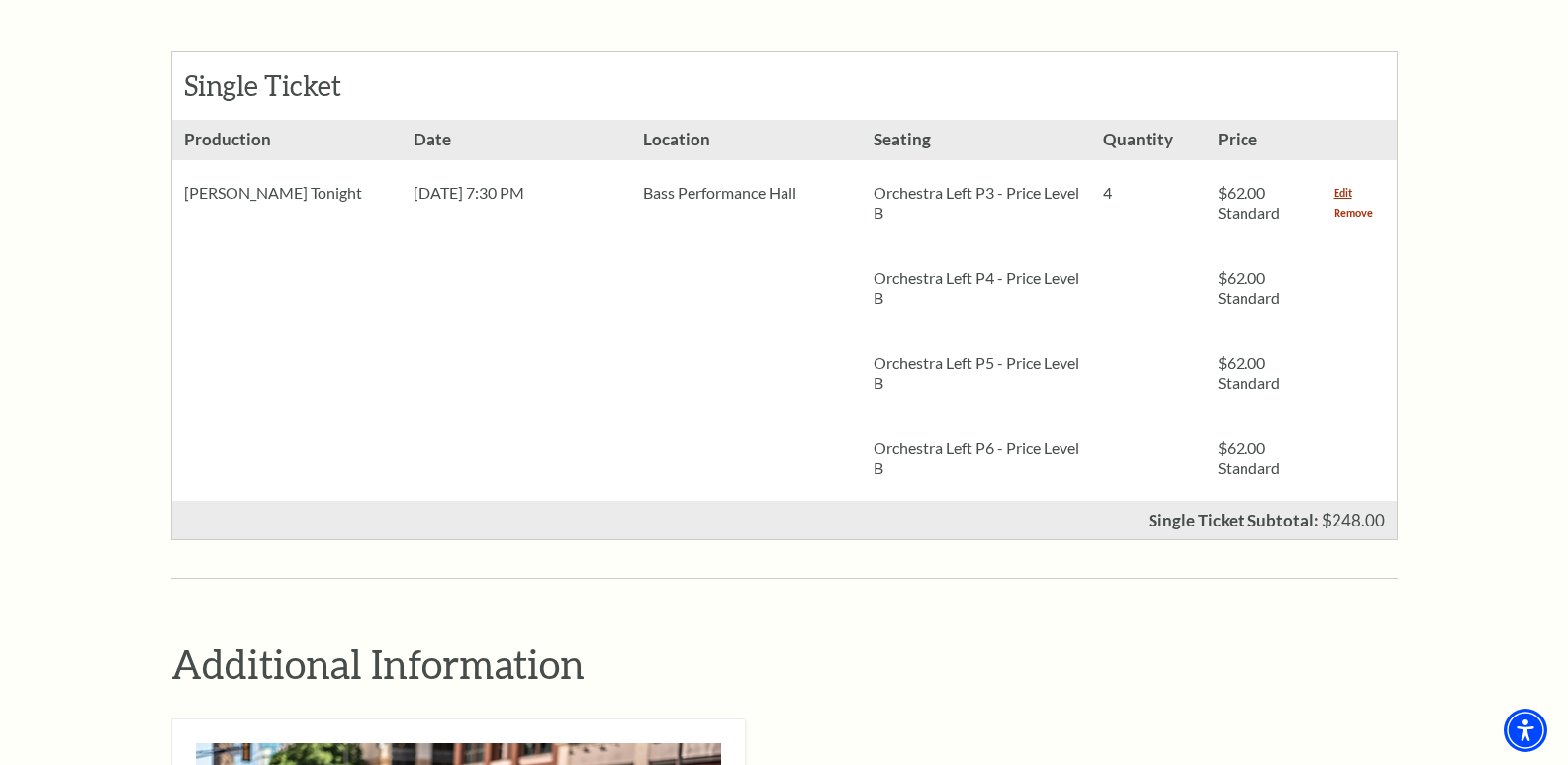
click at [1349, 203] on link "Remove" at bounding box center [1354, 213] width 40 height 20
